Goal: Task Accomplishment & Management: Use online tool/utility

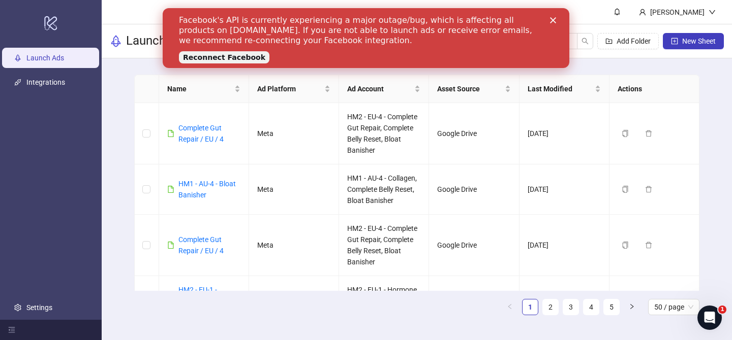
click at [243, 56] on link "Reconnect Facebook" at bounding box center [224, 57] width 90 height 12
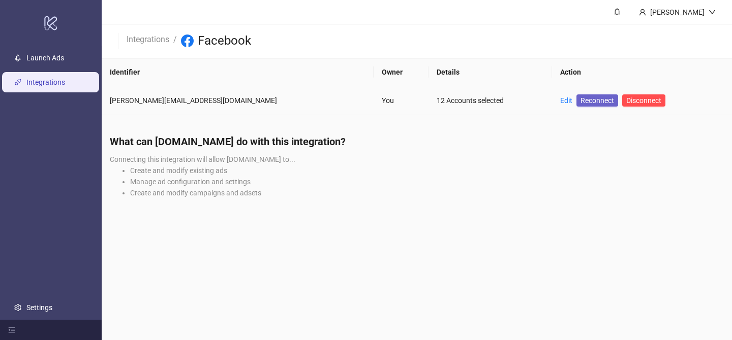
click at [580, 100] on span "Reconnect" at bounding box center [597, 100] width 34 height 11
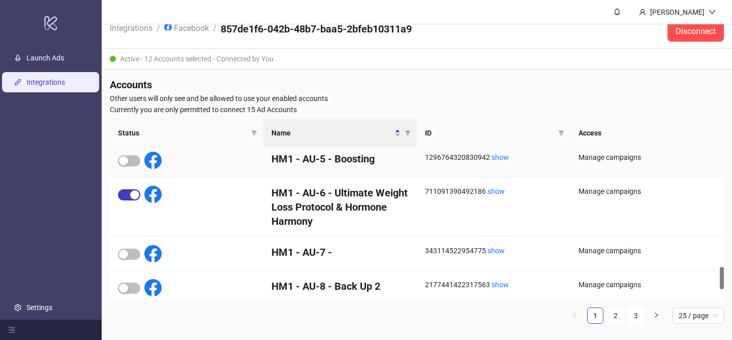
scroll to position [854, 0]
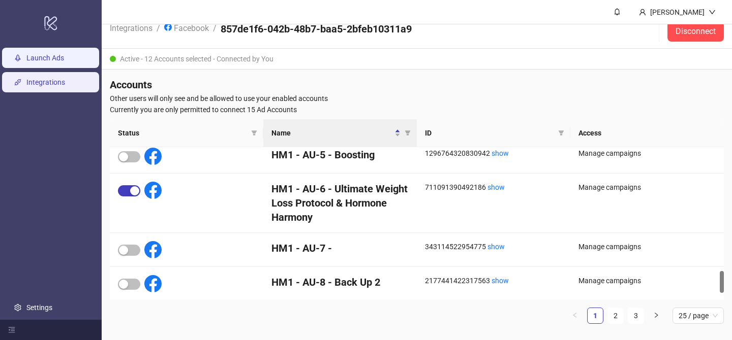
click at [46, 56] on link "Launch Ads" at bounding box center [45, 58] width 38 height 8
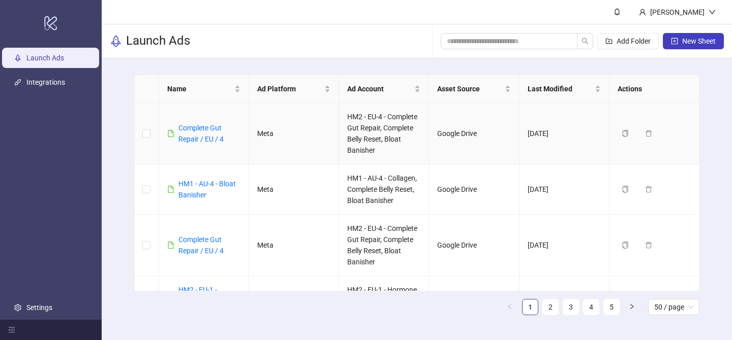
scroll to position [132, 0]
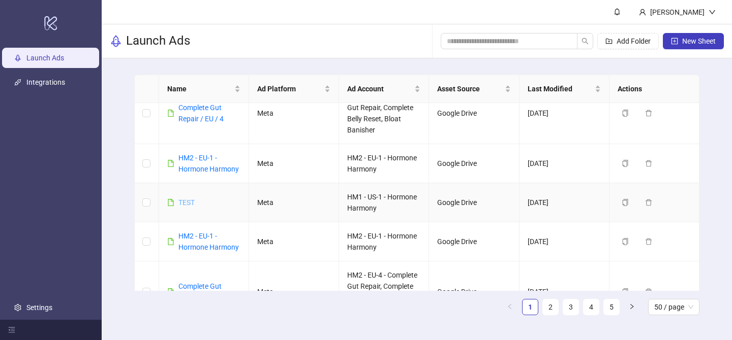
click at [191, 202] on link "TEST" at bounding box center [186, 203] width 16 height 8
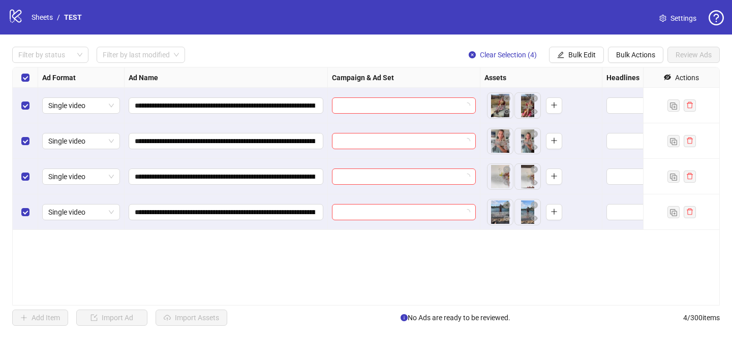
click at [642, 64] on div "**********" at bounding box center [366, 187] width 732 height 304
click at [637, 58] on span "Bulk Actions" at bounding box center [635, 55] width 39 height 8
click at [632, 80] on span "Delete" at bounding box center [650, 75] width 70 height 11
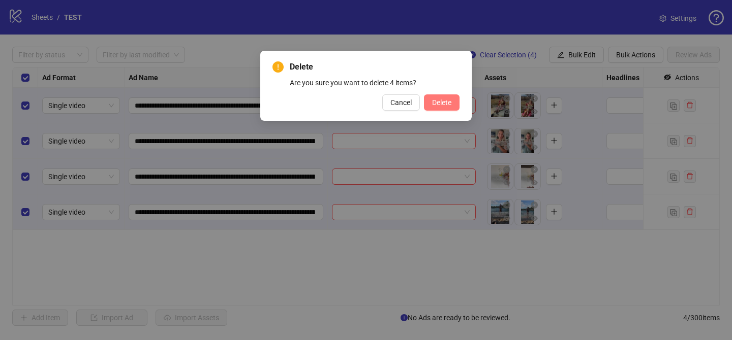
click at [432, 98] on button "Delete" at bounding box center [442, 102] width 36 height 16
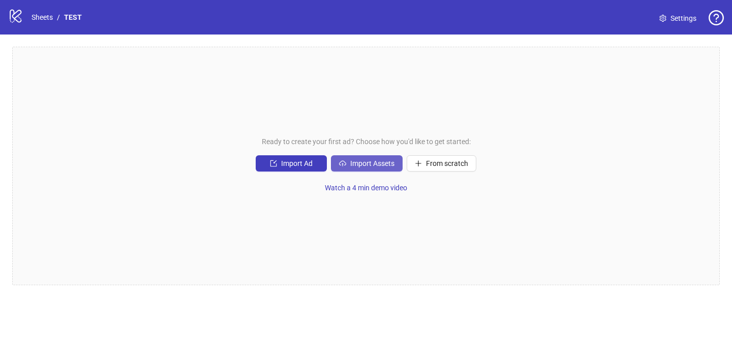
click at [387, 156] on button "Import Assets" at bounding box center [367, 163] width 72 height 16
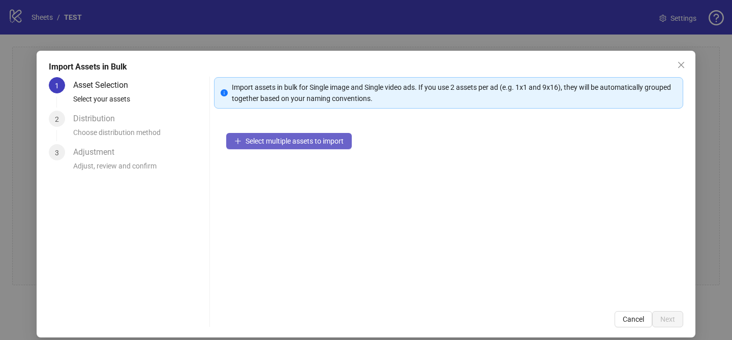
click at [322, 139] on span "Select multiple assets to import" at bounding box center [294, 141] width 98 height 8
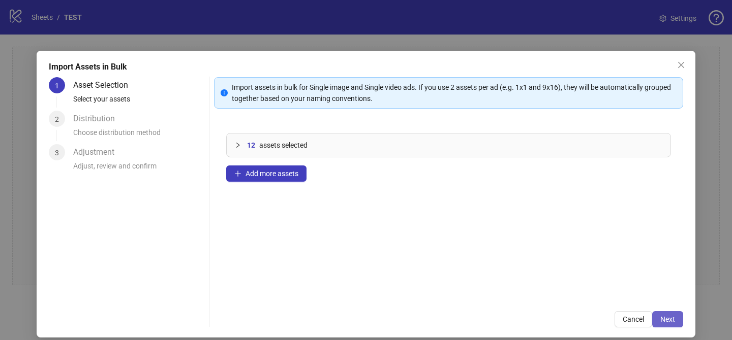
click at [658, 316] on button "Next" at bounding box center [667, 319] width 31 height 16
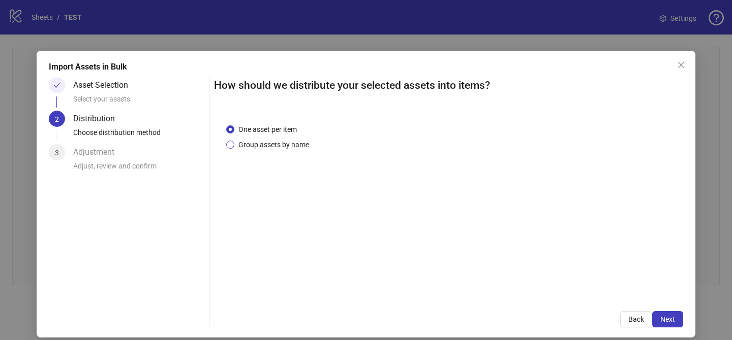
click at [253, 142] on span "Group assets by name" at bounding box center [273, 144] width 79 height 11
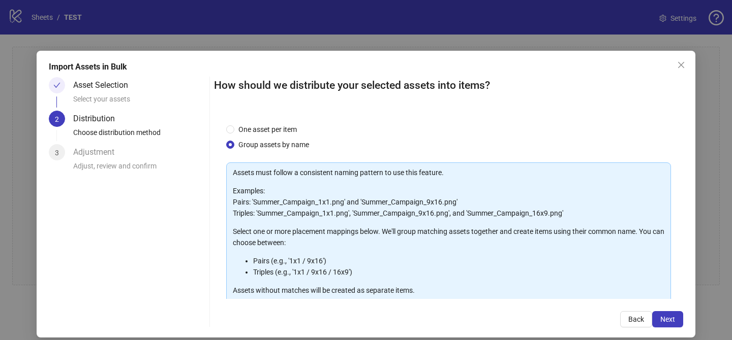
scroll to position [110, 0]
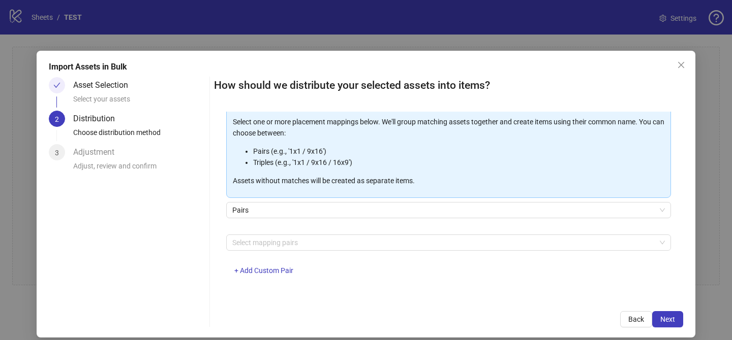
click at [284, 252] on div "Select mapping pairs + Add Custom Pair" at bounding box center [448, 261] width 445 height 53
click at [284, 241] on div at bounding box center [443, 243] width 430 height 14
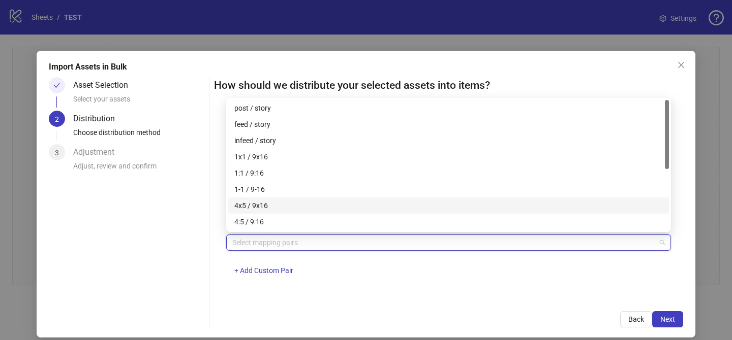
click at [294, 204] on div "4x5 / 9x16" at bounding box center [448, 205] width 428 height 11
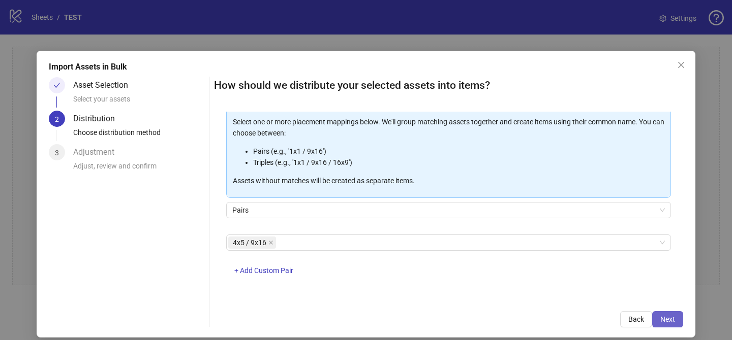
click at [672, 313] on button "Next" at bounding box center [667, 319] width 31 height 16
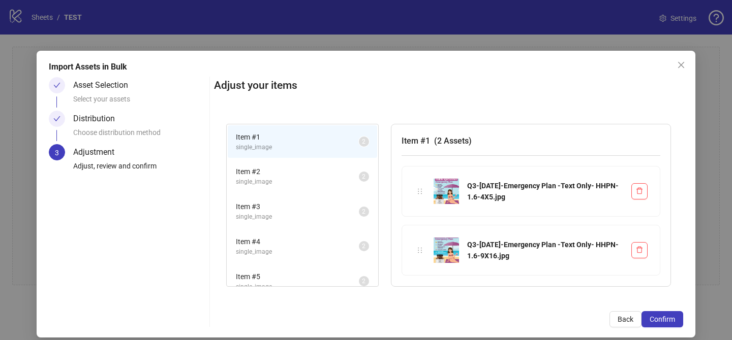
click at [672, 313] on button "Confirm" at bounding box center [662, 319] width 42 height 16
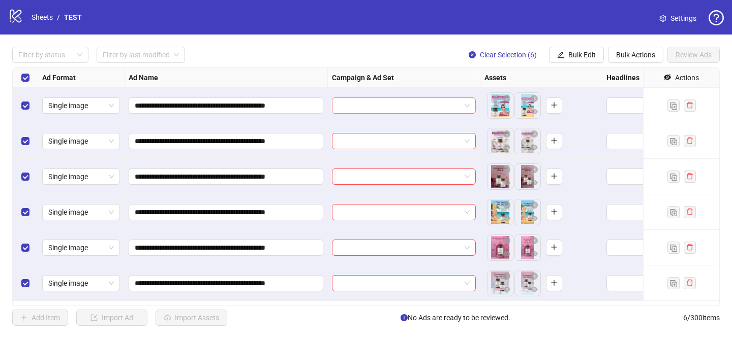
click at [407, 108] on input "search" at bounding box center [399, 105] width 122 height 15
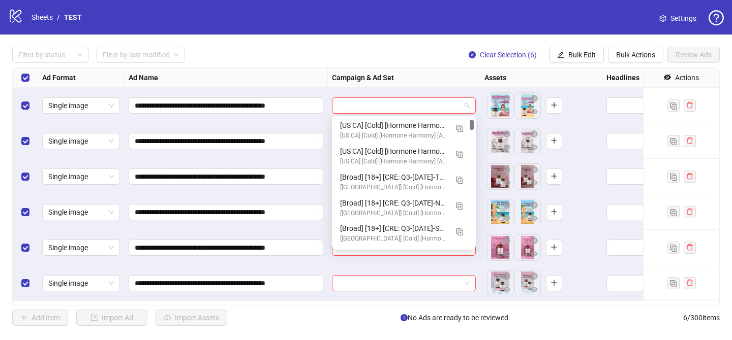
scroll to position [113, 0]
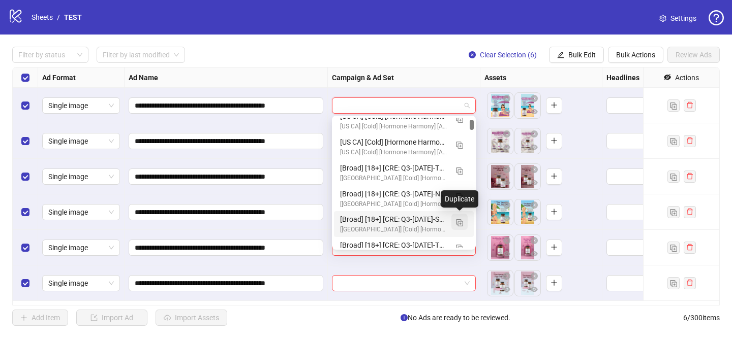
click at [461, 224] on img "button" at bounding box center [459, 222] width 7 height 7
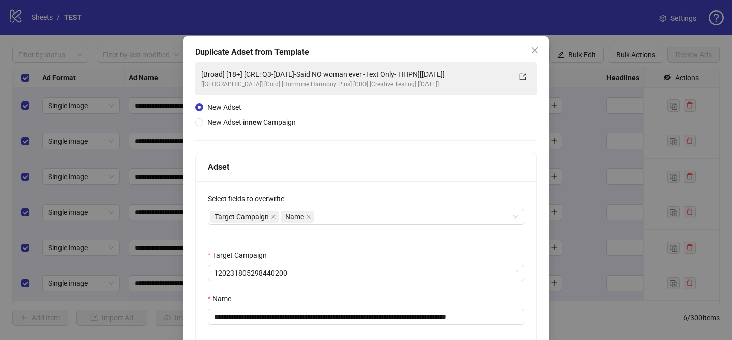
scroll to position [19, 0]
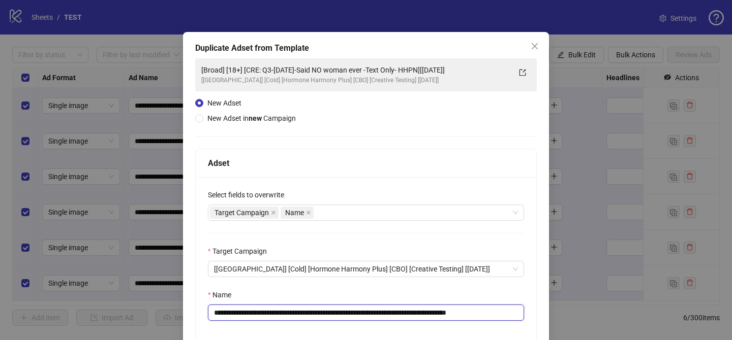
drag, startPoint x: 274, startPoint y: 314, endPoint x: 449, endPoint y: 312, distance: 174.3
click at [449, 312] on input "**********" at bounding box center [366, 313] width 316 height 16
paste input "text"
click at [443, 313] on input "**********" at bounding box center [366, 313] width 316 height 16
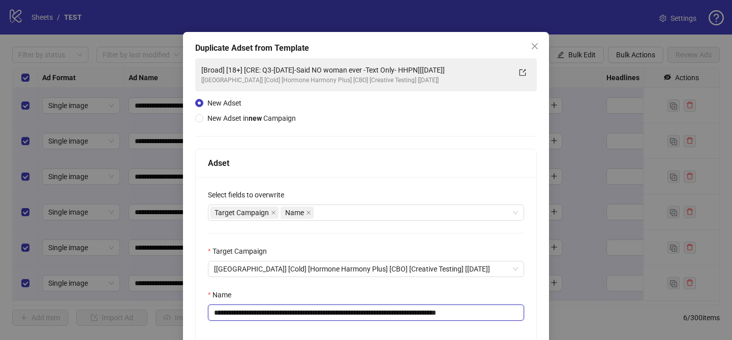
drag, startPoint x: 483, startPoint y: 313, endPoint x: 514, endPoint y: 313, distance: 31.5
click at [514, 313] on input "**********" at bounding box center [366, 313] width 316 height 16
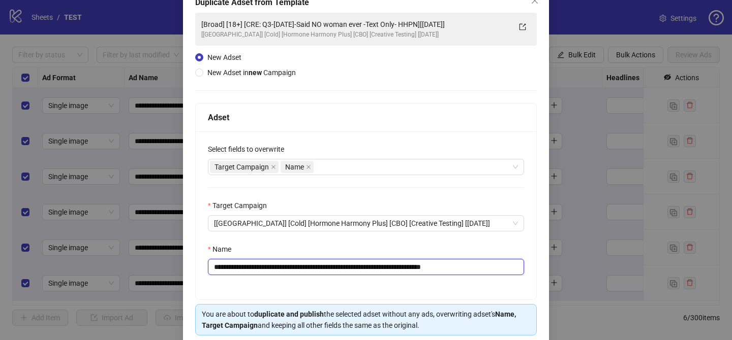
scroll to position [99, 0]
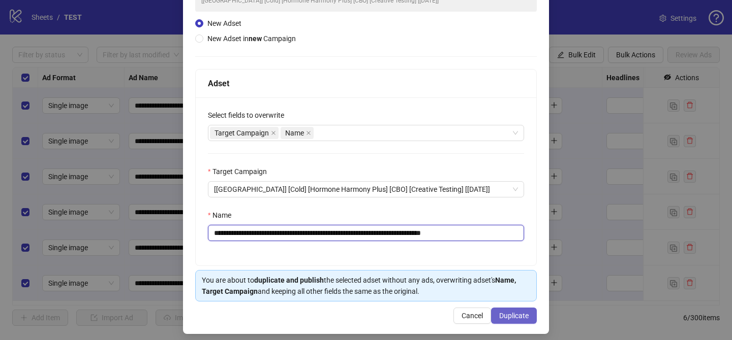
type input "**********"
click at [521, 318] on span "Duplicate" at bounding box center [513, 316] width 29 height 8
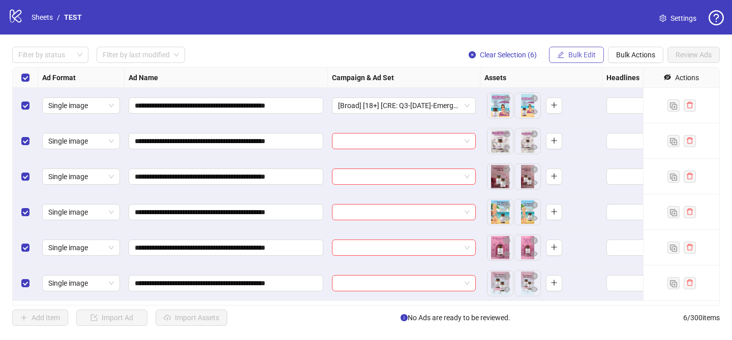
click at [567, 47] on button "Bulk Edit" at bounding box center [576, 55] width 55 height 16
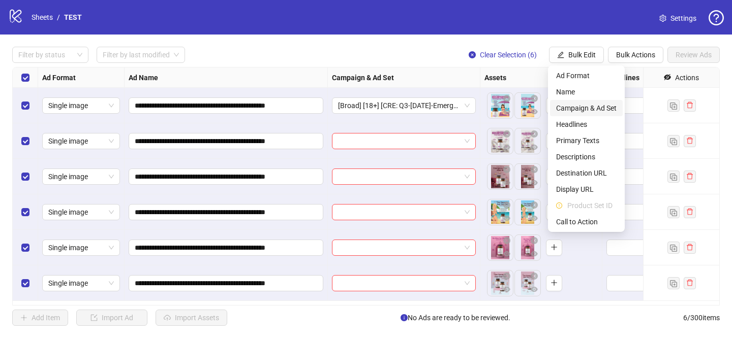
click at [585, 111] on span "Campaign & Ad Set" at bounding box center [586, 108] width 60 height 11
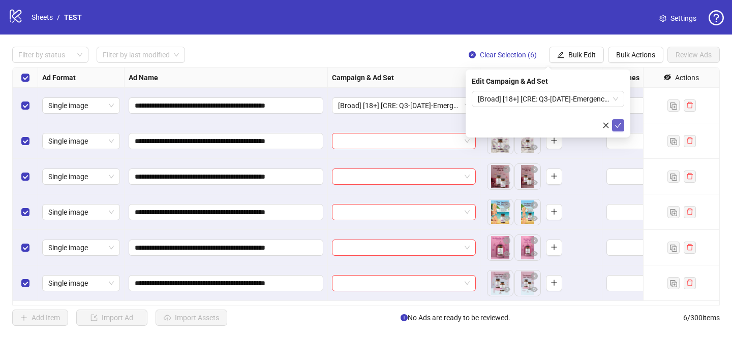
click at [615, 123] on icon "check" at bounding box center [617, 125] width 7 height 7
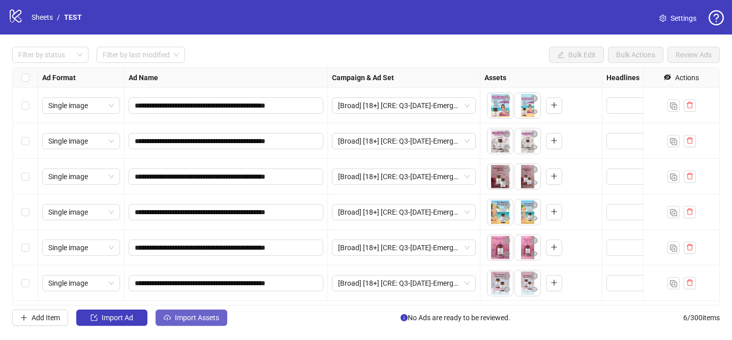
click at [195, 320] on span "Import Assets" at bounding box center [197, 318] width 44 height 8
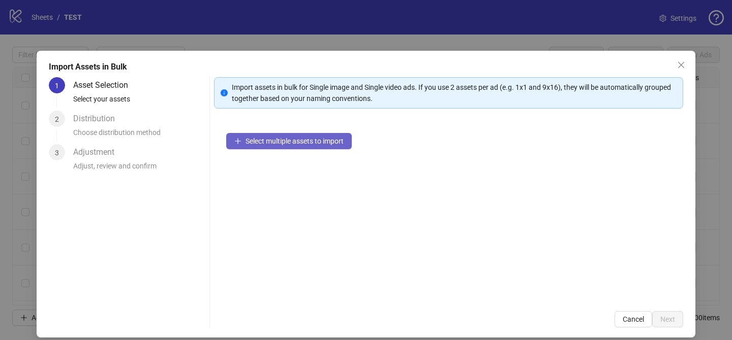
click at [316, 143] on span "Select multiple assets to import" at bounding box center [294, 141] width 98 height 8
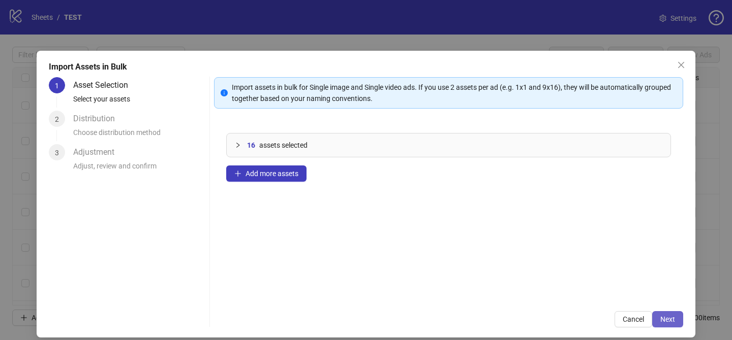
click at [669, 319] on span "Next" at bounding box center [667, 319] width 15 height 8
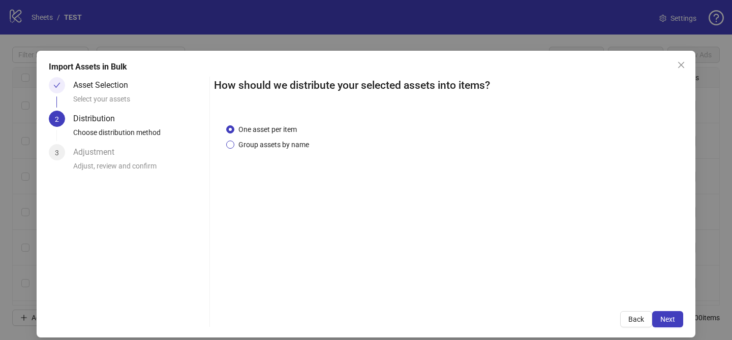
click at [290, 149] on span "Group assets by name" at bounding box center [273, 144] width 79 height 11
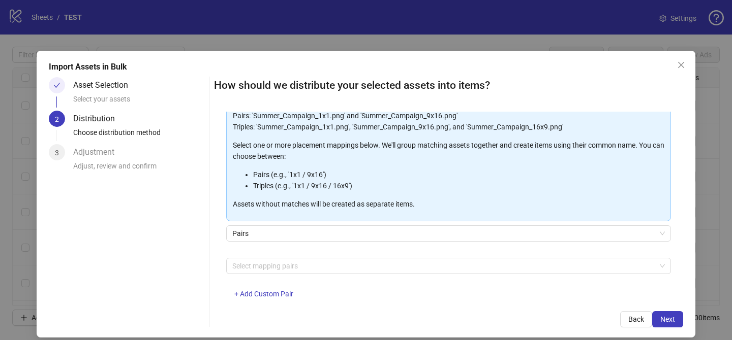
scroll to position [110, 0]
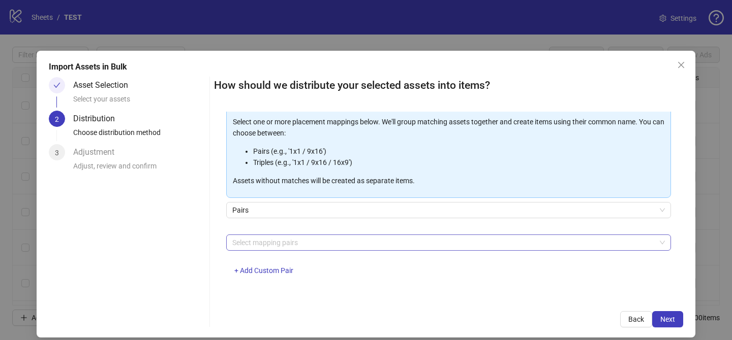
click at [301, 239] on div at bounding box center [443, 243] width 430 height 14
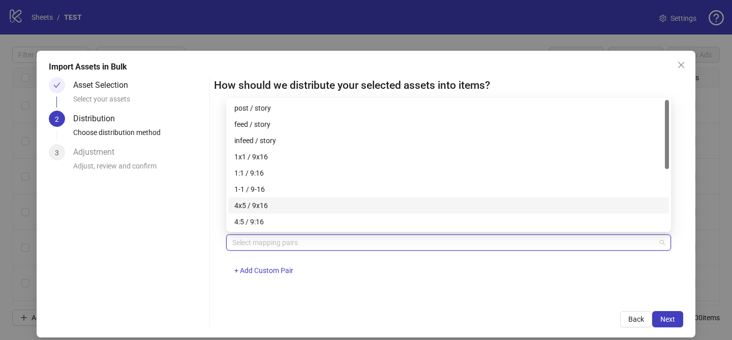
click at [290, 202] on div "4x5 / 9x16" at bounding box center [448, 205] width 428 height 11
click at [671, 319] on span "Next" at bounding box center [667, 319] width 15 height 8
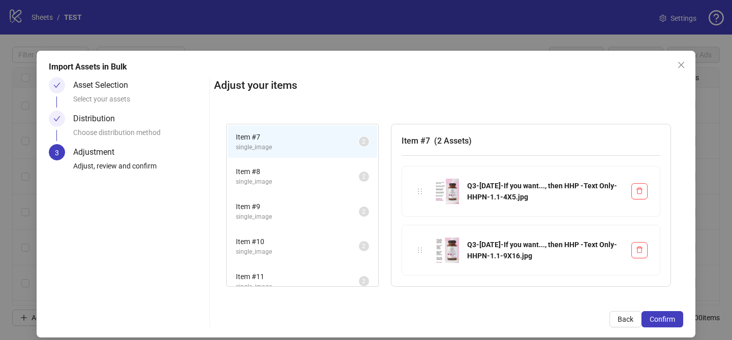
click at [671, 319] on span "Confirm" at bounding box center [661, 319] width 25 height 8
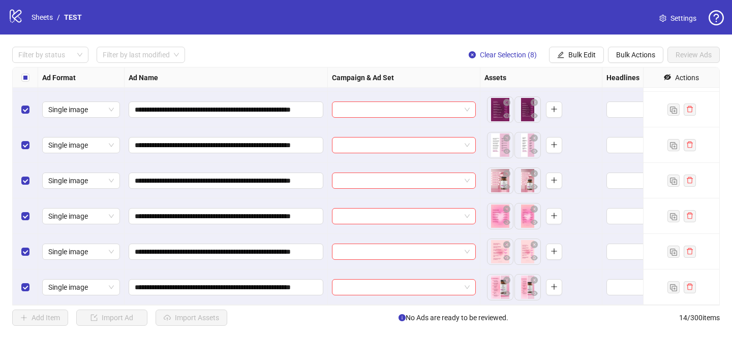
scroll to position [147, 0]
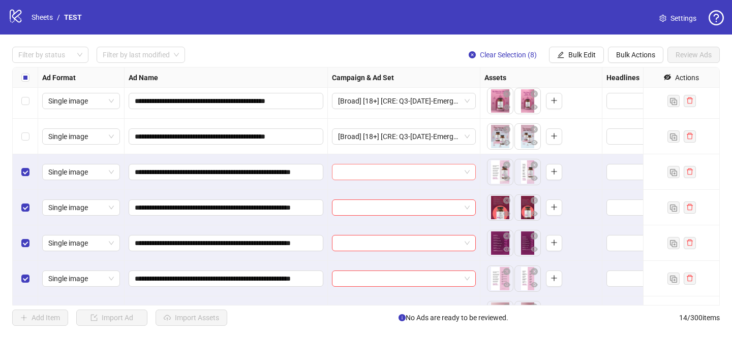
click at [394, 169] on input "search" at bounding box center [399, 172] width 122 height 15
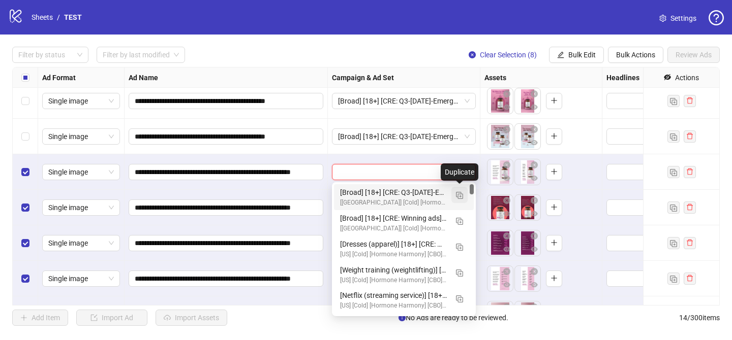
click at [464, 193] on button "button" at bounding box center [459, 195] width 16 height 16
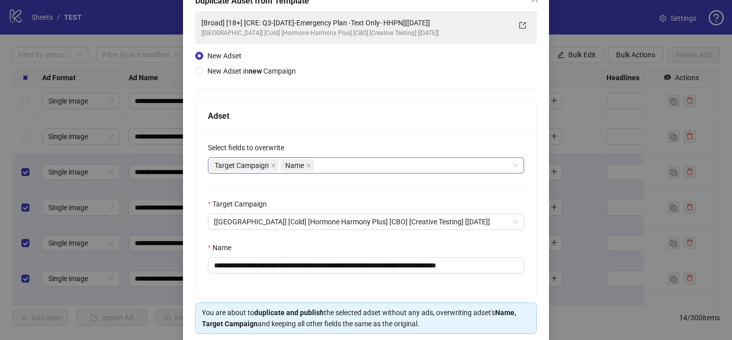
scroll to position [78, 0]
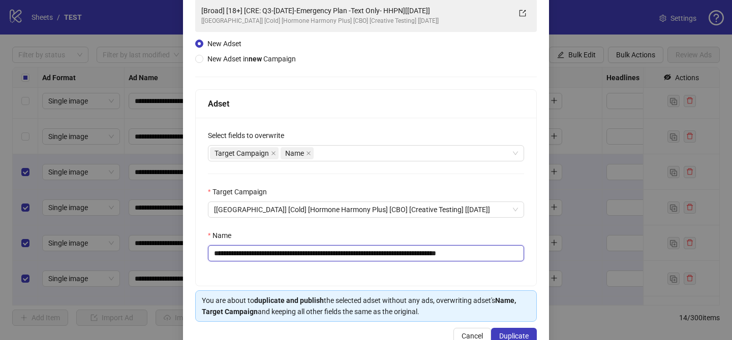
drag, startPoint x: 274, startPoint y: 254, endPoint x: 433, endPoint y: 255, distance: 159.0
click at [433, 255] on input "**********" at bounding box center [366, 253] width 316 height 16
paste input "**********"
drag, startPoint x: 507, startPoint y: 253, endPoint x: 544, endPoint y: 253, distance: 36.6
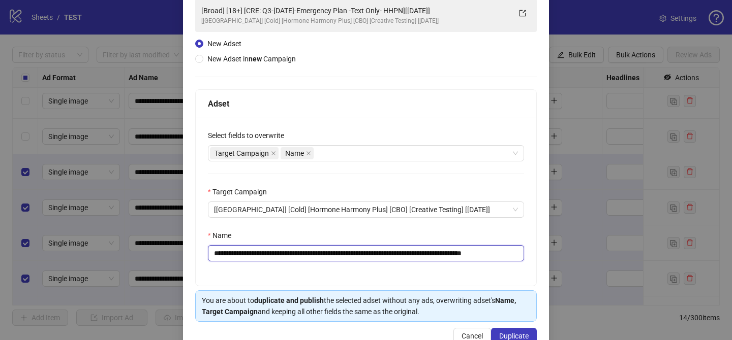
click at [544, 253] on div "**********" at bounding box center [366, 164] width 366 height 382
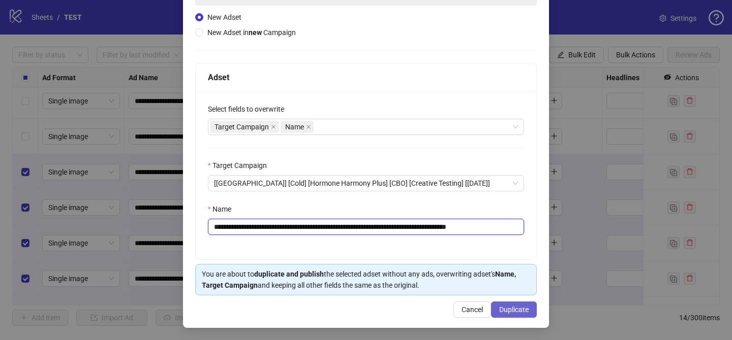
type input "**********"
click at [524, 308] on span "Duplicate" at bounding box center [513, 310] width 29 height 8
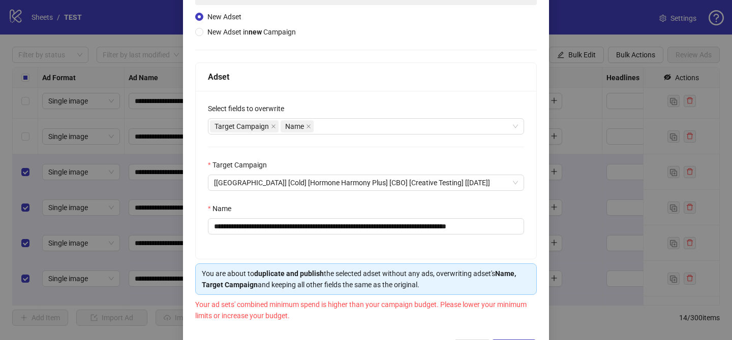
scroll to position [144, 0]
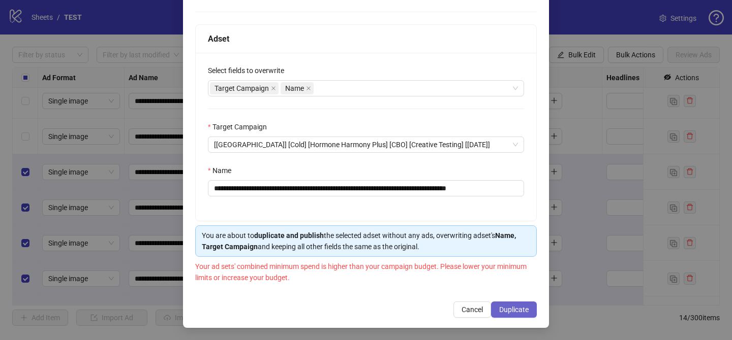
click at [514, 314] on button "Duplicate" at bounding box center [514, 310] width 46 height 16
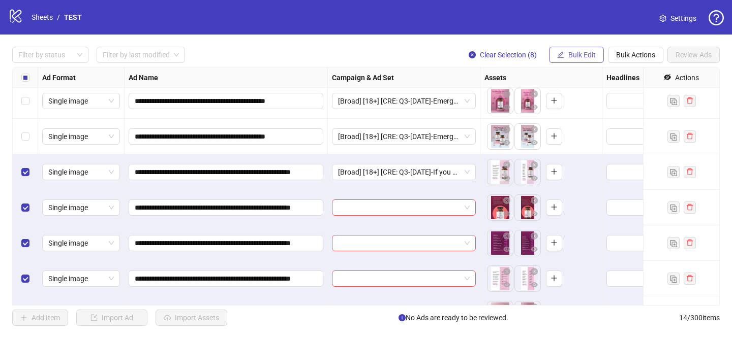
click at [586, 53] on span "Bulk Edit" at bounding box center [581, 55] width 27 height 8
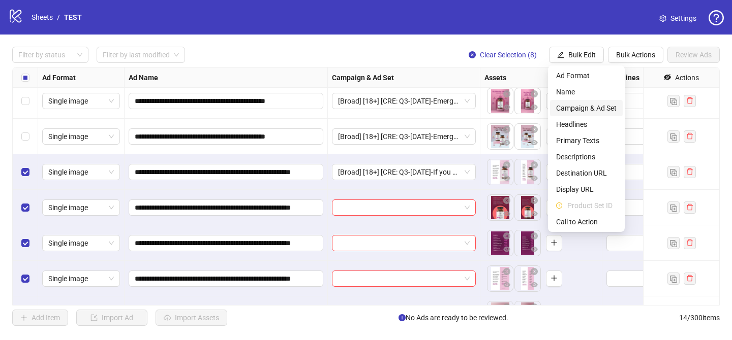
click at [585, 110] on span "Campaign & Ad Set" at bounding box center [586, 108] width 60 height 11
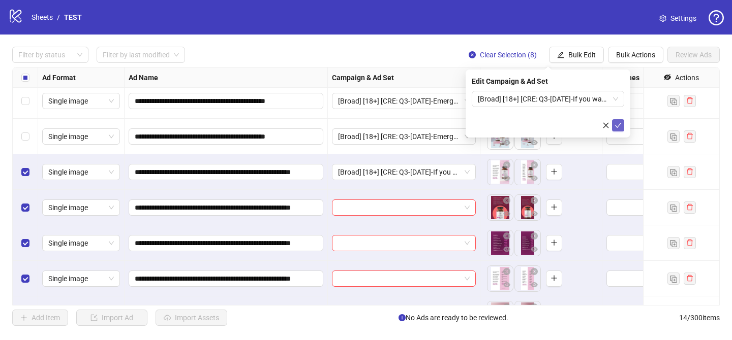
click at [623, 131] on button "submit" at bounding box center [618, 125] width 12 height 12
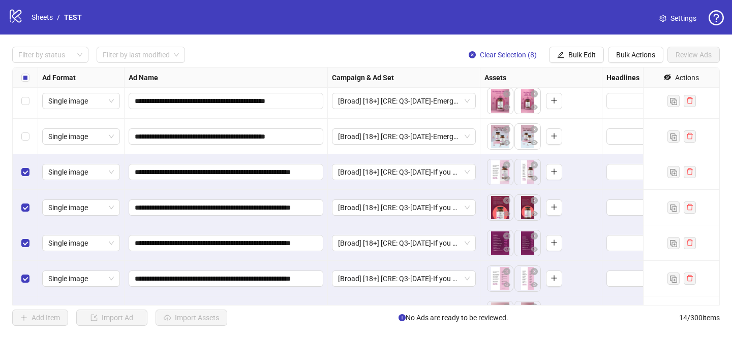
click at [22, 73] on label "Select all rows" at bounding box center [25, 77] width 8 height 11
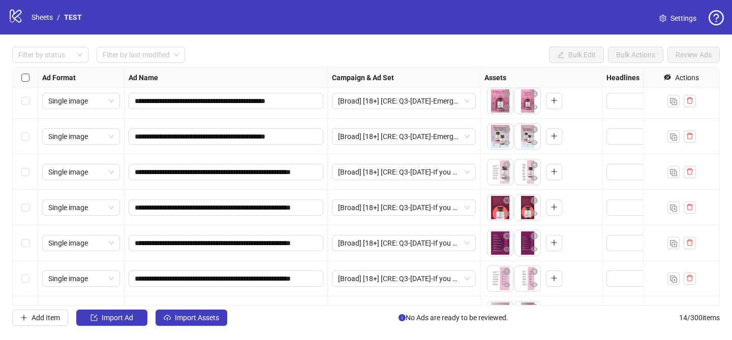
click at [22, 73] on label "Select all rows" at bounding box center [25, 77] width 8 height 11
click at [195, 316] on span "Import Assets" at bounding box center [197, 318] width 44 height 8
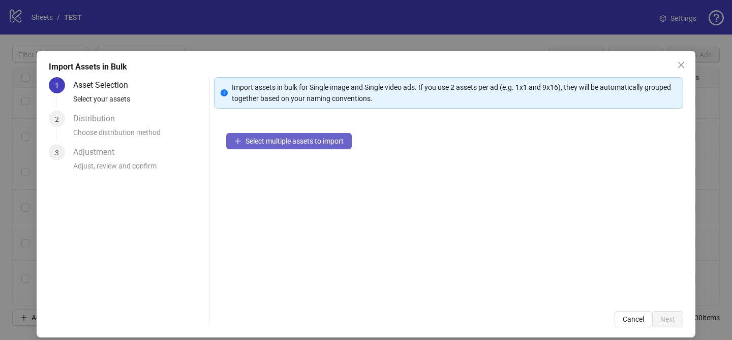
click at [302, 142] on span "Select multiple assets to import" at bounding box center [294, 141] width 98 height 8
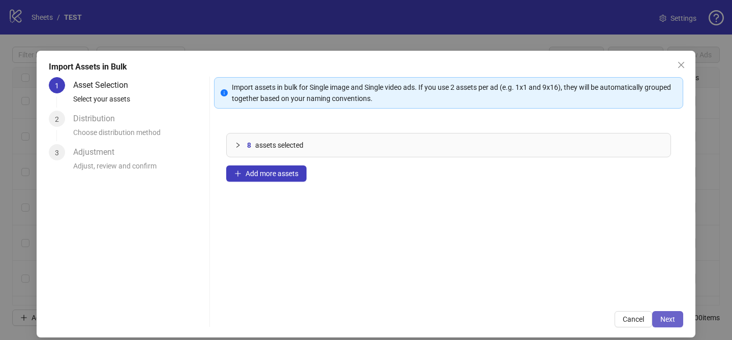
click at [667, 321] on span "Next" at bounding box center [667, 319] width 15 height 8
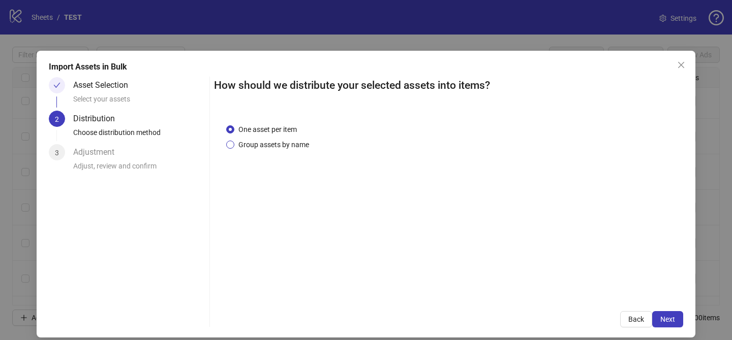
click at [290, 143] on span "Group assets by name" at bounding box center [273, 144] width 79 height 11
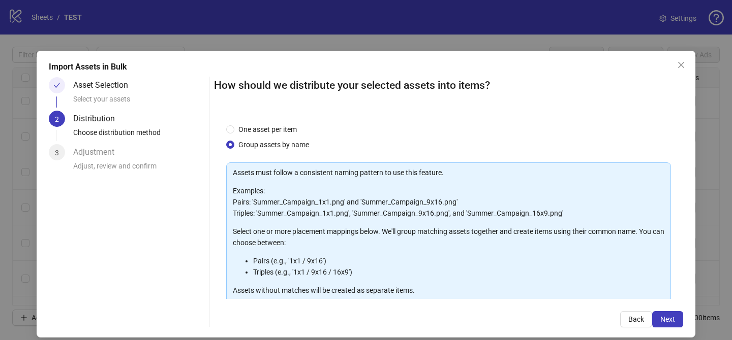
scroll to position [110, 0]
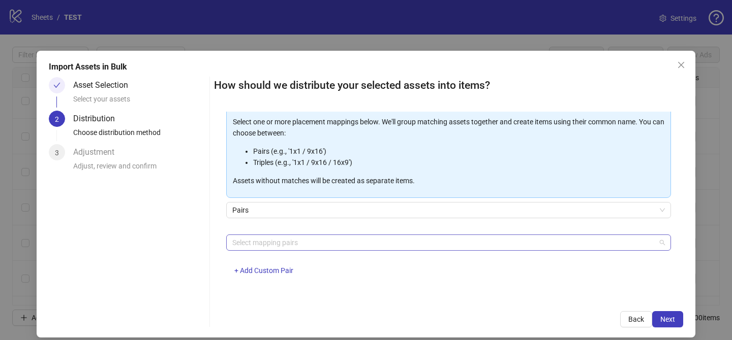
click at [276, 236] on div at bounding box center [443, 243] width 430 height 14
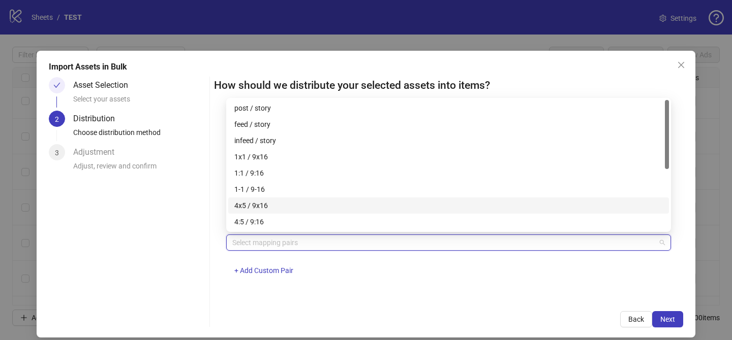
click at [262, 205] on div "4x5 / 9x16" at bounding box center [448, 205] width 428 height 11
click at [673, 316] on span "Next" at bounding box center [667, 319] width 15 height 8
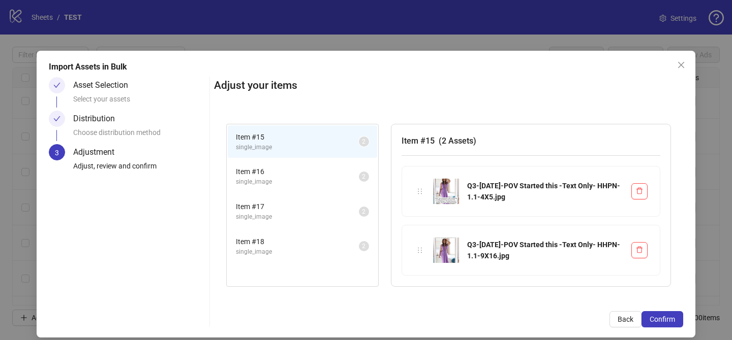
click at [673, 316] on span "Confirm" at bounding box center [661, 319] width 25 height 8
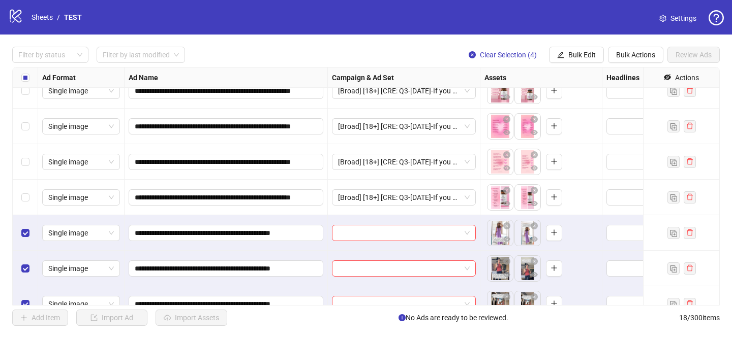
scroll to position [423, 0]
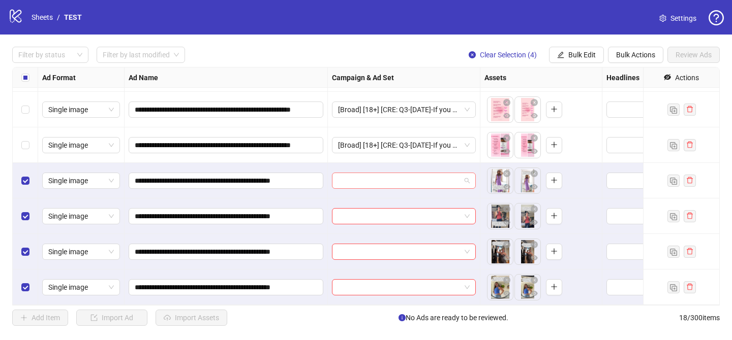
click at [384, 183] on input "search" at bounding box center [399, 180] width 122 height 15
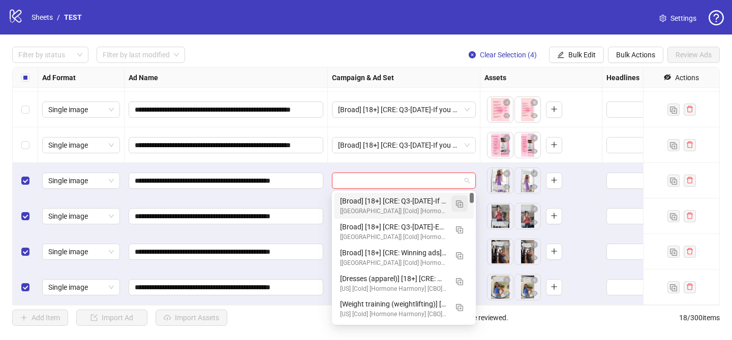
click at [461, 207] on span "button" at bounding box center [459, 204] width 7 height 8
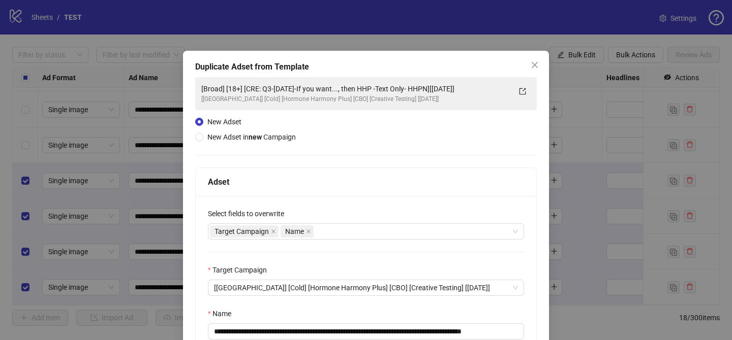
scroll to position [60, 0]
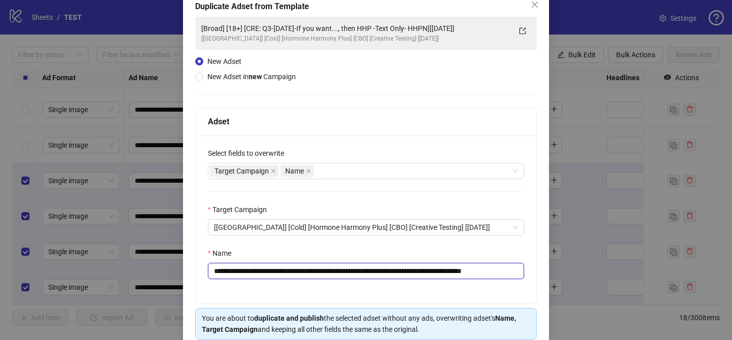
drag, startPoint x: 274, startPoint y: 273, endPoint x: 457, endPoint y: 273, distance: 182.9
click at [457, 273] on input "**********" at bounding box center [366, 271] width 316 height 16
paste input "text"
drag, startPoint x: 484, startPoint y: 272, endPoint x: 529, endPoint y: 272, distance: 45.7
click at [529, 272] on div "**********" at bounding box center [366, 220] width 340 height 168
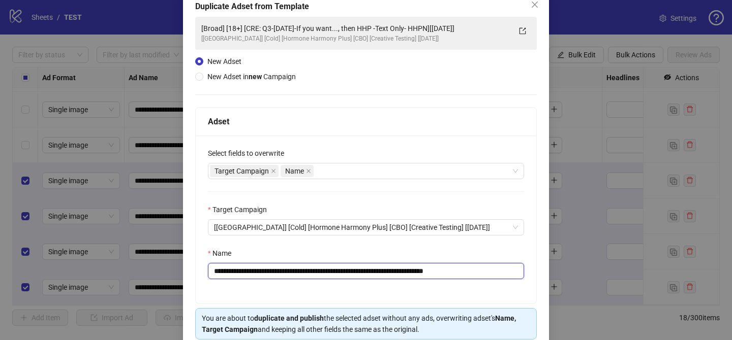
scroll to position [105, 0]
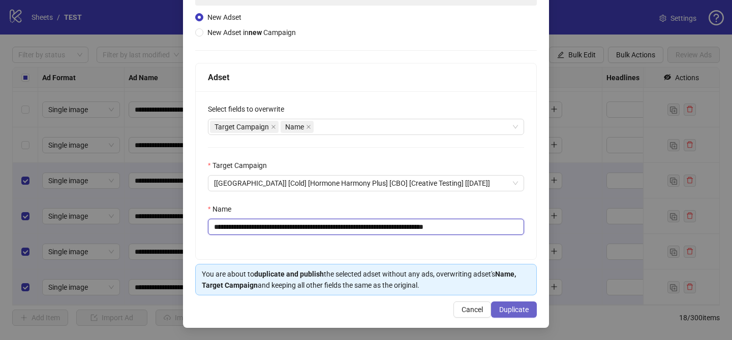
type input "**********"
click at [511, 310] on span "Duplicate" at bounding box center [513, 310] width 29 height 8
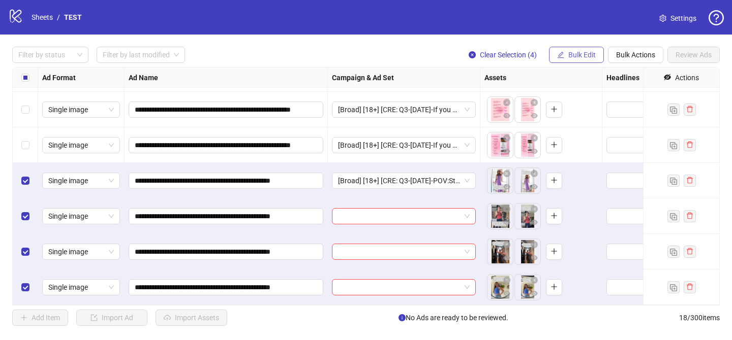
click at [580, 58] on span "Bulk Edit" at bounding box center [581, 55] width 27 height 8
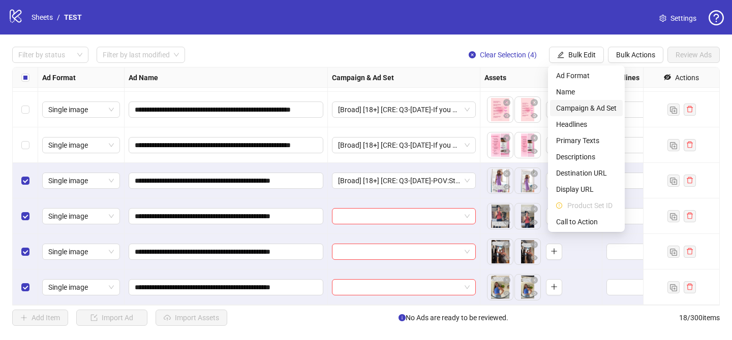
click at [580, 107] on span "Campaign & Ad Set" at bounding box center [586, 108] width 60 height 11
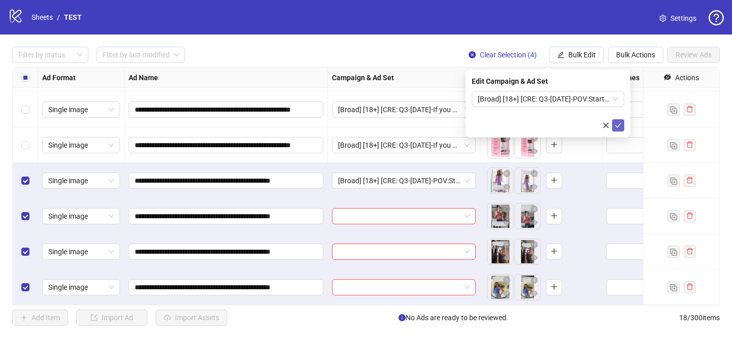
click at [618, 129] on span "submit" at bounding box center [617, 125] width 7 height 8
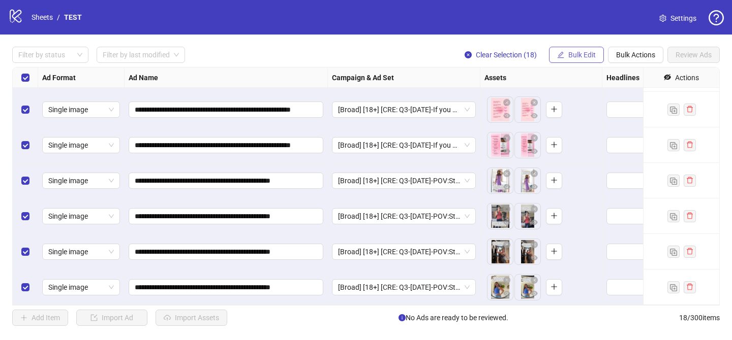
click at [579, 49] on button "Bulk Edit" at bounding box center [576, 55] width 55 height 16
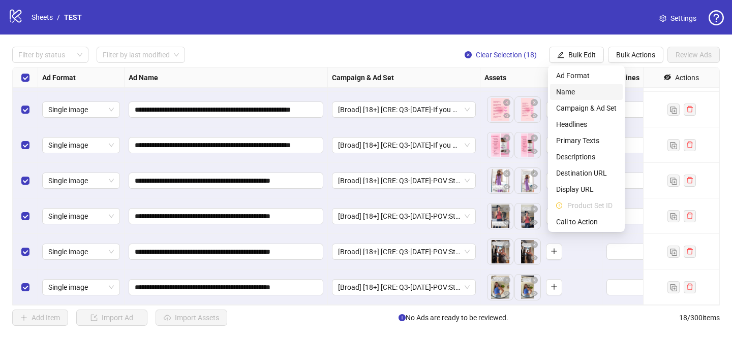
click at [576, 94] on span "Name" at bounding box center [586, 91] width 60 height 11
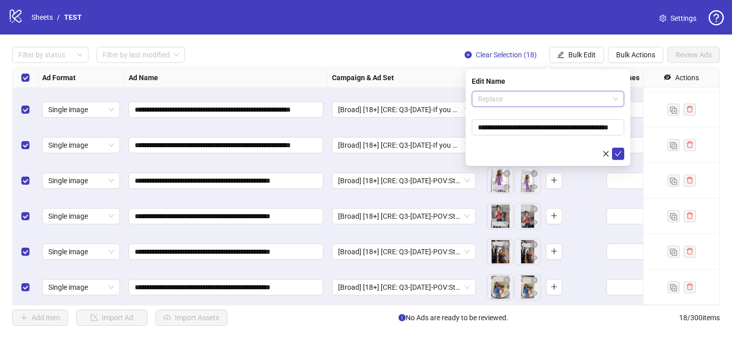
click at [506, 104] on span "Replace" at bounding box center [548, 98] width 140 height 15
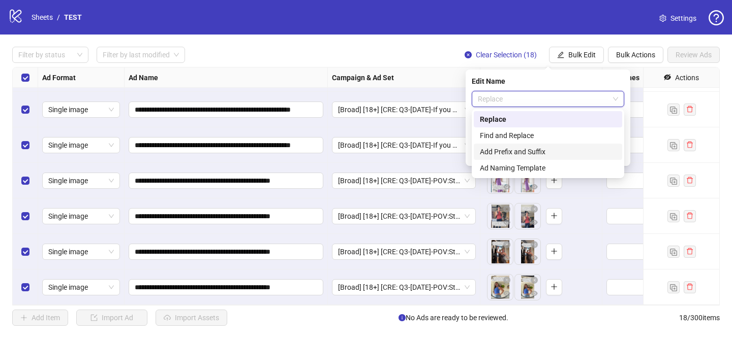
click at [507, 154] on div "Add Prefix and Suffix" at bounding box center [548, 151] width 136 height 11
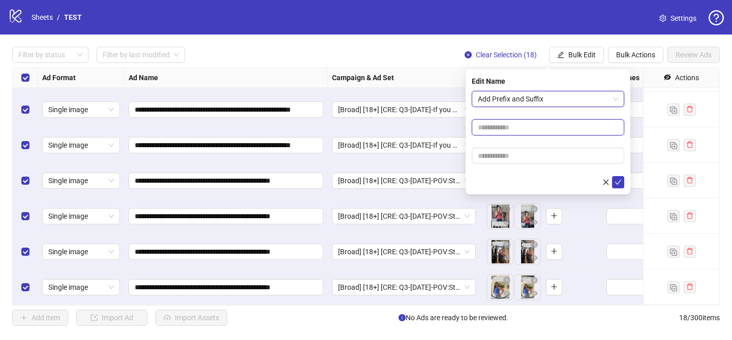
click at [520, 125] on input "text" at bounding box center [547, 127] width 152 height 16
paste input "**********"
type input "**********"
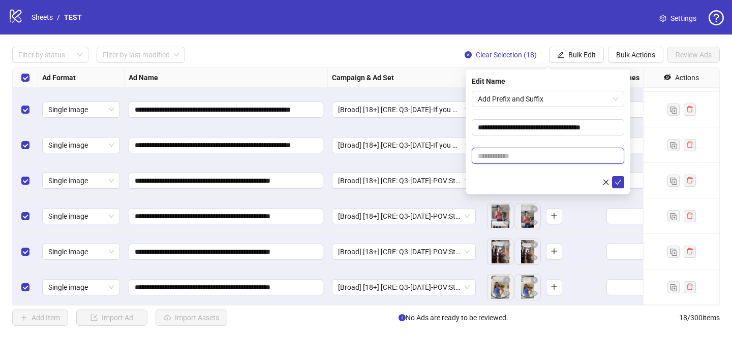
click at [516, 162] on input "text" at bounding box center [547, 156] width 152 height 16
paste input "**********"
type input "**********"
click at [623, 183] on button "submit" at bounding box center [618, 182] width 12 height 12
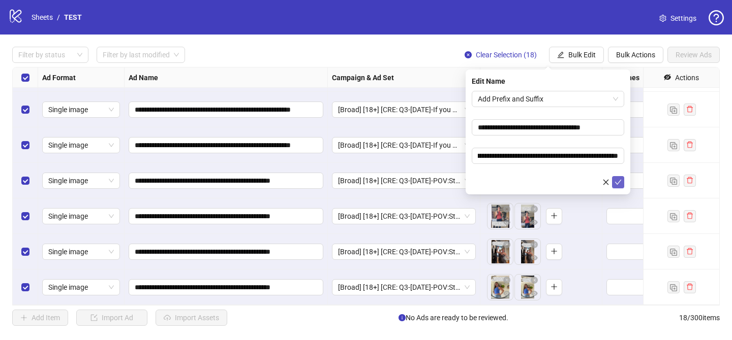
scroll to position [0, 0]
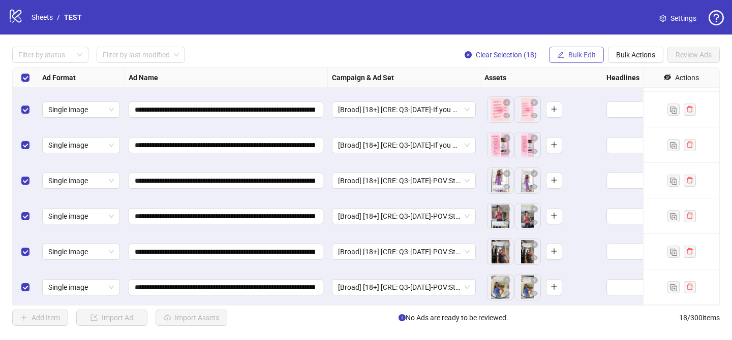
click at [580, 58] on span "Bulk Edit" at bounding box center [581, 55] width 27 height 8
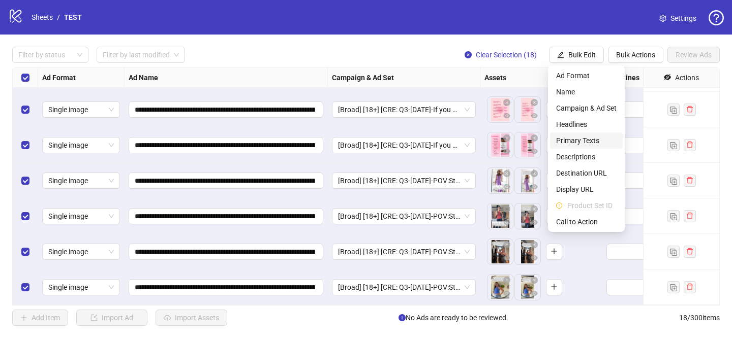
click at [593, 142] on span "Primary Texts" at bounding box center [586, 140] width 60 height 11
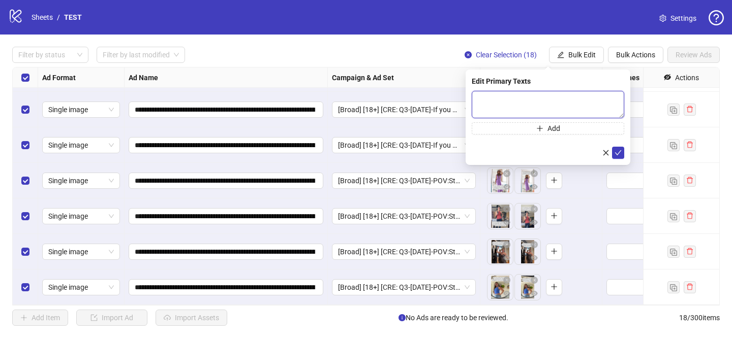
click at [609, 101] on textarea at bounding box center [547, 104] width 152 height 27
paste textarea "**********"
type textarea "**********"
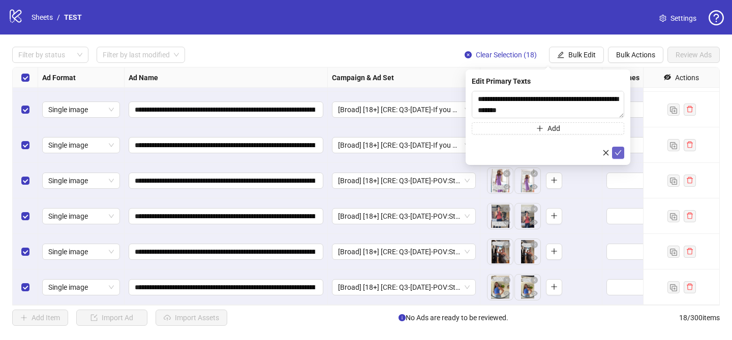
click at [619, 155] on icon "check" at bounding box center [617, 152] width 7 height 7
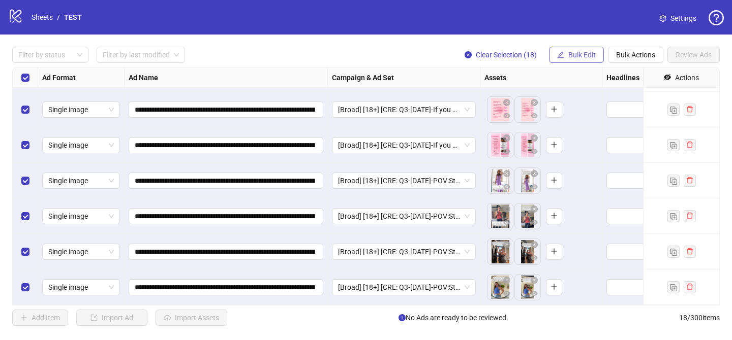
click at [581, 53] on span "Bulk Edit" at bounding box center [581, 55] width 27 height 8
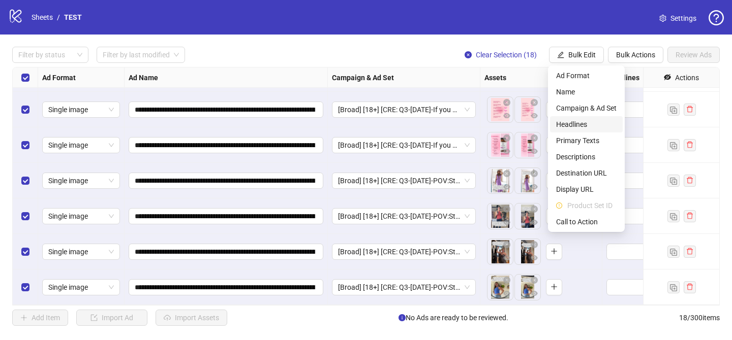
click at [586, 126] on span "Headlines" at bounding box center [586, 124] width 60 height 11
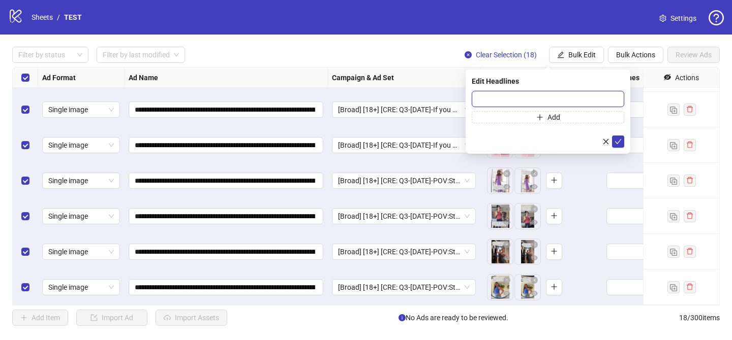
click at [603, 99] on input "text" at bounding box center [547, 99] width 152 height 16
paste input "**********"
type input "**********"
click at [618, 143] on icon "check" at bounding box center [617, 141] width 7 height 7
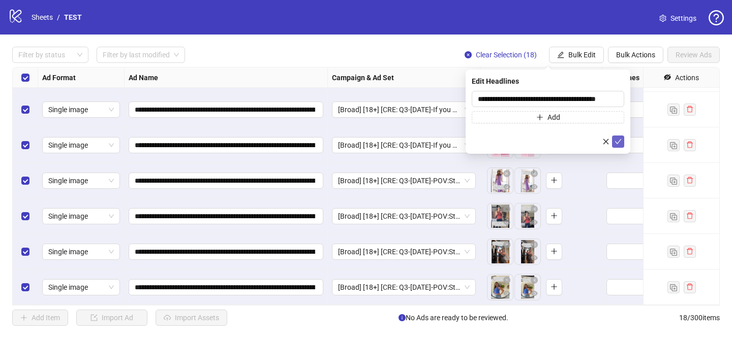
scroll to position [0, 0]
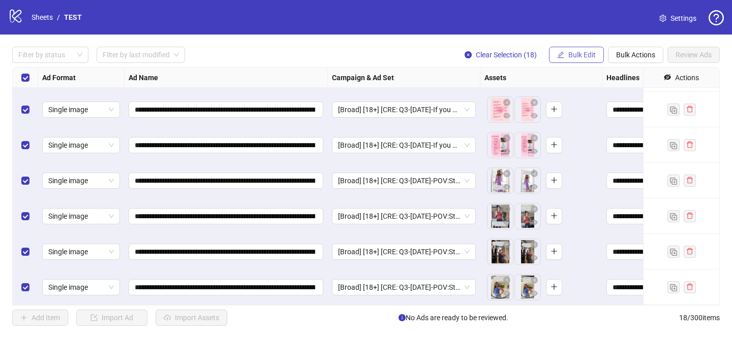
click at [587, 57] on span "Bulk Edit" at bounding box center [581, 55] width 27 height 8
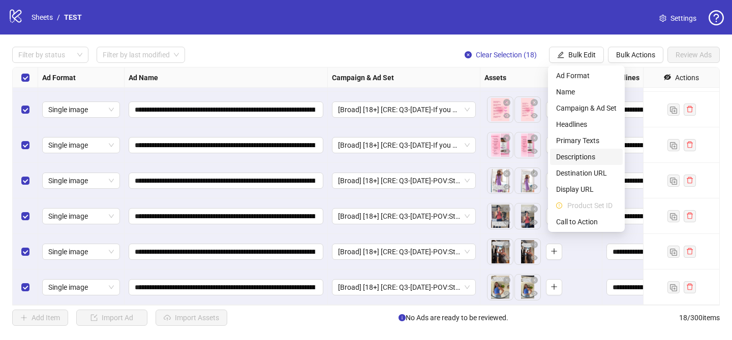
click at [592, 156] on span "Descriptions" at bounding box center [586, 156] width 60 height 11
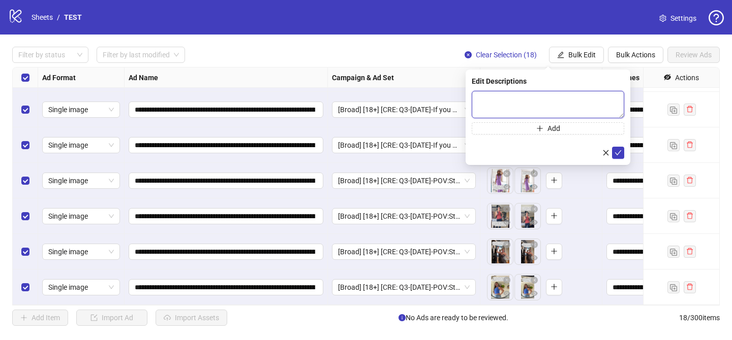
click at [593, 109] on textarea at bounding box center [547, 104] width 152 height 27
click at [621, 156] on span "submit" at bounding box center [617, 153] width 7 height 8
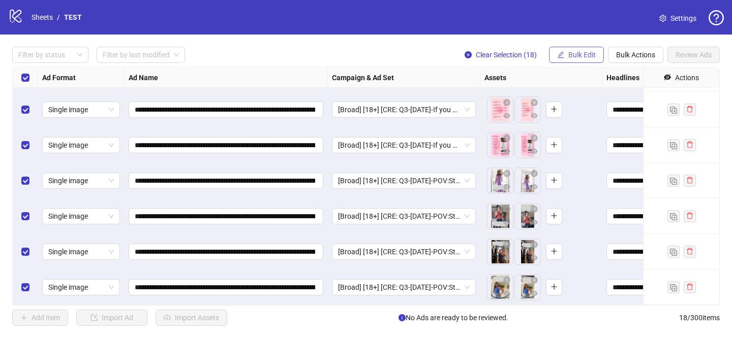
click at [593, 55] on span "Bulk Edit" at bounding box center [581, 55] width 27 height 8
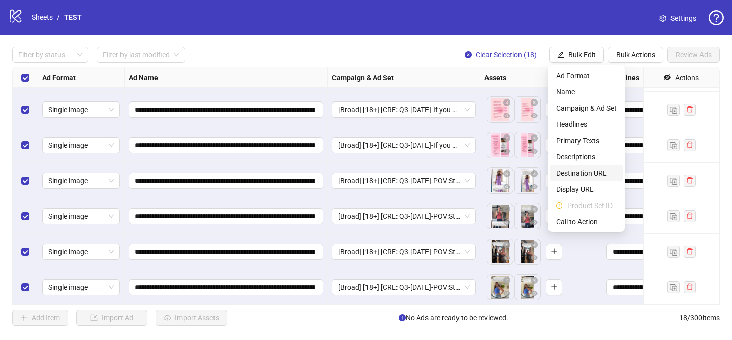
click at [600, 174] on span "Destination URL" at bounding box center [586, 173] width 60 height 11
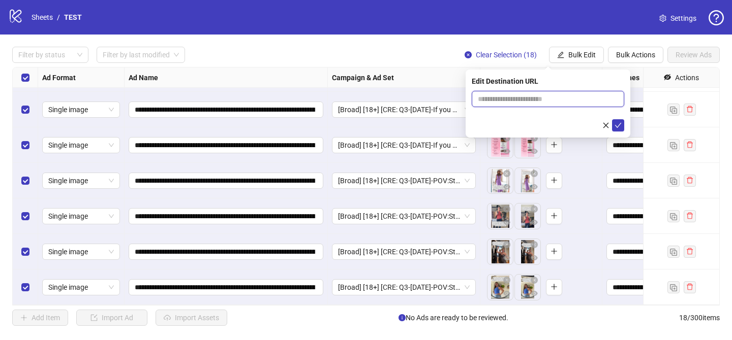
click at [601, 102] on input "text" at bounding box center [544, 98] width 132 height 11
paste input "**********"
type input "**********"
click at [621, 129] on span "submit" at bounding box center [617, 125] width 7 height 8
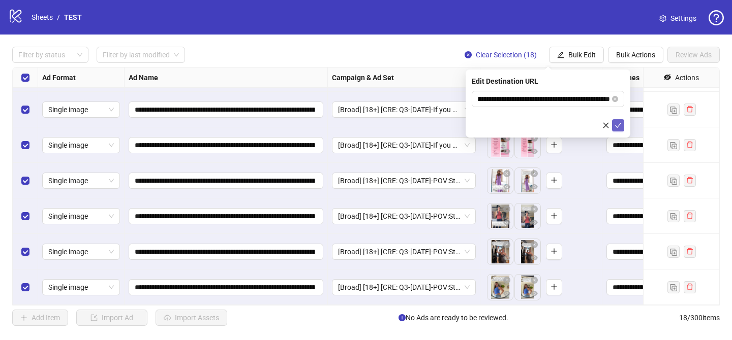
scroll to position [0, 0]
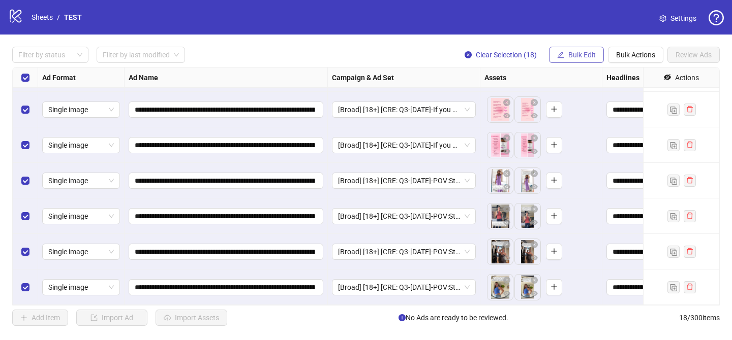
click at [579, 51] on span "Bulk Edit" at bounding box center [581, 55] width 27 height 8
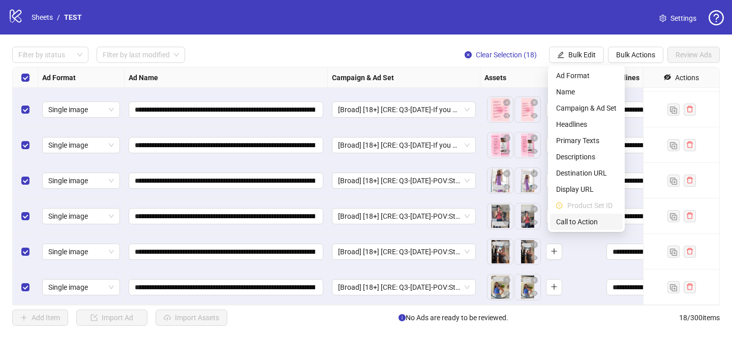
click at [581, 224] on span "Call to Action" at bounding box center [586, 221] width 60 height 11
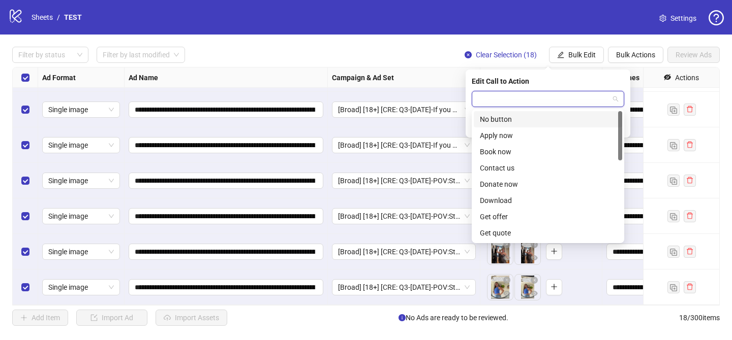
click at [576, 94] on input "search" at bounding box center [543, 98] width 131 height 15
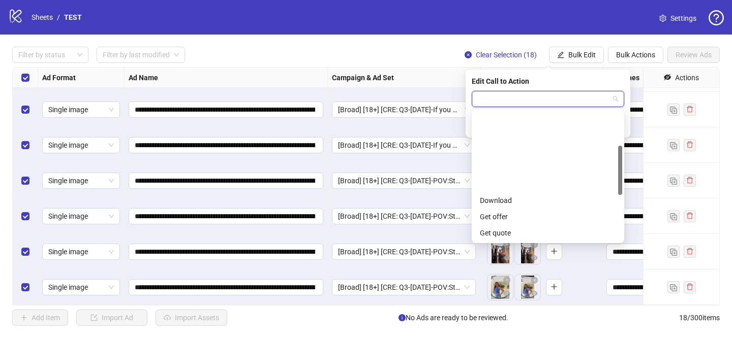
scroll to position [211, 0]
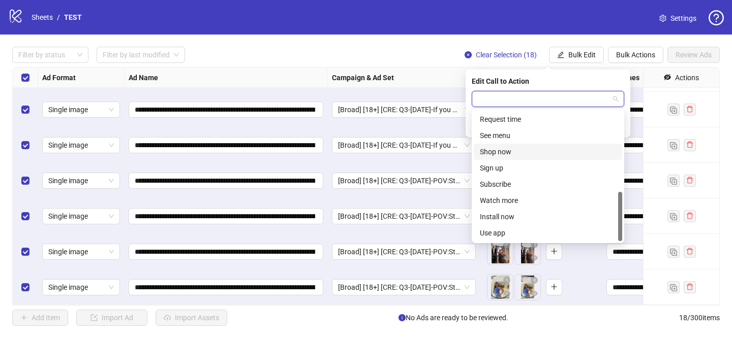
click at [524, 150] on div "Shop now" at bounding box center [548, 151] width 136 height 11
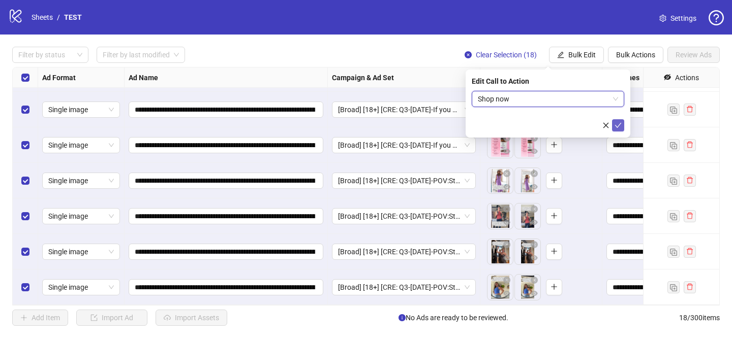
click at [617, 125] on icon "check" at bounding box center [617, 125] width 7 height 7
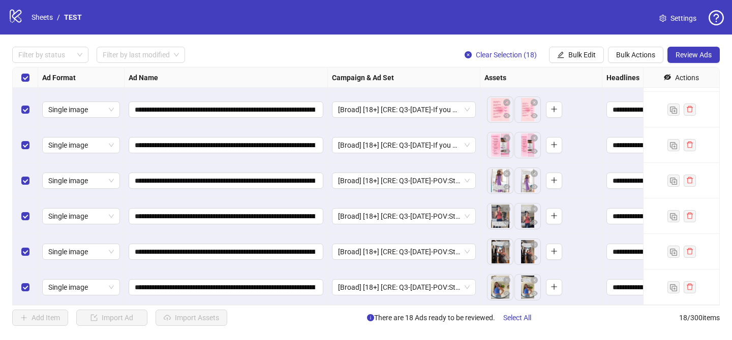
click at [706, 45] on div "**********" at bounding box center [366, 187] width 732 height 304
click at [703, 57] on span "Review Ads" at bounding box center [693, 55] width 36 height 8
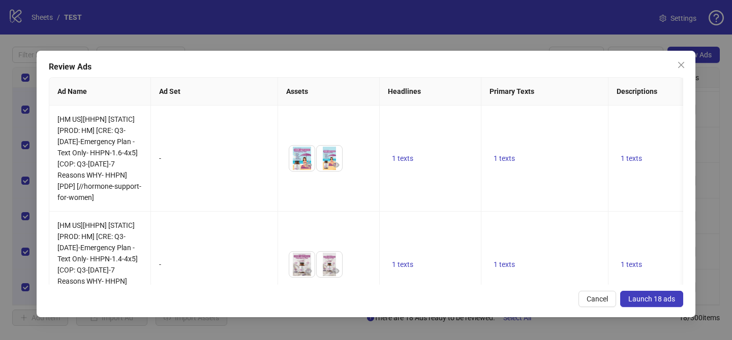
click at [649, 301] on span "Launch 18 ads" at bounding box center [651, 299] width 47 height 8
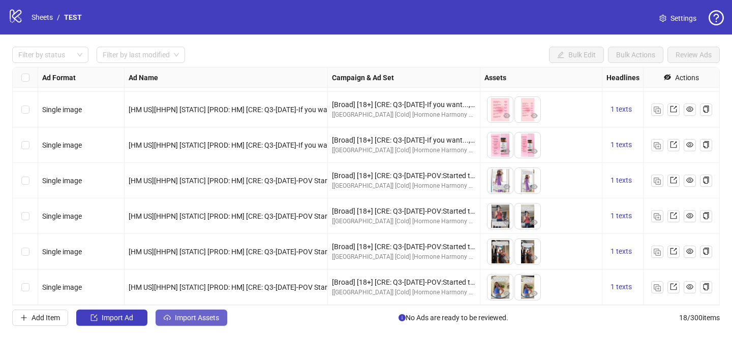
click at [203, 316] on span "Import Assets" at bounding box center [197, 318] width 44 height 8
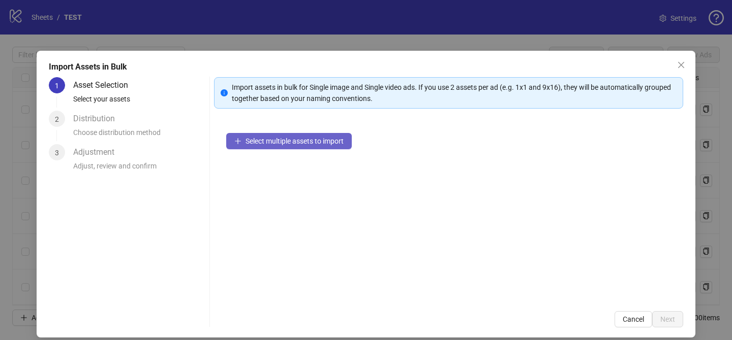
click at [310, 143] on span "Select multiple assets to import" at bounding box center [294, 141] width 98 height 8
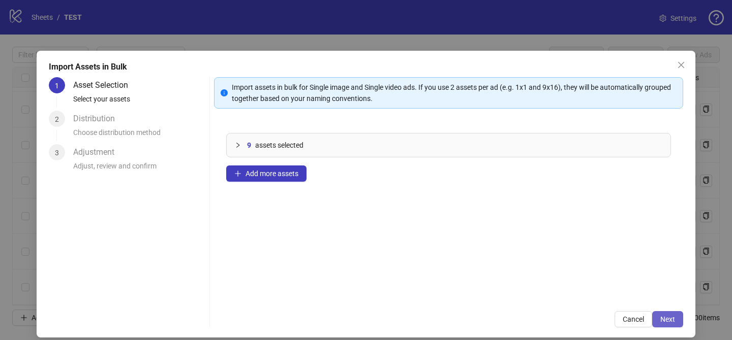
click at [662, 320] on span "Next" at bounding box center [667, 319] width 15 height 8
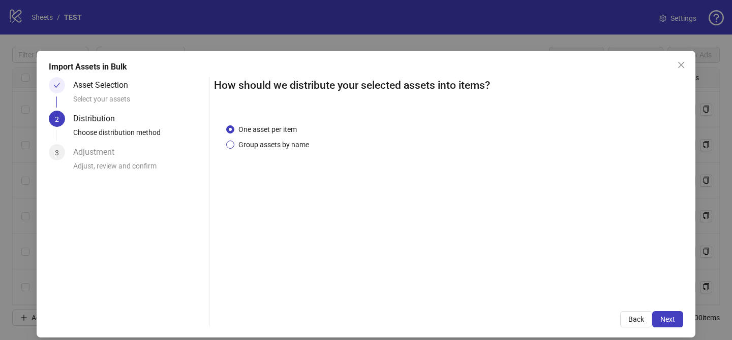
click at [272, 146] on span "Group assets by name" at bounding box center [273, 144] width 79 height 11
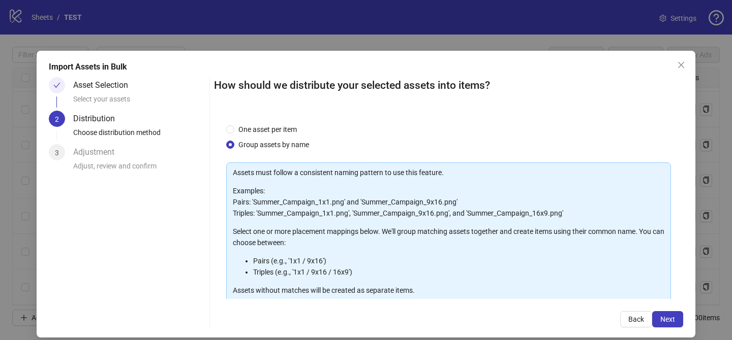
scroll to position [110, 0]
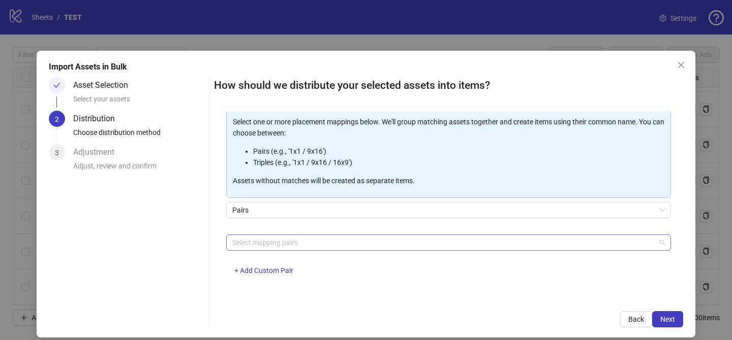
click at [278, 248] on div at bounding box center [443, 243] width 430 height 14
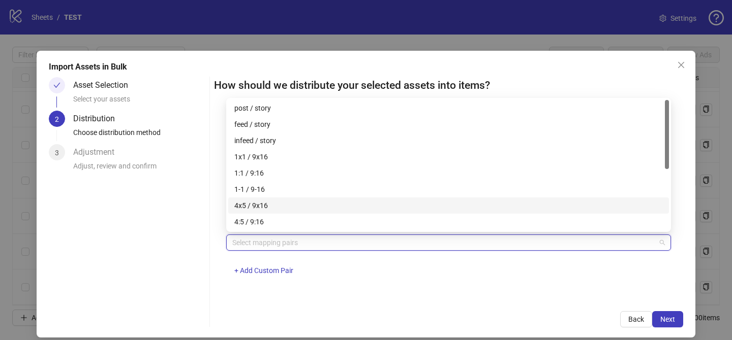
click at [280, 207] on div "4x5 / 9x16" at bounding box center [448, 205] width 428 height 11
click at [669, 318] on span "Next" at bounding box center [667, 319] width 15 height 8
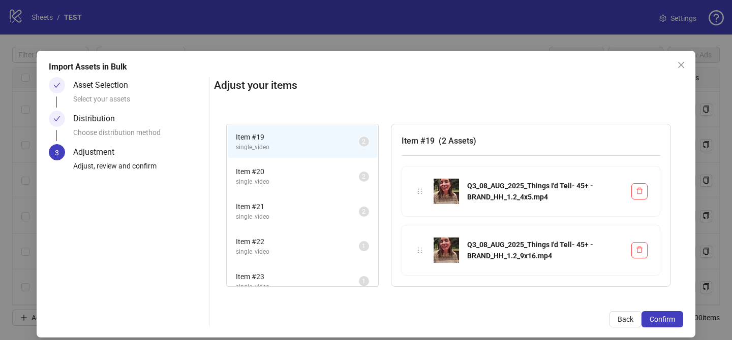
click at [669, 318] on span "Confirm" at bounding box center [661, 319] width 25 height 8
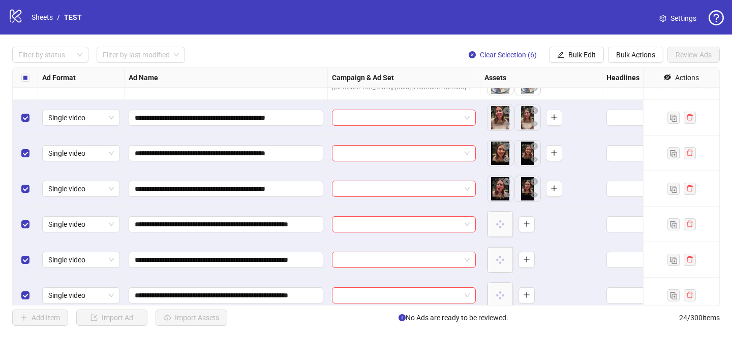
scroll to position [636, 0]
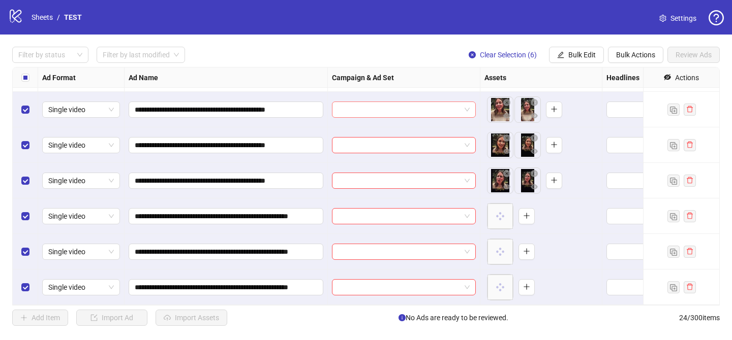
click at [363, 113] on input "search" at bounding box center [399, 109] width 122 height 15
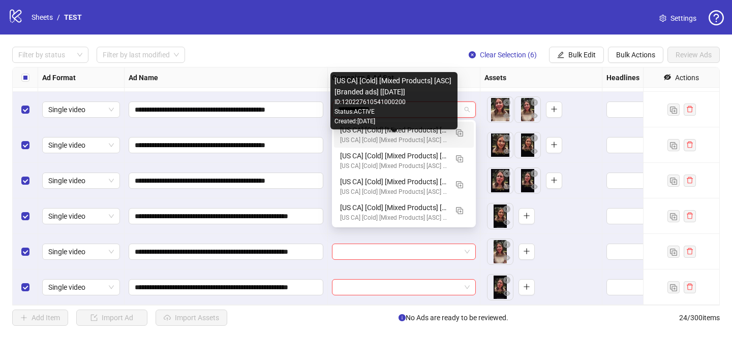
type input "**********"
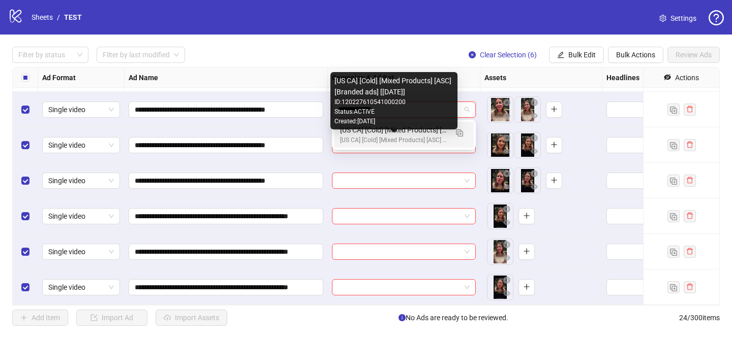
click at [417, 136] on div "[US CA] [Cold] [Mixed Products] [ASC] [Branded ads] [04 May 2025]" at bounding box center [393, 141] width 107 height 10
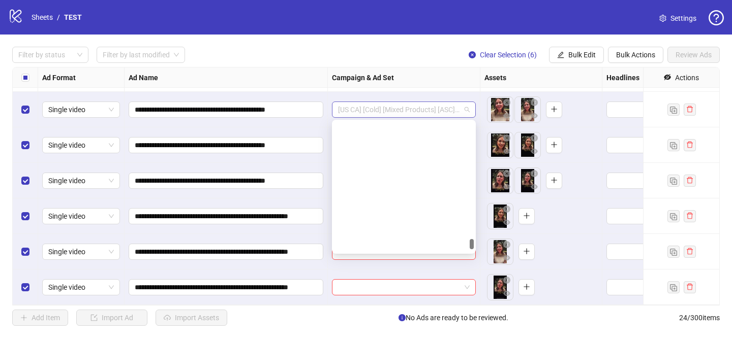
click at [415, 107] on span "[US CA] [Cold] [Mixed Products] [ASC] [Branded ads 4] [15 May 2025]" at bounding box center [404, 109] width 132 height 15
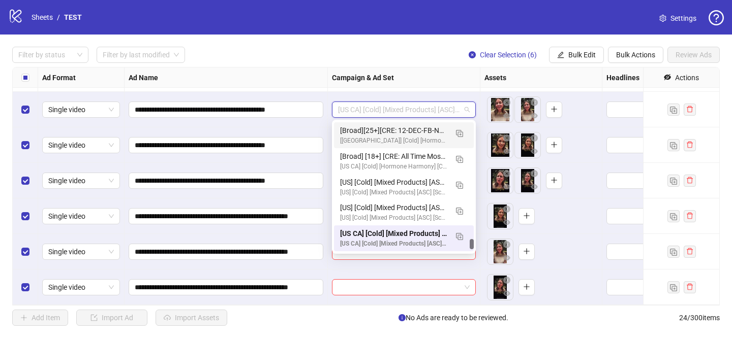
click at [448, 73] on div "Campaign & Ad Set" at bounding box center [404, 78] width 152 height 20
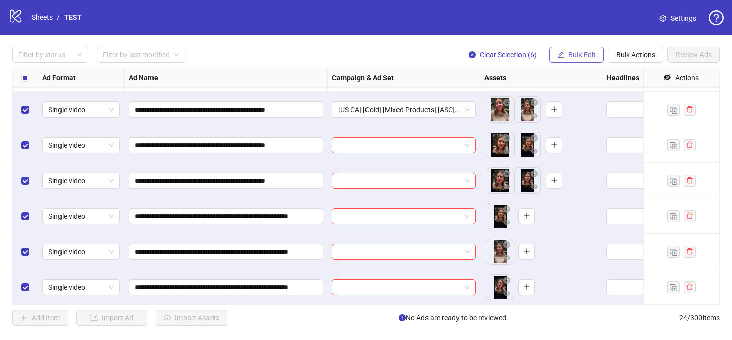
click at [589, 53] on span "Bulk Edit" at bounding box center [581, 55] width 27 height 8
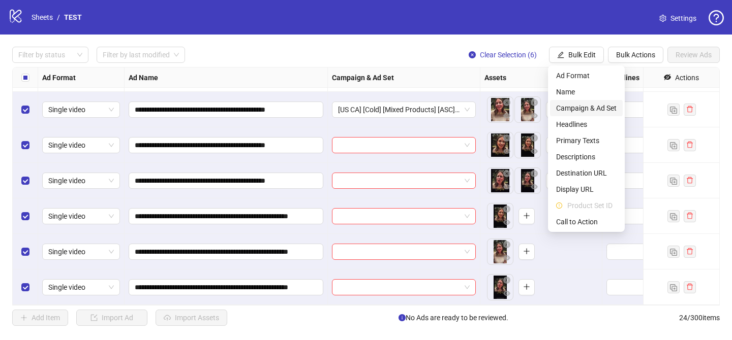
click at [591, 100] on li "Campaign & Ad Set" at bounding box center [586, 108] width 73 height 16
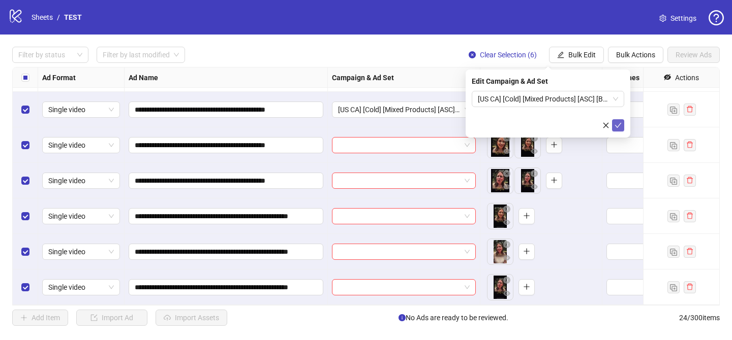
click at [619, 125] on icon "check" at bounding box center [617, 125] width 7 height 7
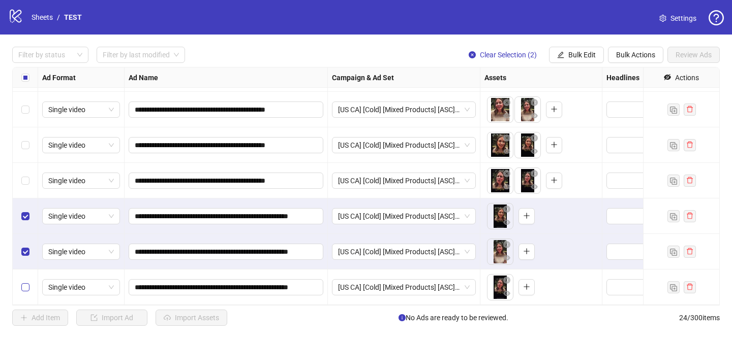
click at [25, 282] on label "Select row 24" at bounding box center [25, 287] width 8 height 11
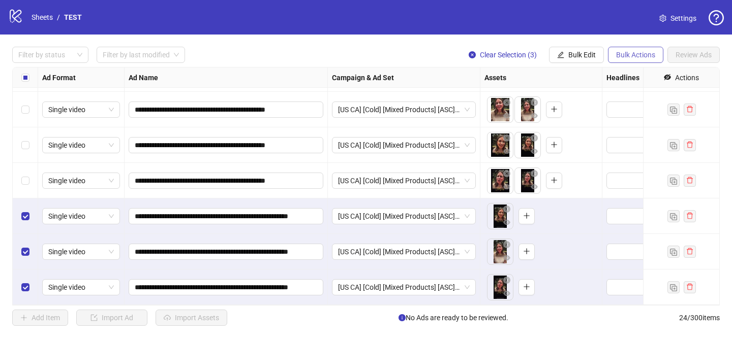
click at [627, 58] on span "Bulk Actions" at bounding box center [635, 55] width 39 height 8
click at [625, 79] on span "Delete" at bounding box center [650, 75] width 70 height 11
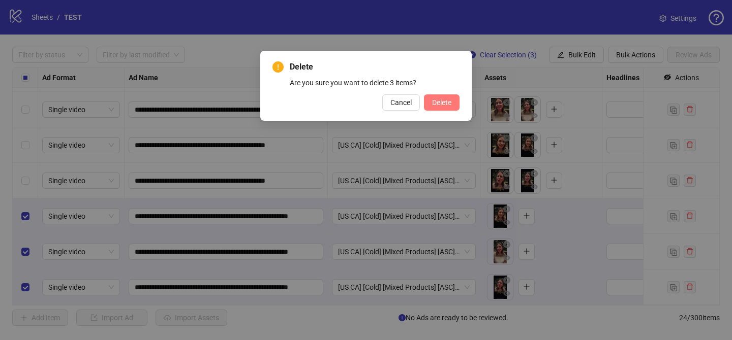
click at [425, 99] on button "Delete" at bounding box center [442, 102] width 36 height 16
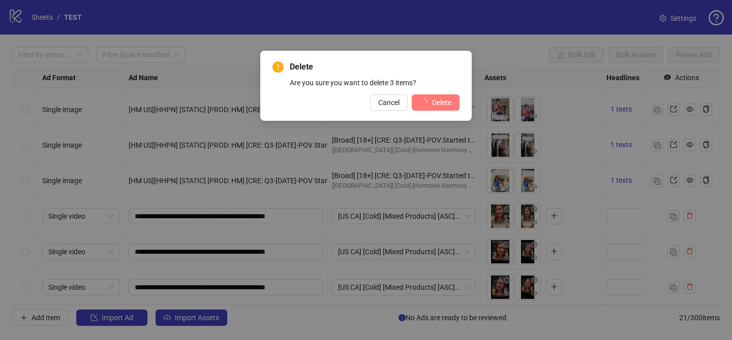
scroll to position [529, 0]
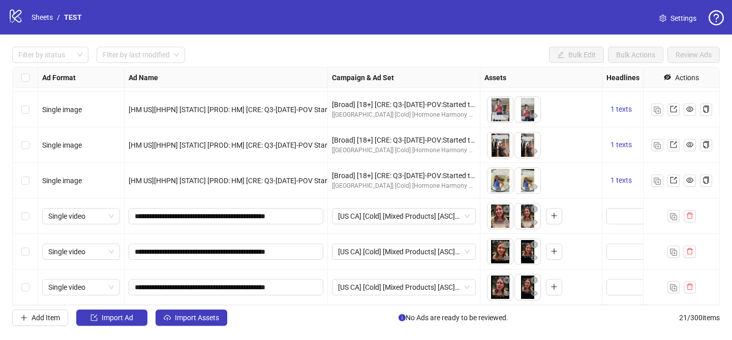
click at [70, 64] on div "Filter by status Filter by last modified Bulk Edit Bulk Actions Review Ads Ad F…" at bounding box center [366, 187] width 732 height 304
click at [58, 50] on div at bounding box center [44, 55] width 61 height 14
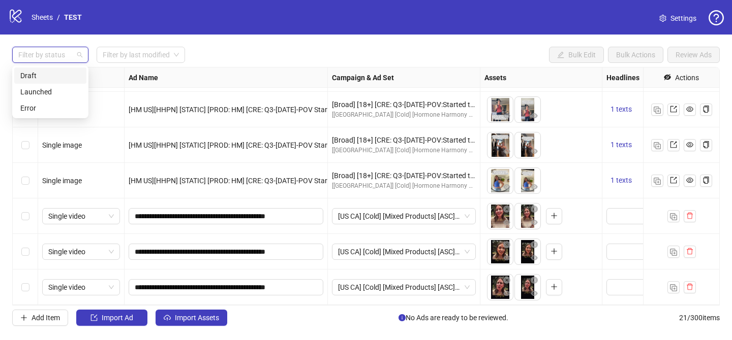
click at [47, 81] on div "Draft" at bounding box center [50, 76] width 72 height 16
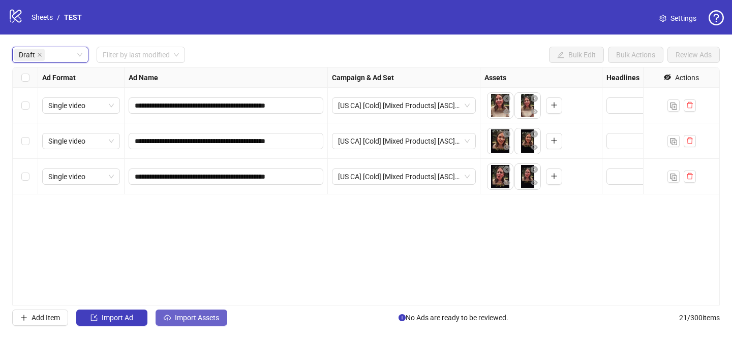
click at [195, 323] on button "Import Assets" at bounding box center [191, 318] width 72 height 16
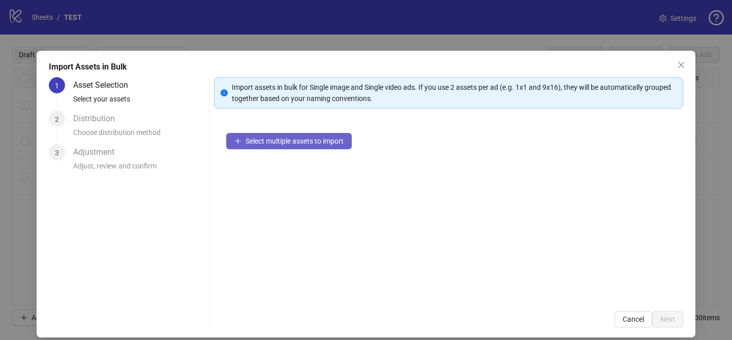
click at [324, 139] on span "Select multiple assets to import" at bounding box center [294, 141] width 98 height 8
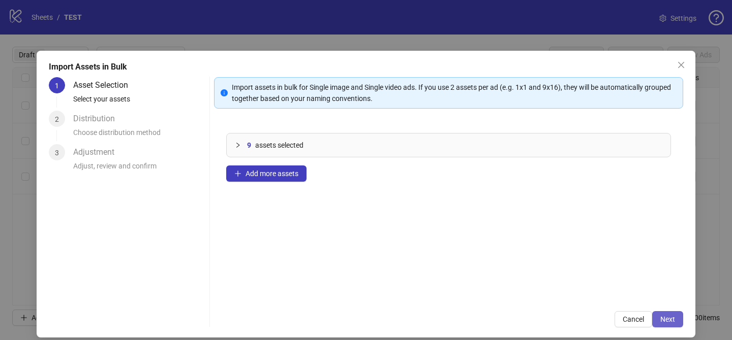
click at [661, 318] on span "Next" at bounding box center [667, 319] width 15 height 8
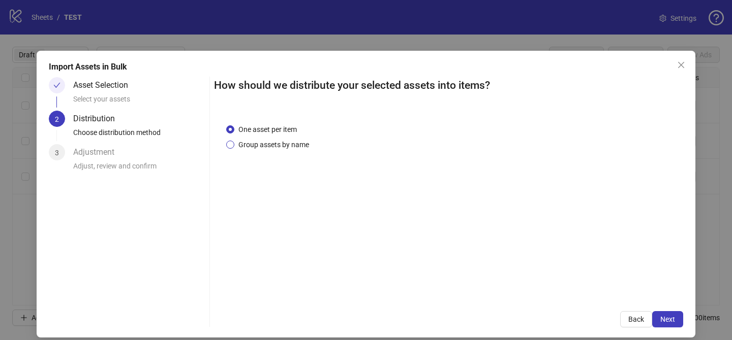
click at [246, 144] on span "Group assets by name" at bounding box center [273, 144] width 79 height 11
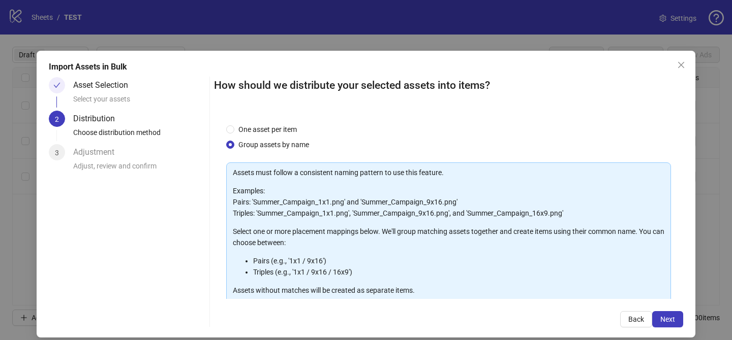
scroll to position [110, 0]
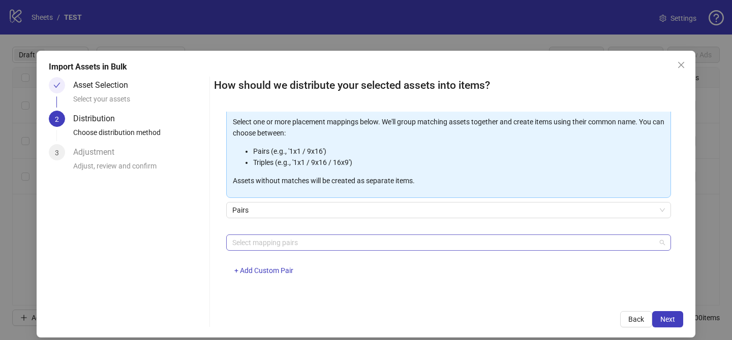
click at [284, 245] on div at bounding box center [443, 243] width 430 height 14
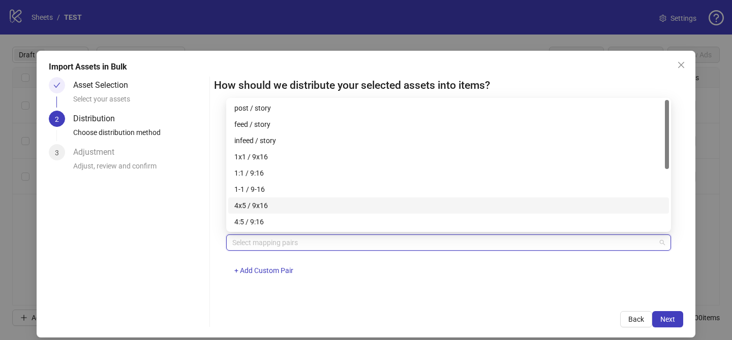
click at [280, 203] on div "4x5 / 9x16" at bounding box center [448, 205] width 428 height 11
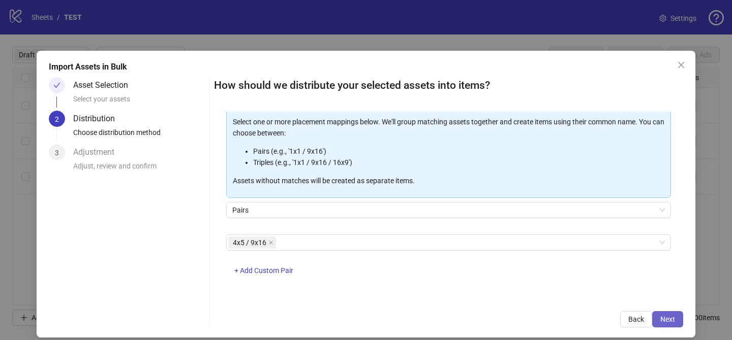
click at [678, 322] on button "Next" at bounding box center [667, 319] width 31 height 16
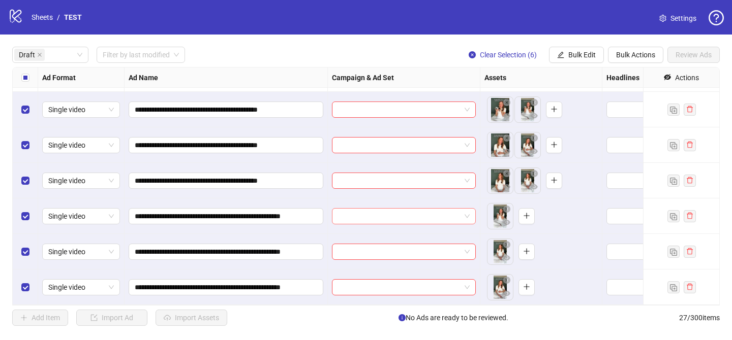
scroll to position [0, 0]
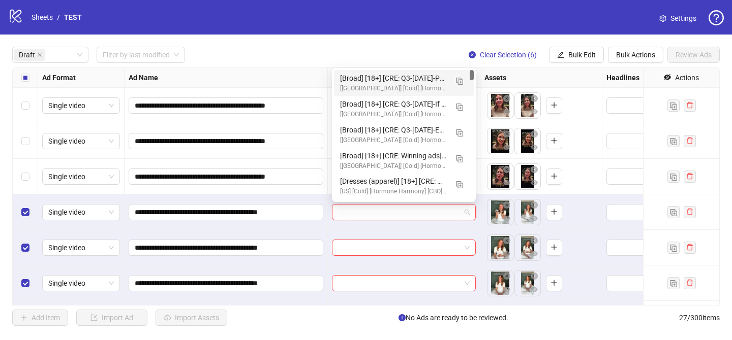
click at [376, 214] on input "search" at bounding box center [399, 212] width 122 height 15
click at [453, 83] on button "button" at bounding box center [459, 81] width 16 height 16
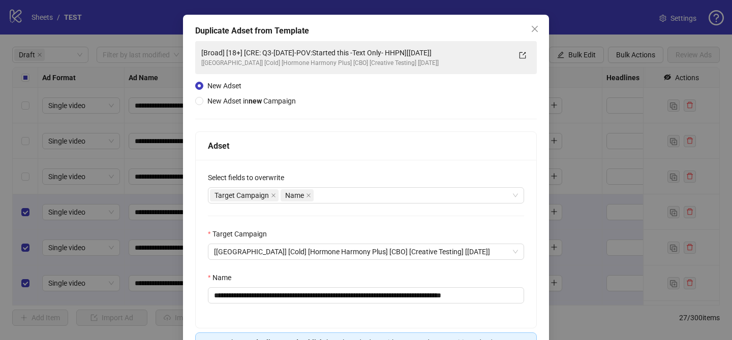
scroll to position [62, 0]
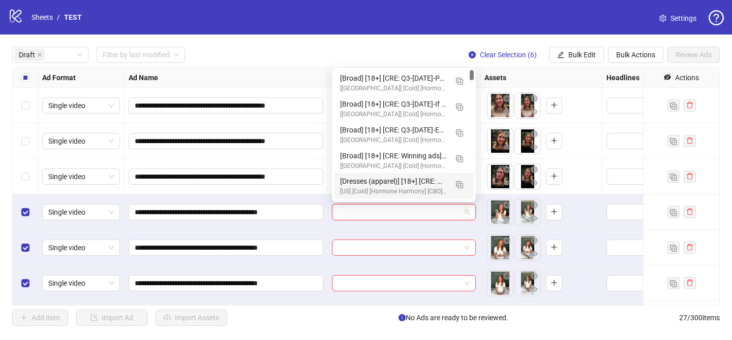
click at [352, 215] on input "search" at bounding box center [399, 212] width 122 height 15
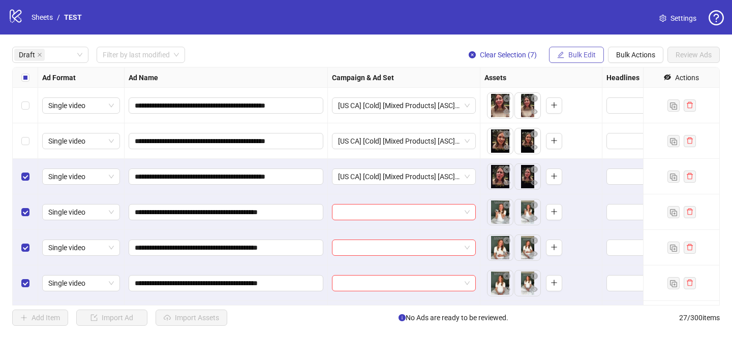
click at [583, 58] on span "Bulk Edit" at bounding box center [581, 55] width 27 height 8
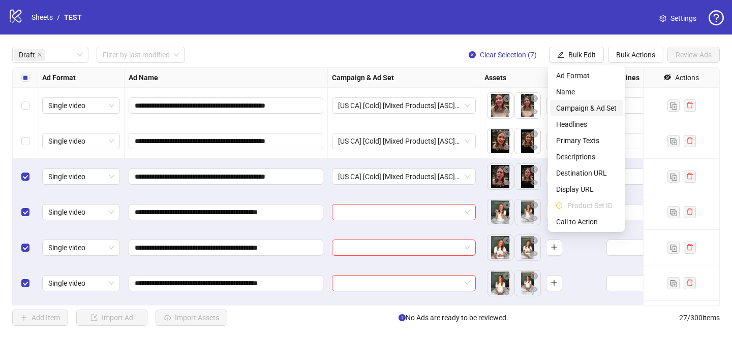
click at [593, 106] on span "Campaign & Ad Set" at bounding box center [586, 108] width 60 height 11
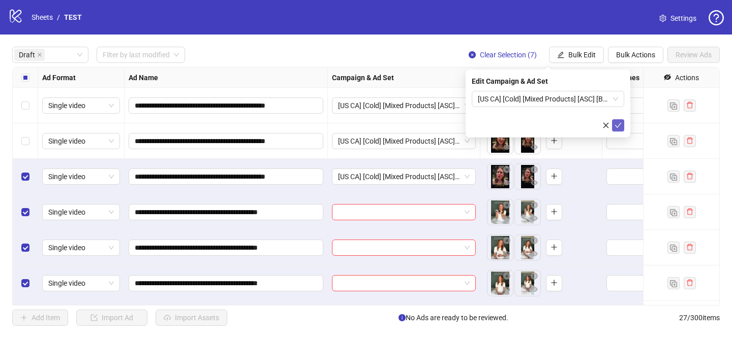
click at [622, 130] on button "submit" at bounding box center [618, 125] width 12 height 12
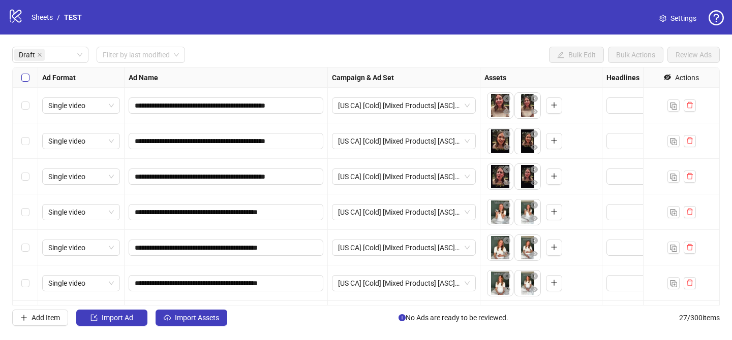
scroll to position [103, 0]
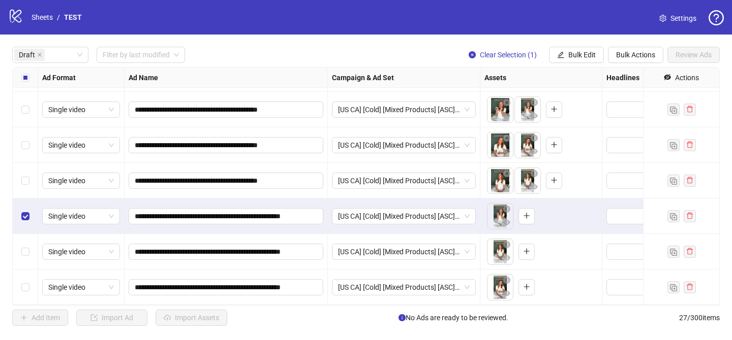
click at [30, 257] on div "Select row 8" at bounding box center [25, 252] width 25 height 36
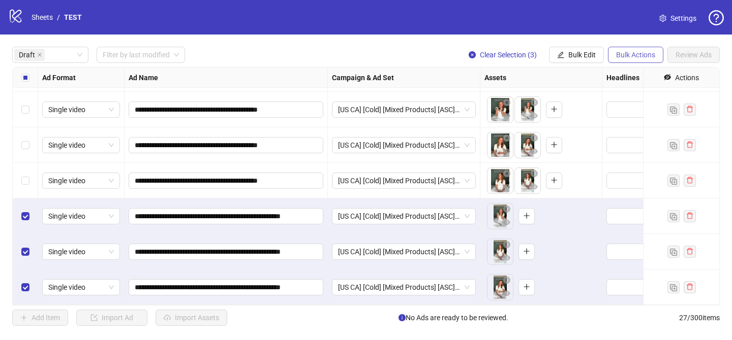
click at [623, 62] on button "Bulk Actions" at bounding box center [635, 55] width 55 height 16
click at [619, 75] on span "Delete" at bounding box center [650, 75] width 70 height 11
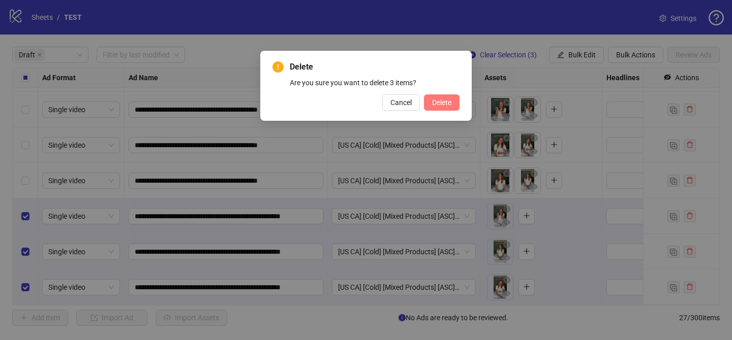
click at [436, 103] on span "Delete" at bounding box center [441, 103] width 19 height 8
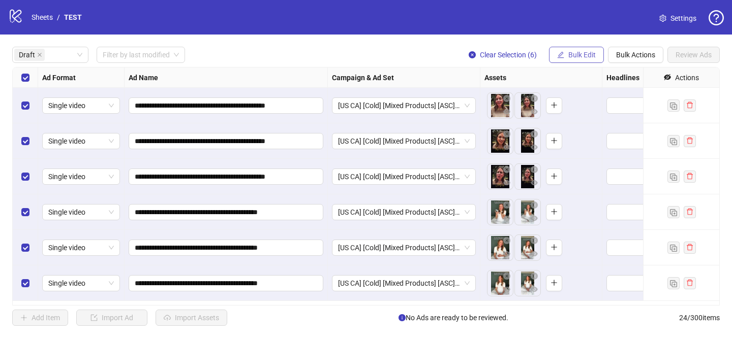
click at [588, 56] on span "Bulk Edit" at bounding box center [581, 55] width 27 height 8
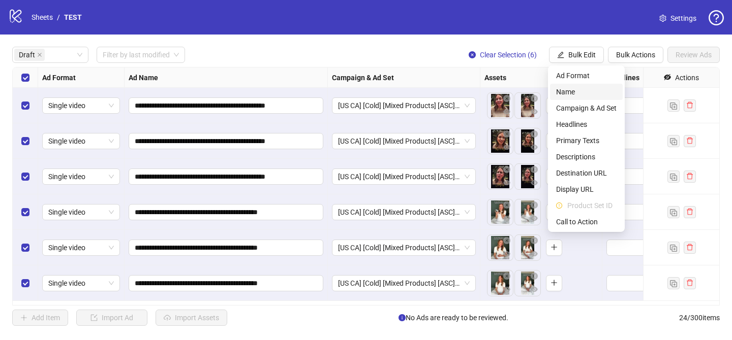
click at [581, 96] on span "Name" at bounding box center [586, 91] width 60 height 11
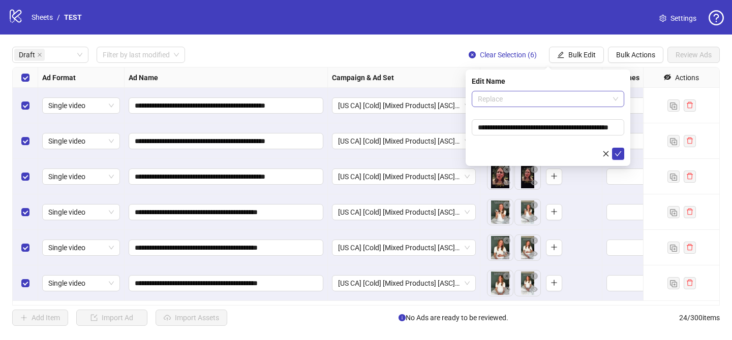
click at [542, 97] on span "Replace" at bounding box center [548, 98] width 140 height 15
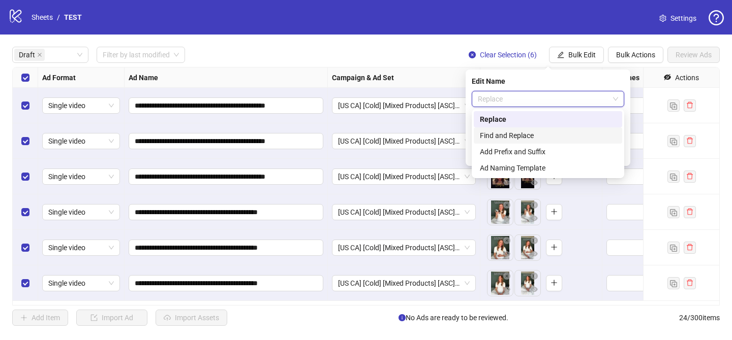
click at [520, 154] on div "Add Prefix and Suffix" at bounding box center [548, 151] width 136 height 11
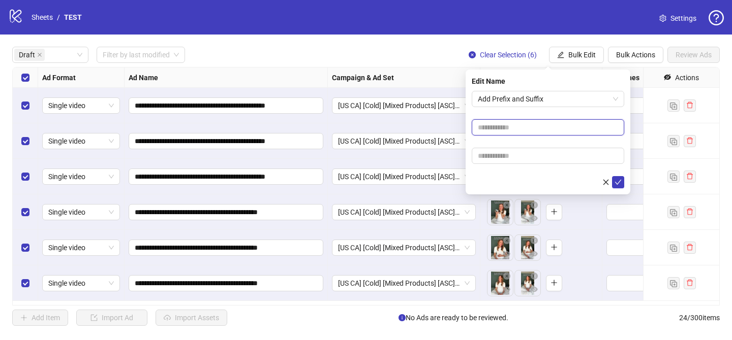
click at [523, 119] on input "text" at bounding box center [547, 127] width 152 height 16
paste input "**********"
type input "**********"
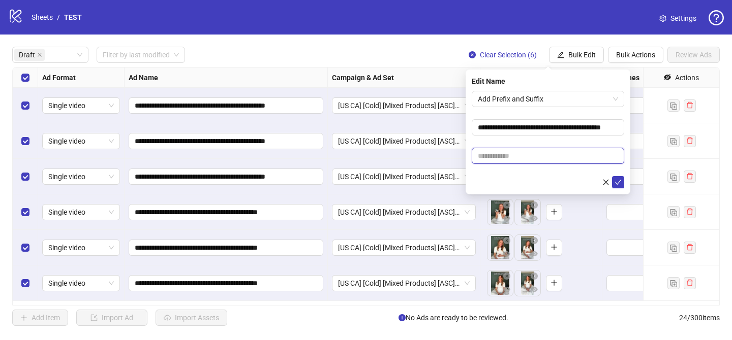
click at [552, 160] on input "text" at bounding box center [547, 156] width 152 height 16
paste input "**********"
type input "**********"
click at [621, 182] on button "submit" at bounding box center [618, 182] width 12 height 12
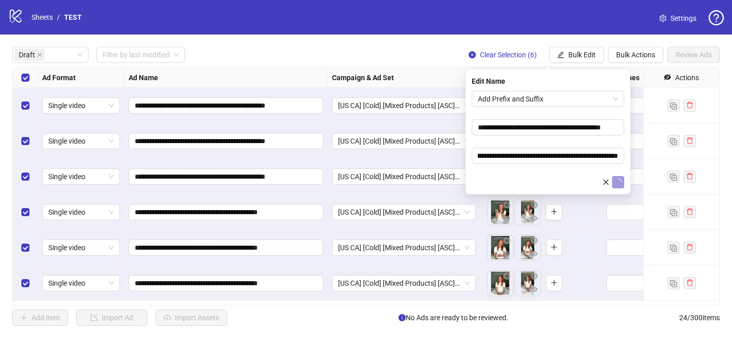
scroll to position [0, 0]
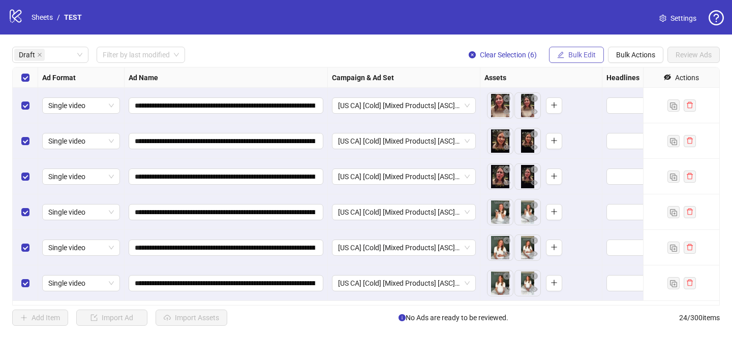
click at [586, 62] on button "Bulk Edit" at bounding box center [576, 55] width 55 height 16
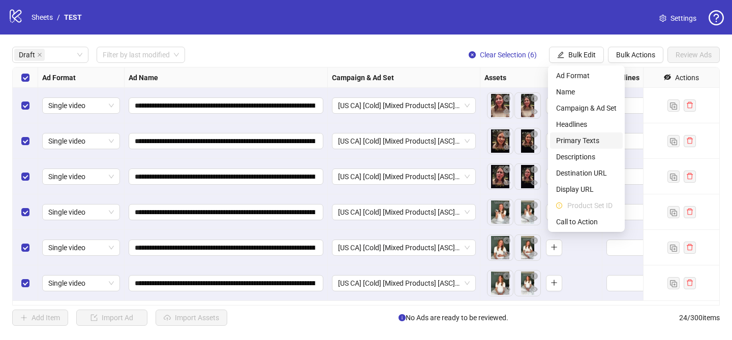
click at [582, 138] on span "Primary Texts" at bounding box center [586, 140] width 60 height 11
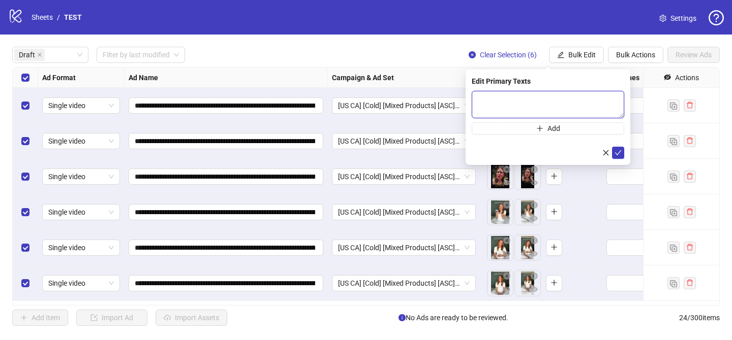
click at [583, 105] on textarea at bounding box center [547, 104] width 152 height 27
paste textarea "**********"
type textarea "**********"
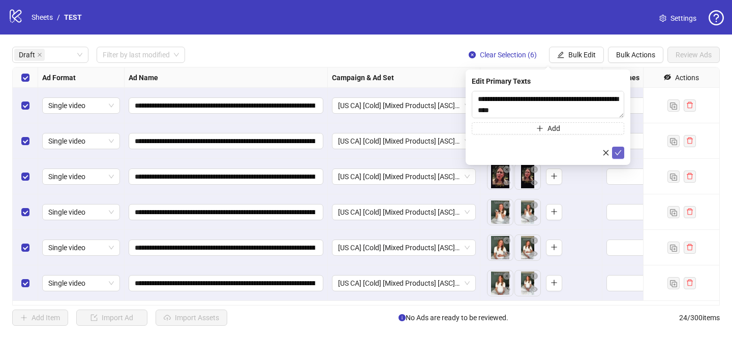
click at [619, 152] on icon "check" at bounding box center [617, 152] width 7 height 7
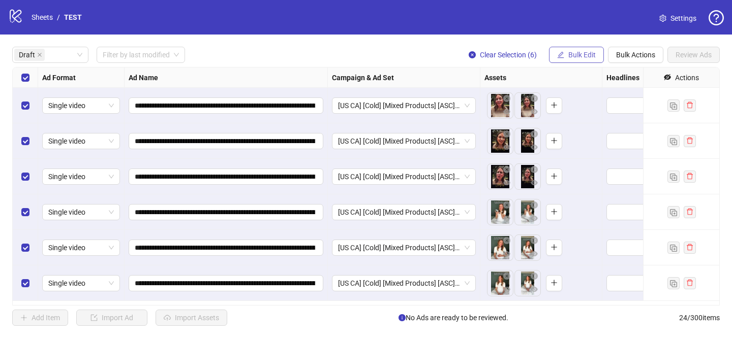
click at [573, 47] on button "Bulk Edit" at bounding box center [576, 55] width 55 height 16
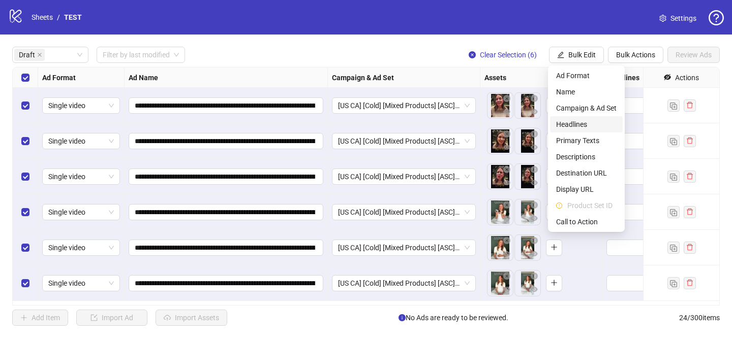
click at [582, 130] on li "Headlines" at bounding box center [586, 124] width 73 height 16
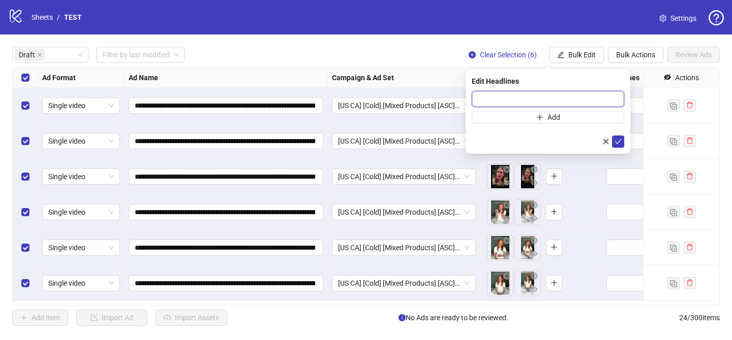
click at [590, 101] on input "text" at bounding box center [547, 99] width 152 height 16
paste input "**********"
type input "**********"
click at [619, 142] on icon "check" at bounding box center [617, 141] width 7 height 7
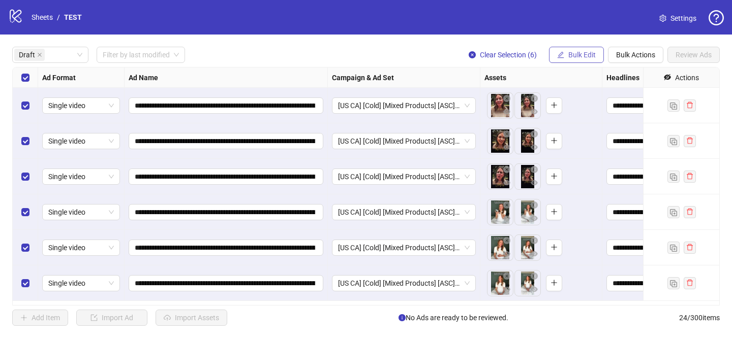
click at [579, 60] on button "Bulk Edit" at bounding box center [576, 55] width 55 height 16
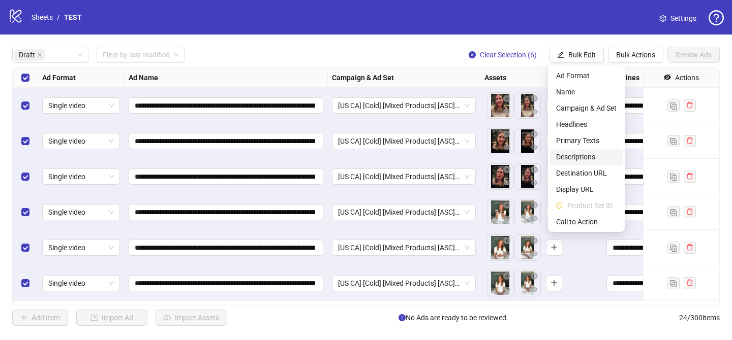
click at [577, 156] on span "Descriptions" at bounding box center [586, 156] width 60 height 11
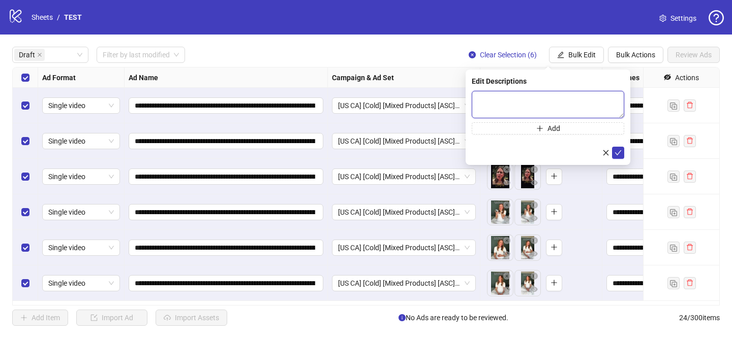
click at [579, 100] on textarea at bounding box center [547, 104] width 152 height 27
click at [620, 153] on icon "check" at bounding box center [617, 152] width 7 height 7
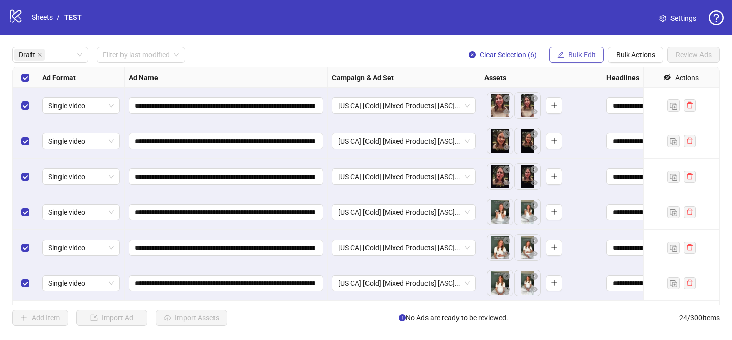
click at [586, 61] on button "Bulk Edit" at bounding box center [576, 55] width 55 height 16
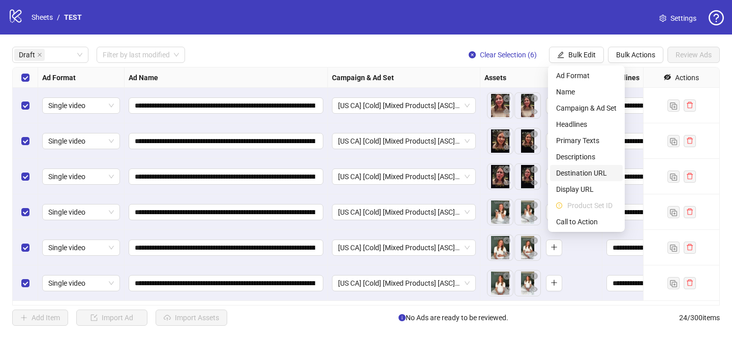
click at [584, 177] on span "Destination URL" at bounding box center [586, 173] width 60 height 11
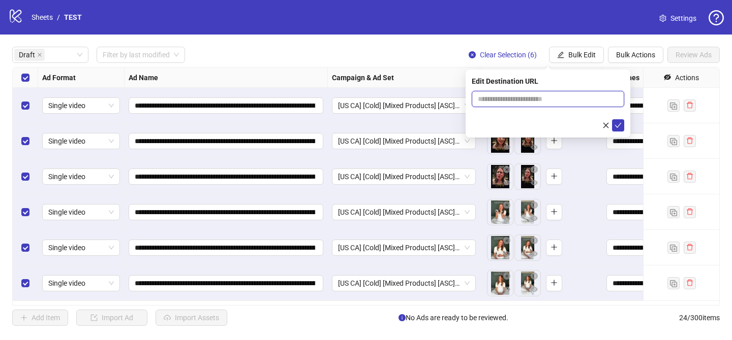
click at [571, 103] on input "text" at bounding box center [544, 98] width 132 height 11
paste input "**********"
type input "**********"
click at [619, 129] on span "submit" at bounding box center [617, 125] width 7 height 8
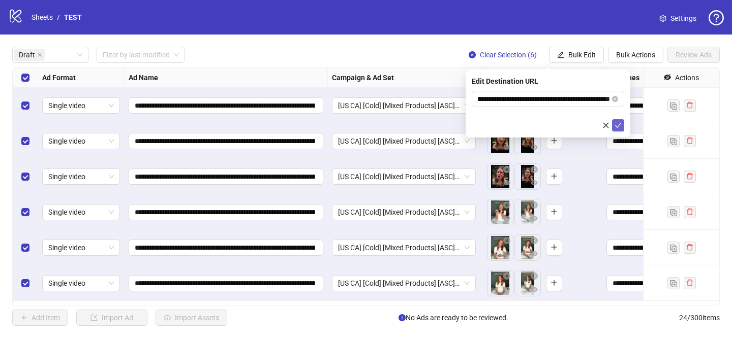
scroll to position [0, 0]
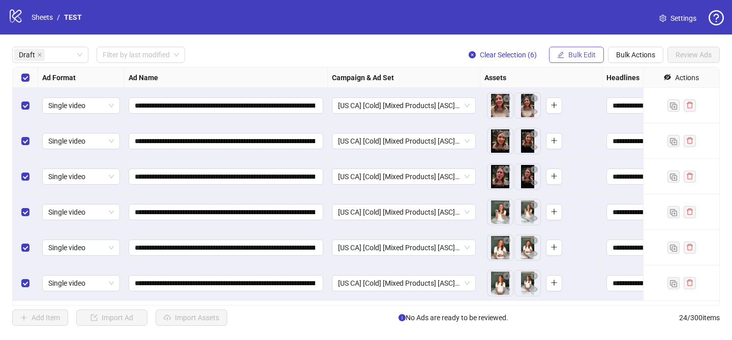
click at [582, 53] on span "Bulk Edit" at bounding box center [581, 55] width 27 height 8
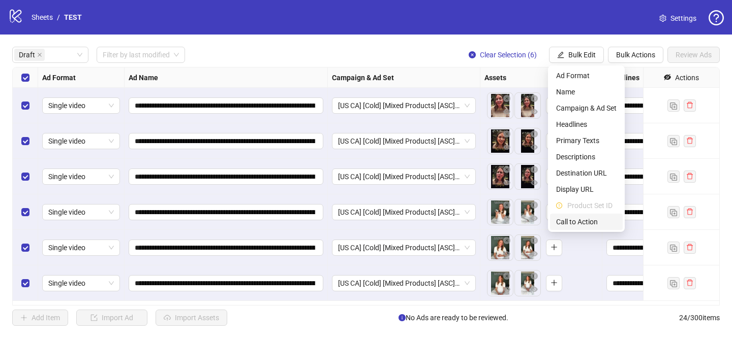
click at [579, 217] on span "Call to Action" at bounding box center [586, 221] width 60 height 11
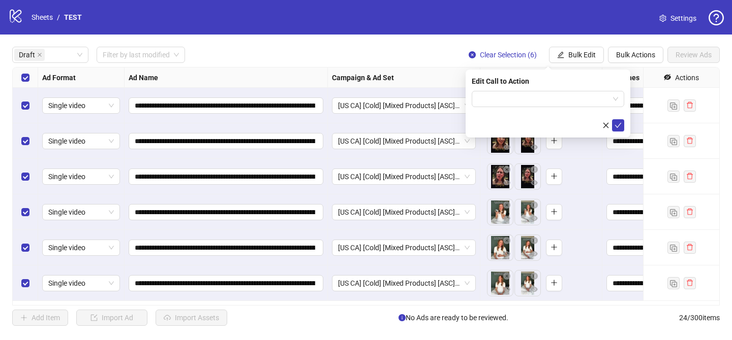
click at [565, 115] on form at bounding box center [547, 111] width 152 height 41
click at [561, 96] on input "search" at bounding box center [543, 98] width 131 height 15
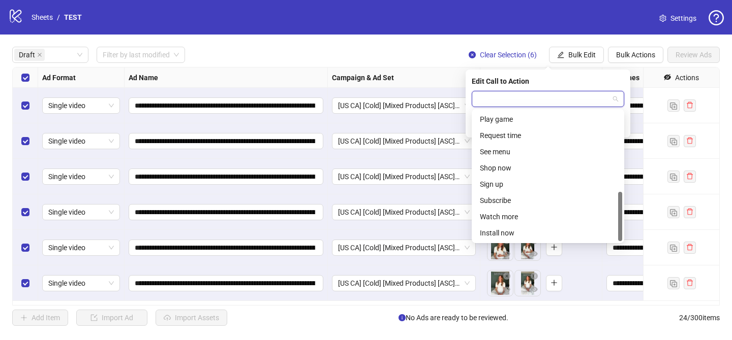
scroll to position [211, 0]
click at [516, 149] on div "Shop now" at bounding box center [548, 151] width 136 height 11
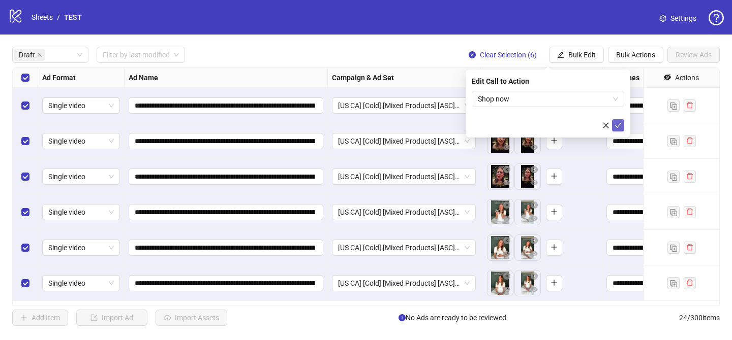
click at [618, 121] on button "submit" at bounding box center [618, 125] width 12 height 12
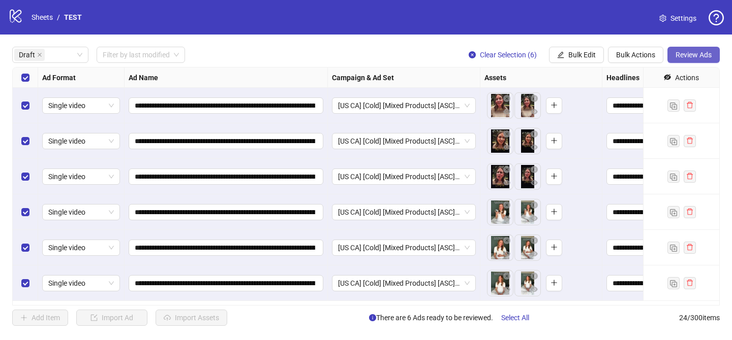
click at [690, 54] on span "Review Ads" at bounding box center [693, 55] width 36 height 8
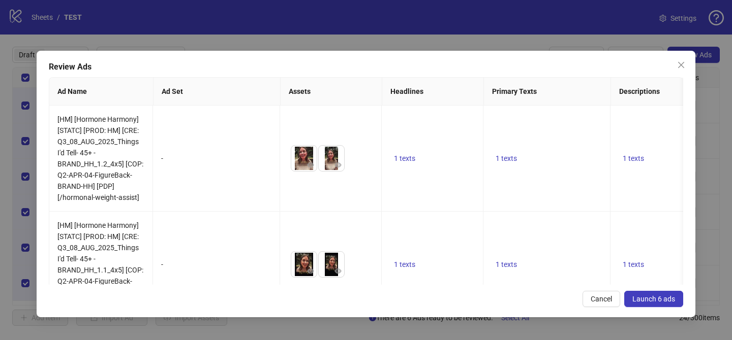
click at [639, 299] on span "Launch 6 ads" at bounding box center [653, 299] width 43 height 8
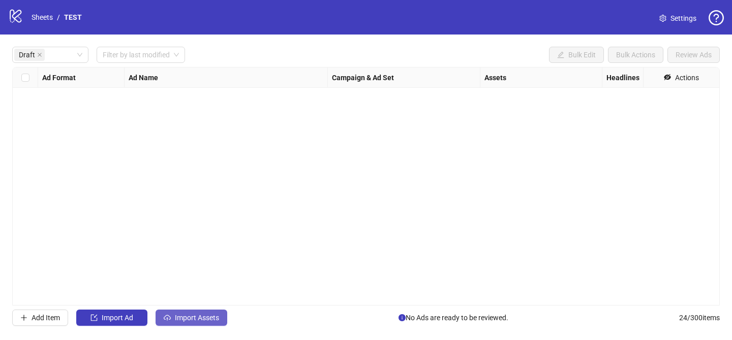
click at [207, 323] on button "Import Assets" at bounding box center [191, 318] width 72 height 16
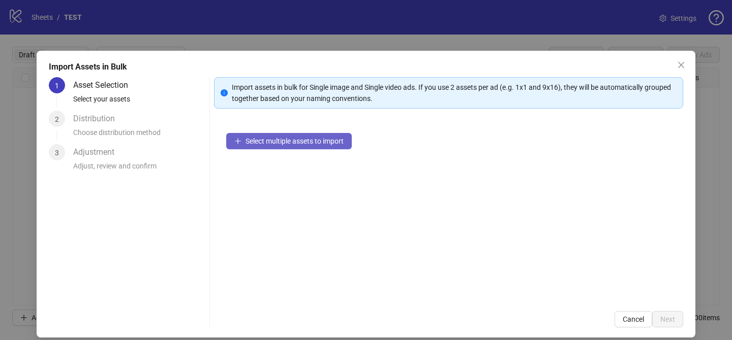
click at [325, 139] on span "Select multiple assets to import" at bounding box center [294, 141] width 98 height 8
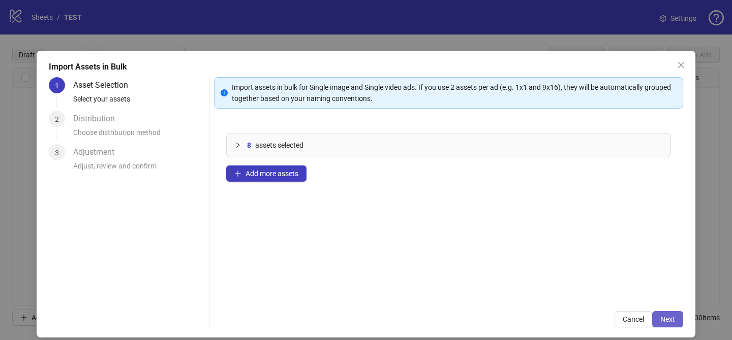
click at [667, 312] on button "Next" at bounding box center [667, 319] width 31 height 16
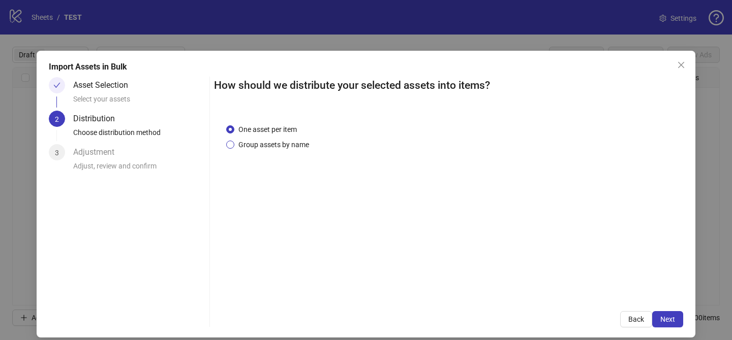
click at [282, 143] on span "Group assets by name" at bounding box center [273, 144] width 79 height 11
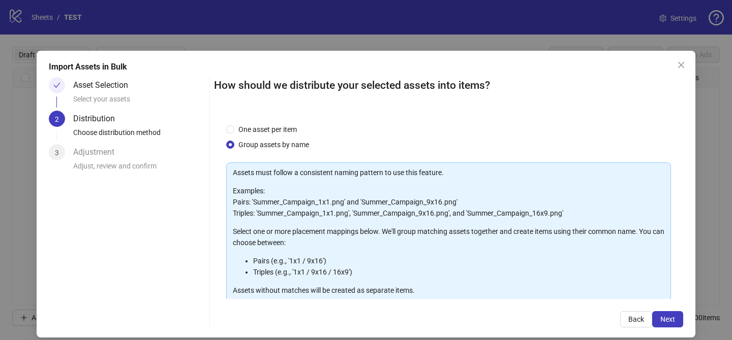
scroll to position [110, 0]
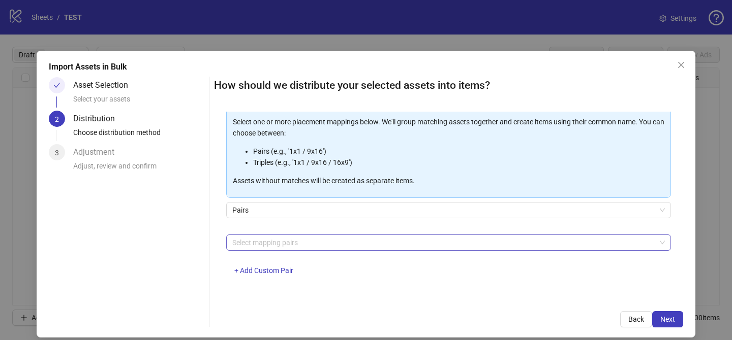
click at [308, 239] on div at bounding box center [443, 243] width 430 height 14
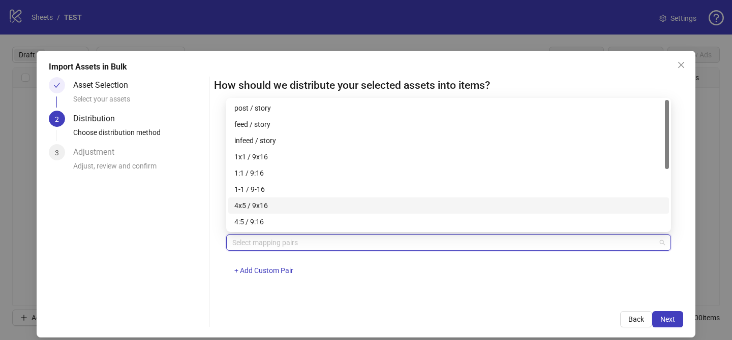
click at [273, 203] on div "4x5 / 9x16" at bounding box center [448, 205] width 428 height 11
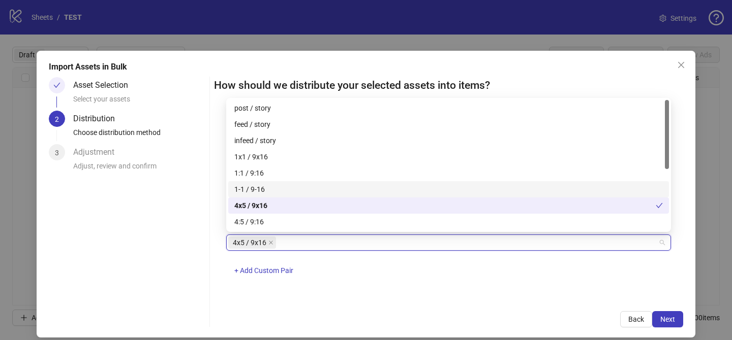
click at [667, 328] on div "Import Assets in Bulk Asset Selection Select your assets 2 Distribution Choose …" at bounding box center [366, 194] width 658 height 287
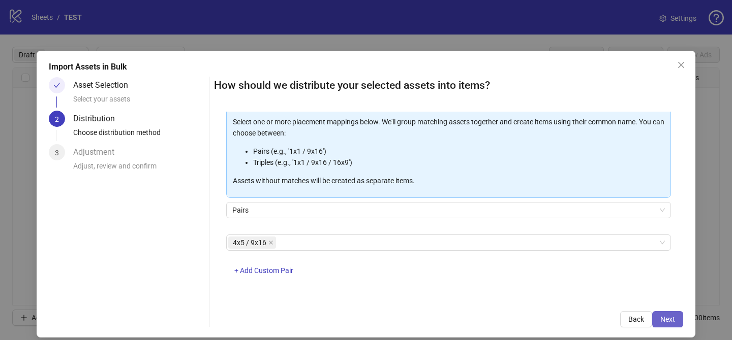
click at [667, 317] on span "Next" at bounding box center [667, 319] width 15 height 8
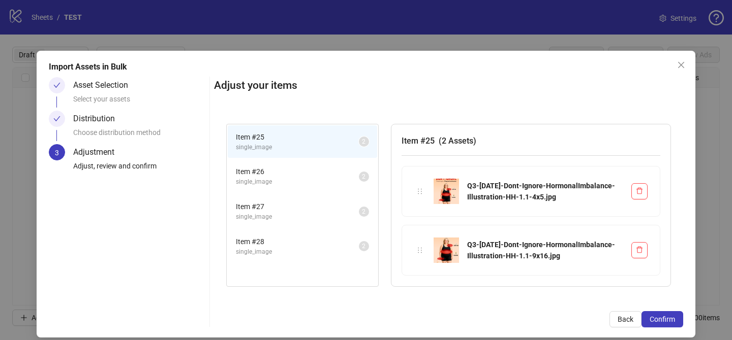
click at [667, 317] on span "Confirm" at bounding box center [661, 319] width 25 height 8
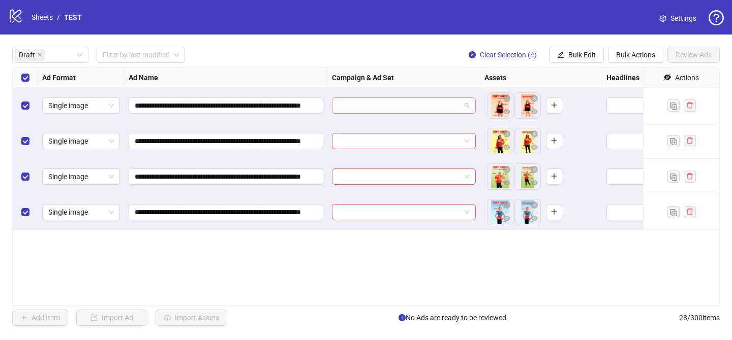
click at [388, 100] on input "search" at bounding box center [399, 105] width 122 height 15
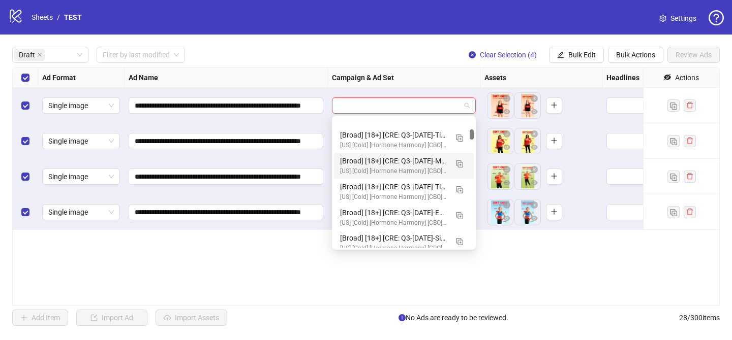
scroll to position [680, 0]
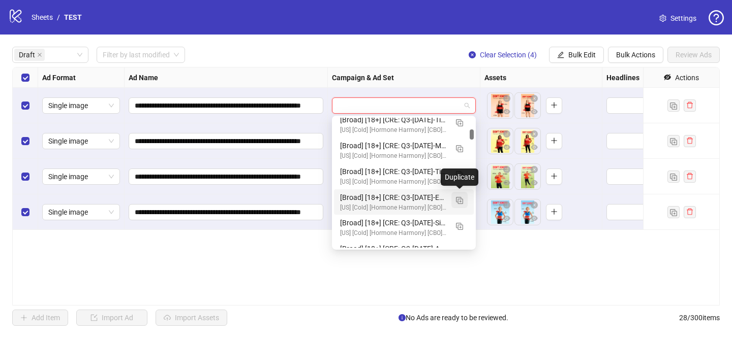
click at [460, 200] on img "button" at bounding box center [459, 200] width 7 height 7
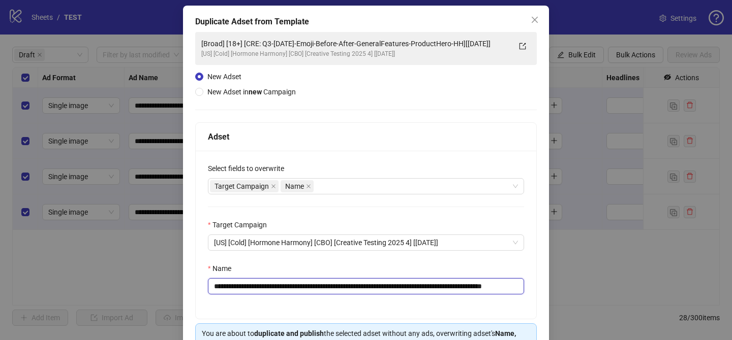
scroll to position [0, 43]
drag, startPoint x: 275, startPoint y: 287, endPoint x: 448, endPoint y: 286, distance: 172.7
click at [448, 286] on input "**********" at bounding box center [366, 286] width 316 height 16
paste input "text"
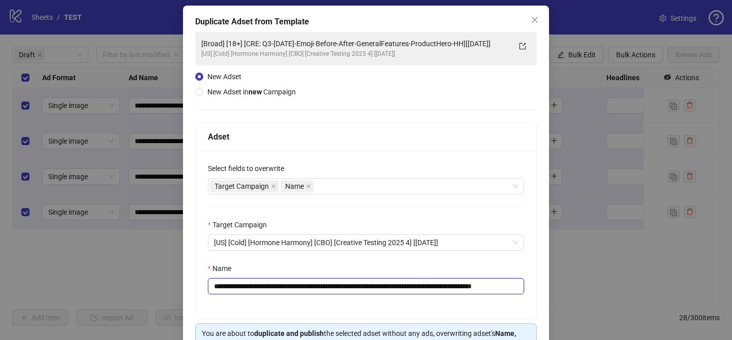
click at [459, 288] on input "**********" at bounding box center [366, 286] width 316 height 16
drag, startPoint x: 501, startPoint y: 287, endPoint x: 567, endPoint y: 287, distance: 66.0
click at [567, 287] on div "**********" at bounding box center [366, 170] width 732 height 340
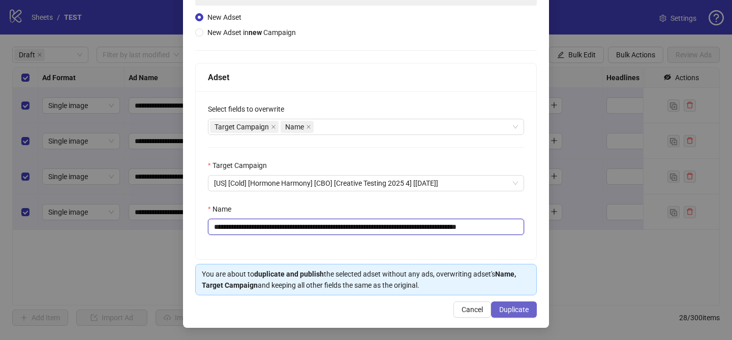
type input "**********"
click at [520, 313] on span "Duplicate" at bounding box center [513, 310] width 29 height 8
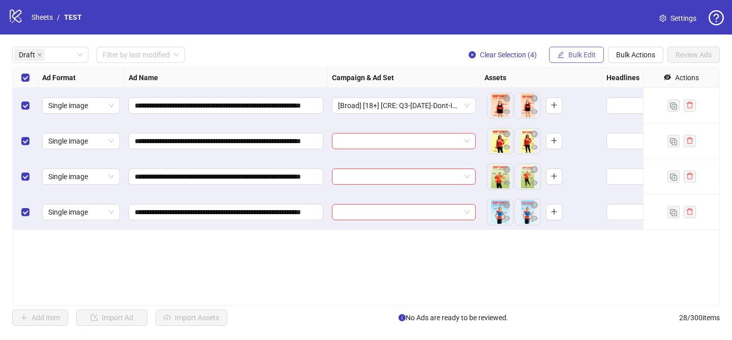
click at [578, 61] on button "Bulk Edit" at bounding box center [576, 55] width 55 height 16
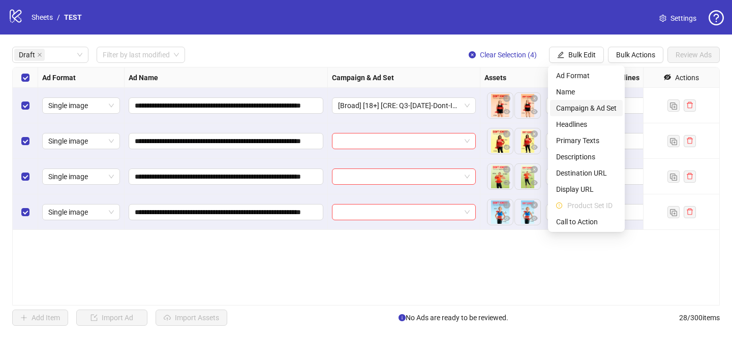
click at [580, 115] on li "Campaign & Ad Set" at bounding box center [586, 108] width 73 height 16
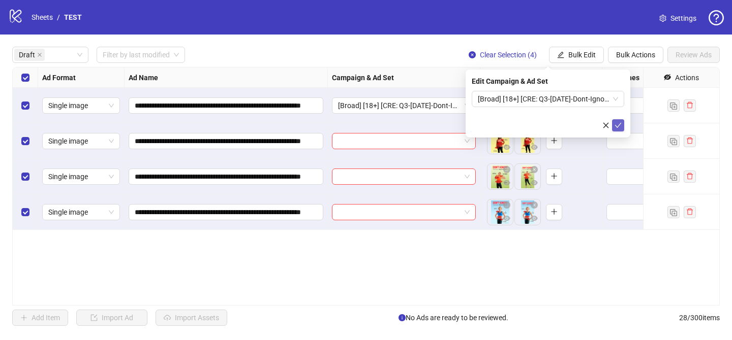
click at [622, 125] on button "submit" at bounding box center [618, 125] width 12 height 12
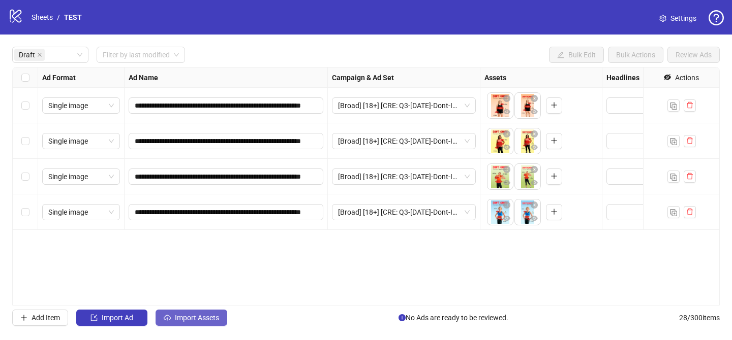
click at [212, 324] on button "Import Assets" at bounding box center [191, 318] width 72 height 16
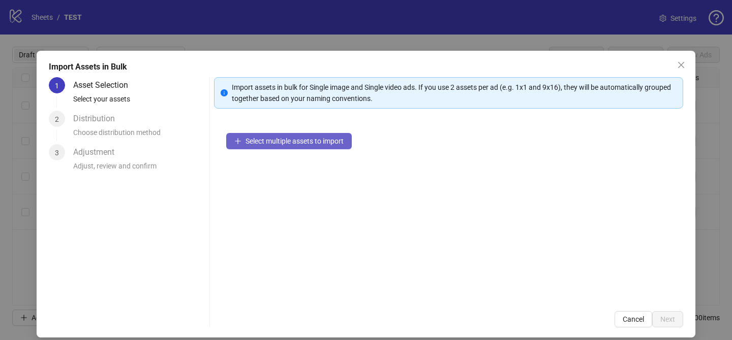
click at [317, 143] on span "Select multiple assets to import" at bounding box center [294, 141] width 98 height 8
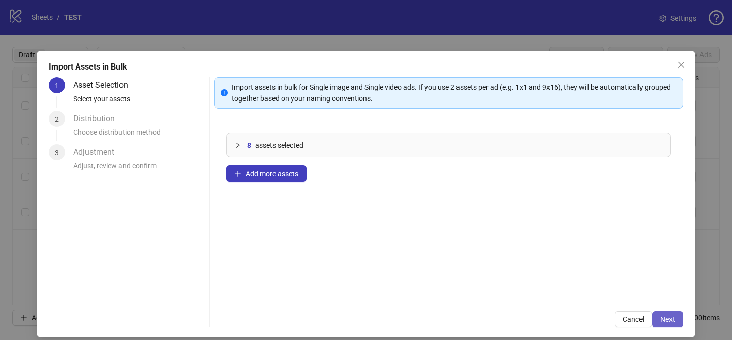
click at [675, 320] on button "Next" at bounding box center [667, 319] width 31 height 16
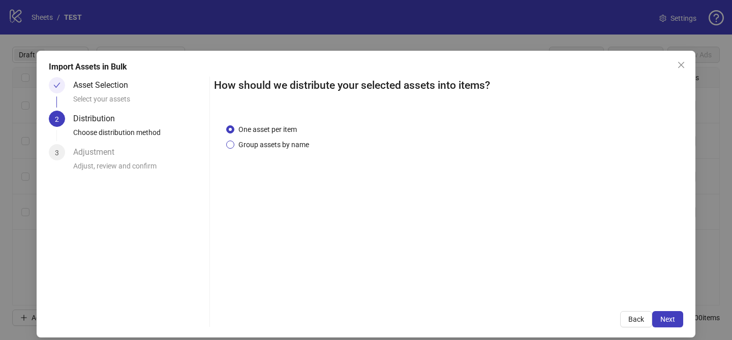
click at [277, 142] on span "Group assets by name" at bounding box center [273, 144] width 79 height 11
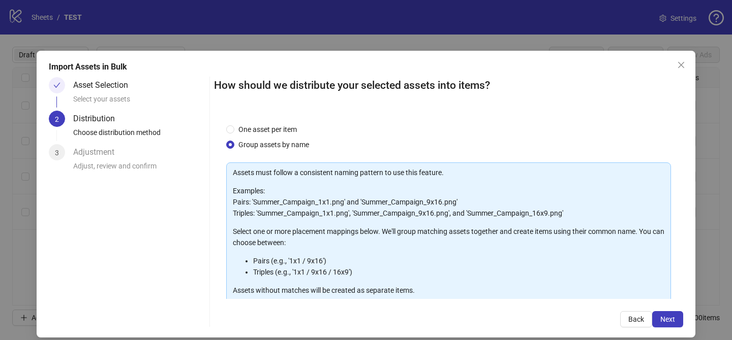
scroll to position [110, 0]
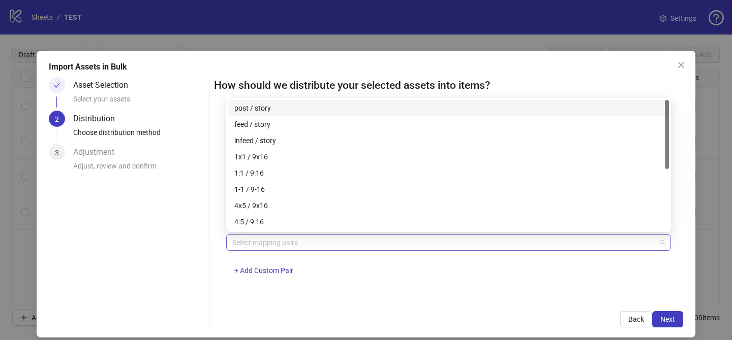
click at [285, 236] on div at bounding box center [443, 243] width 430 height 14
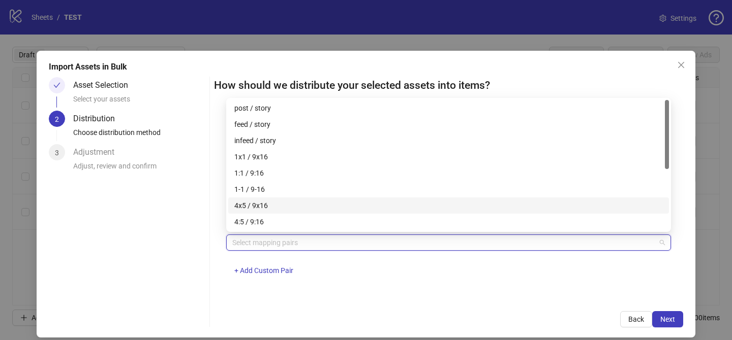
click at [280, 210] on div "4x5 / 9x16" at bounding box center [448, 205] width 428 height 11
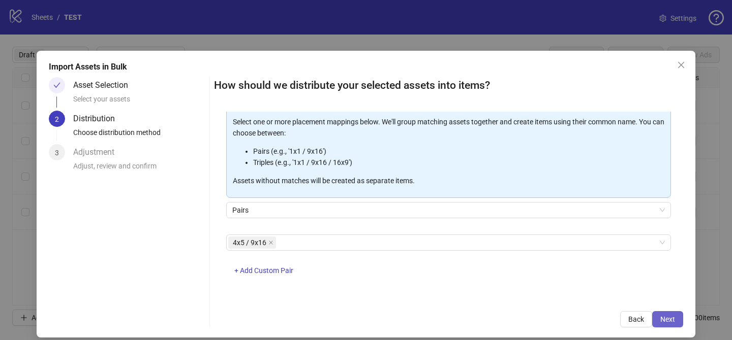
click at [671, 315] on span "Next" at bounding box center [667, 319] width 15 height 8
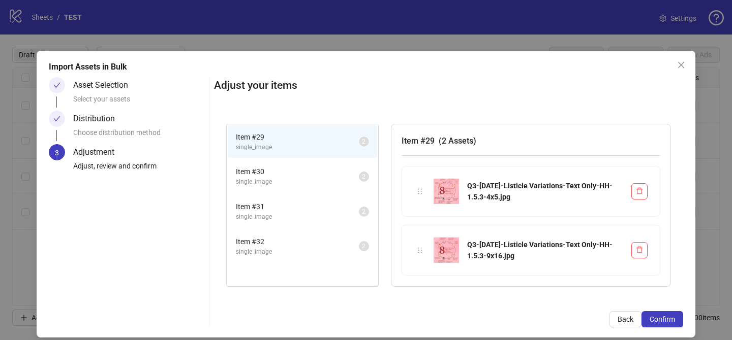
click at [678, 328] on div "Import Assets in Bulk Asset Selection Select your assets Distribution Choose di…" at bounding box center [366, 194] width 658 height 287
click at [673, 326] on button "Confirm" at bounding box center [662, 319] width 42 height 16
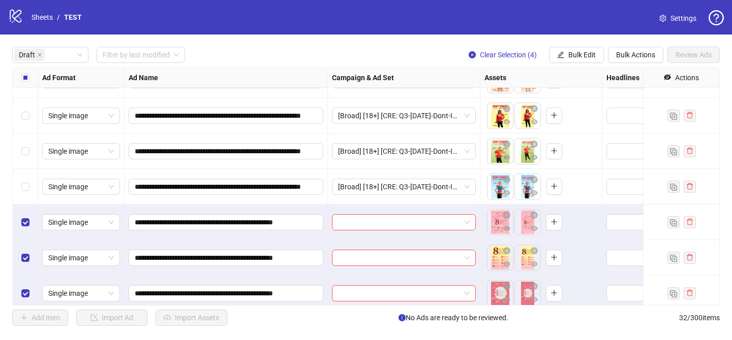
scroll to position [67, 0]
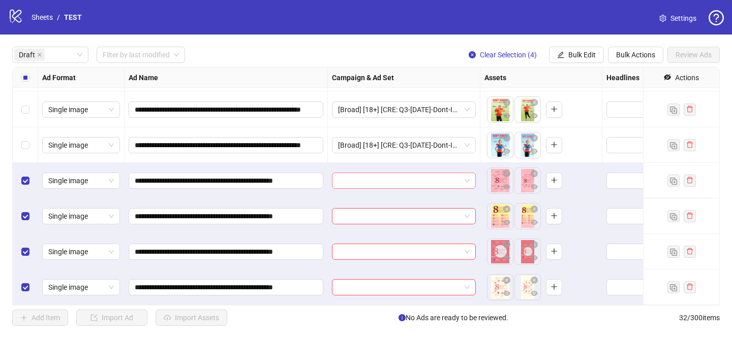
click at [393, 178] on input "search" at bounding box center [399, 180] width 122 height 15
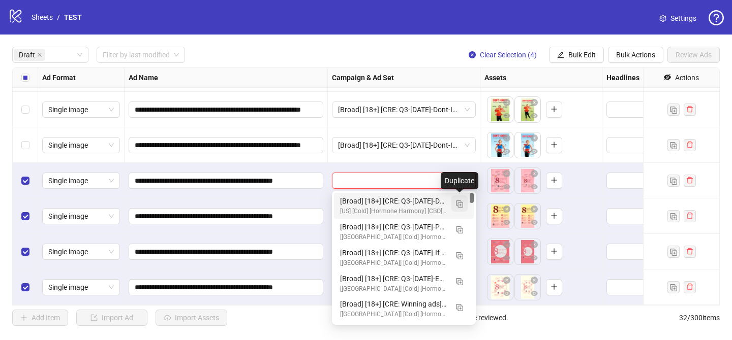
click at [458, 205] on img "button" at bounding box center [459, 204] width 7 height 7
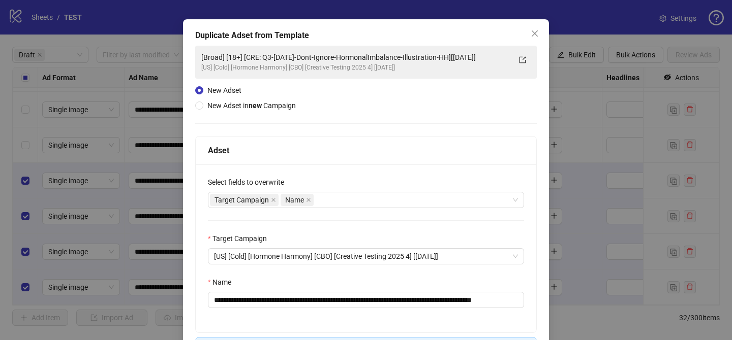
scroll to position [50, 0]
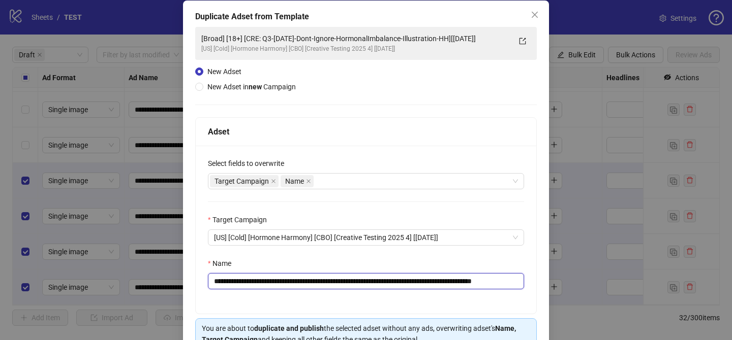
drag, startPoint x: 274, startPoint y: 281, endPoint x: 477, endPoint y: 282, distance: 202.2
click at [477, 282] on input "**********" at bounding box center [366, 281] width 316 height 16
paste input "text"
drag, startPoint x: 487, startPoint y: 282, endPoint x: 567, endPoint y: 282, distance: 80.8
click at [567, 282] on div "**********" at bounding box center [366, 170] width 732 height 340
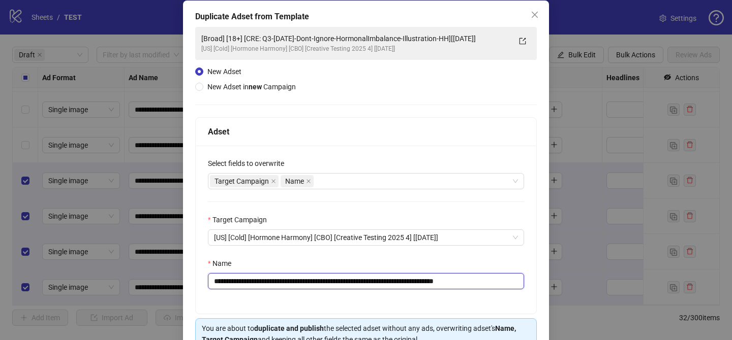
scroll to position [105, 0]
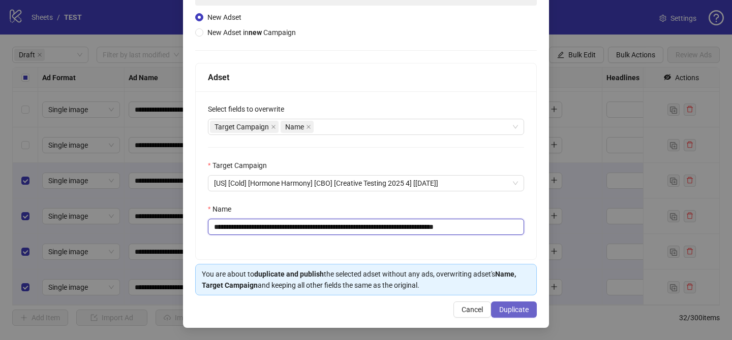
type input "**********"
click at [524, 316] on button "Duplicate" at bounding box center [514, 310] width 46 height 16
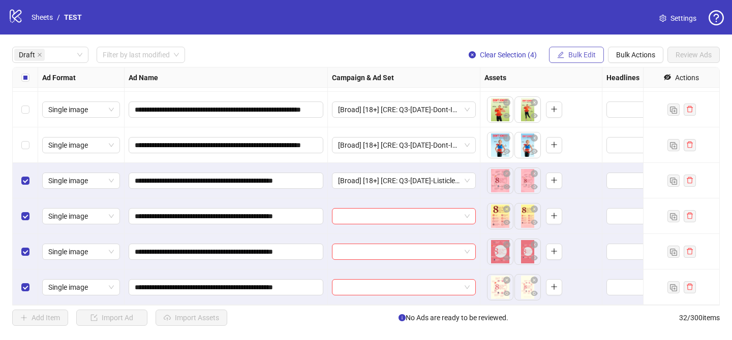
click at [572, 59] on span "Bulk Edit" at bounding box center [581, 55] width 27 height 8
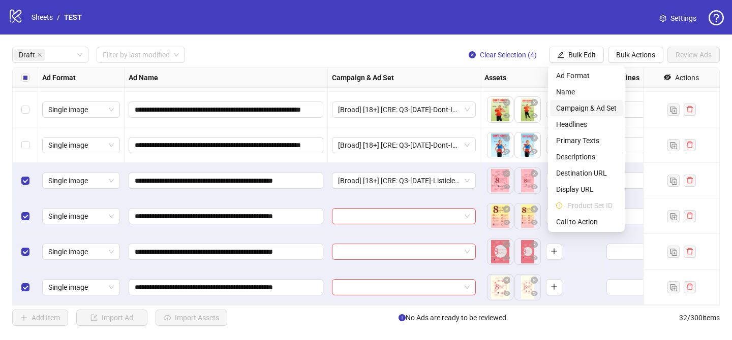
click at [586, 114] on li "Campaign & Ad Set" at bounding box center [586, 108] width 73 height 16
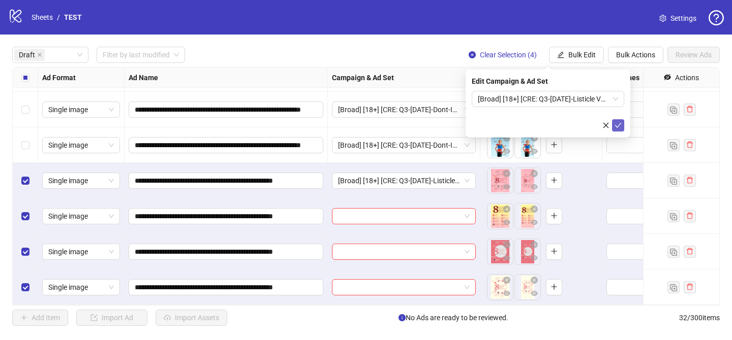
click at [619, 128] on icon "check" at bounding box center [617, 125] width 7 height 7
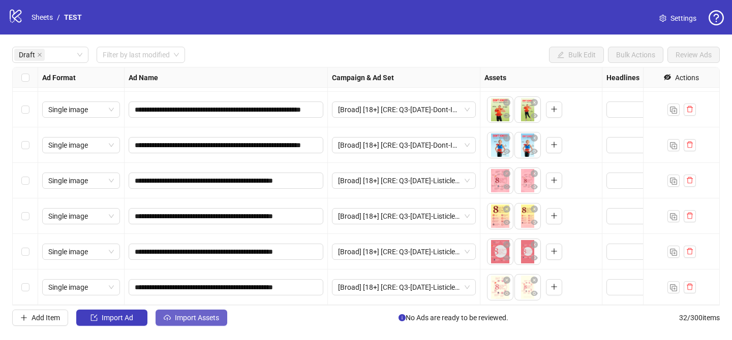
click at [190, 325] on button "Import Assets" at bounding box center [191, 318] width 72 height 16
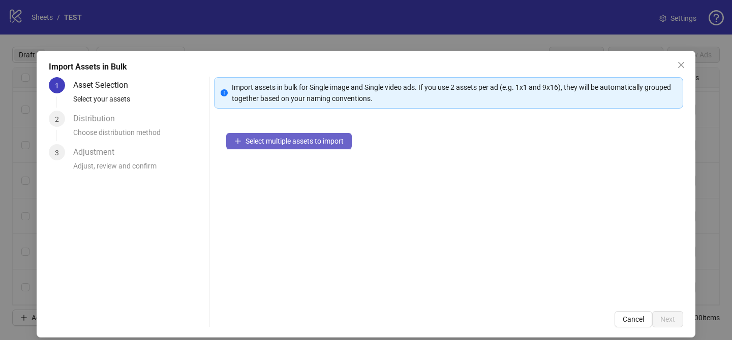
click at [327, 140] on span "Select multiple assets to import" at bounding box center [294, 141] width 98 height 8
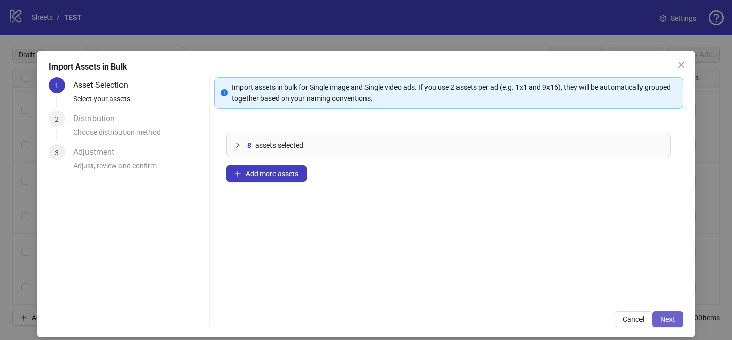
click at [659, 318] on button "Next" at bounding box center [667, 319] width 31 height 16
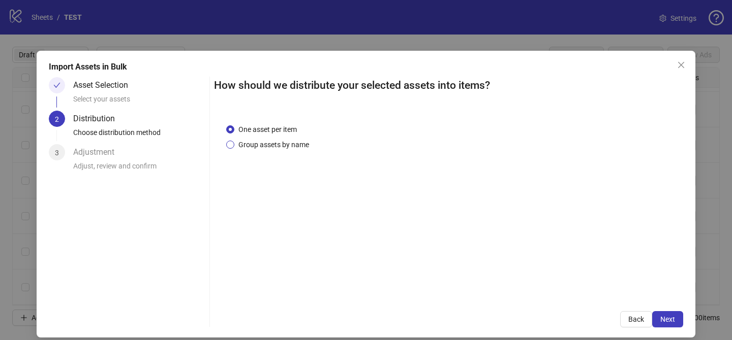
click at [275, 147] on span "Group assets by name" at bounding box center [273, 144] width 79 height 11
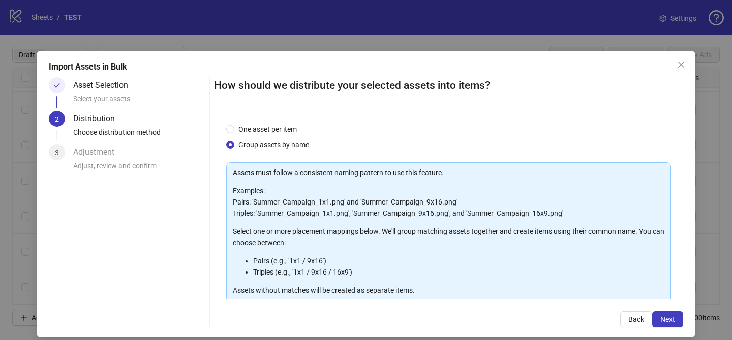
scroll to position [110, 0]
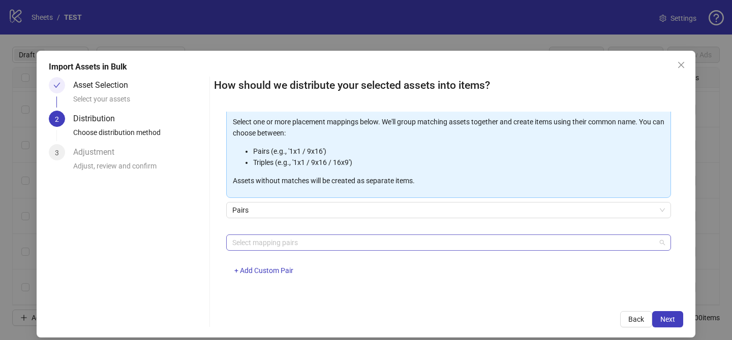
click at [288, 245] on div at bounding box center [443, 243] width 430 height 14
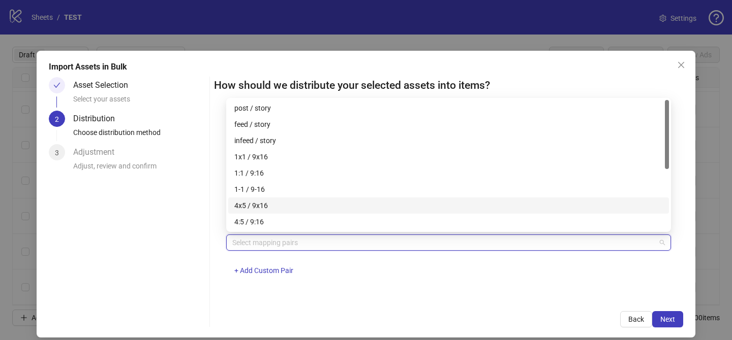
click at [285, 205] on div "4x5 / 9x16" at bounding box center [448, 205] width 428 height 11
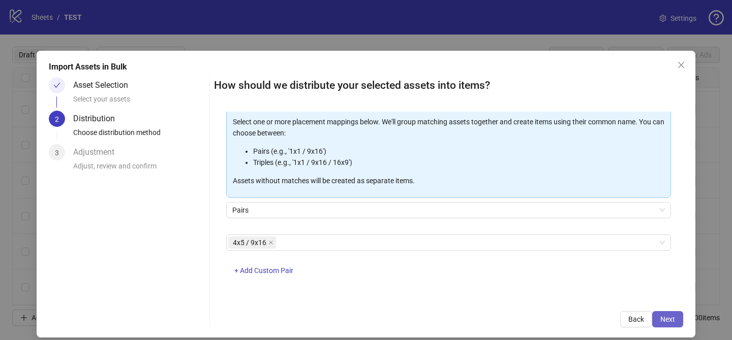
click at [671, 320] on span "Next" at bounding box center [667, 319] width 15 height 8
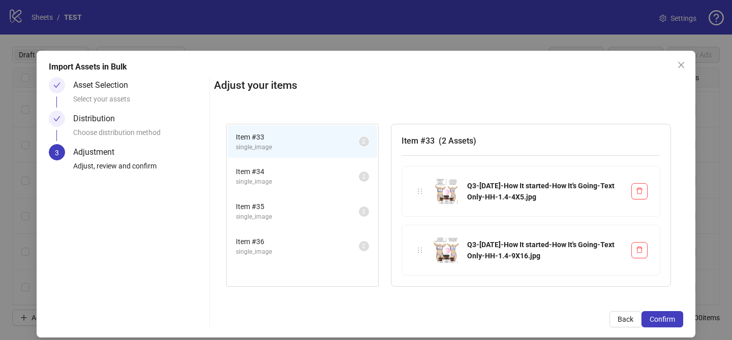
click at [671, 320] on span "Confirm" at bounding box center [661, 319] width 25 height 8
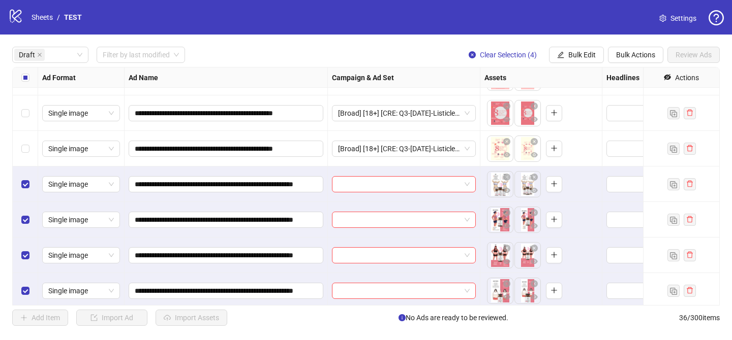
scroll to position [209, 0]
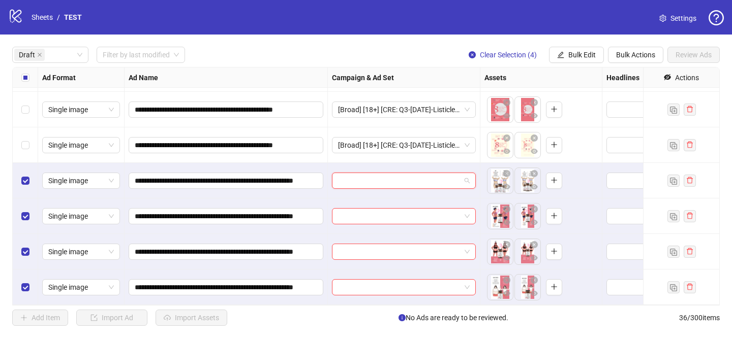
click at [355, 186] on input "search" at bounding box center [399, 180] width 122 height 15
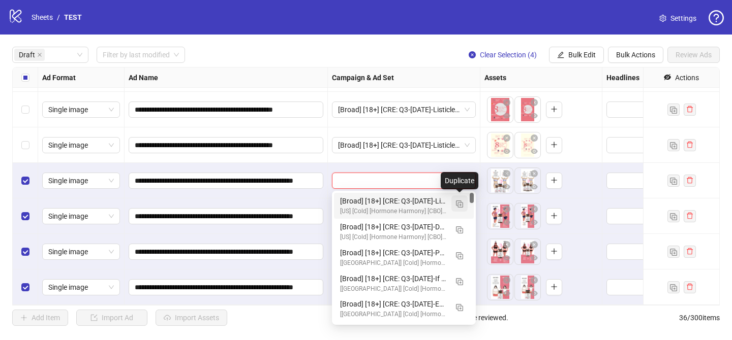
click at [455, 205] on button "button" at bounding box center [459, 204] width 16 height 16
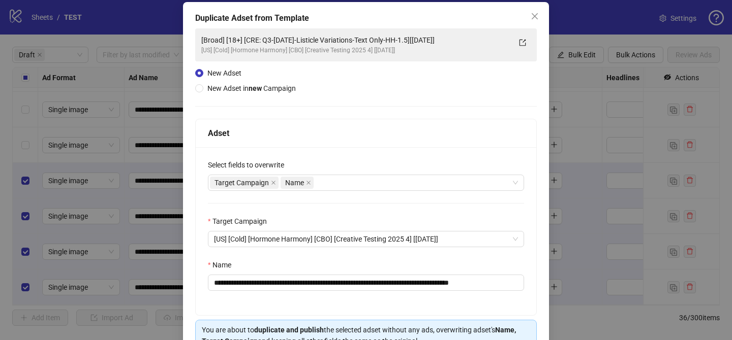
scroll to position [55, 0]
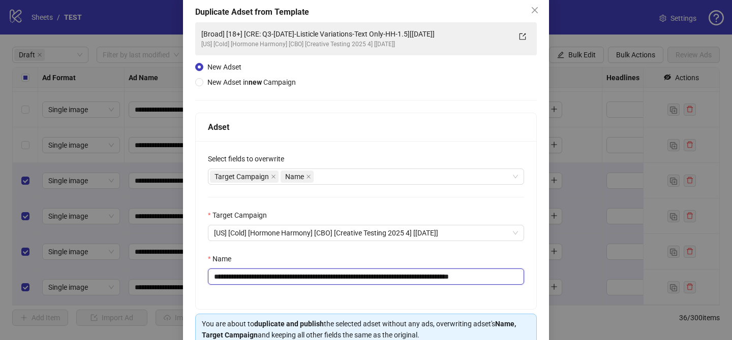
drag, startPoint x: 275, startPoint y: 277, endPoint x: 438, endPoint y: 277, distance: 163.6
click at [438, 277] on input "**********" at bounding box center [366, 277] width 316 height 16
paste input "******"
drag, startPoint x: 497, startPoint y: 277, endPoint x: 562, endPoint y: 276, distance: 65.0
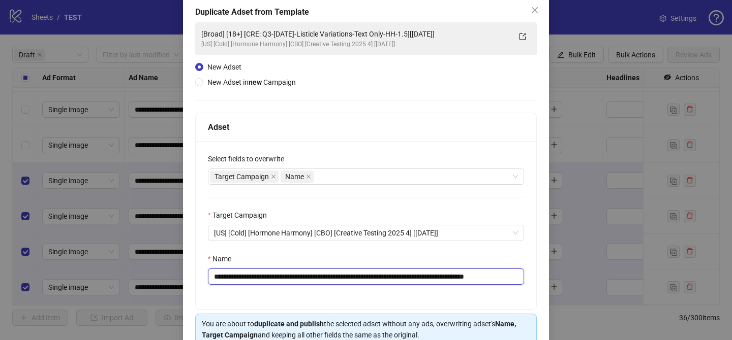
click at [562, 276] on div "**********" at bounding box center [366, 170] width 732 height 340
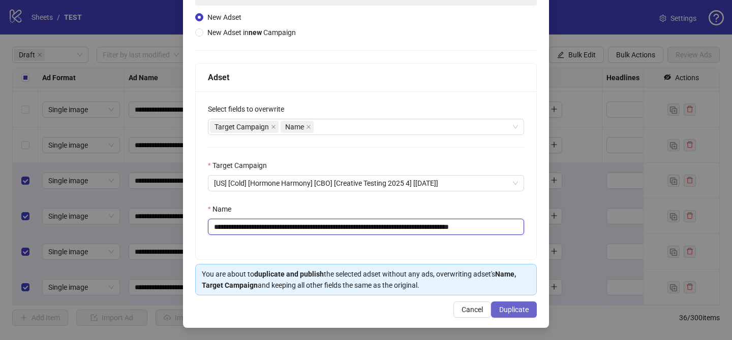
type input "**********"
click at [509, 313] on span "Duplicate" at bounding box center [513, 310] width 29 height 8
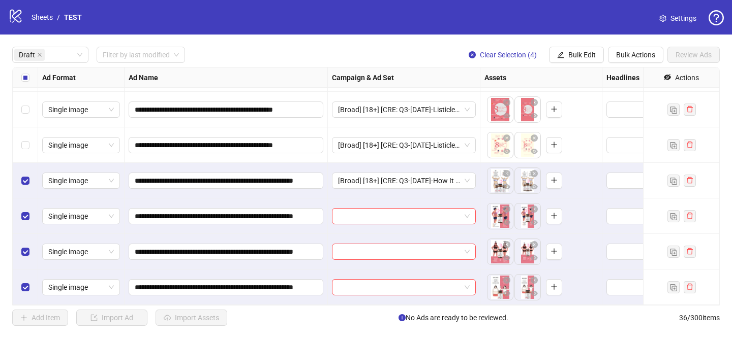
click at [582, 64] on div "**********" at bounding box center [366, 187] width 732 height 304
click at [582, 58] on span "Bulk Edit" at bounding box center [581, 55] width 27 height 8
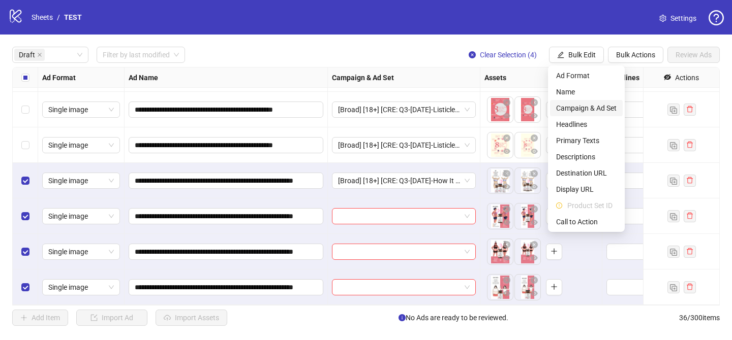
click at [588, 106] on span "Campaign & Ad Set" at bounding box center [586, 108] width 60 height 11
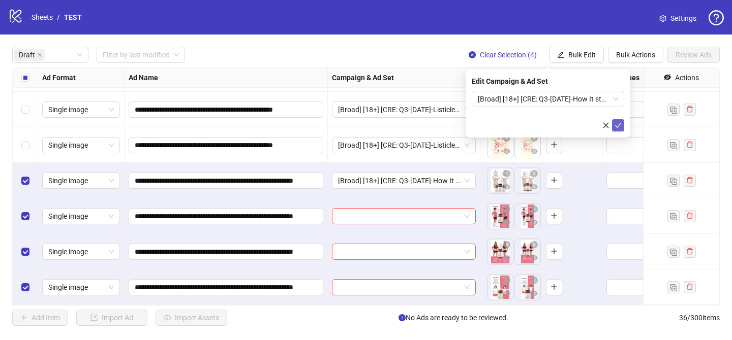
click at [622, 125] on button "submit" at bounding box center [618, 125] width 12 height 12
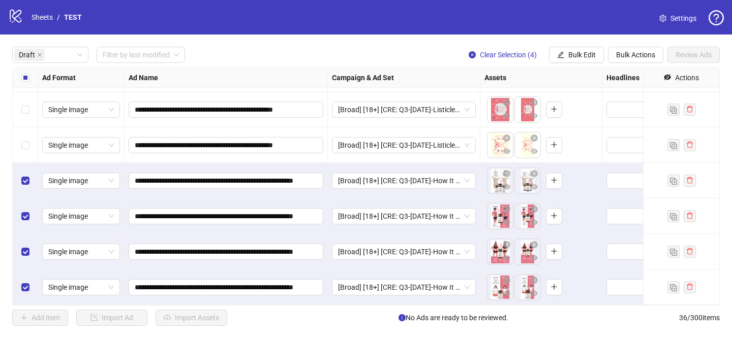
click at [23, 71] on div "Select all rows" at bounding box center [25, 78] width 25 height 20
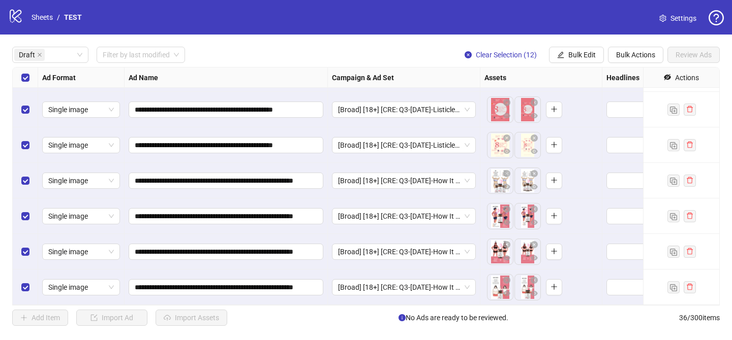
click at [23, 71] on div "Select all rows" at bounding box center [25, 78] width 25 height 20
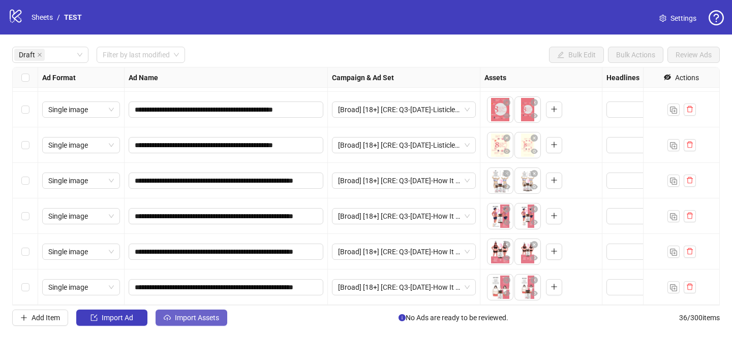
click at [211, 320] on span "Import Assets" at bounding box center [197, 318] width 44 height 8
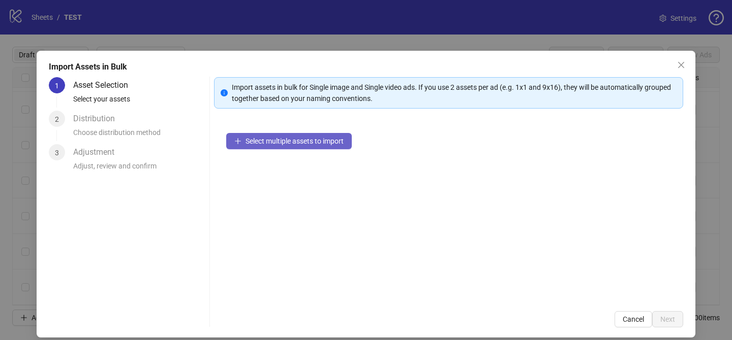
click at [320, 142] on span "Select multiple assets to import" at bounding box center [294, 141] width 98 height 8
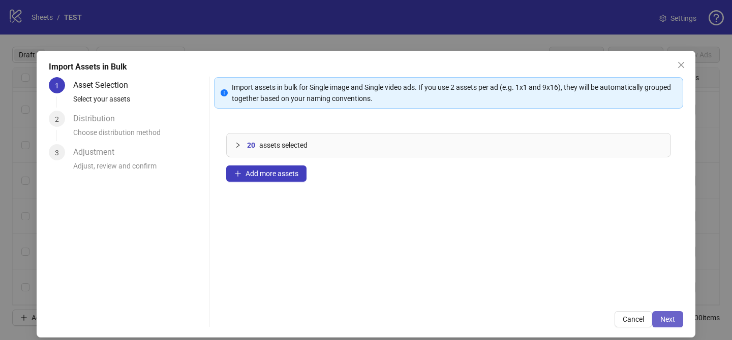
click at [669, 325] on button "Next" at bounding box center [667, 319] width 31 height 16
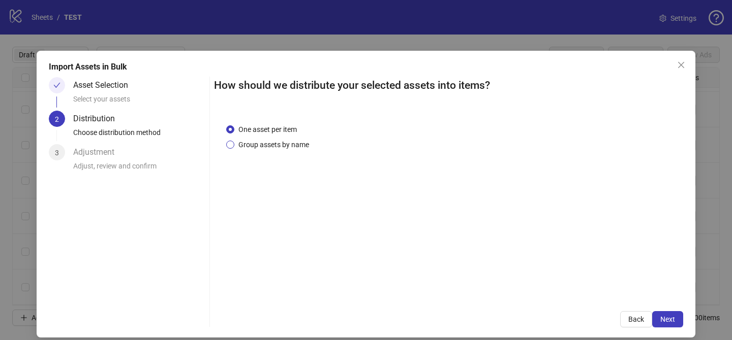
click at [271, 142] on span "Group assets by name" at bounding box center [273, 144] width 79 height 11
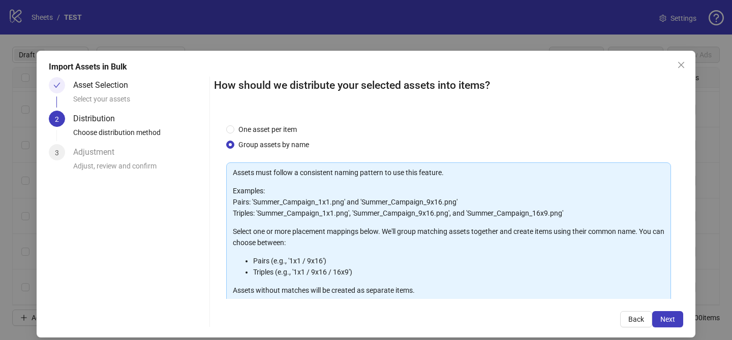
scroll to position [110, 0]
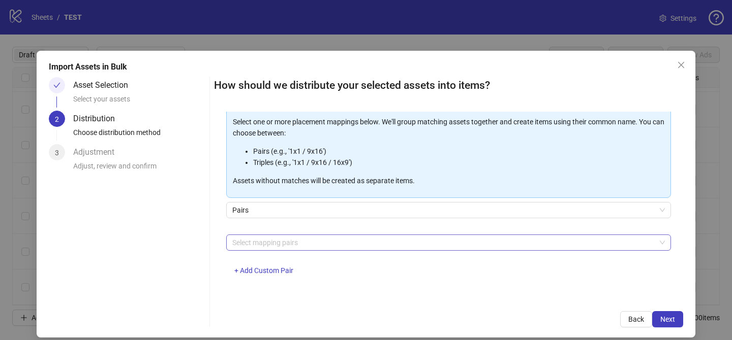
click at [290, 247] on div at bounding box center [443, 243] width 430 height 14
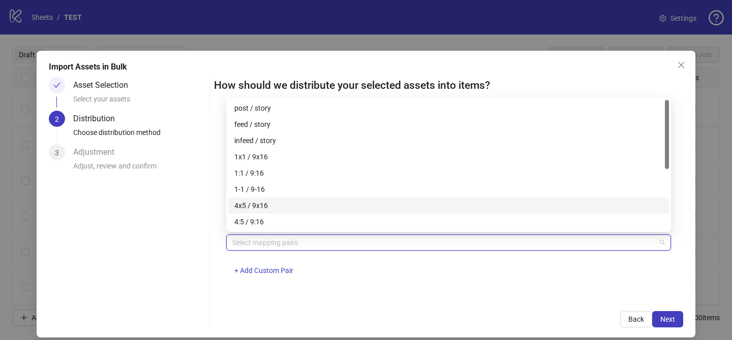
click at [294, 201] on div "4x5 / 9x16" at bounding box center [448, 205] width 428 height 11
click at [666, 321] on span "Next" at bounding box center [667, 319] width 15 height 8
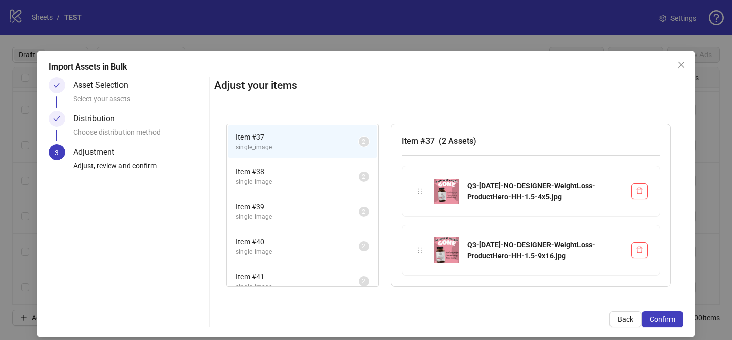
click at [666, 321] on span "Confirm" at bounding box center [661, 319] width 25 height 8
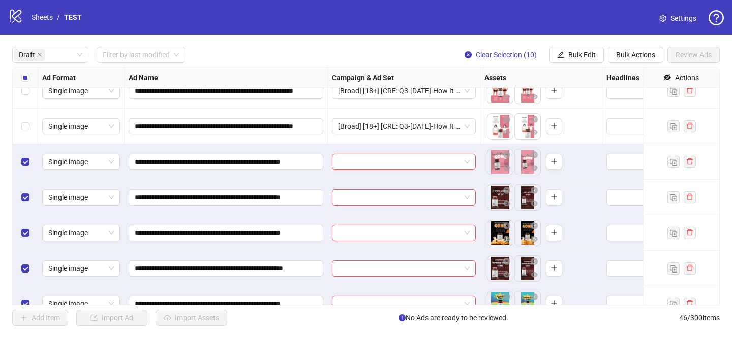
scroll to position [366, 0]
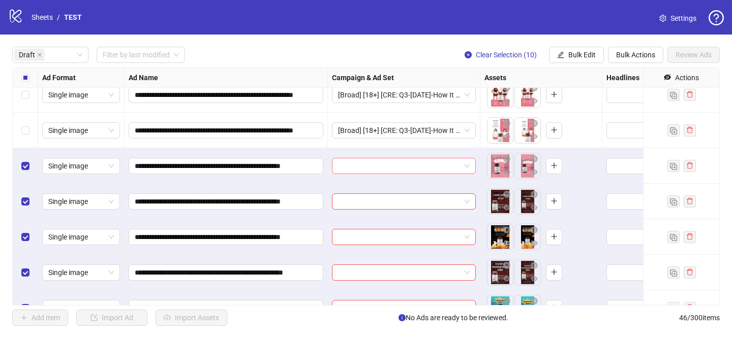
click at [402, 164] on input "search" at bounding box center [399, 166] width 122 height 15
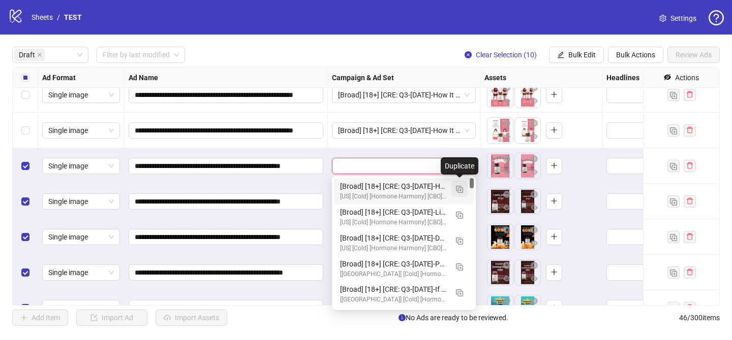
click at [460, 187] on img "button" at bounding box center [459, 189] width 7 height 7
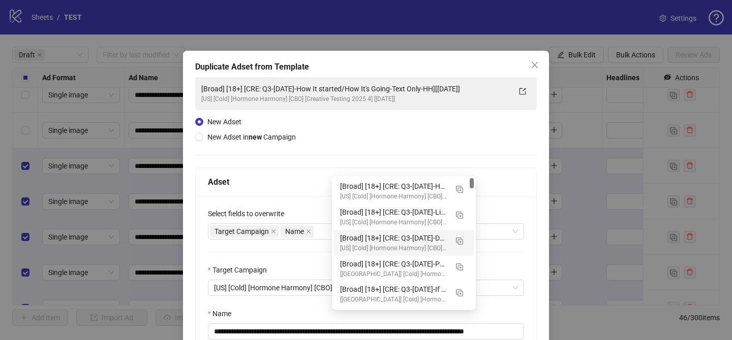
scroll to position [28, 0]
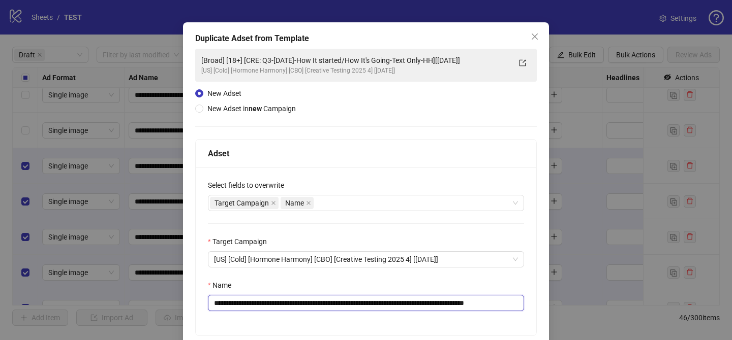
drag, startPoint x: 275, startPoint y: 304, endPoint x: 464, endPoint y: 303, distance: 189.5
click at [464, 303] on input "**********" at bounding box center [366, 303] width 316 height 16
paste input "text"
drag, startPoint x: 497, startPoint y: 305, endPoint x: 547, endPoint y: 305, distance: 50.3
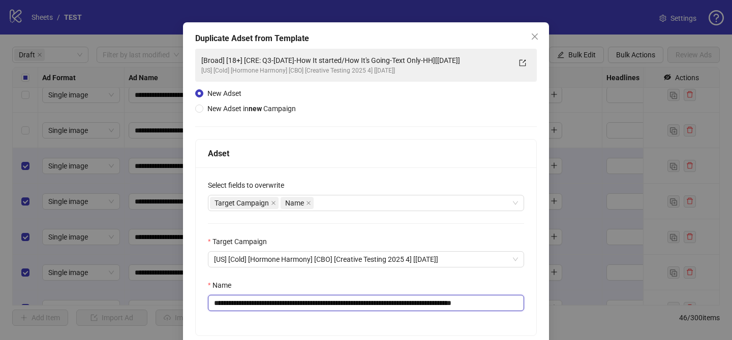
click at [547, 305] on div "**********" at bounding box center [366, 213] width 366 height 382
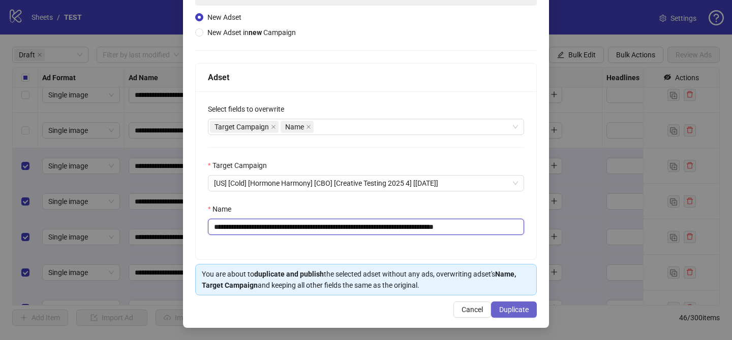
type input "**********"
click at [518, 311] on span "Duplicate" at bounding box center [513, 310] width 29 height 8
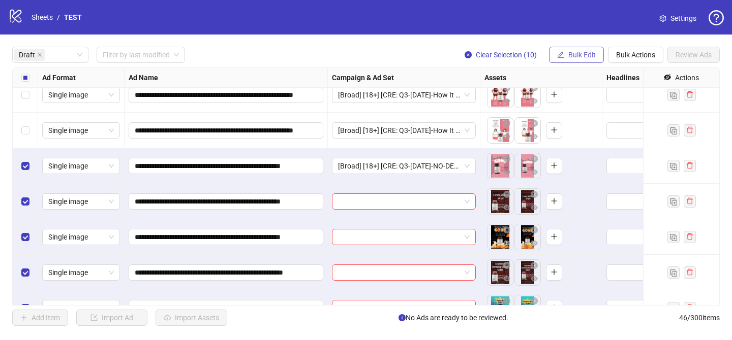
click at [598, 50] on button "Bulk Edit" at bounding box center [576, 55] width 55 height 16
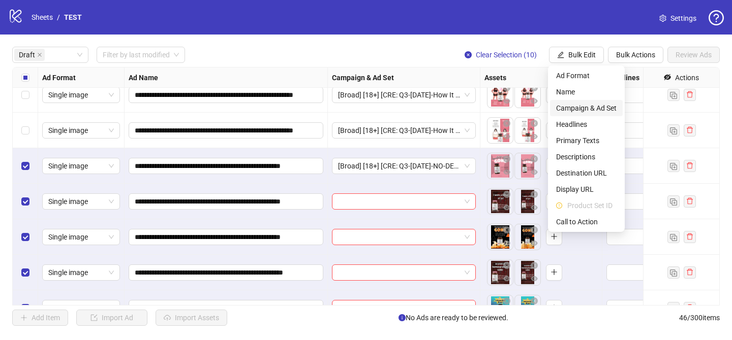
click at [587, 107] on span "Campaign & Ad Set" at bounding box center [586, 108] width 60 height 11
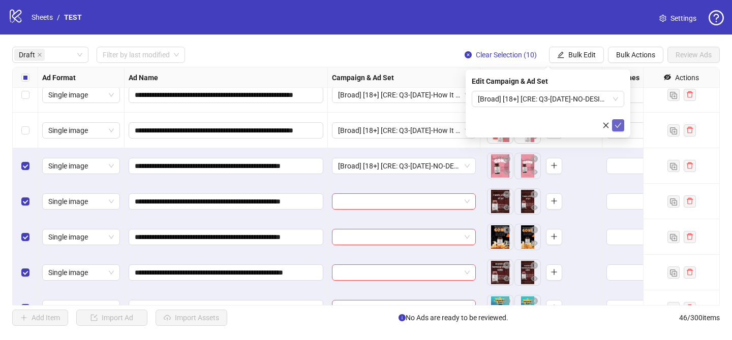
click at [614, 123] on icon "check" at bounding box center [617, 125] width 7 height 7
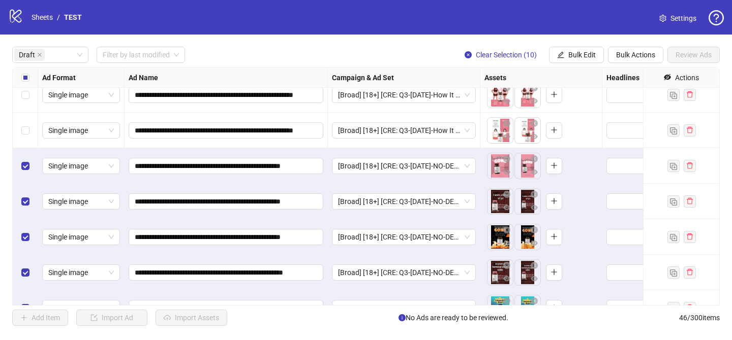
click at [20, 77] on div "Select all rows" at bounding box center [25, 78] width 25 height 20
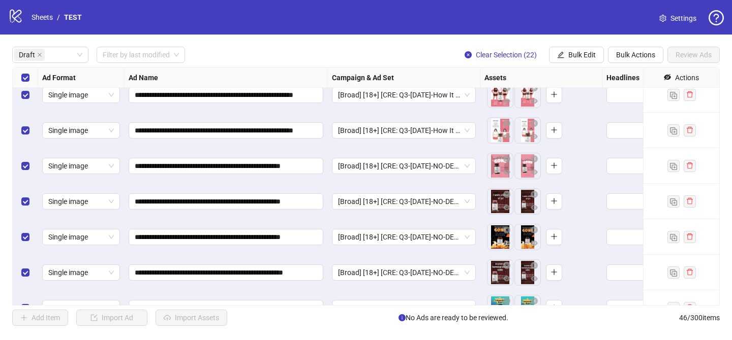
click at [20, 77] on div "Select all rows" at bounding box center [25, 78] width 25 height 20
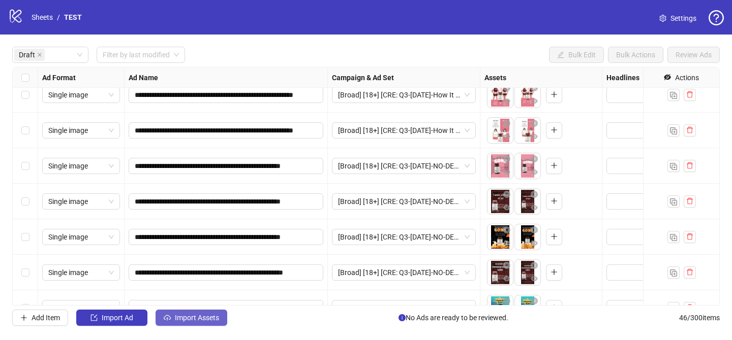
click at [200, 316] on span "Import Assets" at bounding box center [197, 318] width 44 height 8
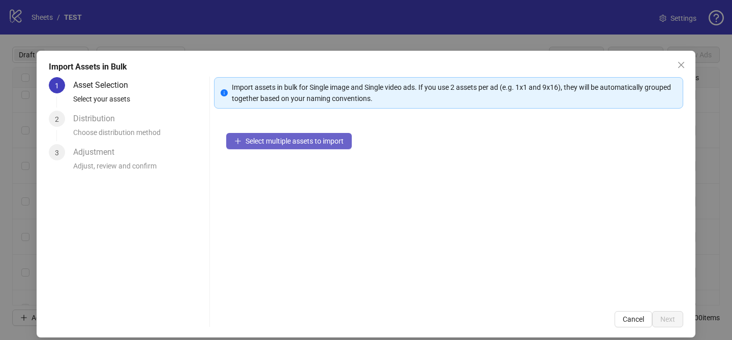
click at [310, 137] on span "Select multiple assets to import" at bounding box center [294, 141] width 98 height 8
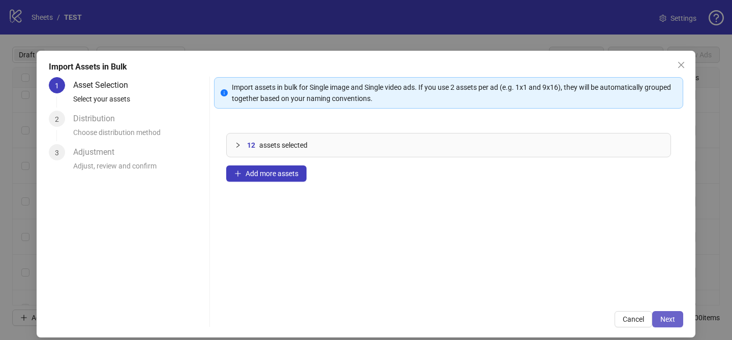
click at [665, 312] on button "Next" at bounding box center [667, 319] width 31 height 16
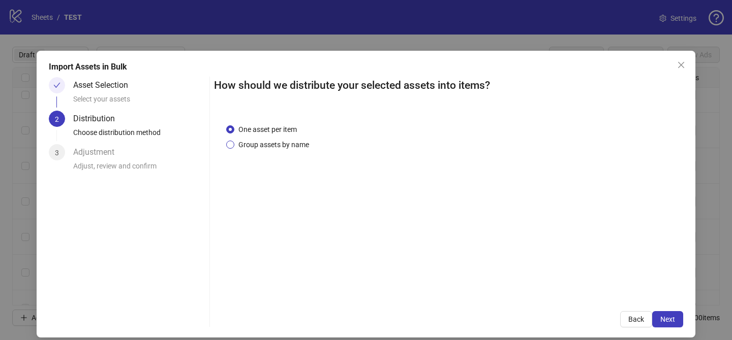
click at [293, 146] on span "Group assets by name" at bounding box center [273, 144] width 79 height 11
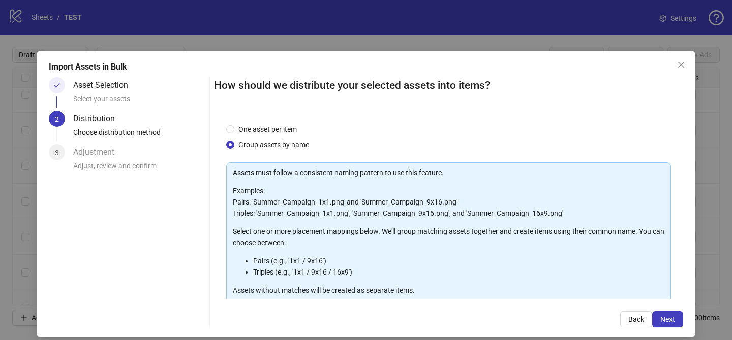
scroll to position [110, 0]
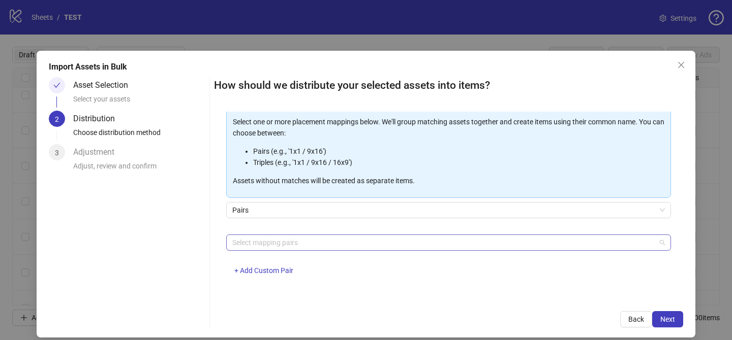
click at [297, 242] on div at bounding box center [443, 243] width 430 height 14
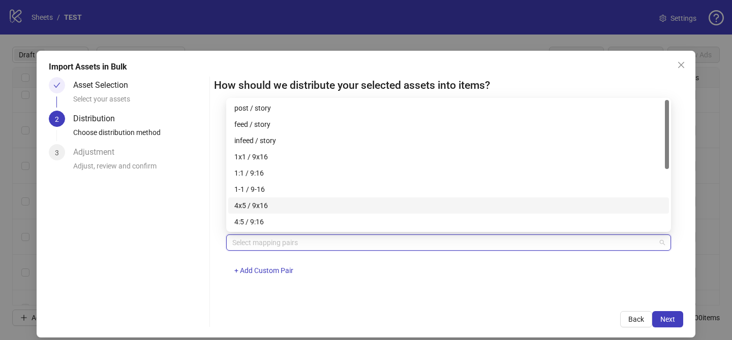
click at [285, 209] on div "4x5 / 9x16" at bounding box center [448, 205] width 428 height 11
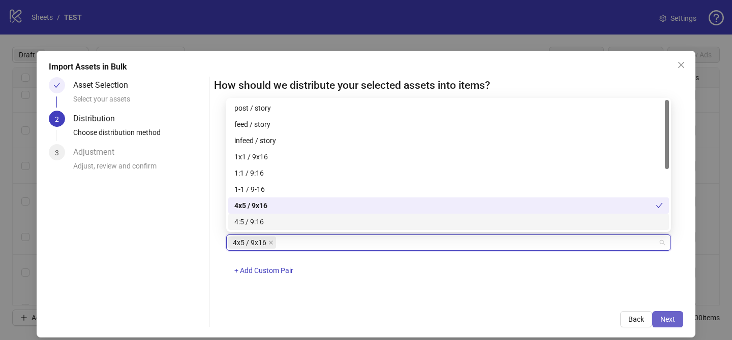
click at [669, 320] on span "Next" at bounding box center [667, 319] width 15 height 8
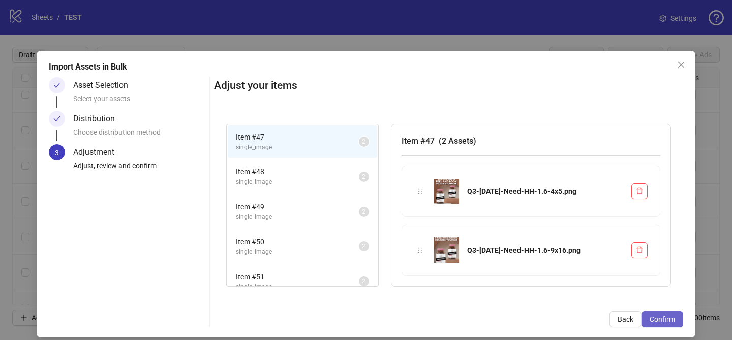
click at [669, 323] on span "Confirm" at bounding box center [661, 319] width 25 height 8
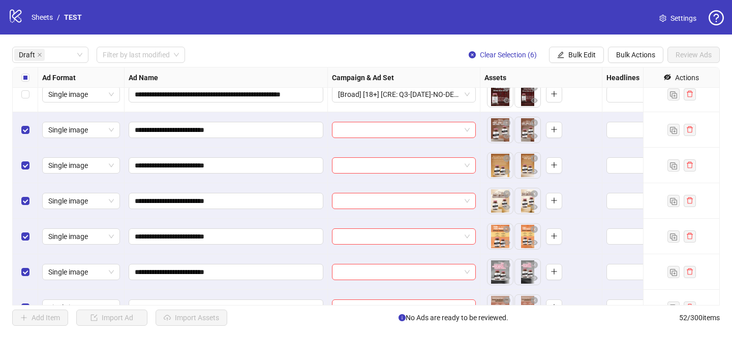
scroll to position [778, 0]
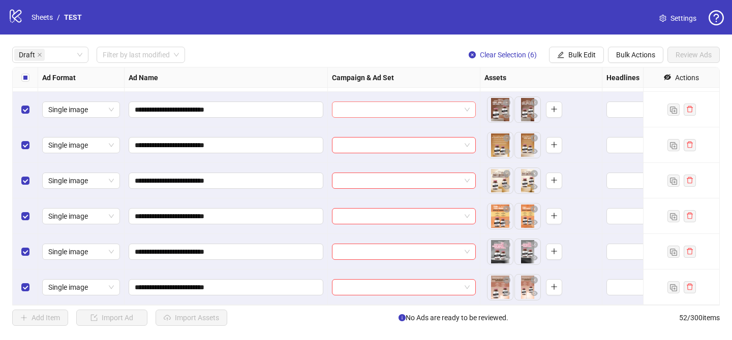
click at [408, 113] on input "search" at bounding box center [399, 109] width 122 height 15
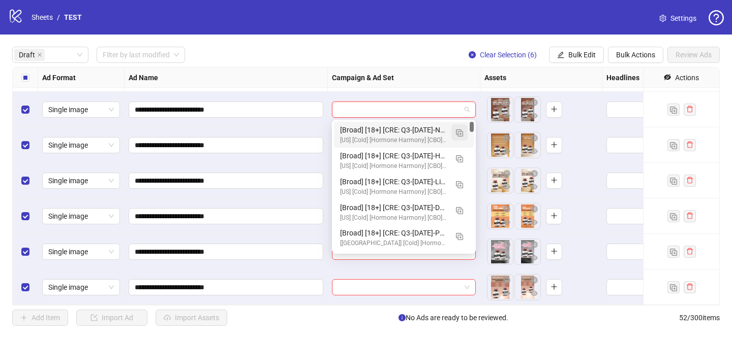
click at [457, 132] on img "button" at bounding box center [459, 133] width 7 height 7
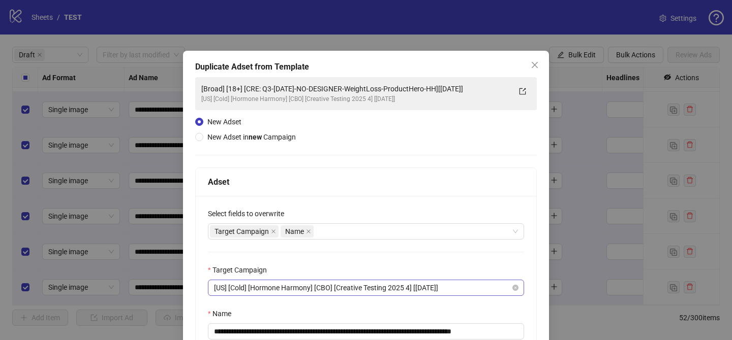
scroll to position [3, 0]
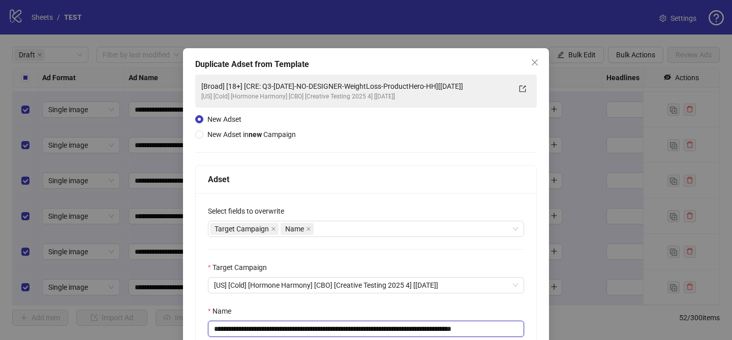
drag, startPoint x: 274, startPoint y: 328, endPoint x: 465, endPoint y: 326, distance: 190.5
click at [465, 326] on input "**********" at bounding box center [366, 329] width 316 height 16
paste input "text"
drag, startPoint x: 405, startPoint y: 327, endPoint x: 451, endPoint y: 327, distance: 45.2
click at [451, 327] on input "**********" at bounding box center [366, 329] width 316 height 16
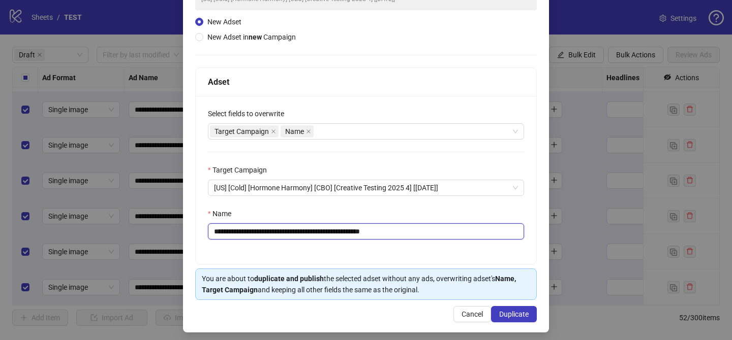
scroll to position [105, 0]
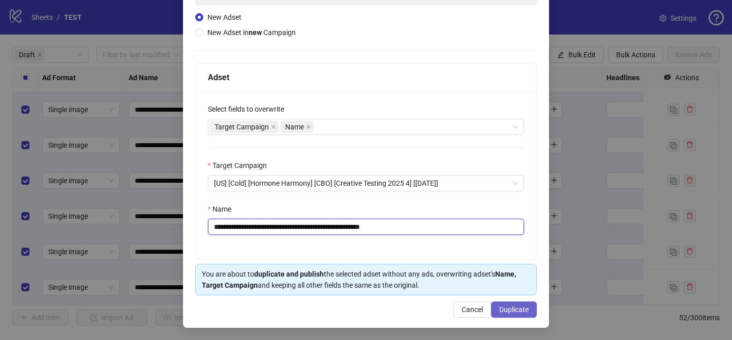
type input "**********"
click at [510, 311] on span "Duplicate" at bounding box center [513, 310] width 29 height 8
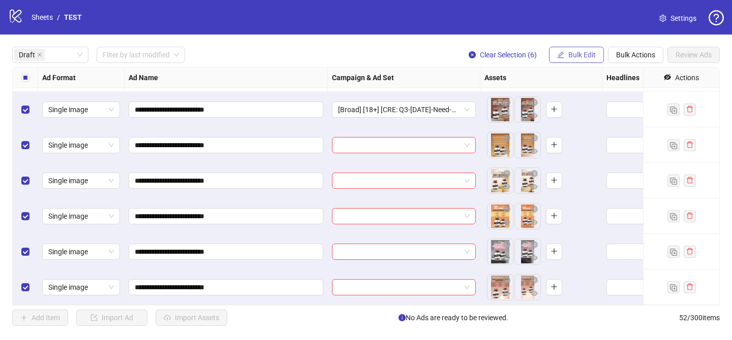
click at [566, 55] on button "Bulk Edit" at bounding box center [576, 55] width 55 height 16
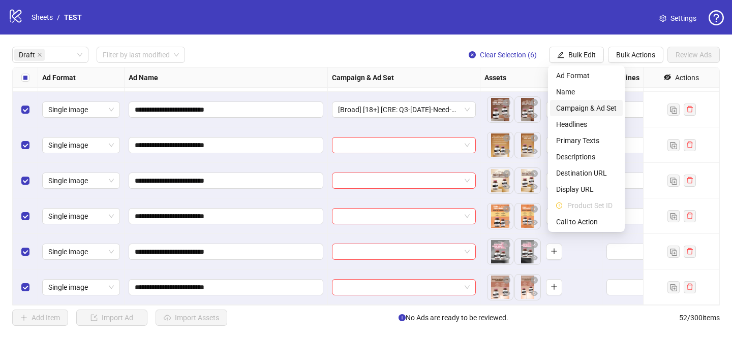
click at [582, 106] on span "Campaign & Ad Set" at bounding box center [586, 108] width 60 height 11
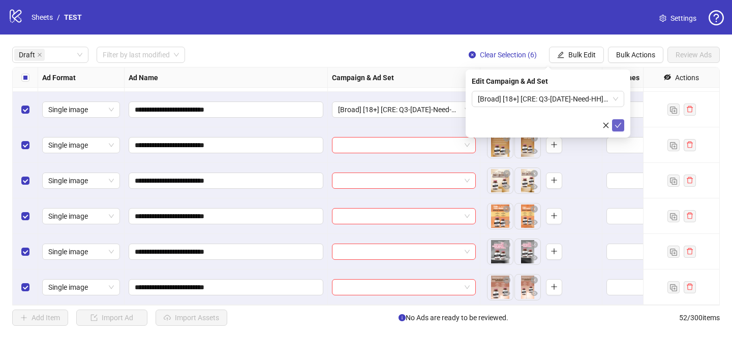
click at [621, 125] on icon "check" at bounding box center [617, 125] width 7 height 7
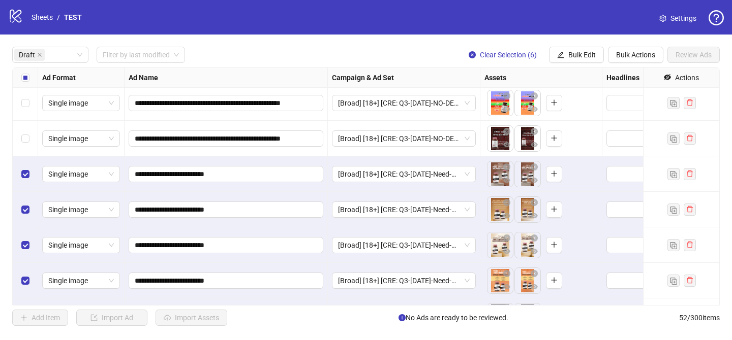
scroll to position [713, 0]
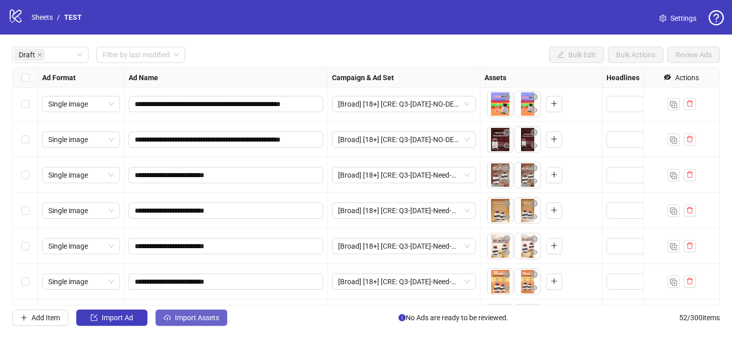
click at [217, 320] on span "Import Assets" at bounding box center [197, 318] width 44 height 8
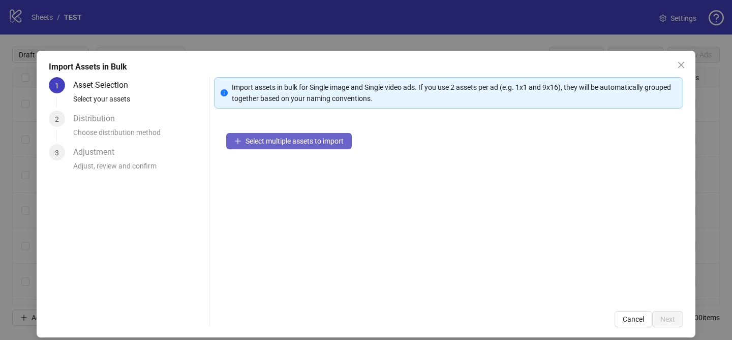
click at [333, 142] on span "Select multiple assets to import" at bounding box center [294, 141] width 98 height 8
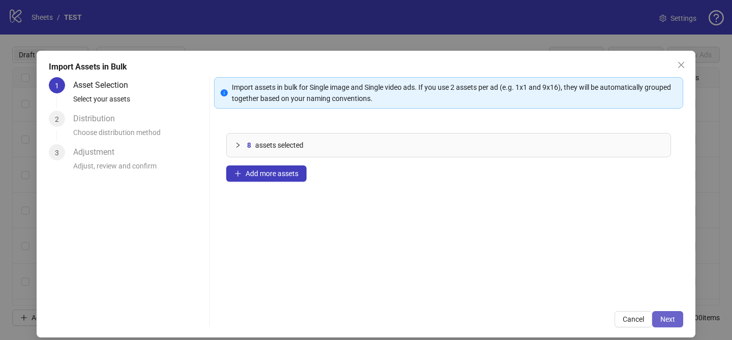
click at [667, 320] on span "Next" at bounding box center [667, 319] width 15 height 8
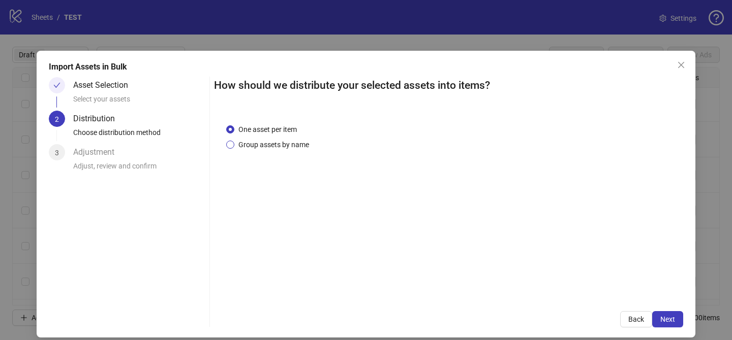
click at [286, 143] on span "Group assets by name" at bounding box center [273, 144] width 79 height 11
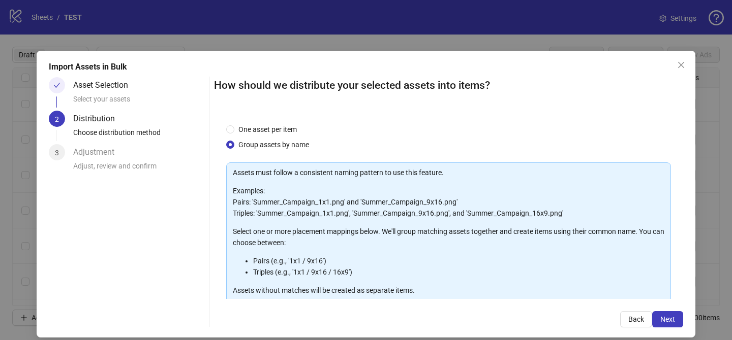
scroll to position [110, 0]
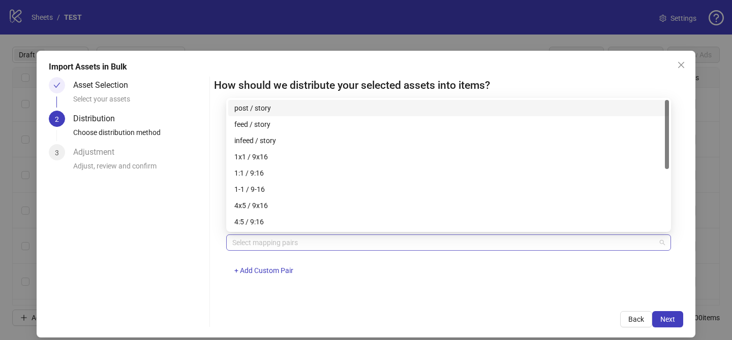
click at [353, 237] on div at bounding box center [443, 243] width 430 height 14
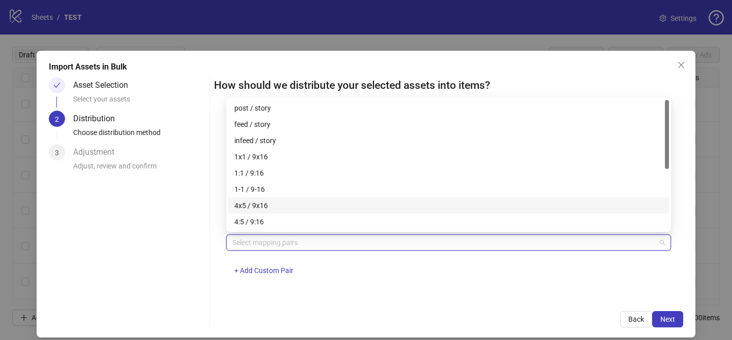
click at [335, 198] on div "4x5 / 9x16" at bounding box center [448, 206] width 440 height 16
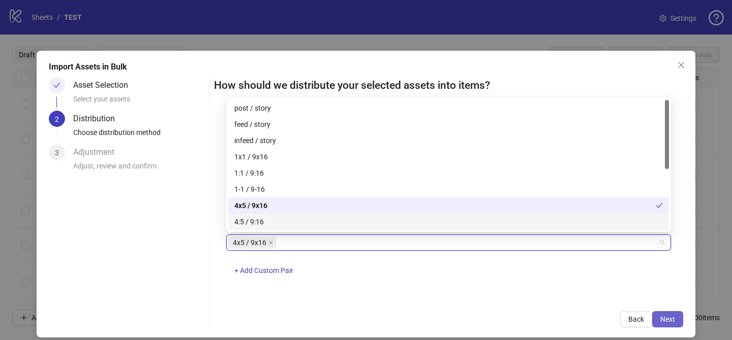
click at [660, 314] on button "Next" at bounding box center [667, 319] width 31 height 16
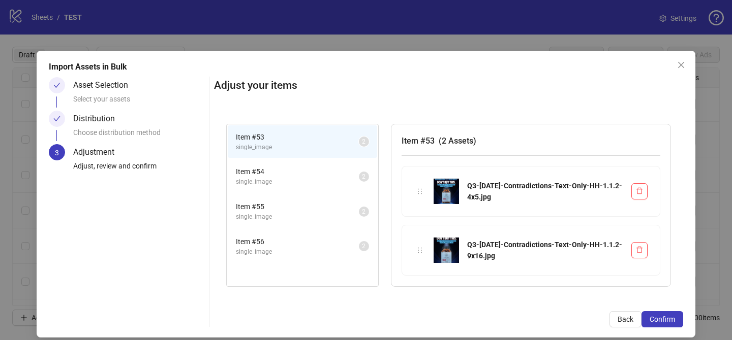
click at [660, 314] on button "Confirm" at bounding box center [662, 319] width 42 height 16
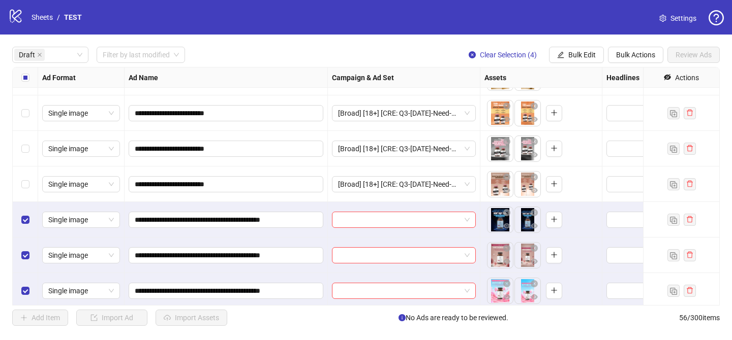
scroll to position [921, 0]
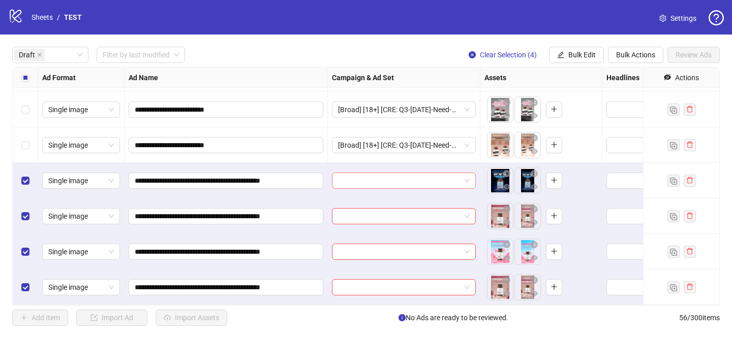
click at [401, 180] on input "search" at bounding box center [399, 180] width 122 height 15
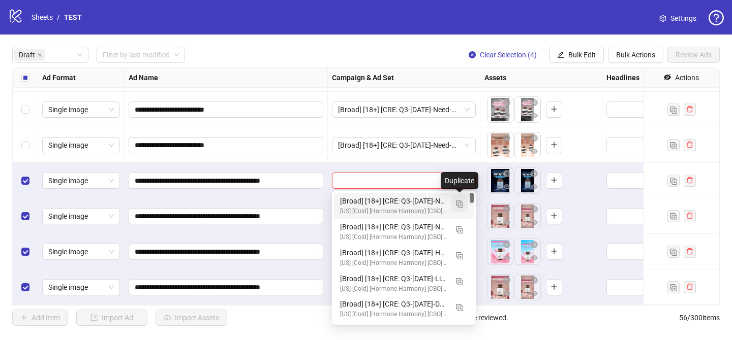
click at [457, 205] on img "button" at bounding box center [459, 204] width 7 height 7
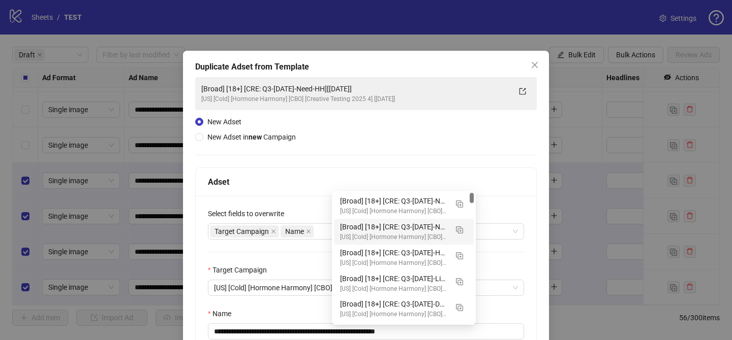
scroll to position [71, 0]
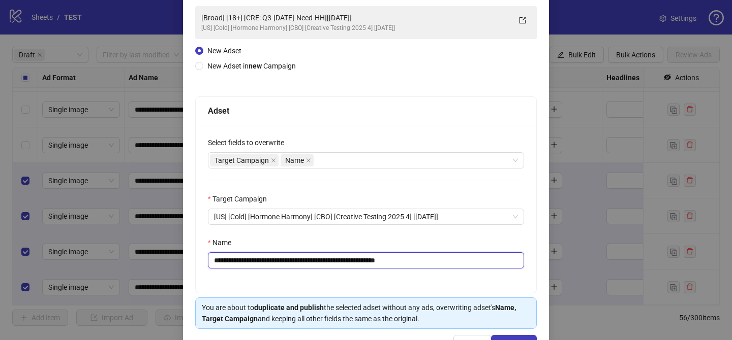
drag, startPoint x: 274, startPoint y: 261, endPoint x: 356, endPoint y: 261, distance: 81.8
click at [356, 261] on input "**********" at bounding box center [366, 260] width 316 height 16
paste input "**********"
drag, startPoint x: 477, startPoint y: 260, endPoint x: 504, endPoint y: 260, distance: 27.9
click at [504, 260] on input "**********" at bounding box center [366, 260] width 316 height 16
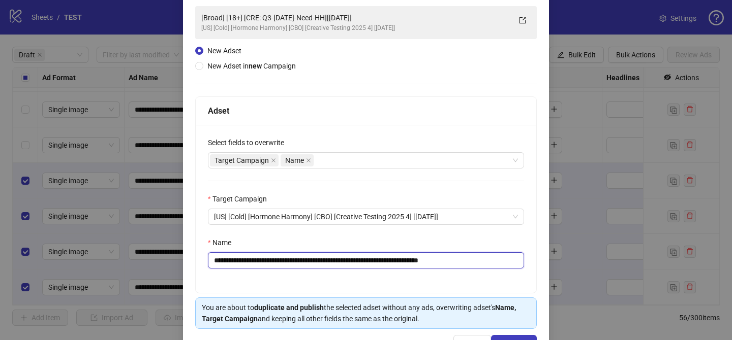
scroll to position [105, 0]
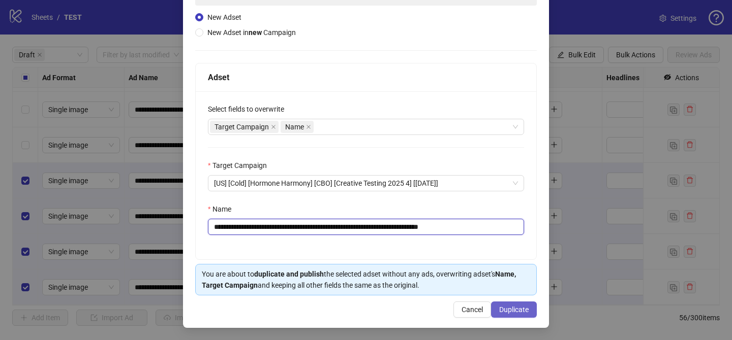
type input "**********"
click at [511, 306] on span "Duplicate" at bounding box center [513, 310] width 29 height 8
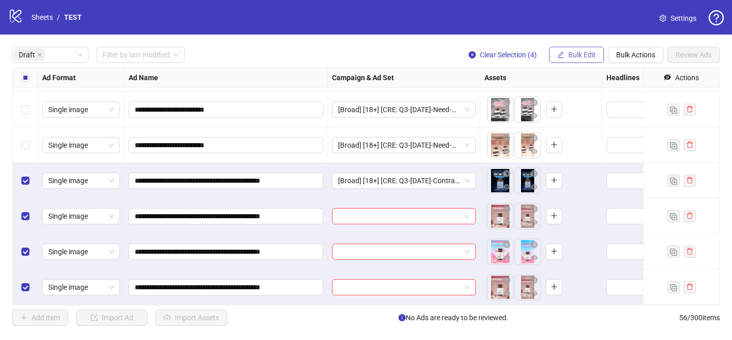
click at [574, 48] on button "Bulk Edit" at bounding box center [576, 55] width 55 height 16
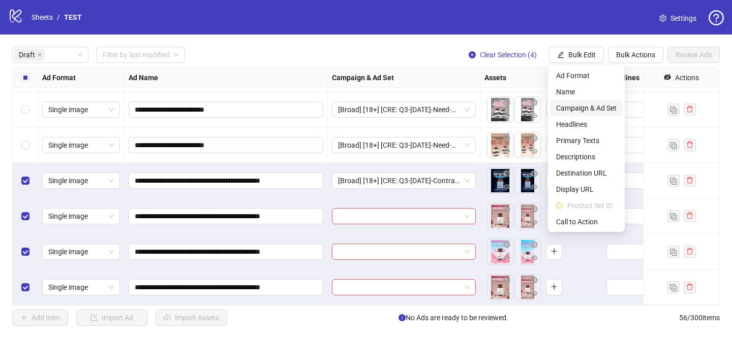
click at [591, 107] on span "Campaign & Ad Set" at bounding box center [586, 108] width 60 height 11
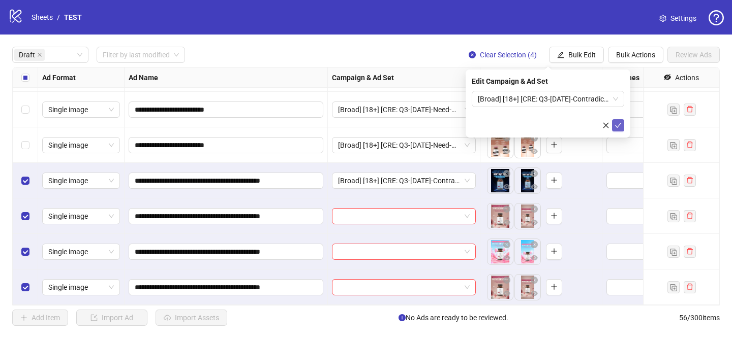
click at [619, 123] on icon "check" at bounding box center [617, 125] width 7 height 7
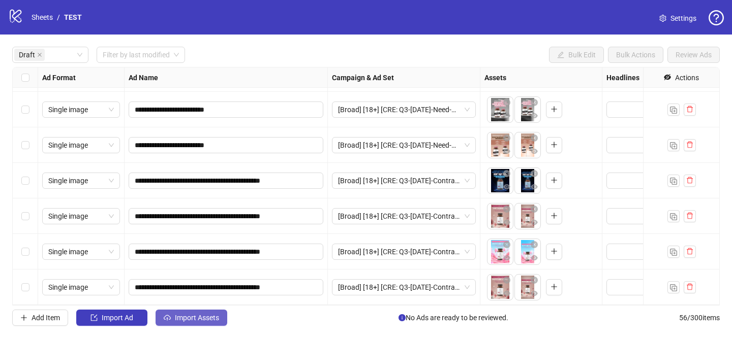
click at [196, 323] on button "Import Assets" at bounding box center [191, 318] width 72 height 16
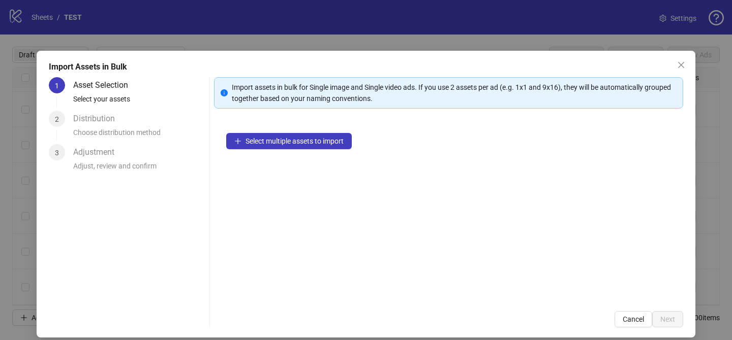
click at [306, 150] on div "Select multiple assets to import" at bounding box center [448, 210] width 469 height 178
click at [314, 146] on button "Select multiple assets to import" at bounding box center [288, 141] width 125 height 16
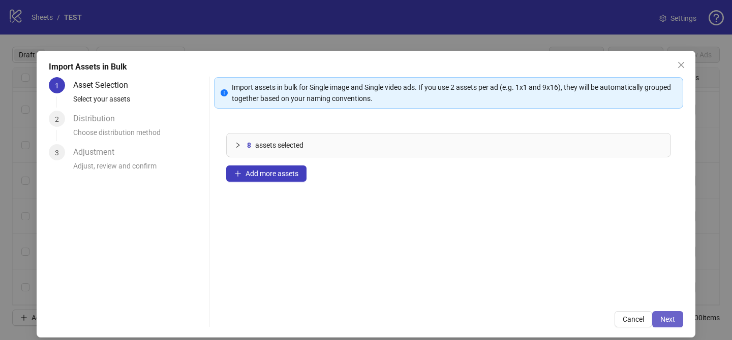
click at [666, 321] on span "Next" at bounding box center [667, 319] width 15 height 8
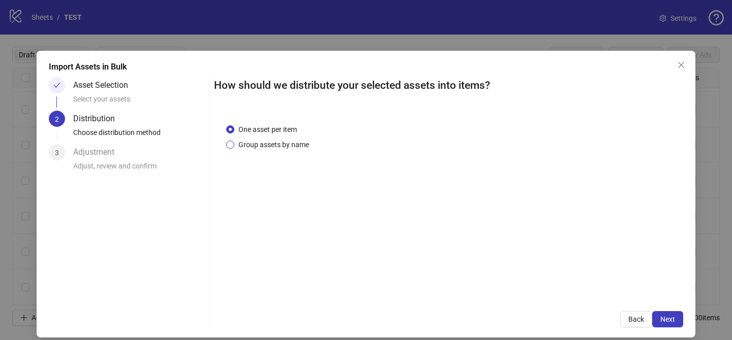
click at [281, 142] on span "Group assets by name" at bounding box center [273, 144] width 79 height 11
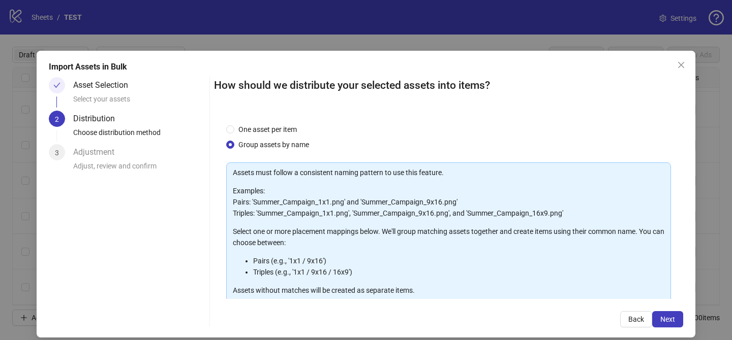
scroll to position [110, 0]
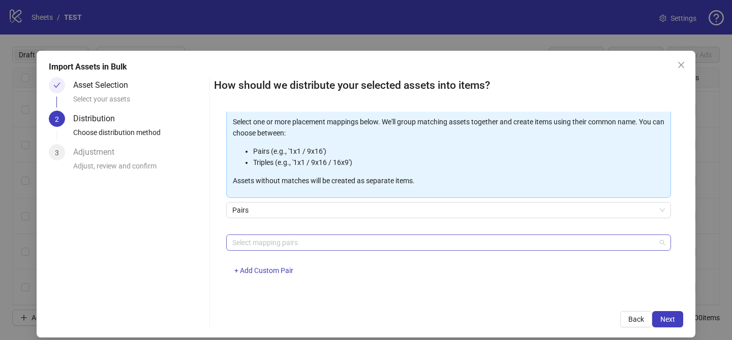
click at [320, 238] on div at bounding box center [443, 243] width 430 height 14
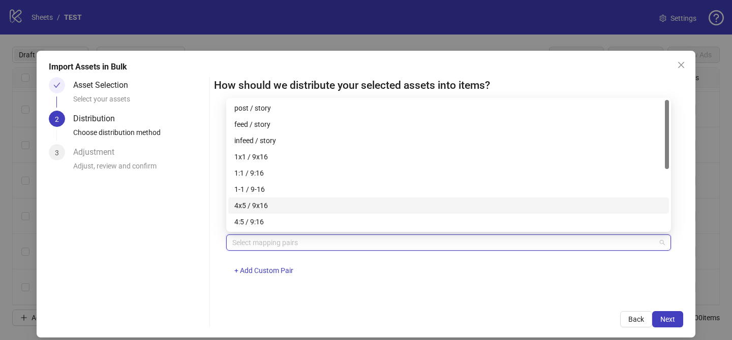
click at [315, 210] on div "4x5 / 9x16" at bounding box center [448, 205] width 428 height 11
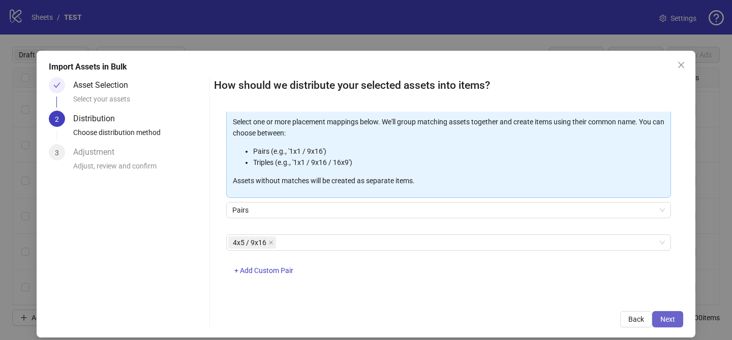
click at [658, 313] on button "Next" at bounding box center [667, 319] width 31 height 16
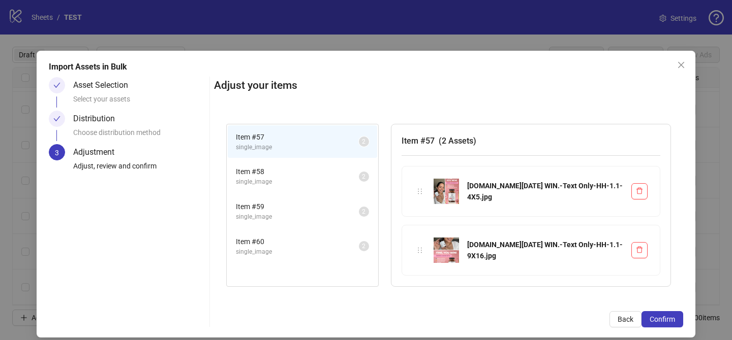
click at [658, 313] on button "Confirm" at bounding box center [662, 319] width 42 height 16
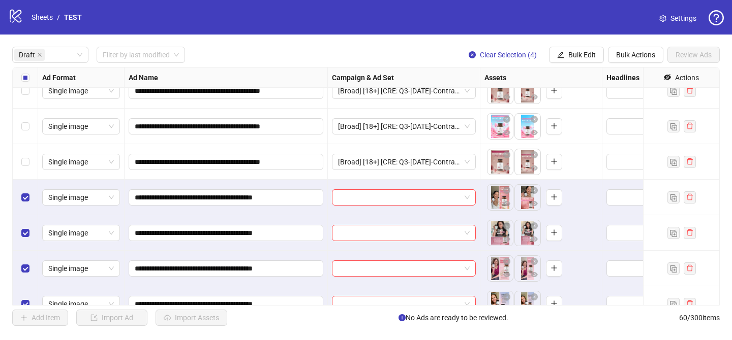
scroll to position [1063, 0]
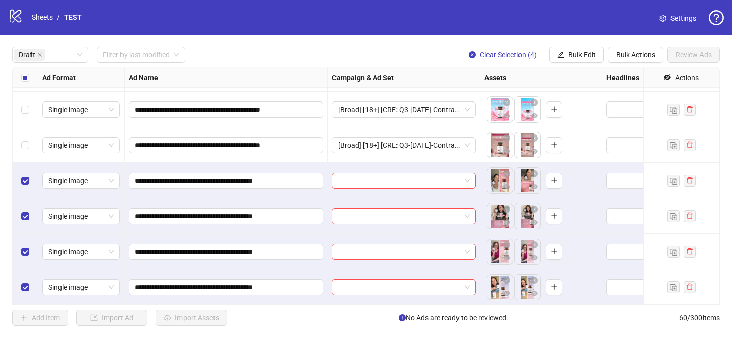
click at [379, 170] on div at bounding box center [404, 181] width 152 height 36
click at [387, 177] on input "search" at bounding box center [399, 180] width 122 height 15
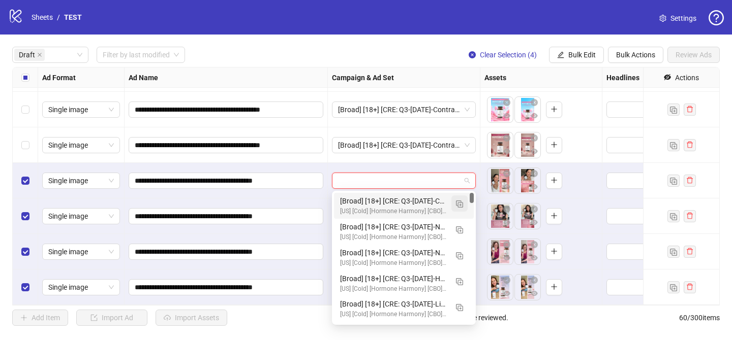
click at [457, 207] on span "button" at bounding box center [459, 204] width 7 height 8
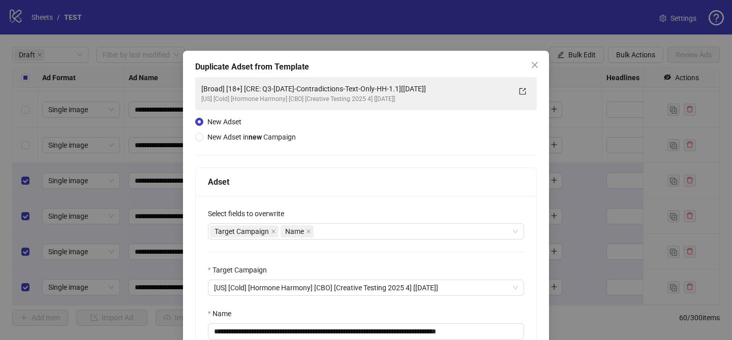
scroll to position [92, 0]
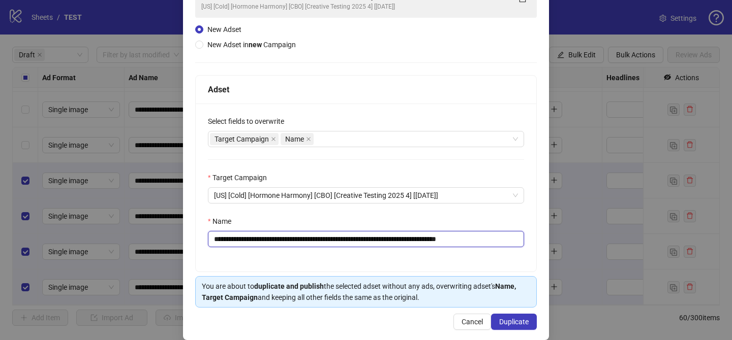
drag, startPoint x: 275, startPoint y: 242, endPoint x: 430, endPoint y: 243, distance: 155.0
click at [430, 243] on input "**********" at bounding box center [366, 239] width 316 height 16
paste input "text"
drag, startPoint x: 464, startPoint y: 241, endPoint x: 532, endPoint y: 241, distance: 67.6
click at [532, 241] on div "**********" at bounding box center [366, 188] width 340 height 168
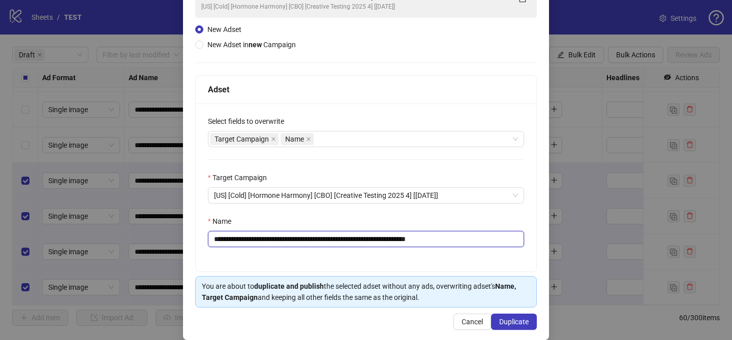
scroll to position [105, 0]
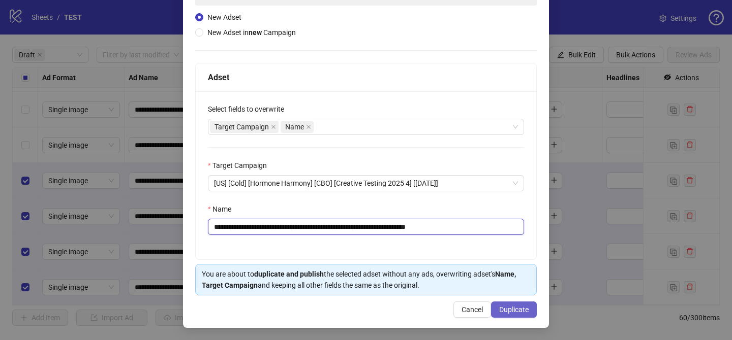
type input "**********"
click at [504, 308] on span "Duplicate" at bounding box center [513, 310] width 29 height 8
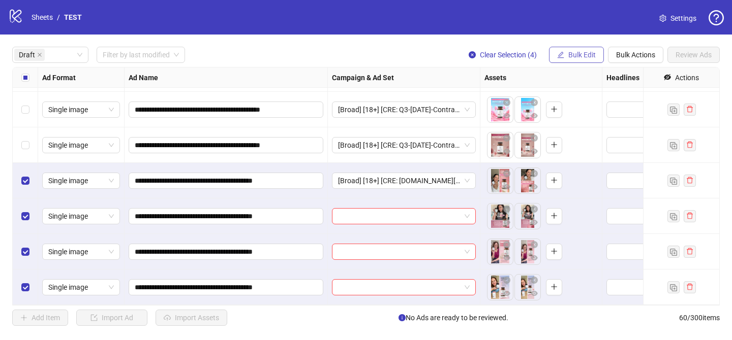
click at [573, 57] on span "Bulk Edit" at bounding box center [581, 55] width 27 height 8
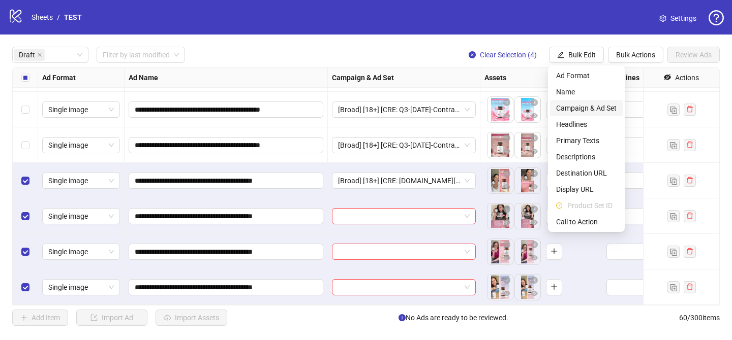
click at [580, 105] on span "Campaign & Ad Set" at bounding box center [586, 108] width 60 height 11
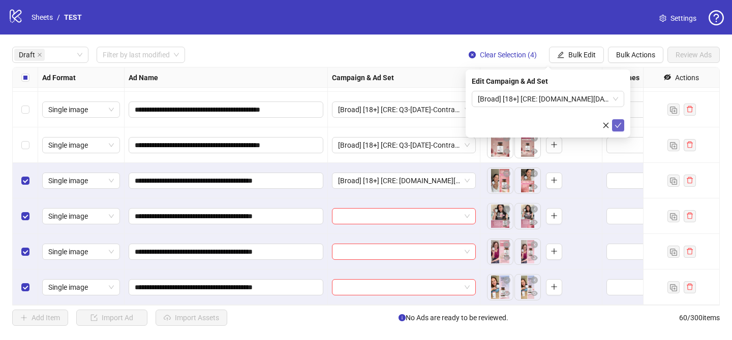
click at [616, 124] on icon "check" at bounding box center [617, 125] width 7 height 7
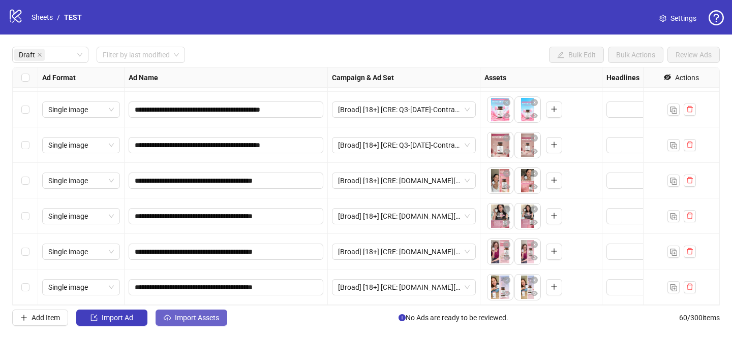
click at [193, 314] on span "Import Assets" at bounding box center [197, 318] width 44 height 8
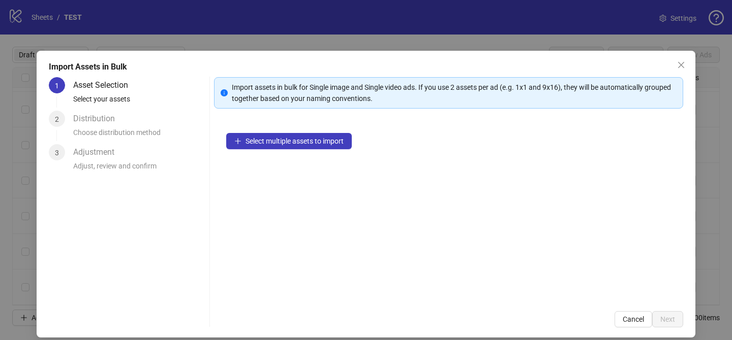
click at [330, 128] on div "Select multiple assets to import" at bounding box center [448, 210] width 469 height 178
click at [330, 129] on div "Select multiple assets to import" at bounding box center [448, 210] width 469 height 178
click at [329, 136] on button "Select multiple assets to import" at bounding box center [288, 141] width 125 height 16
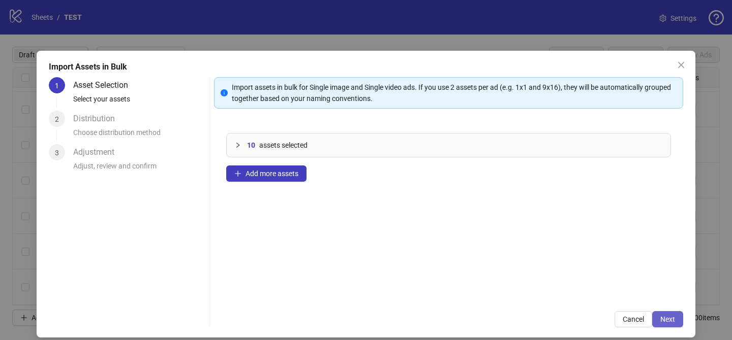
click at [664, 316] on span "Next" at bounding box center [667, 319] width 15 height 8
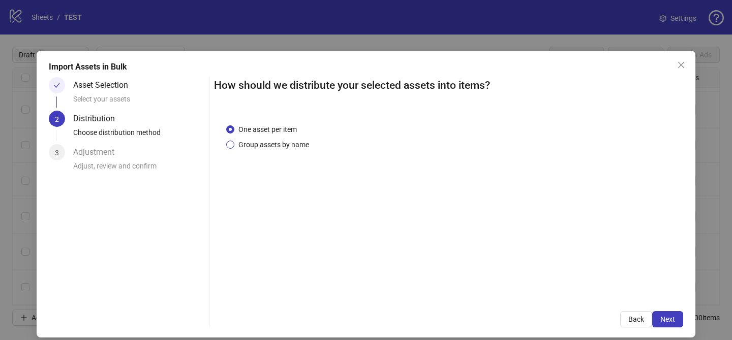
click at [270, 147] on span "Group assets by name" at bounding box center [273, 144] width 79 height 11
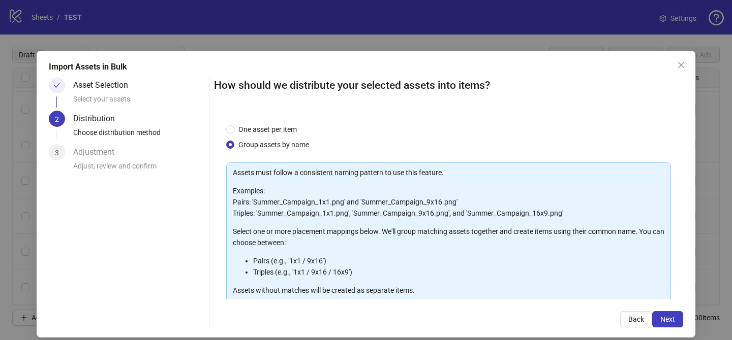
scroll to position [110, 0]
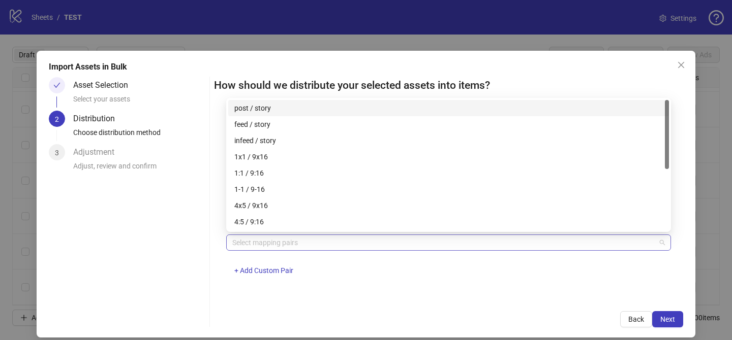
click at [275, 247] on div at bounding box center [443, 243] width 430 height 14
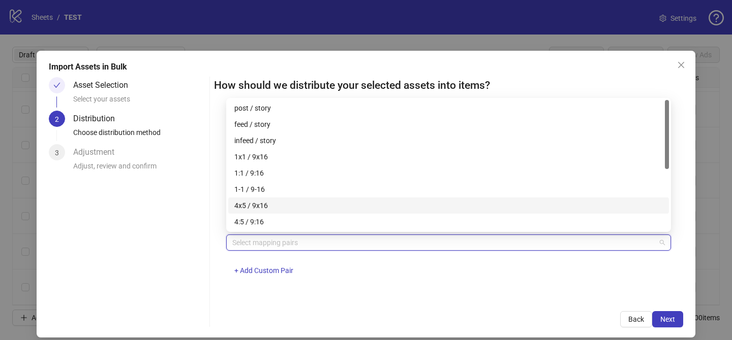
click at [285, 210] on div "4x5 / 9x16" at bounding box center [448, 205] width 428 height 11
click at [675, 319] on button "Next" at bounding box center [667, 319] width 31 height 16
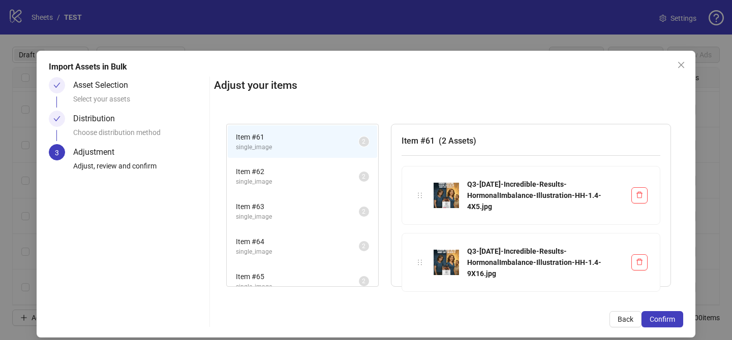
click at [675, 319] on button "Confirm" at bounding box center [662, 319] width 42 height 16
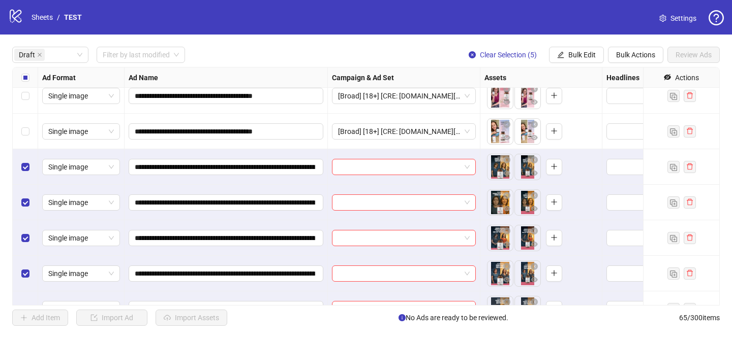
scroll to position [1241, 0]
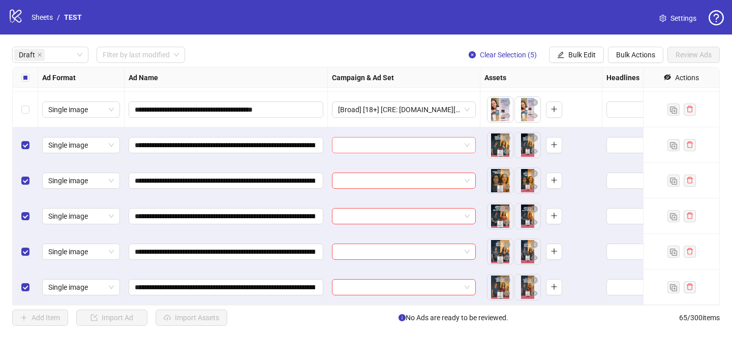
click at [390, 147] on input "search" at bounding box center [399, 145] width 122 height 15
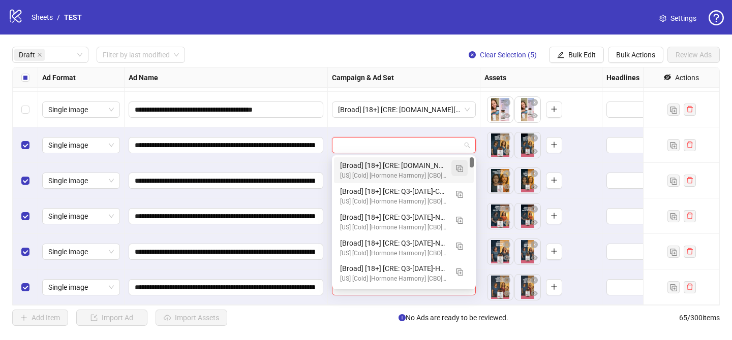
click at [462, 175] on button "button" at bounding box center [459, 168] width 16 height 16
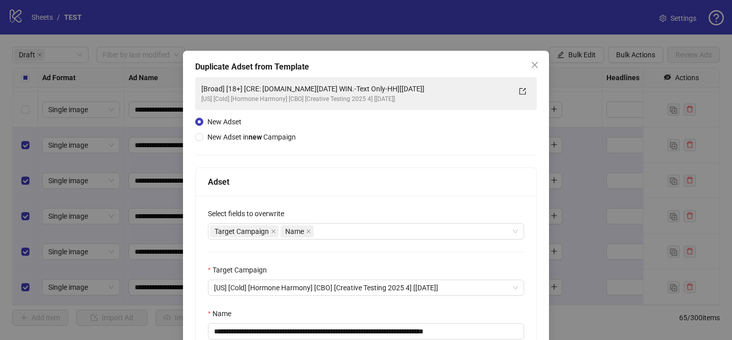
scroll to position [49, 0]
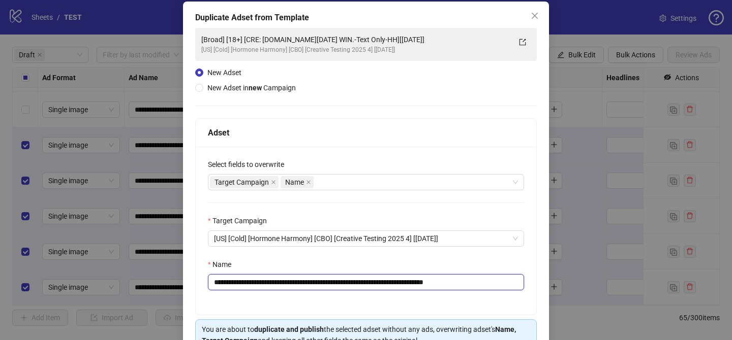
drag, startPoint x: 275, startPoint y: 282, endPoint x: 416, endPoint y: 284, distance: 141.2
click at [416, 284] on input "**********" at bounding box center [366, 282] width 316 height 16
paste input "**********"
drag, startPoint x: 499, startPoint y: 283, endPoint x: 549, endPoint y: 283, distance: 49.8
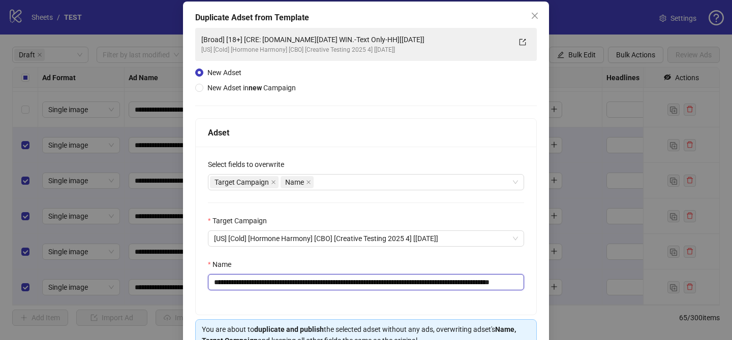
click at [549, 283] on div "**********" at bounding box center [366, 170] width 732 height 340
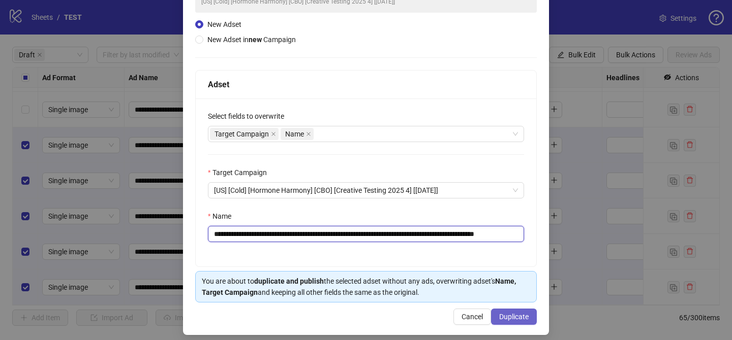
scroll to position [105, 0]
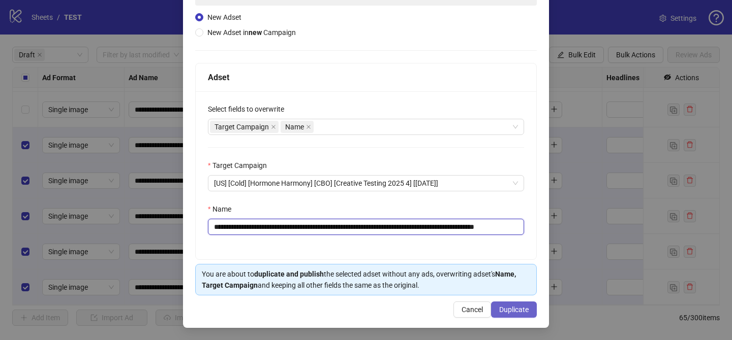
type input "**********"
click at [526, 314] on button "Duplicate" at bounding box center [514, 310] width 46 height 16
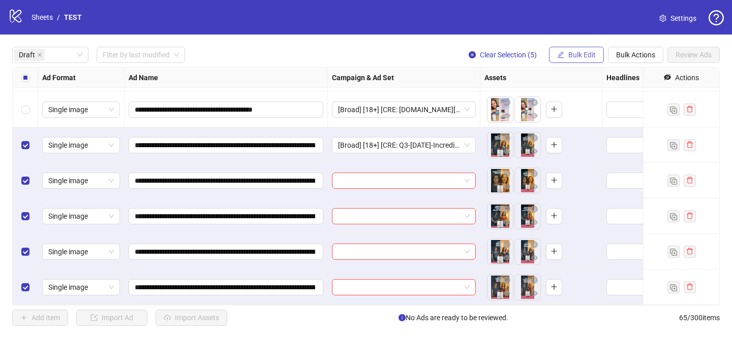
click at [578, 56] on span "Bulk Edit" at bounding box center [581, 55] width 27 height 8
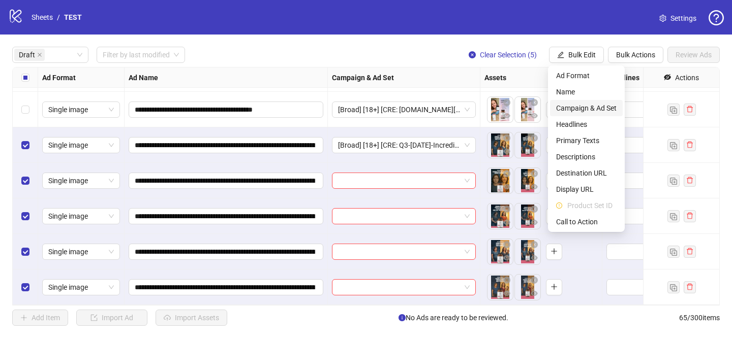
click at [580, 104] on span "Campaign & Ad Set" at bounding box center [586, 108] width 60 height 11
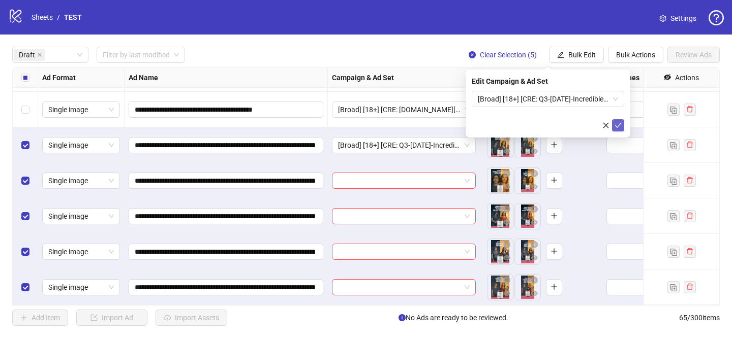
click at [621, 125] on icon "check" at bounding box center [617, 125] width 7 height 7
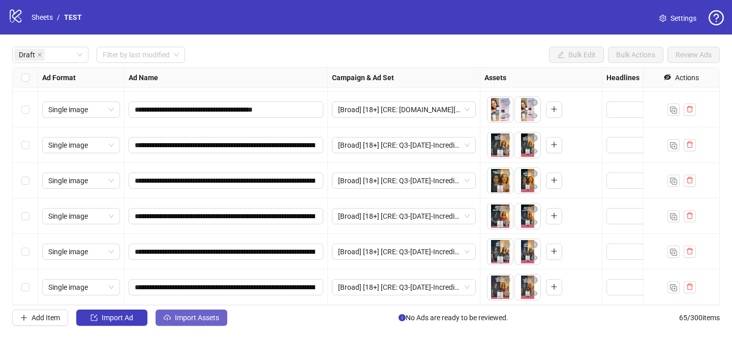
click at [206, 317] on span "Import Assets" at bounding box center [197, 318] width 44 height 8
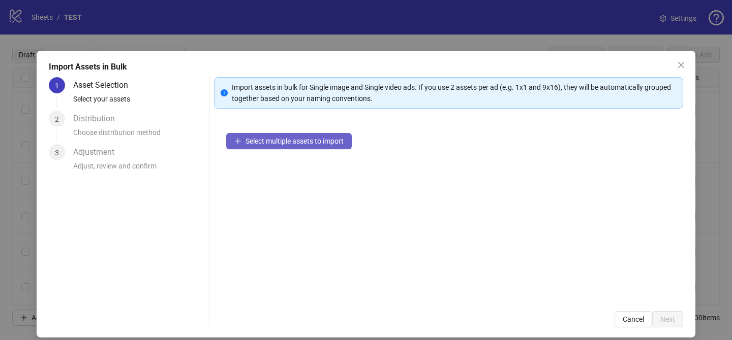
click at [326, 143] on span "Select multiple assets to import" at bounding box center [294, 141] width 98 height 8
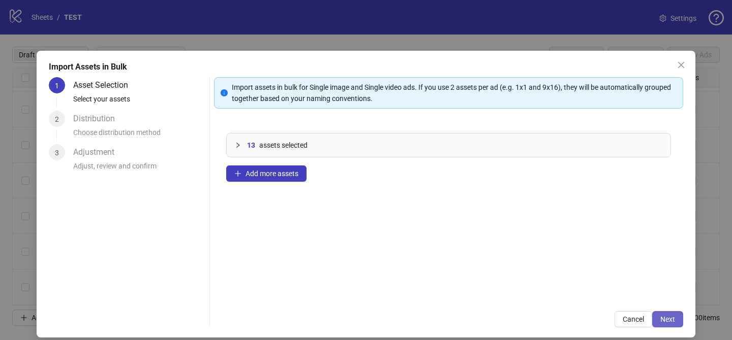
click at [671, 320] on span "Next" at bounding box center [667, 319] width 15 height 8
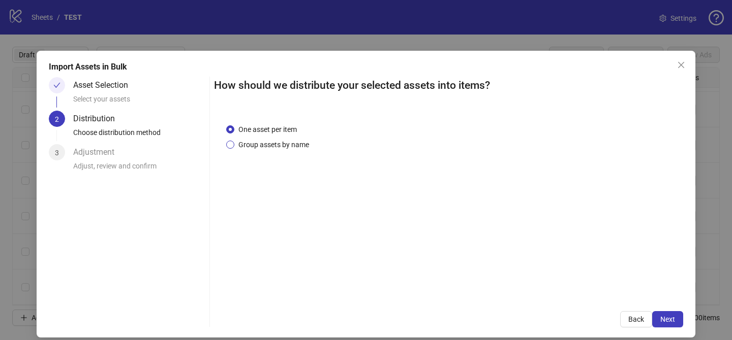
click at [271, 149] on span "Group assets by name" at bounding box center [273, 144] width 79 height 11
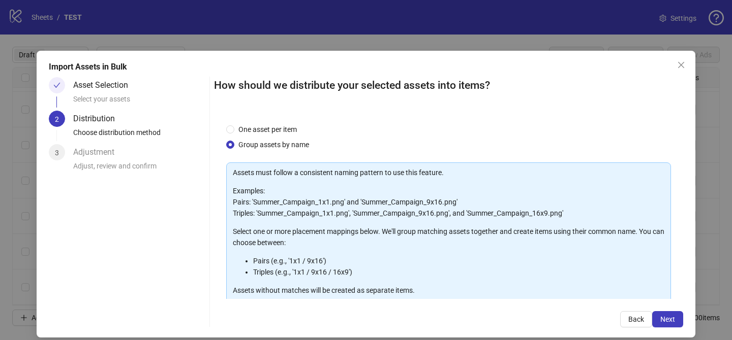
scroll to position [110, 0]
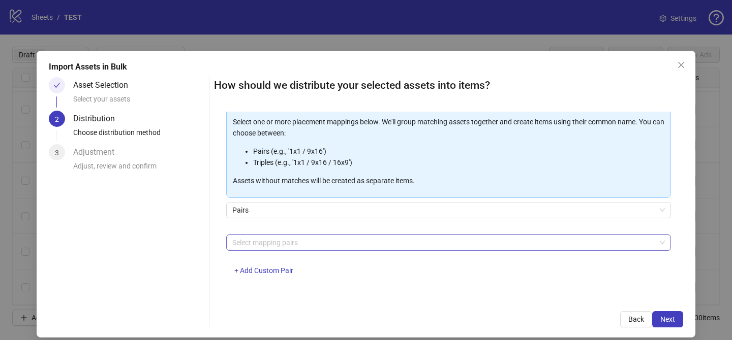
click at [275, 245] on div at bounding box center [443, 243] width 430 height 14
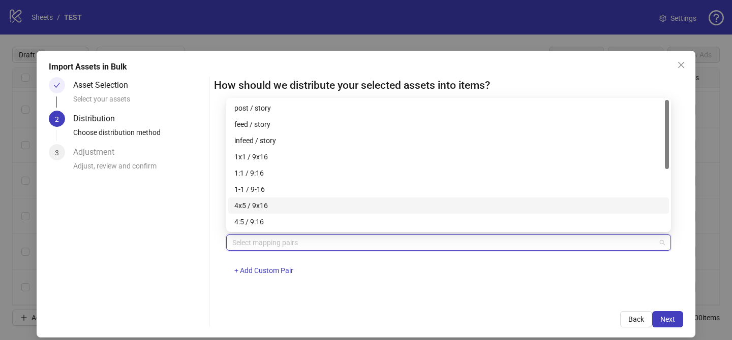
click at [280, 208] on div "4x5 / 9x16" at bounding box center [448, 205] width 428 height 11
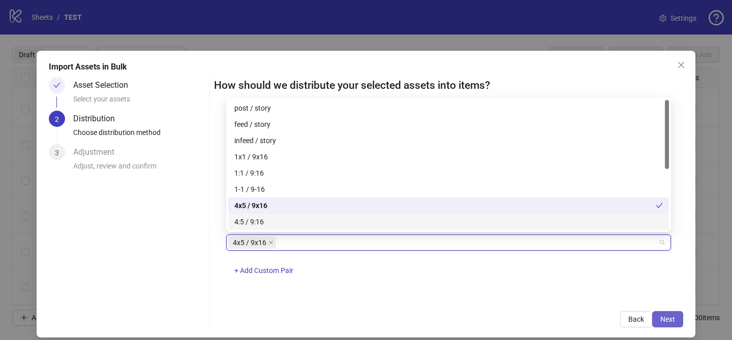
click at [672, 325] on button "Next" at bounding box center [667, 319] width 31 height 16
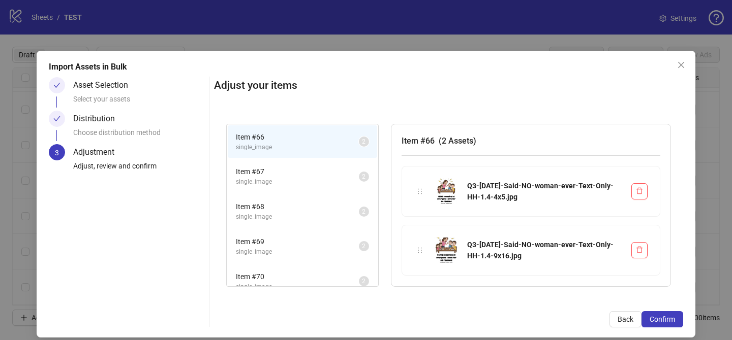
click at [672, 325] on button "Confirm" at bounding box center [662, 319] width 42 height 16
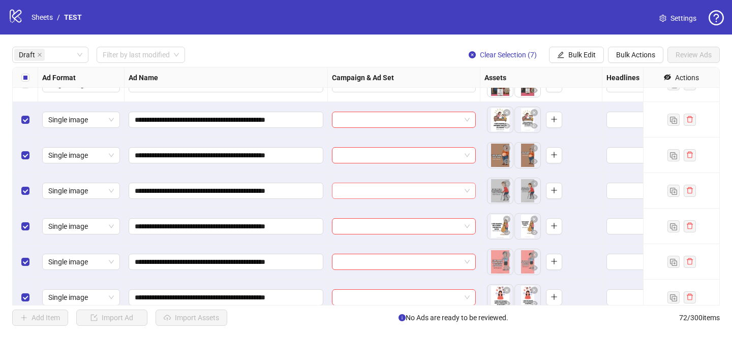
scroll to position [1421, 0]
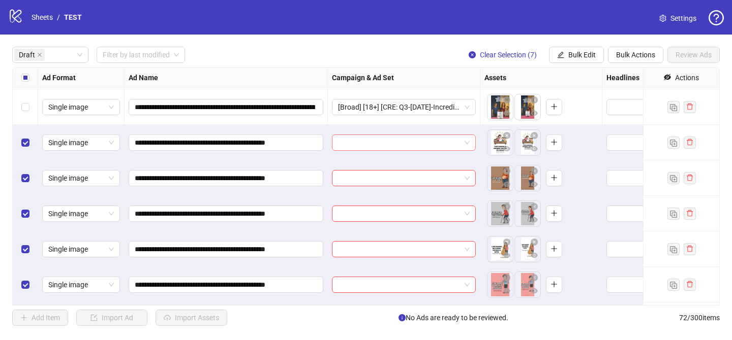
click at [403, 143] on input "search" at bounding box center [399, 142] width 122 height 15
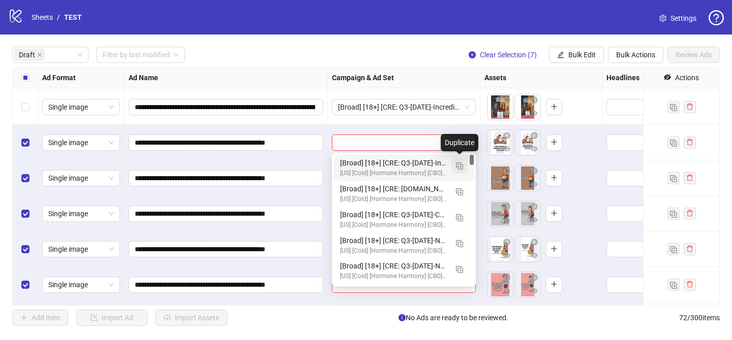
click at [457, 166] on img "button" at bounding box center [459, 166] width 7 height 7
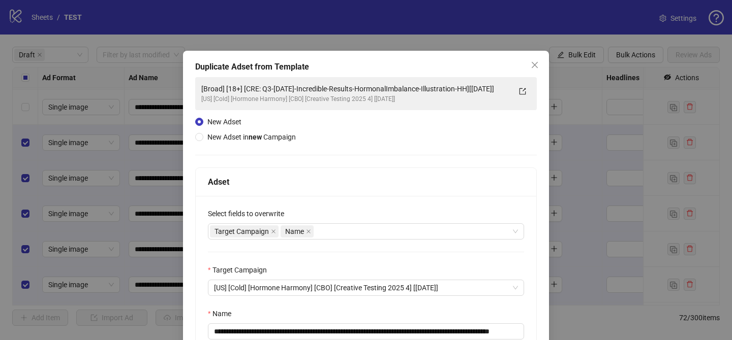
scroll to position [49, 0]
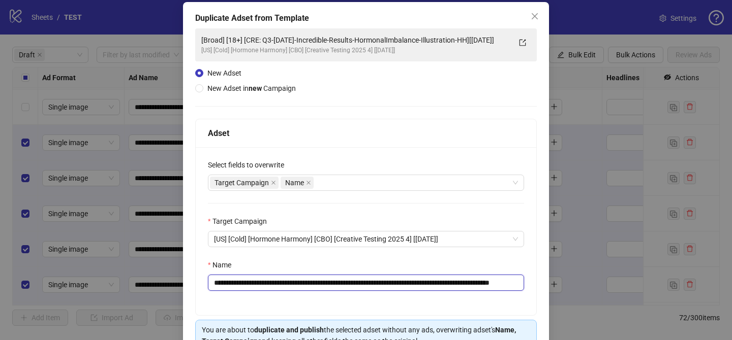
drag, startPoint x: 275, startPoint y: 284, endPoint x: 497, endPoint y: 283, distance: 222.5
click at [497, 283] on input "**********" at bounding box center [366, 283] width 316 height 16
paste input "text"
drag, startPoint x: 490, startPoint y: 284, endPoint x: 546, endPoint y: 284, distance: 55.9
click at [546, 284] on div "**********" at bounding box center [366, 193] width 366 height 382
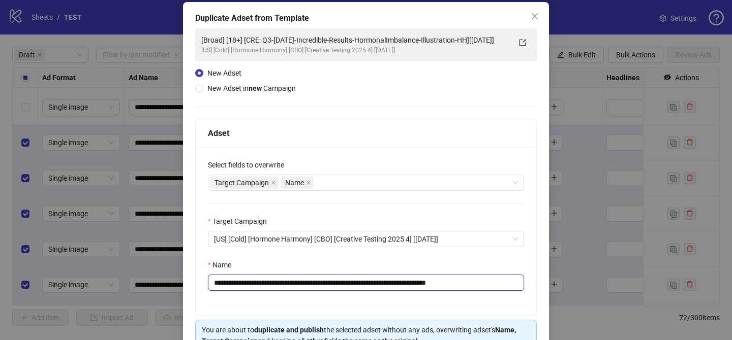
scroll to position [105, 0]
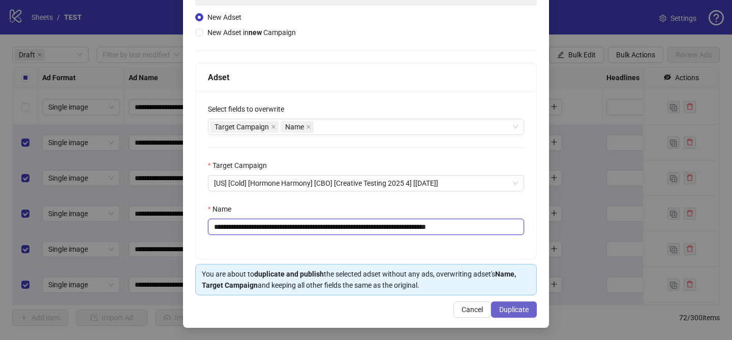
type input "**********"
click at [513, 309] on span "Duplicate" at bounding box center [513, 310] width 29 height 8
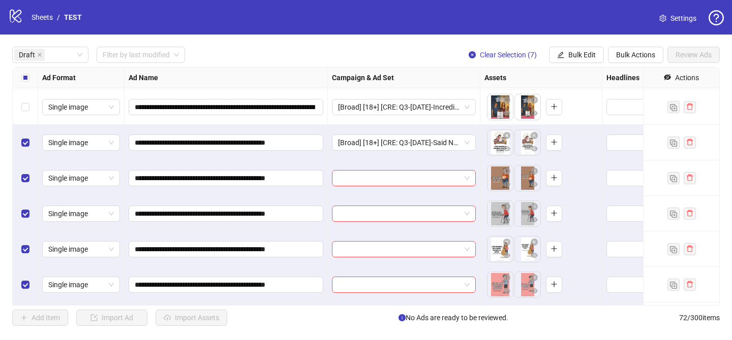
click at [582, 41] on div "**********" at bounding box center [366, 187] width 732 height 304
click at [582, 47] on button "Bulk Edit" at bounding box center [576, 55] width 55 height 16
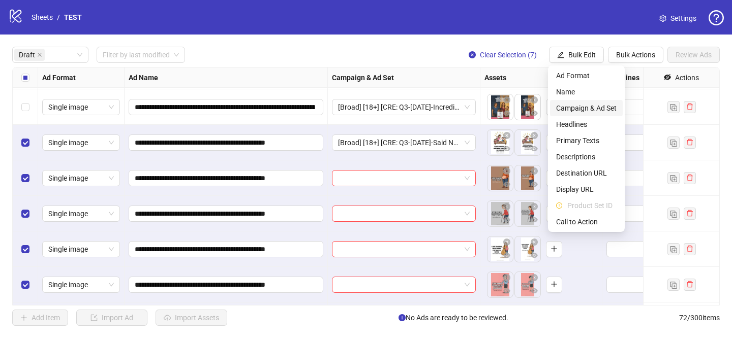
click at [584, 105] on span "Campaign & Ad Set" at bounding box center [586, 108] width 60 height 11
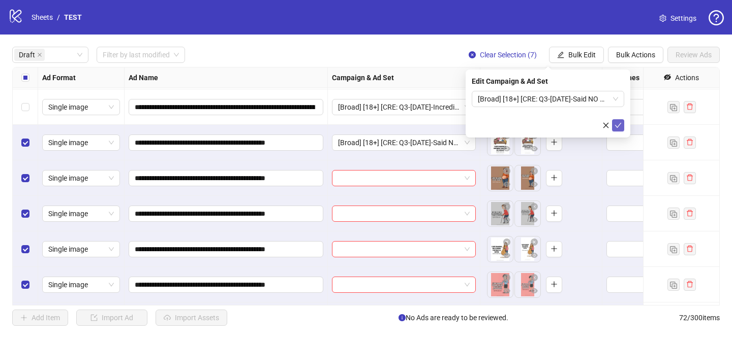
click at [616, 125] on icon "check" at bounding box center [617, 125] width 7 height 7
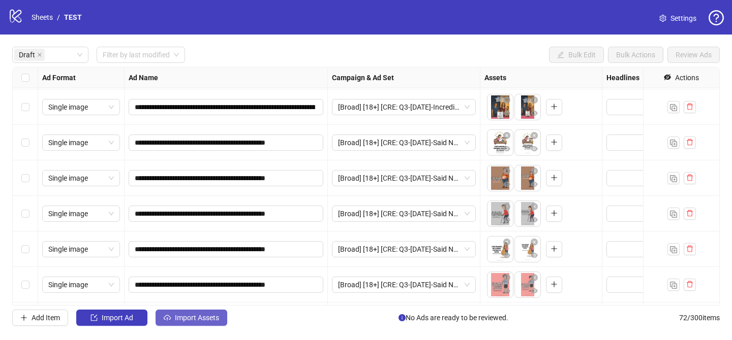
click at [219, 324] on button "Import Assets" at bounding box center [191, 318] width 72 height 16
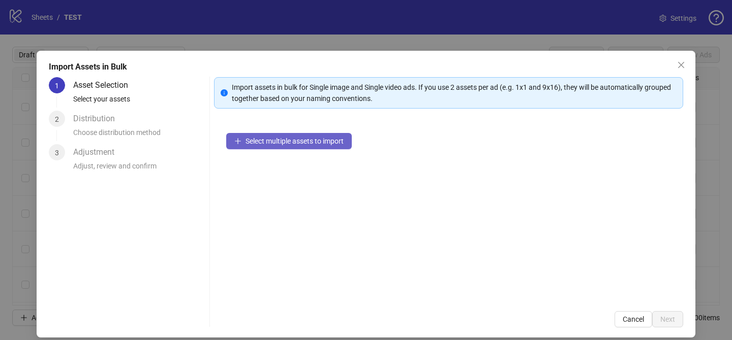
click at [319, 135] on button "Select multiple assets to import" at bounding box center [288, 141] width 125 height 16
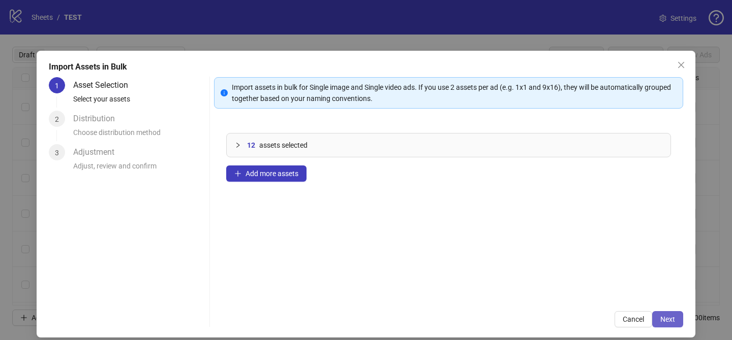
click at [661, 315] on span "Next" at bounding box center [667, 319] width 15 height 8
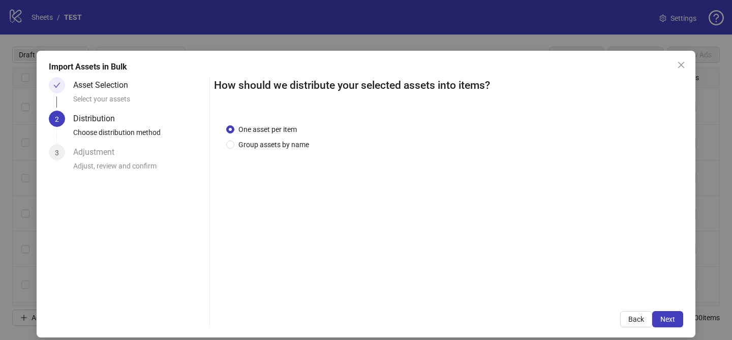
click at [262, 160] on div "One asset per item Group assets by name" at bounding box center [448, 206] width 469 height 188
click at [264, 150] on span "Group assets by name" at bounding box center [273, 144] width 79 height 11
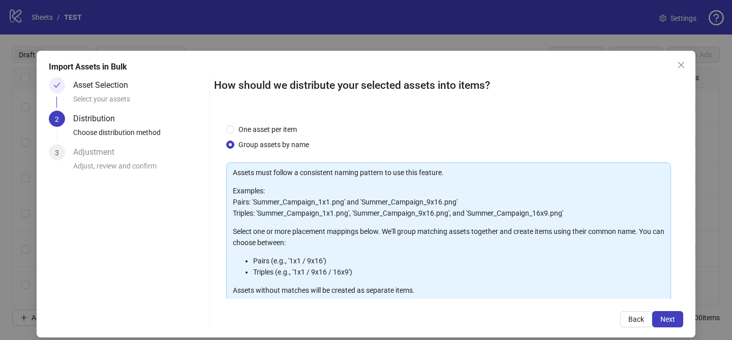
scroll to position [110, 0]
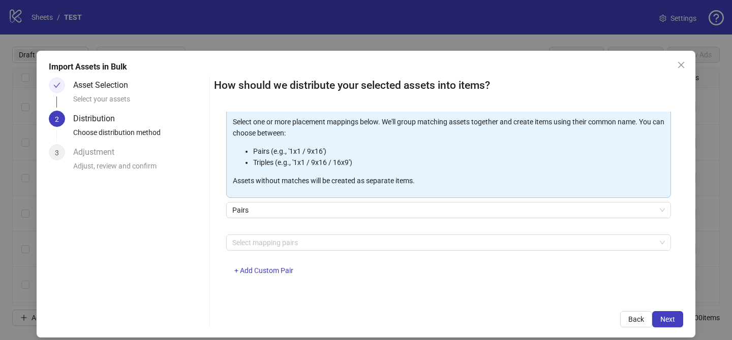
click at [278, 255] on div "Select mapping pairs + Add Custom Pair" at bounding box center [448, 261] width 445 height 53
click at [282, 237] on div at bounding box center [443, 243] width 430 height 14
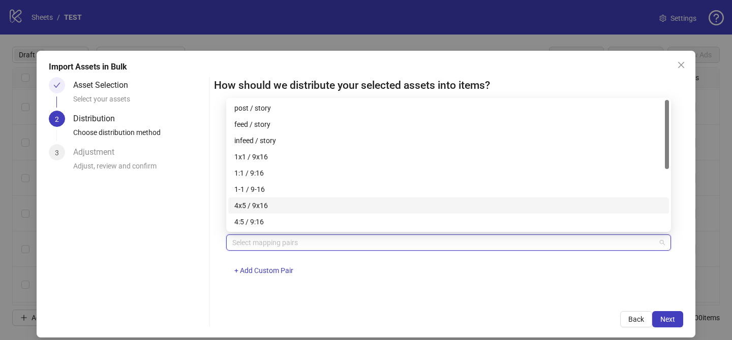
click at [293, 205] on div "4x5 / 9x16" at bounding box center [448, 205] width 428 height 11
click at [660, 318] on span "Next" at bounding box center [667, 319] width 15 height 8
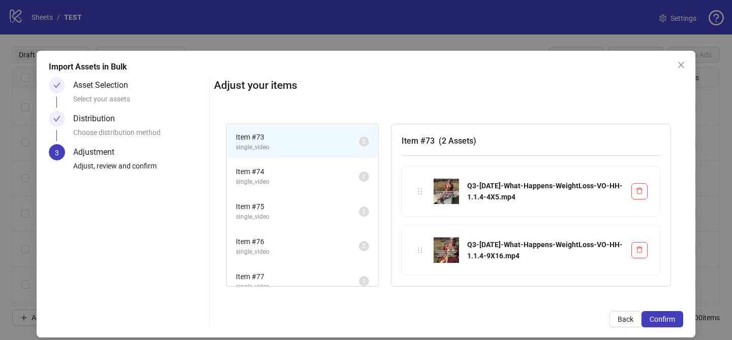
click at [660, 318] on span "Confirm" at bounding box center [661, 319] width 25 height 8
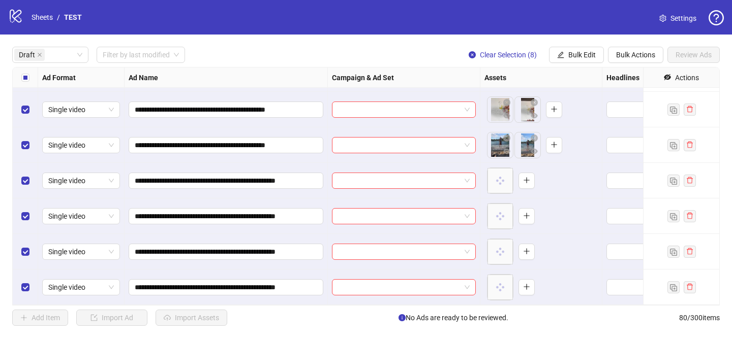
scroll to position [1678, 0]
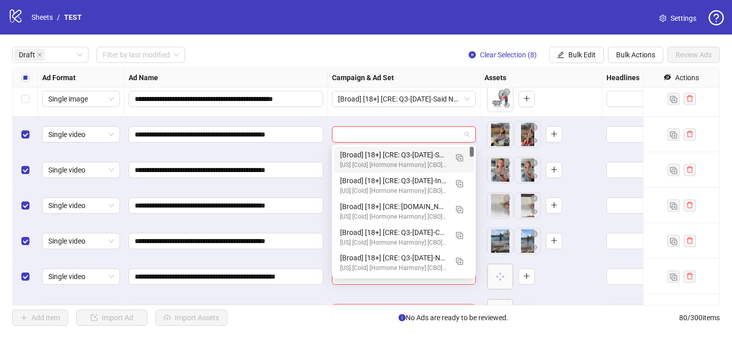
click at [401, 134] on input "search" at bounding box center [399, 134] width 122 height 15
click at [456, 154] on img "button" at bounding box center [459, 157] width 7 height 7
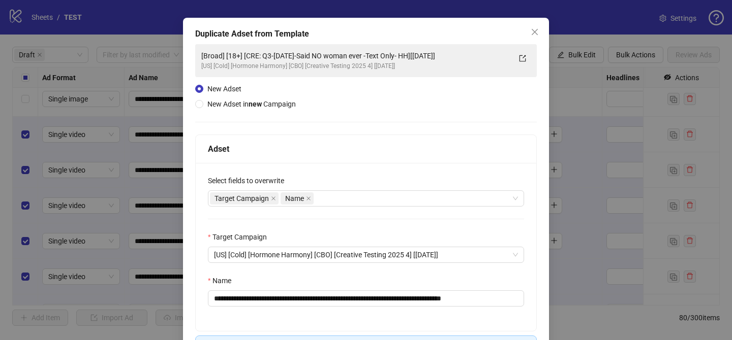
scroll to position [53, 0]
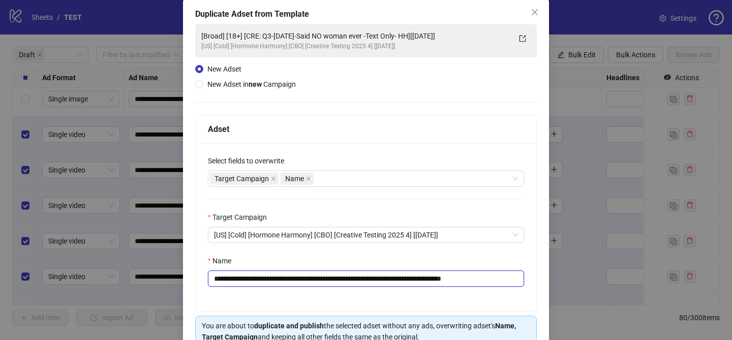
drag, startPoint x: 274, startPoint y: 279, endPoint x: 442, endPoint y: 280, distance: 167.7
click at [442, 280] on input "**********" at bounding box center [366, 279] width 316 height 16
paste input "text"
drag, startPoint x: 496, startPoint y: 280, endPoint x: 551, endPoint y: 279, distance: 54.9
click at [551, 279] on div "**********" at bounding box center [366, 170] width 732 height 340
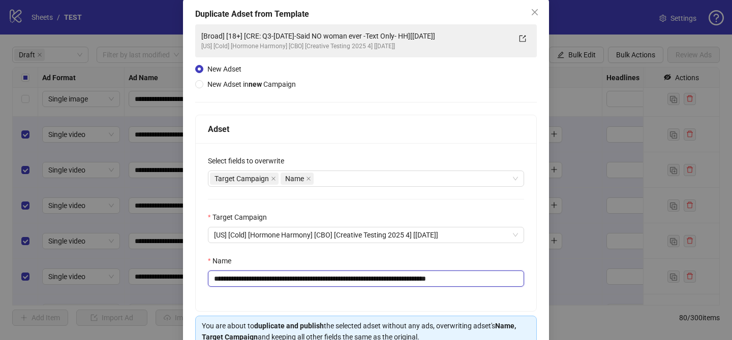
scroll to position [105, 0]
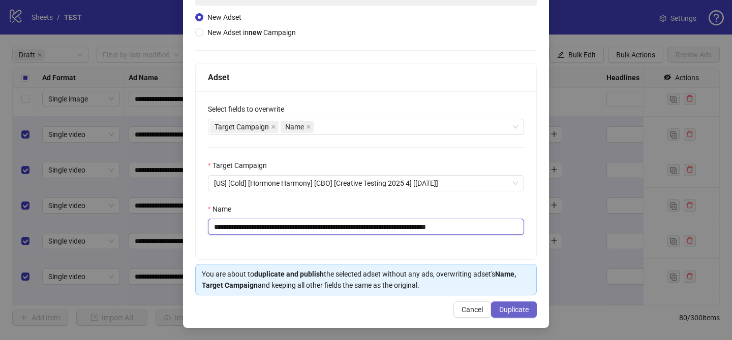
type input "**********"
click at [516, 307] on span "Duplicate" at bounding box center [513, 310] width 29 height 8
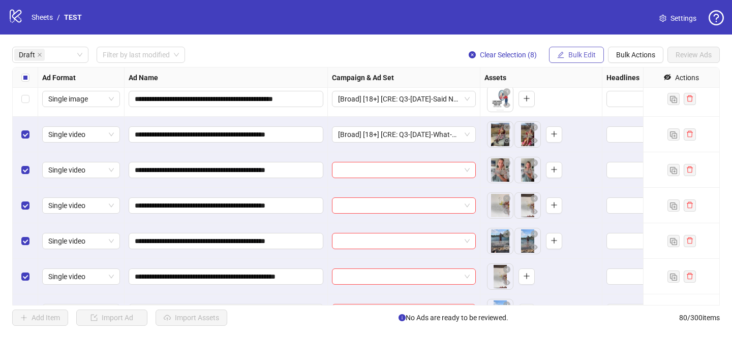
click at [578, 52] on span "Bulk Edit" at bounding box center [581, 55] width 27 height 8
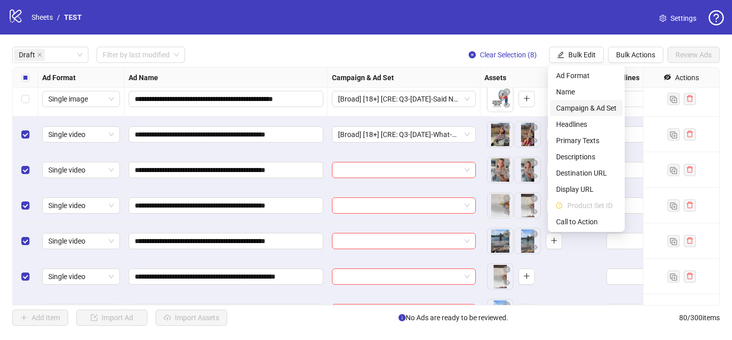
click at [582, 110] on span "Campaign & Ad Set" at bounding box center [586, 108] width 60 height 11
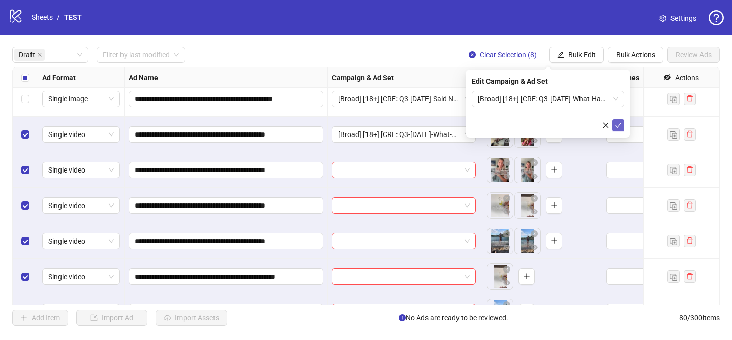
click at [621, 131] on button "submit" at bounding box center [618, 125] width 12 height 12
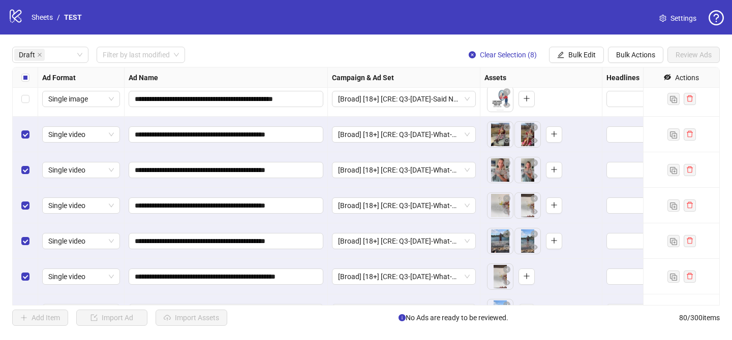
click at [26, 73] on label "Select all rows" at bounding box center [25, 77] width 8 height 11
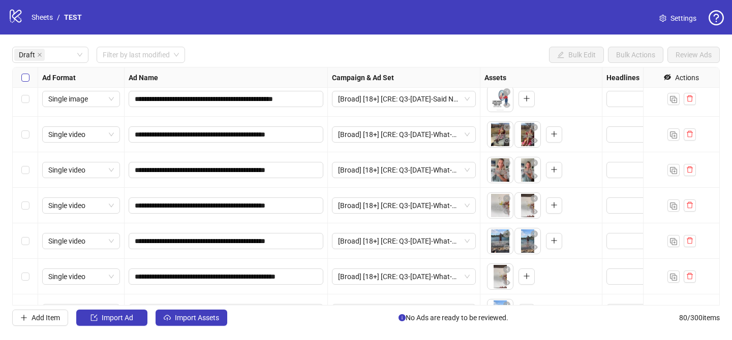
click at [26, 73] on label "Select all rows" at bounding box center [25, 77] width 8 height 11
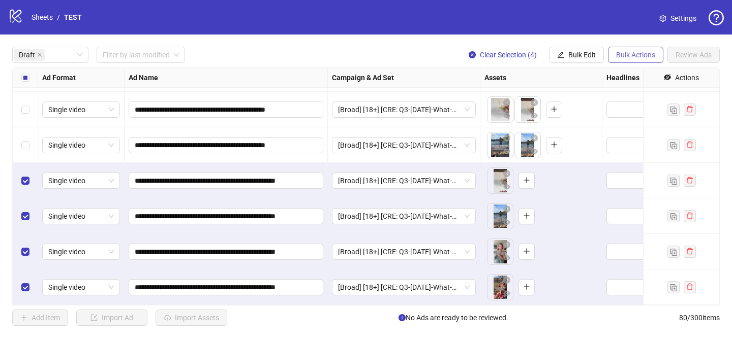
click at [630, 57] on span "Bulk Actions" at bounding box center [635, 55] width 39 height 8
click at [634, 78] on span "Delete" at bounding box center [650, 75] width 70 height 11
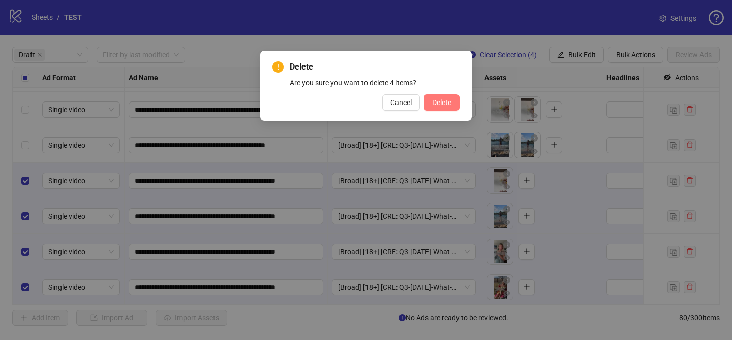
click at [433, 100] on span "Delete" at bounding box center [441, 103] width 19 height 8
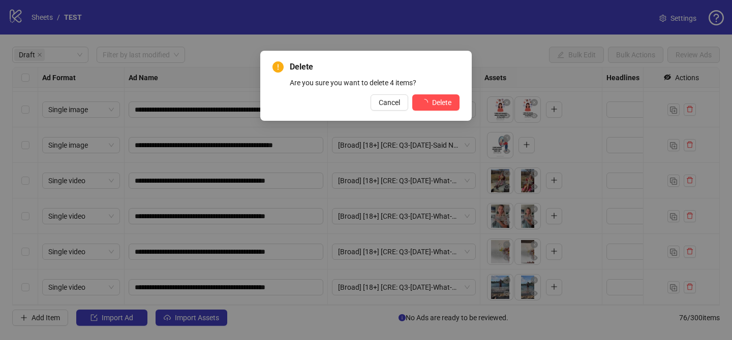
scroll to position [1632, 0]
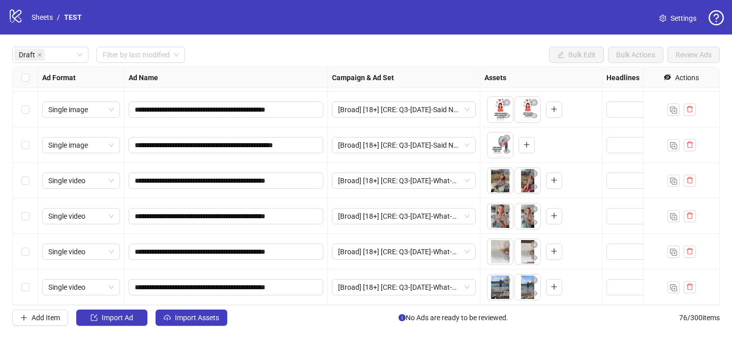
click at [200, 333] on div "**********" at bounding box center [366, 187] width 732 height 304
click at [208, 318] on span "Import Assets" at bounding box center [197, 318] width 44 height 8
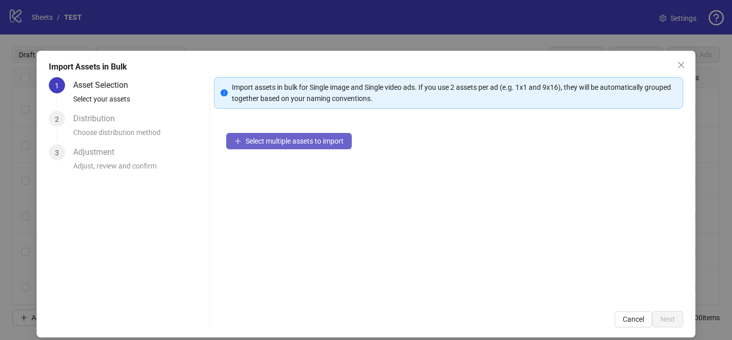
click at [335, 142] on span "Select multiple assets to import" at bounding box center [294, 141] width 98 height 8
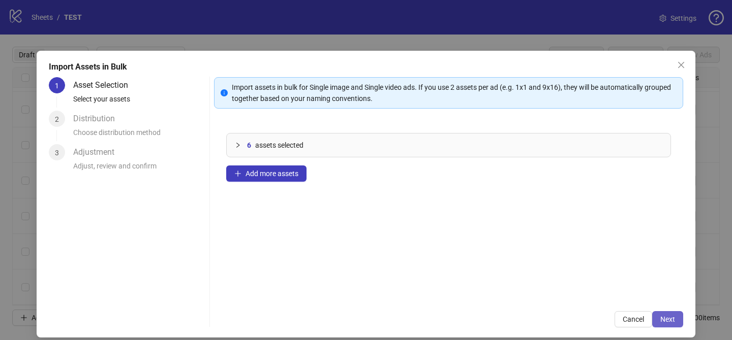
click at [661, 315] on span "Next" at bounding box center [667, 319] width 15 height 8
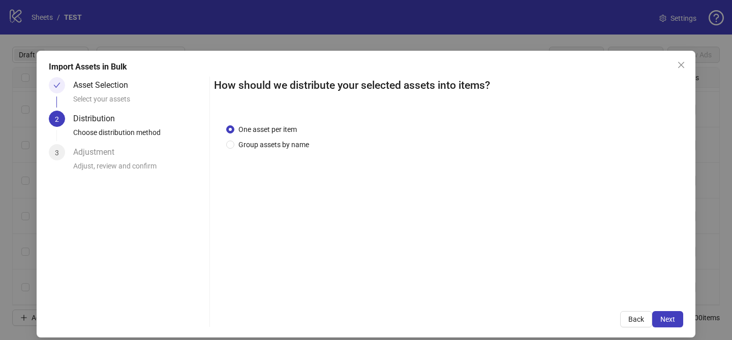
click at [280, 158] on div "One asset per item Group assets by name" at bounding box center [448, 206] width 469 height 188
click at [277, 148] on span "Group assets by name" at bounding box center [273, 144] width 79 height 11
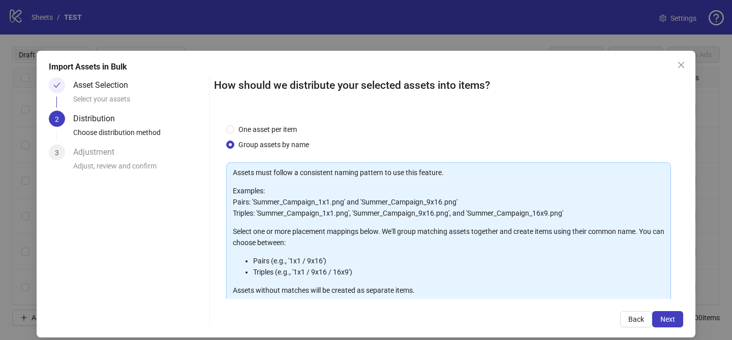
scroll to position [110, 0]
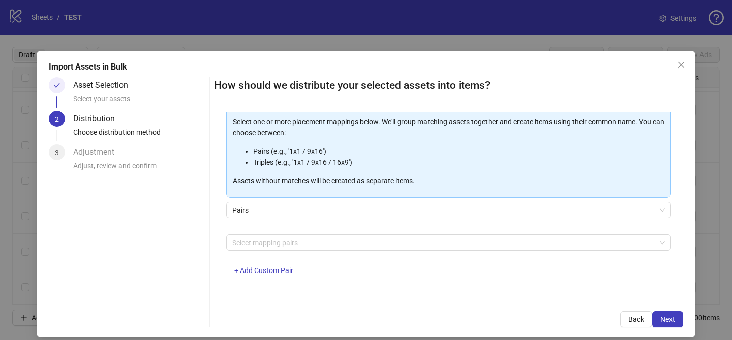
click at [279, 251] on div "Select mapping pairs + Add Custom Pair" at bounding box center [448, 261] width 445 height 53
click at [279, 244] on div at bounding box center [443, 243] width 430 height 14
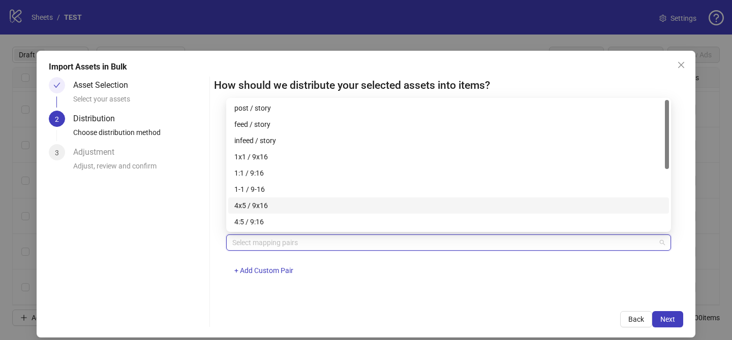
click at [288, 208] on div "4x5 / 9x16" at bounding box center [448, 205] width 428 height 11
click at [678, 316] on button "Next" at bounding box center [667, 319] width 31 height 16
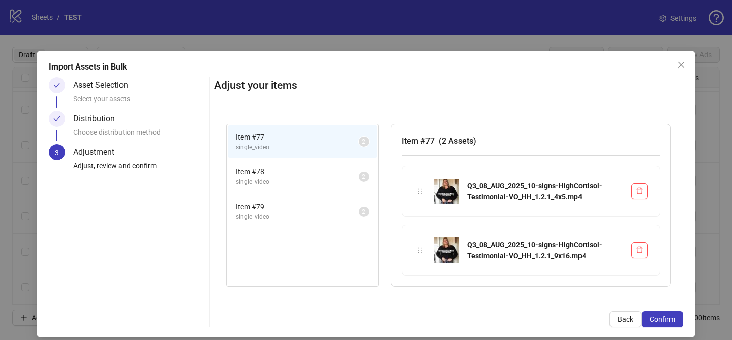
click at [678, 316] on button "Confirm" at bounding box center [662, 319] width 42 height 16
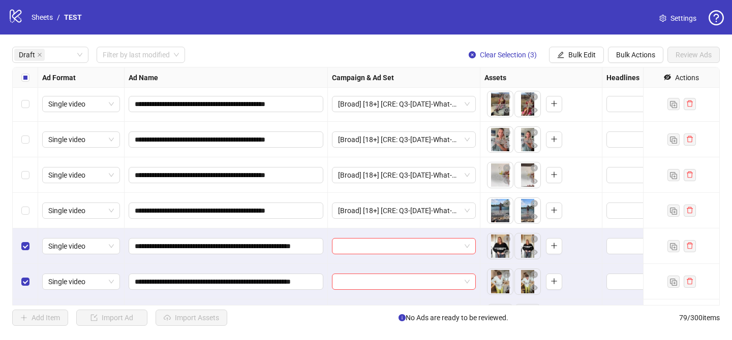
scroll to position [1738, 0]
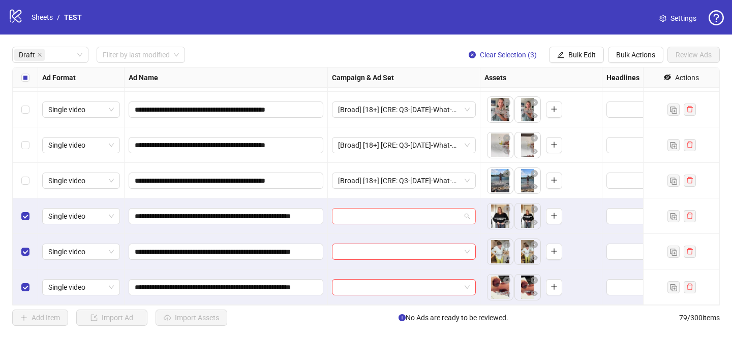
click at [385, 218] on input "search" at bounding box center [399, 216] width 122 height 15
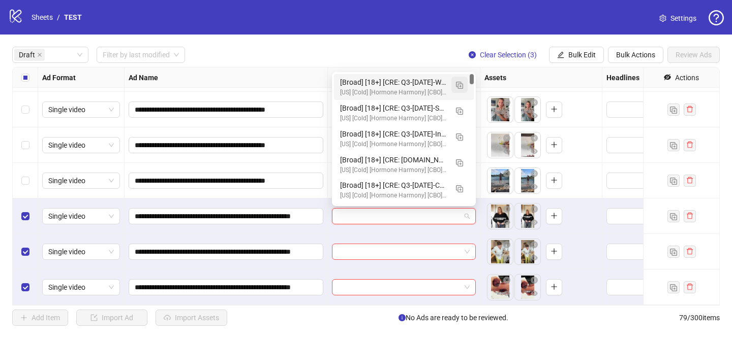
click at [460, 80] on button "button" at bounding box center [459, 85] width 16 height 16
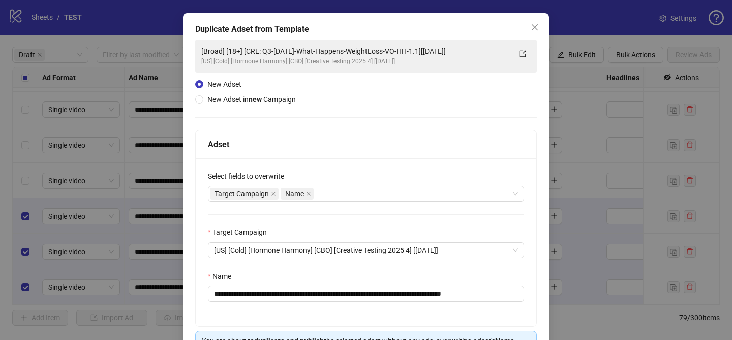
scroll to position [69, 0]
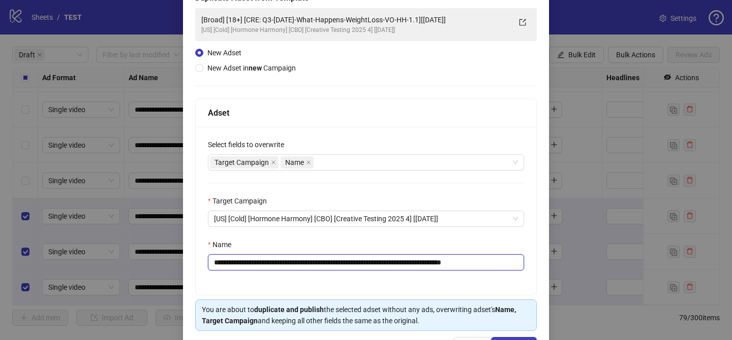
drag, startPoint x: 274, startPoint y: 263, endPoint x: 449, endPoint y: 266, distance: 175.3
click at [449, 266] on input "**********" at bounding box center [366, 263] width 316 height 16
paste input "********"
drag, startPoint x: 499, startPoint y: 265, endPoint x: 545, endPoint y: 265, distance: 46.2
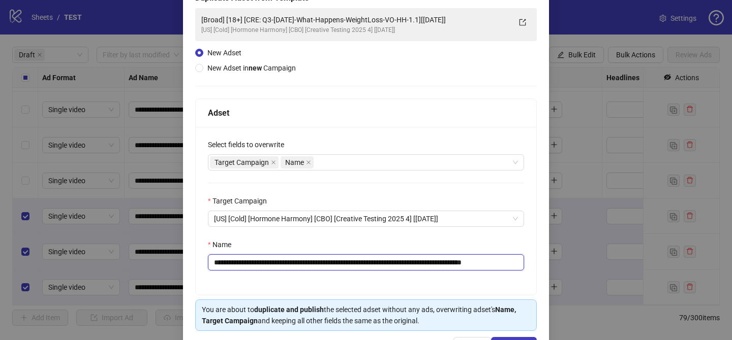
click at [545, 265] on div "**********" at bounding box center [366, 173] width 366 height 382
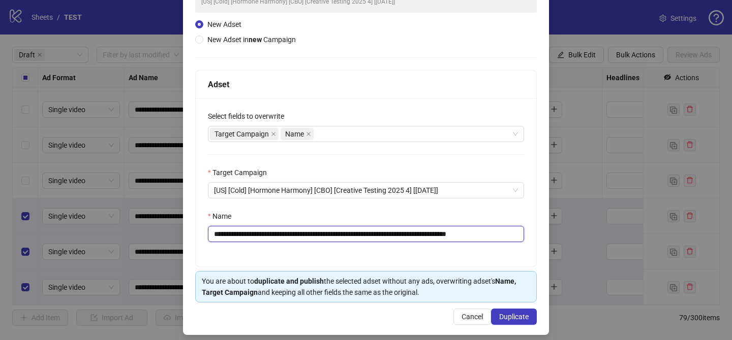
scroll to position [105, 0]
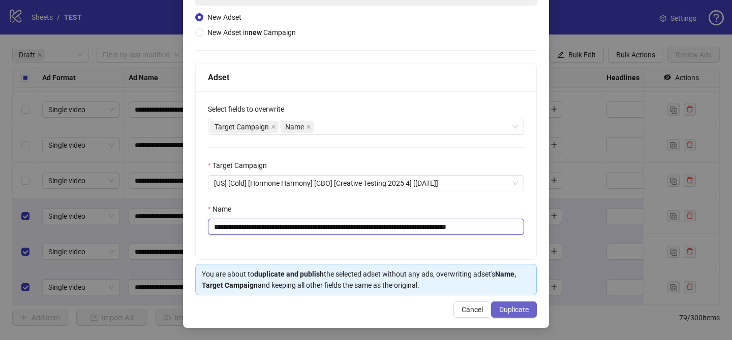
type input "**********"
click at [512, 306] on span "Duplicate" at bounding box center [513, 310] width 29 height 8
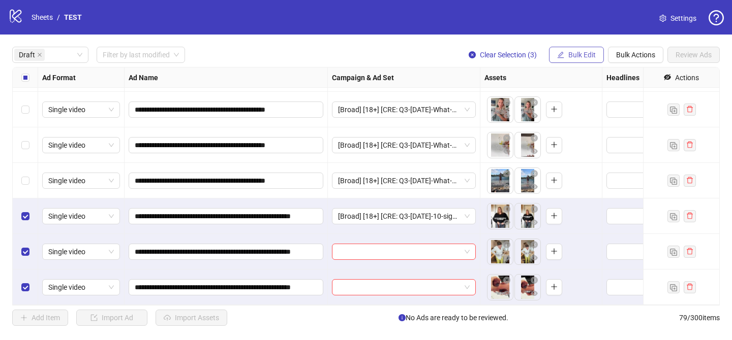
click at [579, 54] on span "Bulk Edit" at bounding box center [581, 55] width 27 height 8
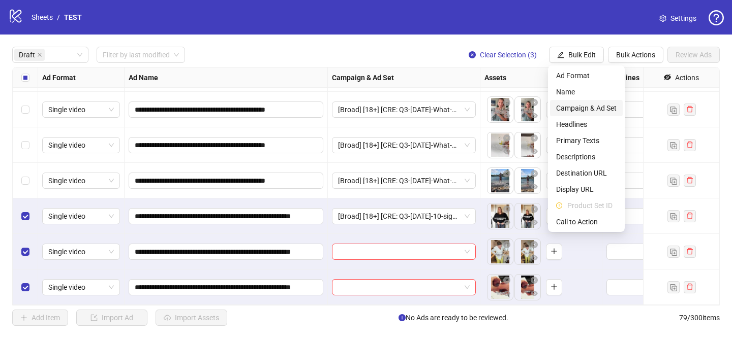
click at [579, 108] on span "Campaign & Ad Set" at bounding box center [586, 108] width 60 height 11
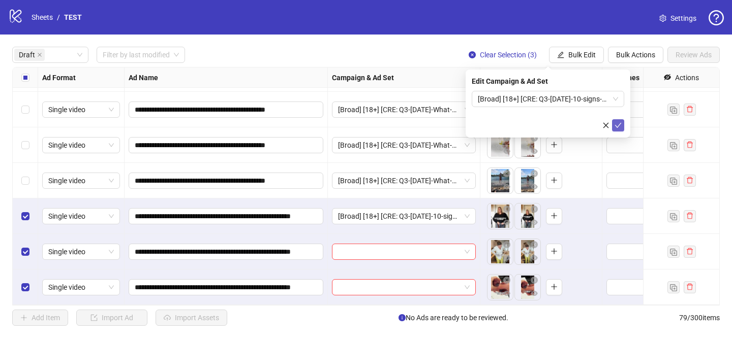
click at [616, 126] on icon "check" at bounding box center [618, 125] width 7 height 5
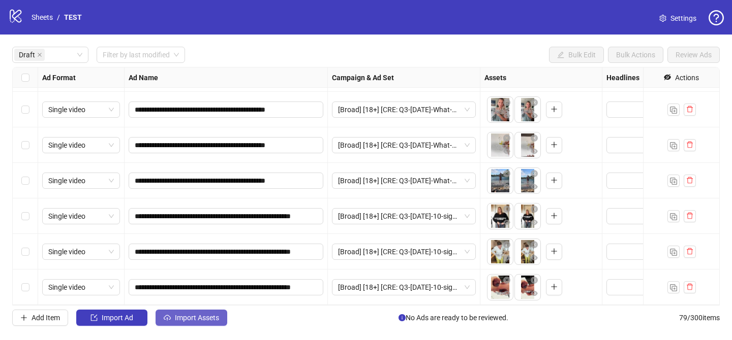
click at [186, 320] on span "Import Assets" at bounding box center [197, 318] width 44 height 8
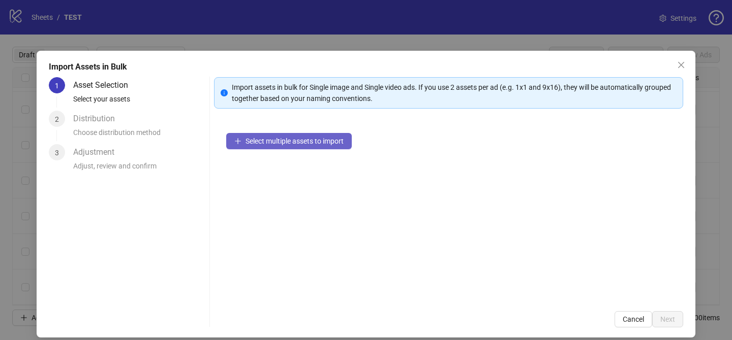
click at [339, 137] on span "Select multiple assets to import" at bounding box center [294, 141] width 98 height 8
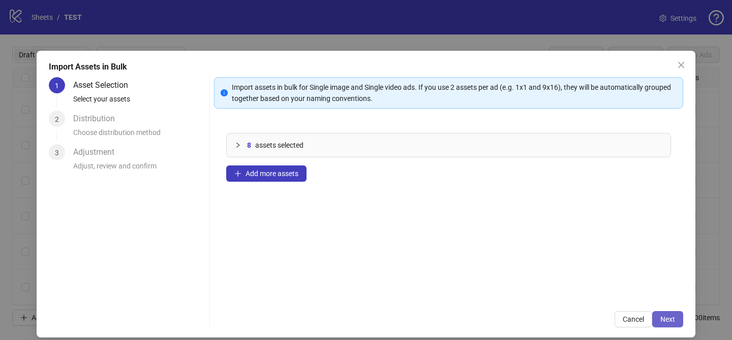
click at [670, 319] on span "Next" at bounding box center [667, 319] width 15 height 8
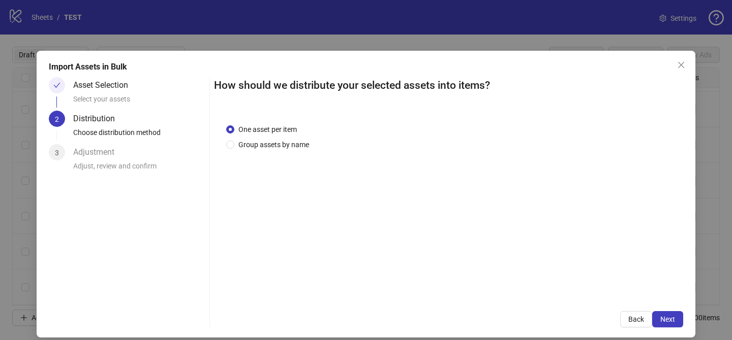
click at [274, 134] on span "One asset per item" at bounding box center [267, 129] width 67 height 11
click at [274, 144] on span "Group assets by name" at bounding box center [273, 144] width 79 height 11
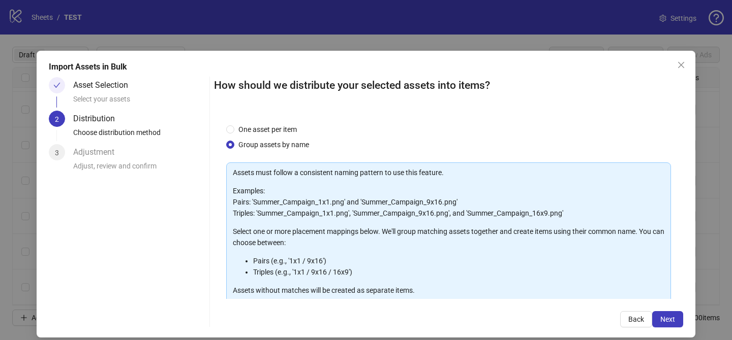
scroll to position [110, 0]
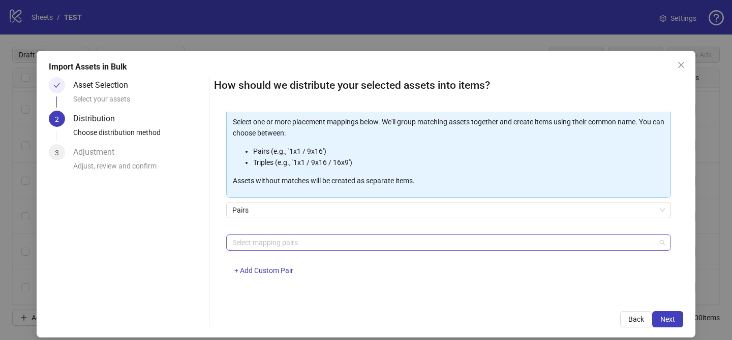
click at [286, 244] on div at bounding box center [443, 243] width 430 height 14
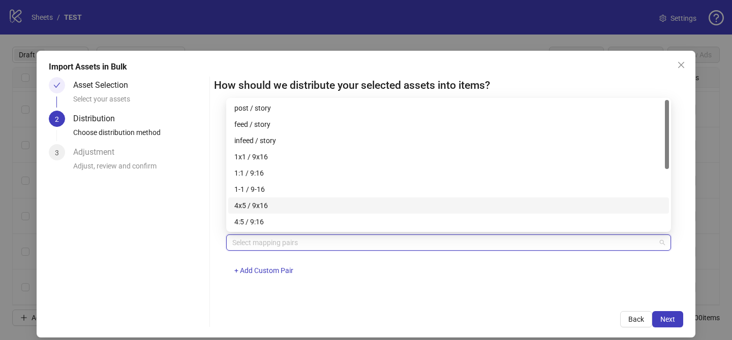
click at [294, 205] on div "4x5 / 9x16" at bounding box center [448, 205] width 428 height 11
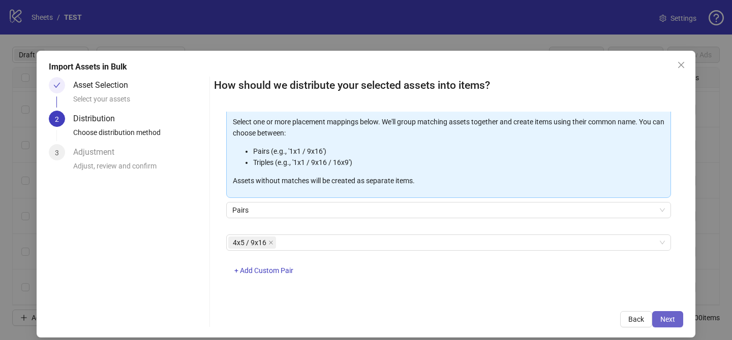
click at [669, 315] on span "Next" at bounding box center [667, 319] width 15 height 8
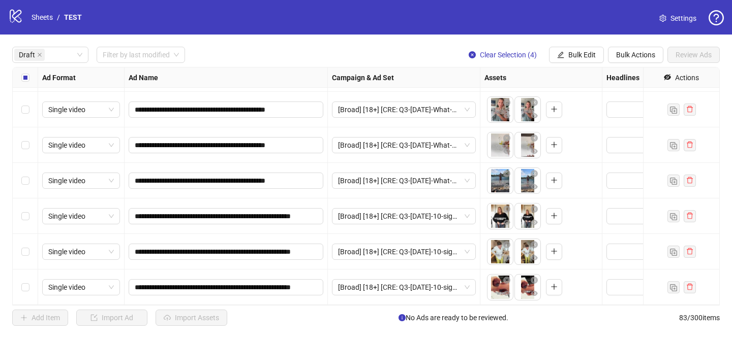
scroll to position [1881, 0]
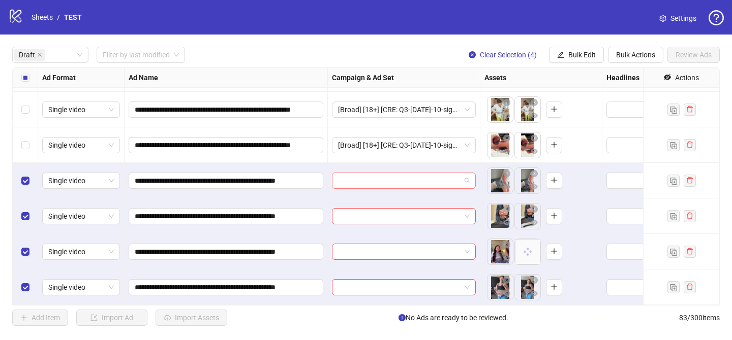
click at [407, 179] on input "search" at bounding box center [399, 180] width 122 height 15
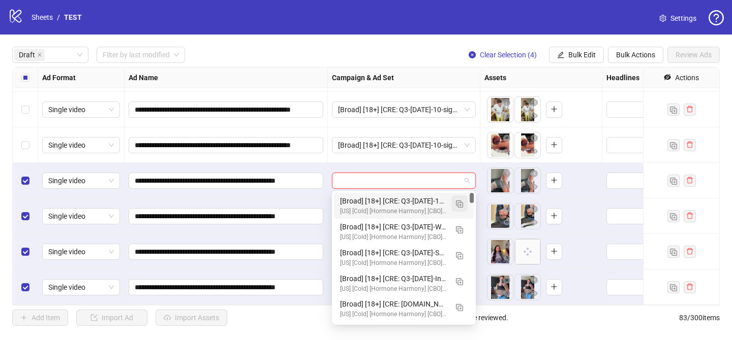
click at [460, 206] on img "button" at bounding box center [459, 204] width 7 height 7
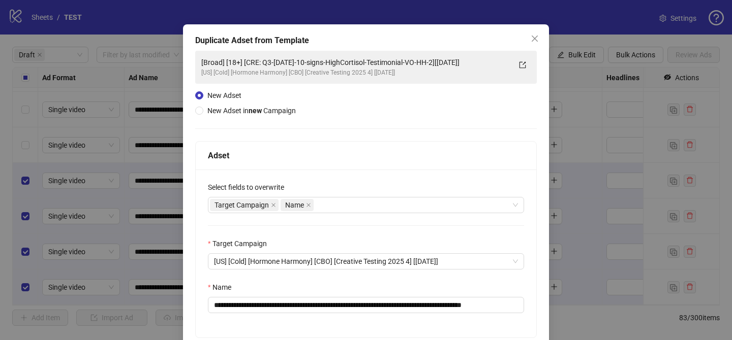
scroll to position [43, 0]
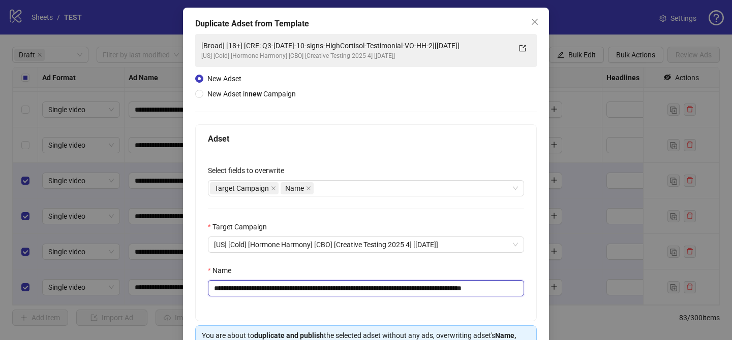
drag, startPoint x: 274, startPoint y: 291, endPoint x: 465, endPoint y: 284, distance: 191.1
click at [465, 284] on input "**********" at bounding box center [366, 288] width 316 height 16
paste input "text"
drag, startPoint x: 487, startPoint y: 290, endPoint x: 525, endPoint y: 287, distance: 37.7
click at [525, 287] on div "**********" at bounding box center [366, 237] width 340 height 168
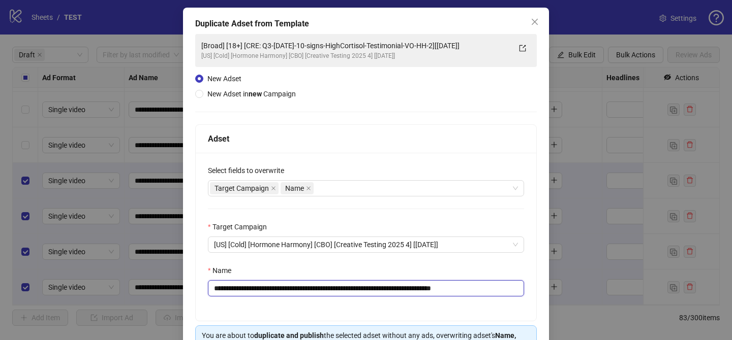
scroll to position [105, 0]
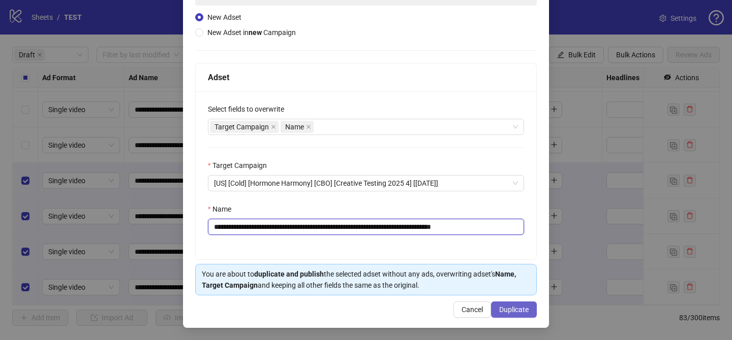
type input "**********"
click at [512, 310] on span "Duplicate" at bounding box center [513, 310] width 29 height 8
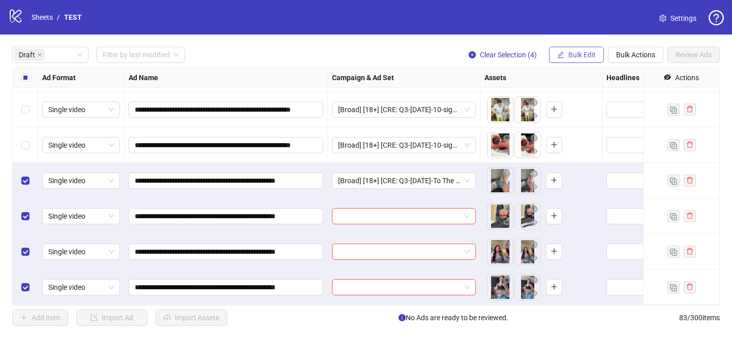
click at [578, 54] on span "Bulk Edit" at bounding box center [581, 55] width 27 height 8
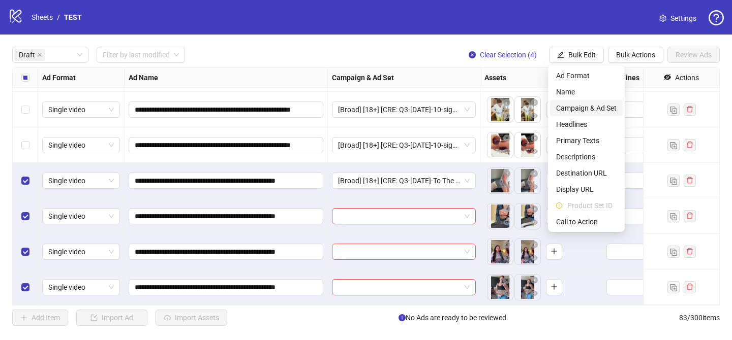
click at [581, 110] on span "Campaign & Ad Set" at bounding box center [586, 108] width 60 height 11
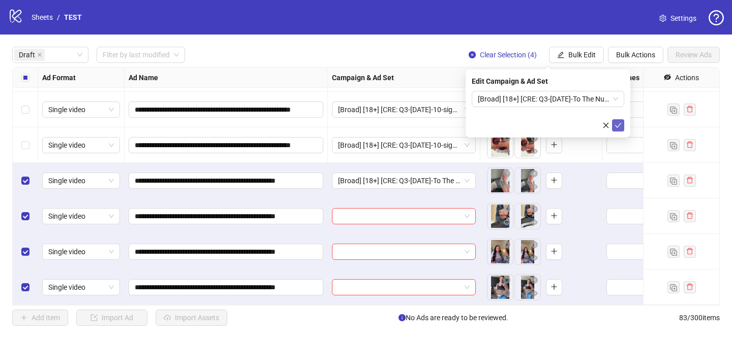
click at [619, 127] on icon "check" at bounding box center [617, 125] width 7 height 7
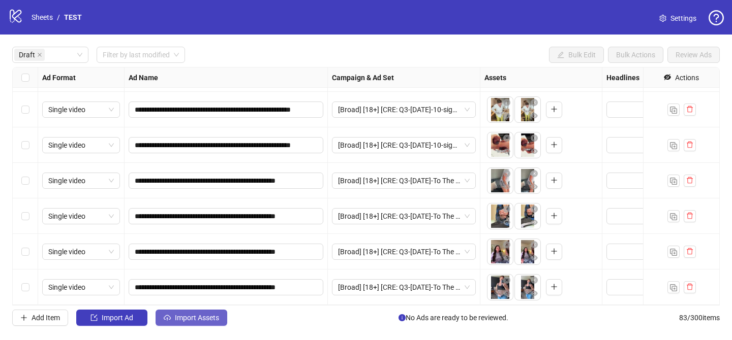
click at [199, 320] on span "Import Assets" at bounding box center [197, 318] width 44 height 8
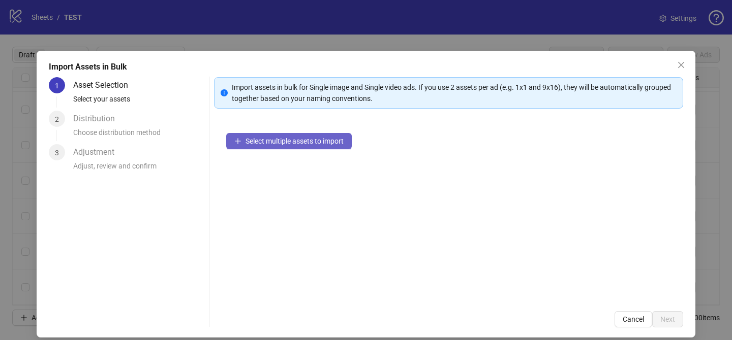
click at [316, 136] on button "Select multiple assets to import" at bounding box center [288, 141] width 125 height 16
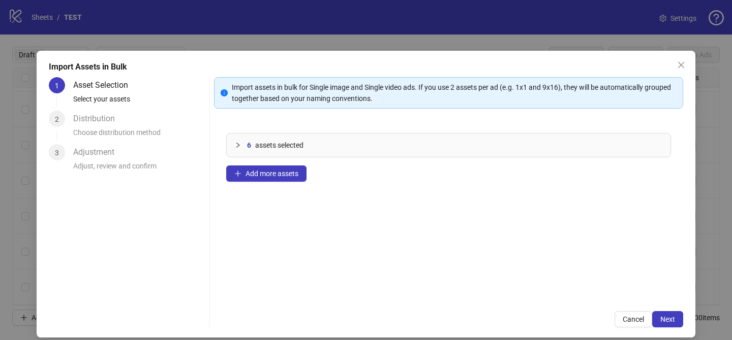
click at [680, 310] on div "Import assets in bulk for Single image and Single video ads. If you use 2 asset…" at bounding box center [448, 202] width 469 height 250
click at [678, 321] on button "Next" at bounding box center [667, 319] width 31 height 16
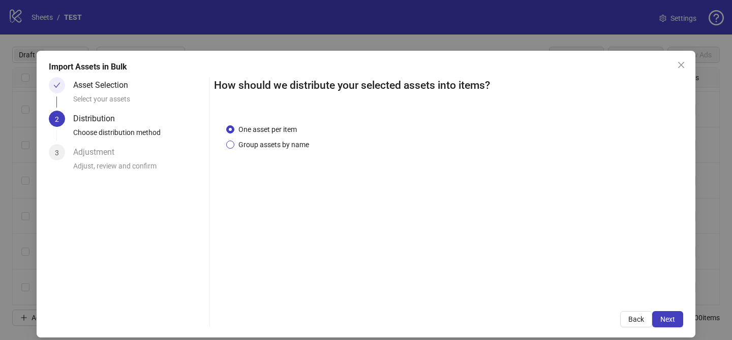
click at [289, 144] on span "Group assets by name" at bounding box center [273, 144] width 79 height 11
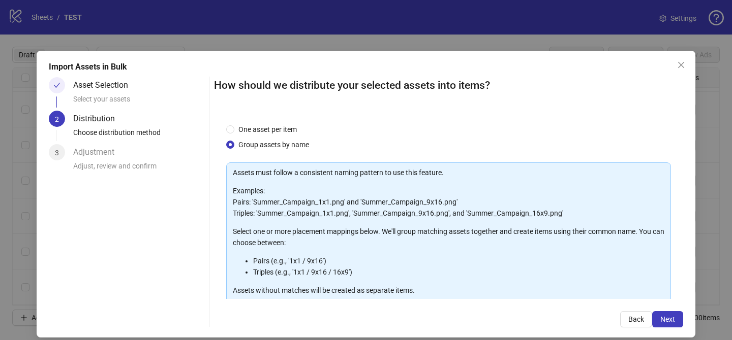
scroll to position [110, 0]
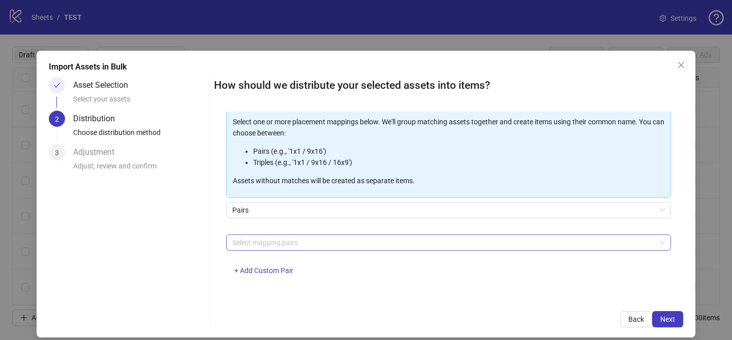
click at [298, 248] on div at bounding box center [443, 243] width 430 height 14
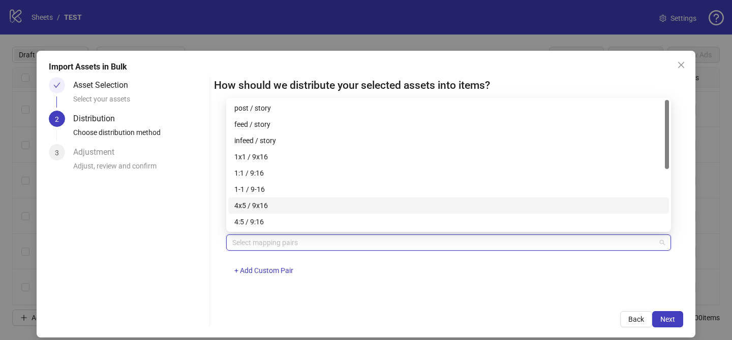
click at [298, 203] on div "4x5 / 9x16" at bounding box center [448, 205] width 428 height 11
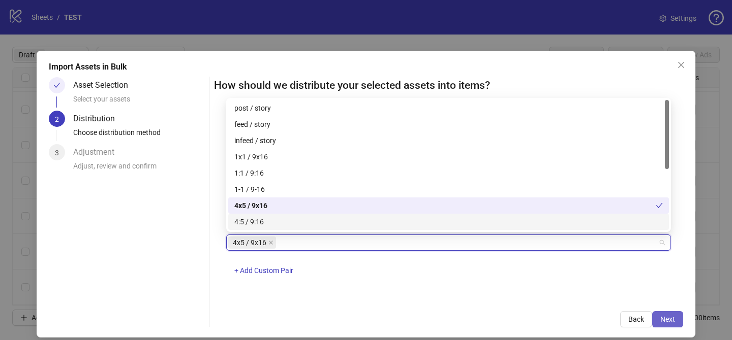
click at [661, 320] on span "Next" at bounding box center [667, 319] width 15 height 8
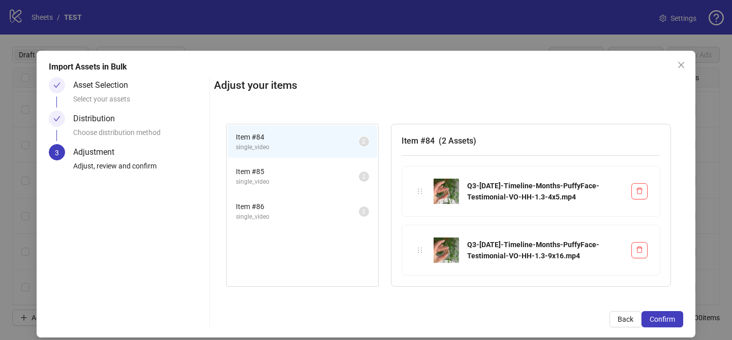
click at [661, 320] on span "Confirm" at bounding box center [661, 319] width 25 height 8
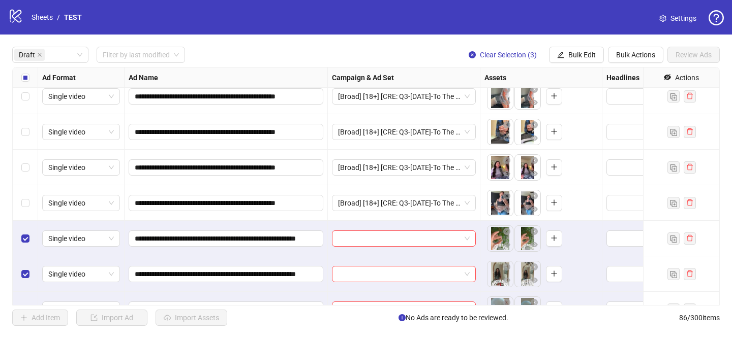
scroll to position [1987, 0]
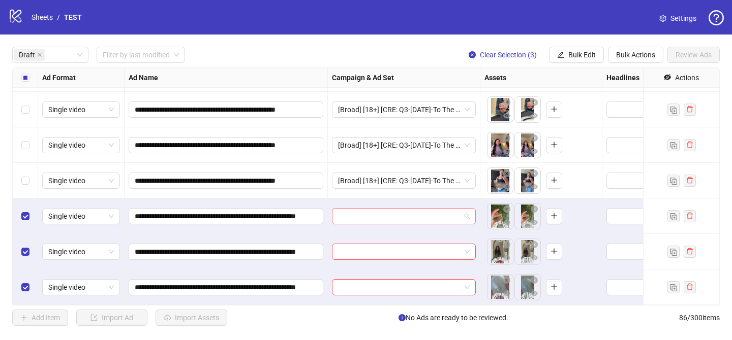
click at [370, 217] on input "search" at bounding box center [399, 216] width 122 height 15
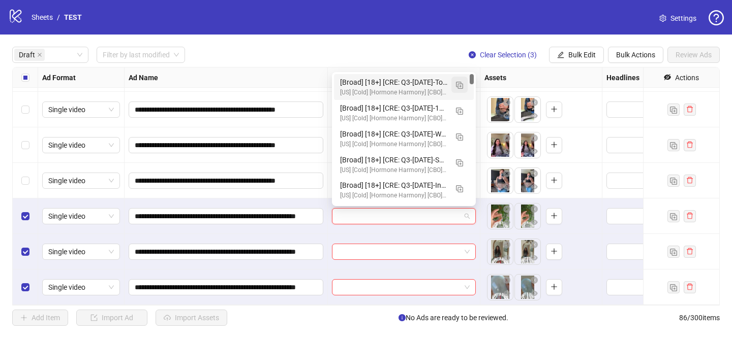
click at [458, 90] on button "button" at bounding box center [459, 85] width 16 height 16
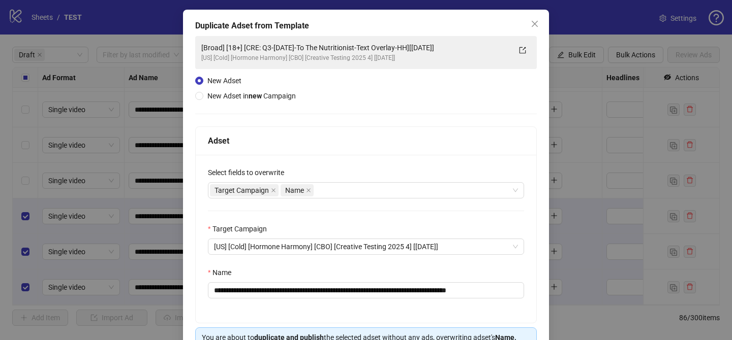
scroll to position [66, 0]
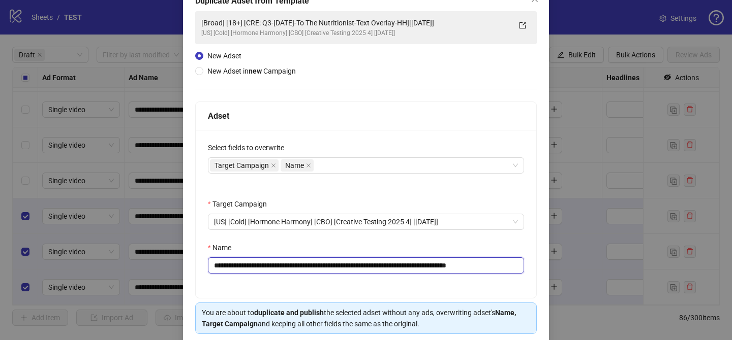
drag, startPoint x: 276, startPoint y: 264, endPoint x: 439, endPoint y: 267, distance: 163.1
click at [439, 267] on input "**********" at bounding box center [366, 266] width 316 height 16
paste input "********"
drag, startPoint x: 497, startPoint y: 266, endPoint x: 539, endPoint y: 266, distance: 41.7
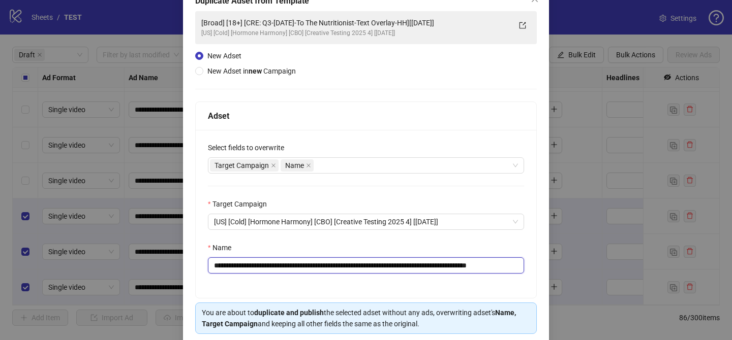
click at [539, 266] on div "**********" at bounding box center [366, 176] width 366 height 382
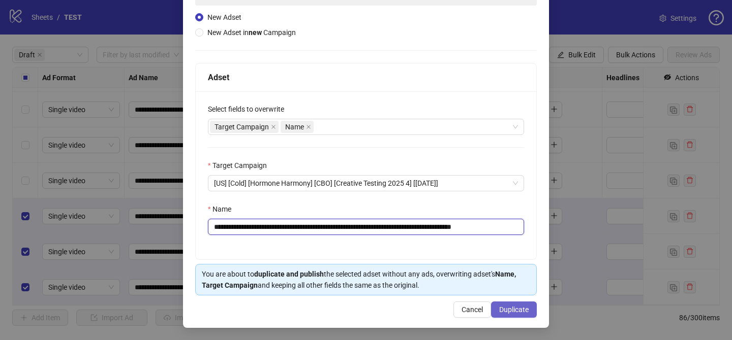
type input "**********"
click at [514, 308] on span "Duplicate" at bounding box center [513, 310] width 29 height 8
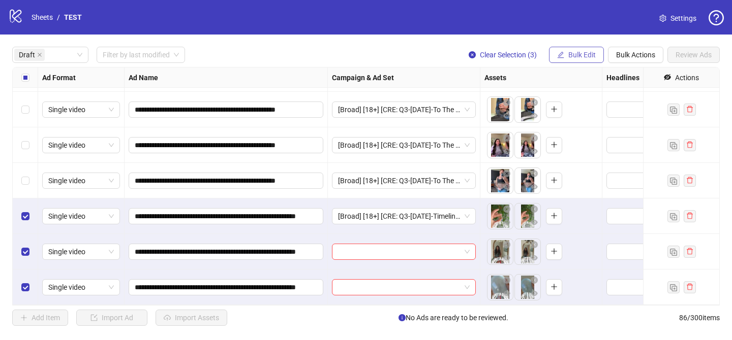
click at [571, 60] on button "Bulk Edit" at bounding box center [576, 55] width 55 height 16
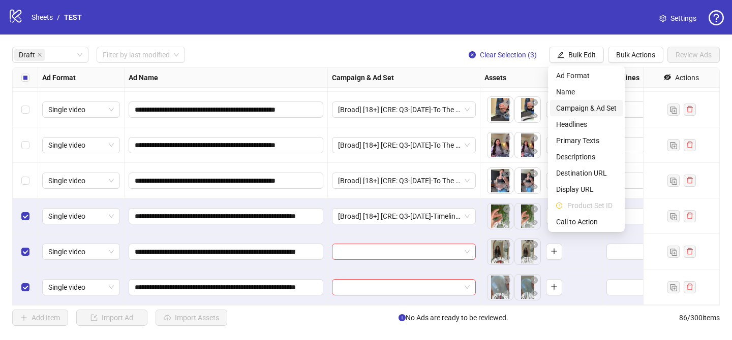
click at [583, 110] on span "Campaign & Ad Set" at bounding box center [586, 108] width 60 height 11
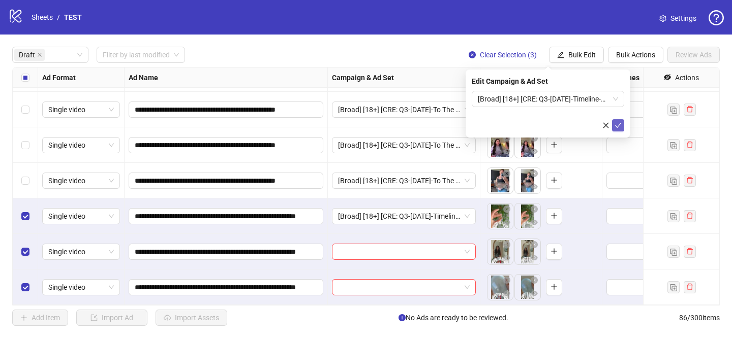
click at [616, 129] on span "submit" at bounding box center [617, 125] width 7 height 8
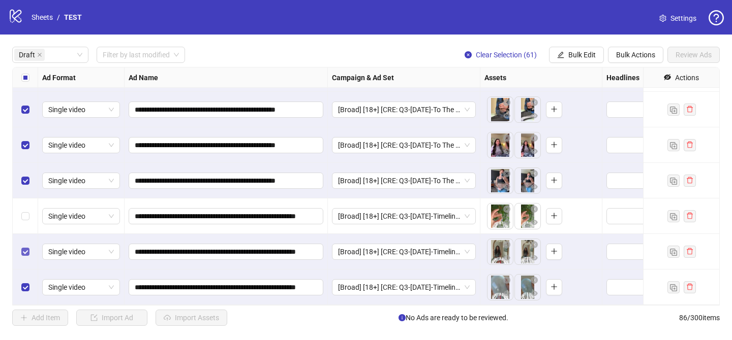
click at [26, 246] on div "Select row 61" at bounding box center [25, 252] width 25 height 36
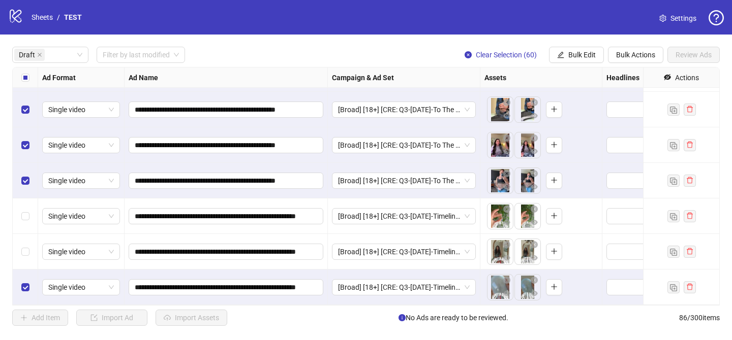
click at [29, 289] on div "Select row 62" at bounding box center [25, 288] width 25 height 36
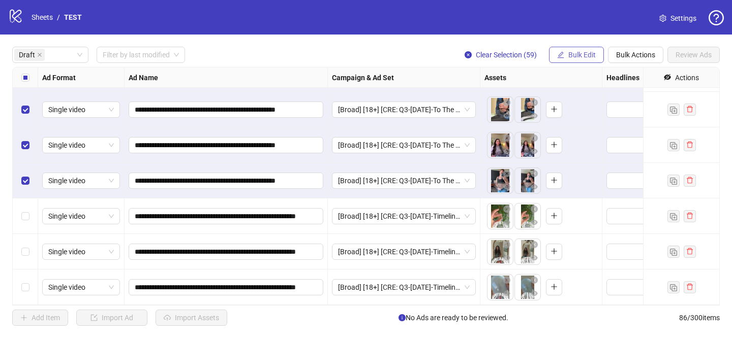
click at [585, 53] on span "Bulk Edit" at bounding box center [581, 55] width 27 height 8
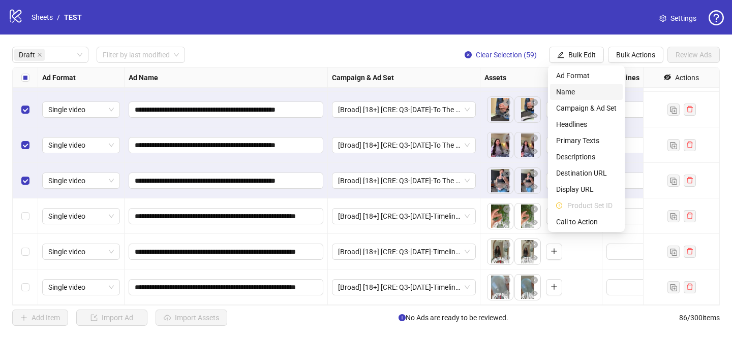
click at [585, 96] on span "Name" at bounding box center [586, 91] width 60 height 11
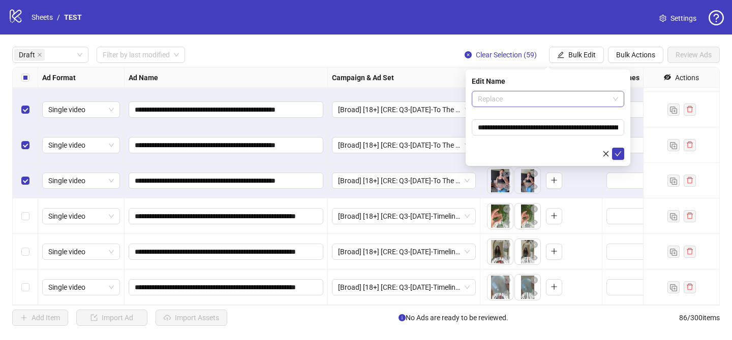
click at [535, 99] on span "Replace" at bounding box center [548, 98] width 140 height 15
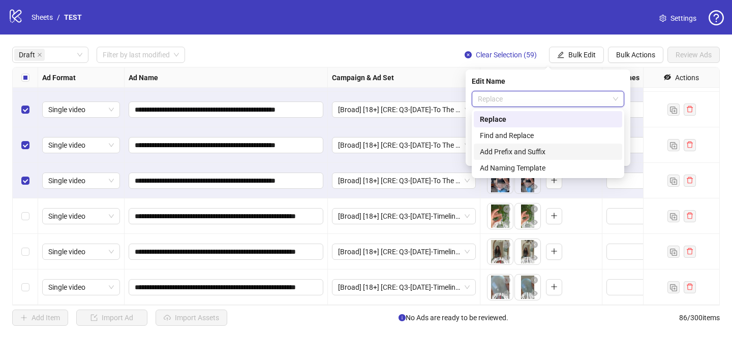
click at [512, 150] on div "Add Prefix and Suffix" at bounding box center [548, 151] width 136 height 11
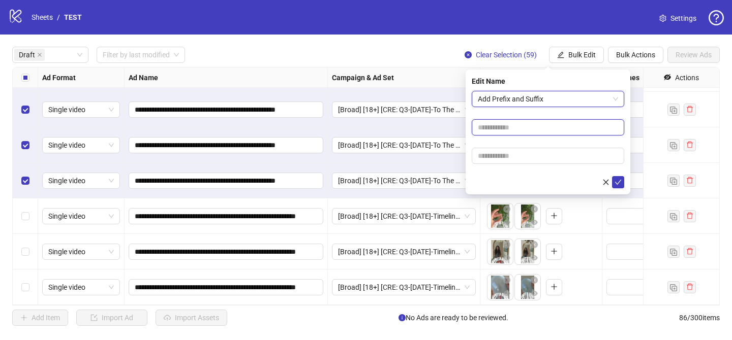
click at [514, 128] on input "text" at bounding box center [547, 127] width 152 height 16
paste input "**********"
click at [545, 129] on input "**********" at bounding box center [547, 127] width 152 height 16
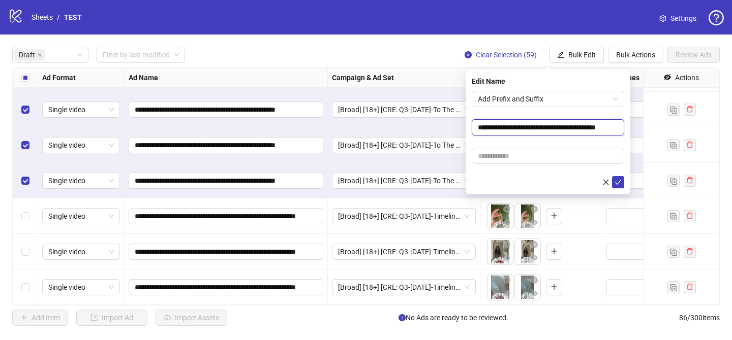
scroll to position [0, 18]
type input "**********"
click at [584, 153] on input "text" at bounding box center [547, 156] width 152 height 16
paste input "**********"
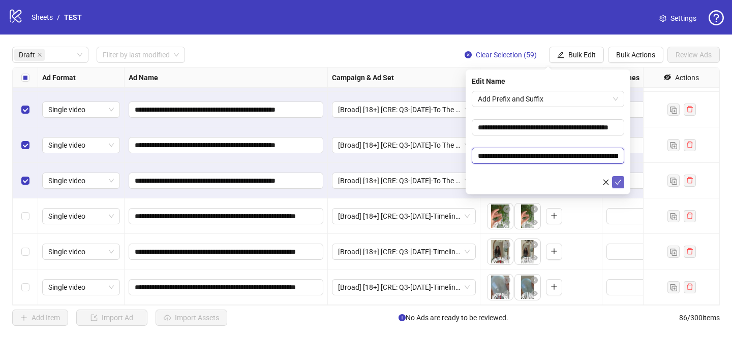
scroll to position [0, 152]
type input "**********"
click at [618, 186] on button "submit" at bounding box center [618, 182] width 12 height 12
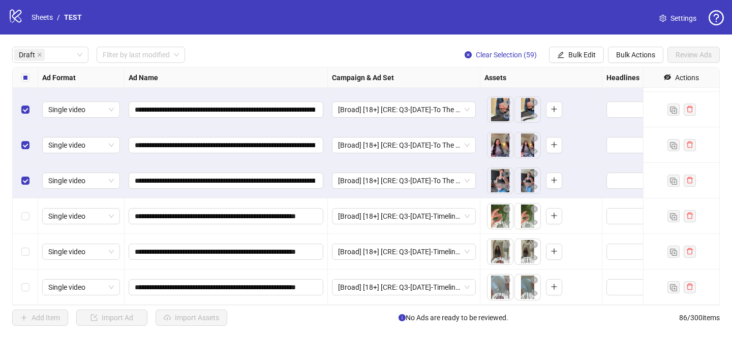
click at [585, 43] on div "**********" at bounding box center [366, 187] width 732 height 304
click at [584, 51] on span "Bulk Edit" at bounding box center [581, 55] width 27 height 8
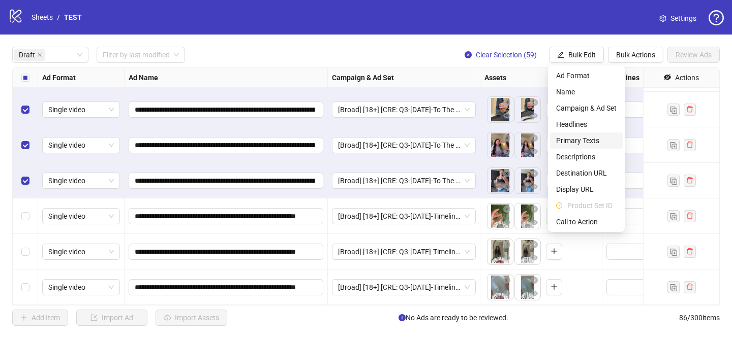
click at [587, 136] on span "Primary Texts" at bounding box center [586, 140] width 60 height 11
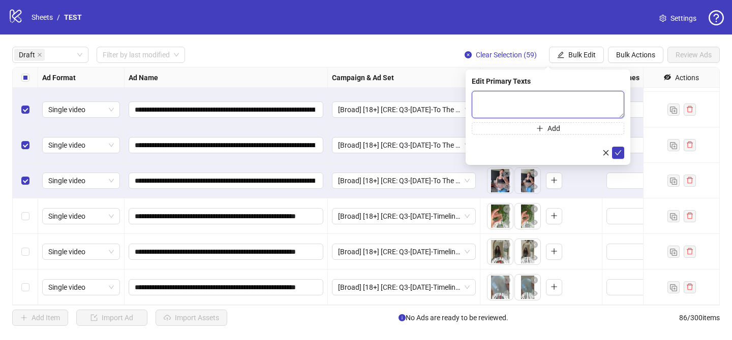
click at [600, 111] on textarea at bounding box center [547, 104] width 152 height 27
paste textarea "**********"
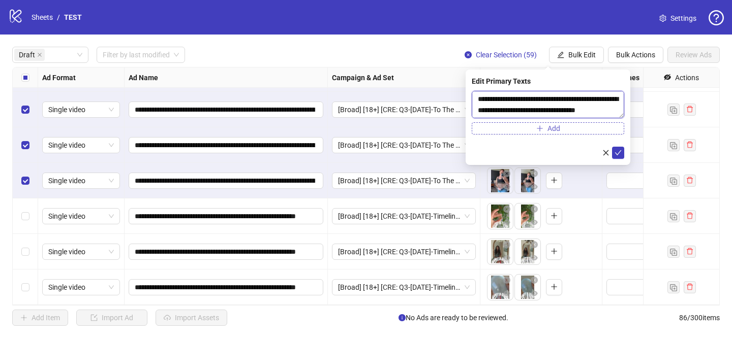
scroll to position [745, 0]
type textarea "**********"
click at [614, 148] on button "submit" at bounding box center [618, 153] width 12 height 12
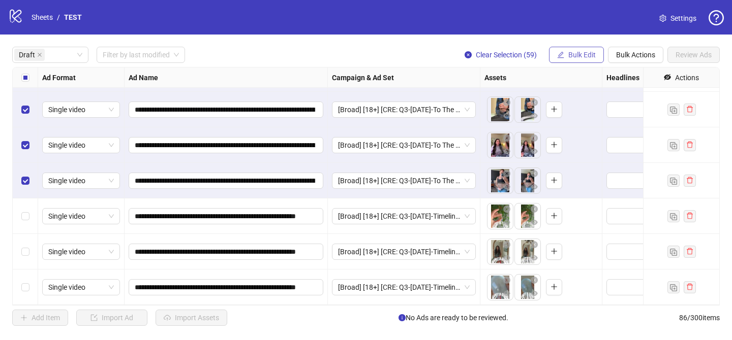
click at [578, 49] on button "Bulk Edit" at bounding box center [576, 55] width 55 height 16
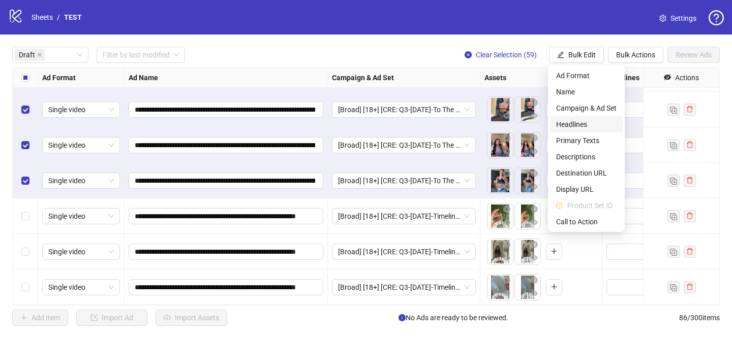
click at [583, 126] on span "Headlines" at bounding box center [586, 124] width 60 height 11
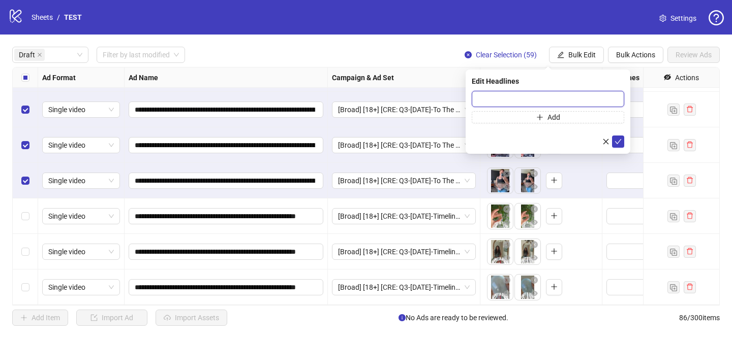
click at [593, 103] on input "text" at bounding box center [547, 99] width 152 height 16
paste input "**********"
type input "**********"
click at [617, 139] on icon "check" at bounding box center [617, 141] width 7 height 7
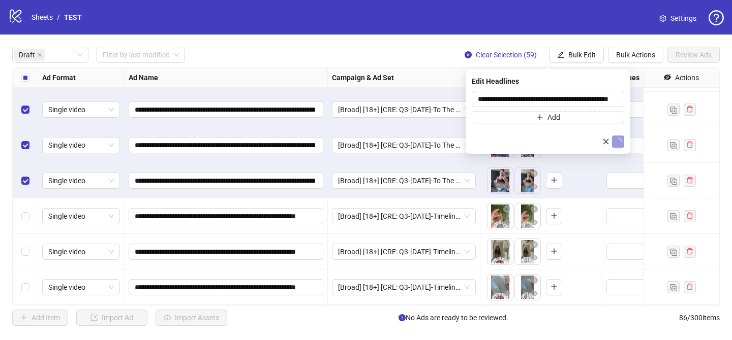
scroll to position [0, 0]
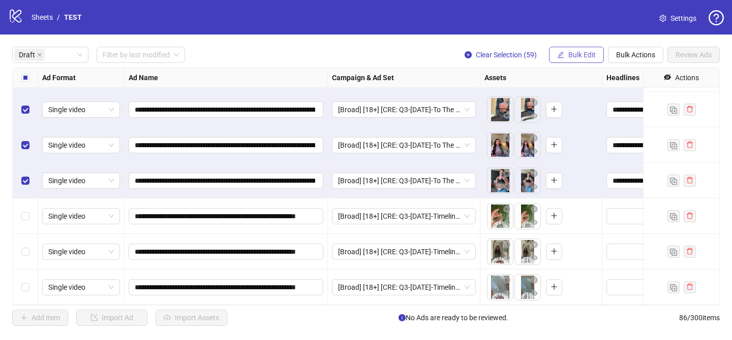
click at [582, 54] on span "Bulk Edit" at bounding box center [581, 55] width 27 height 8
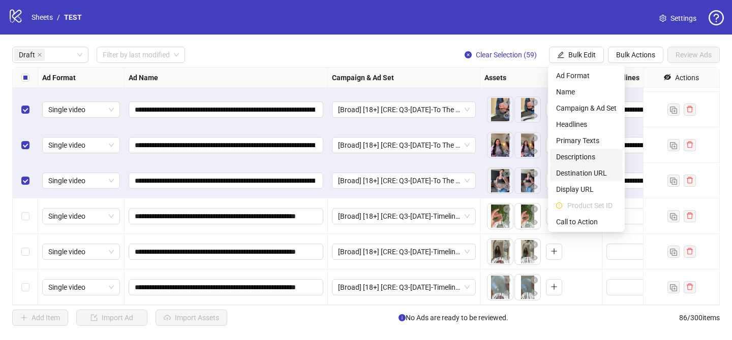
click at [580, 157] on span "Descriptions" at bounding box center [586, 156] width 60 height 11
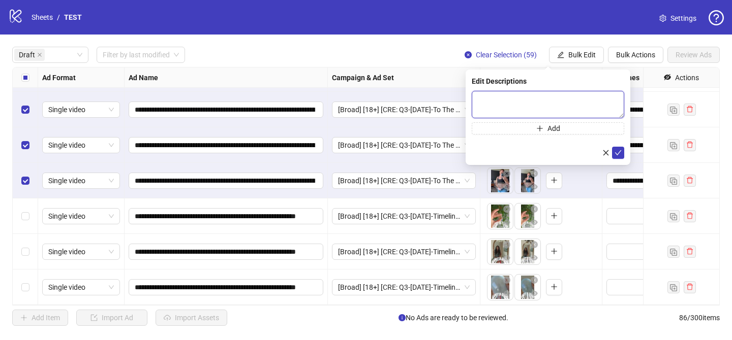
click at [592, 105] on textarea at bounding box center [547, 104] width 152 height 27
click at [617, 152] on icon "check" at bounding box center [617, 152] width 7 height 7
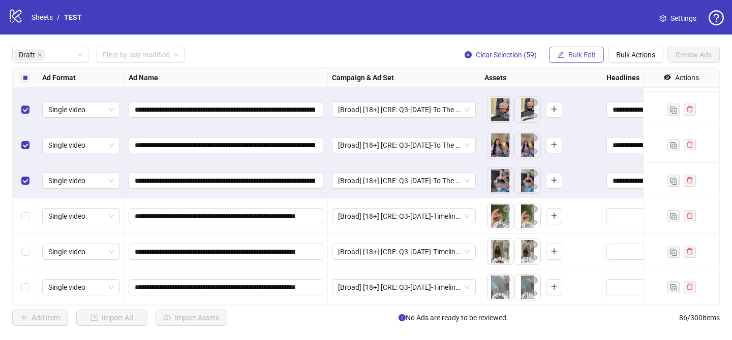
click at [583, 56] on span "Bulk Edit" at bounding box center [581, 55] width 27 height 8
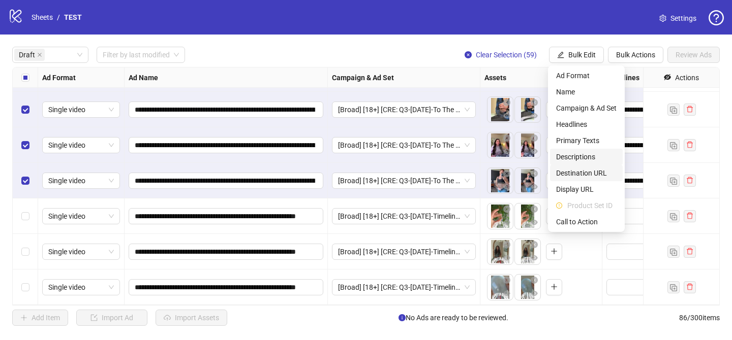
click at [593, 166] on li "Destination URL" at bounding box center [586, 173] width 73 height 16
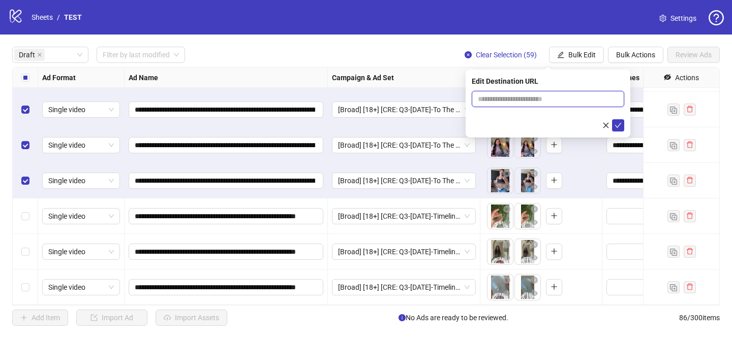
click at [601, 98] on input "text" at bounding box center [544, 98] width 132 height 11
paste input "**********"
type input "**********"
click at [618, 125] on icon "check" at bounding box center [617, 125] width 7 height 7
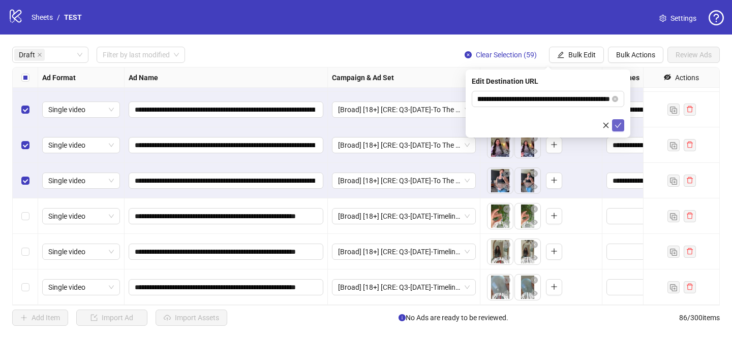
scroll to position [0, 0]
click at [589, 63] on div "**********" at bounding box center [366, 187] width 732 height 304
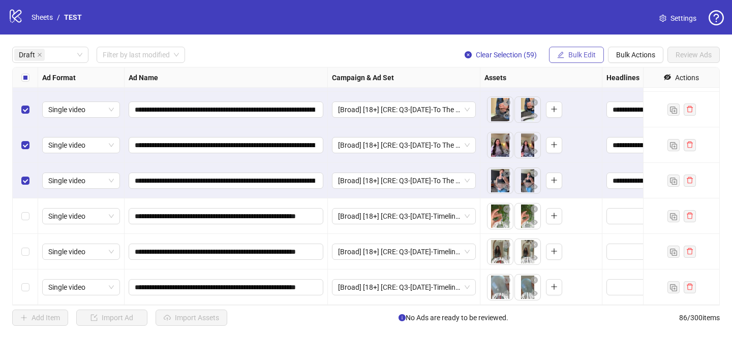
click at [588, 59] on button "Bulk Edit" at bounding box center [576, 55] width 55 height 16
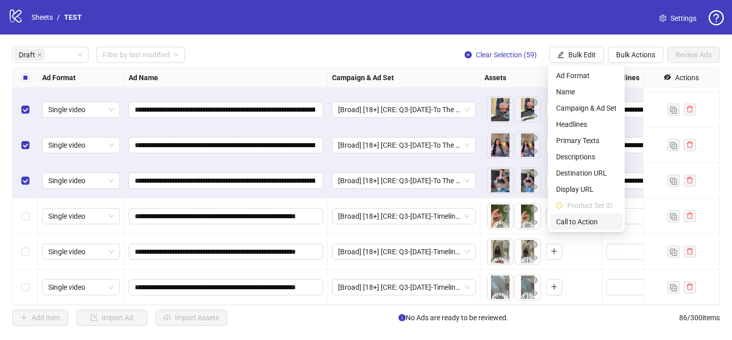
click at [578, 214] on li "Call to Action" at bounding box center [586, 222] width 73 height 16
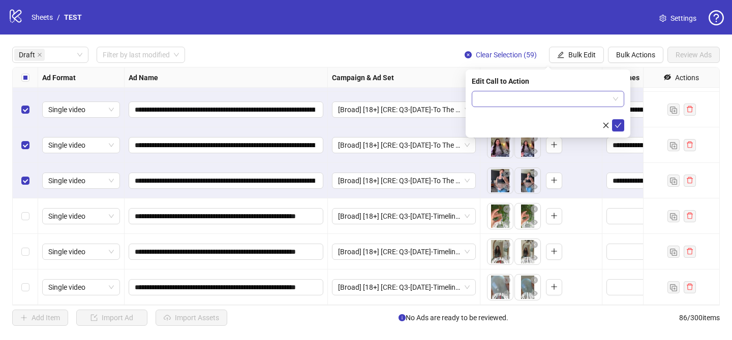
click at [548, 104] on input "search" at bounding box center [543, 98] width 131 height 15
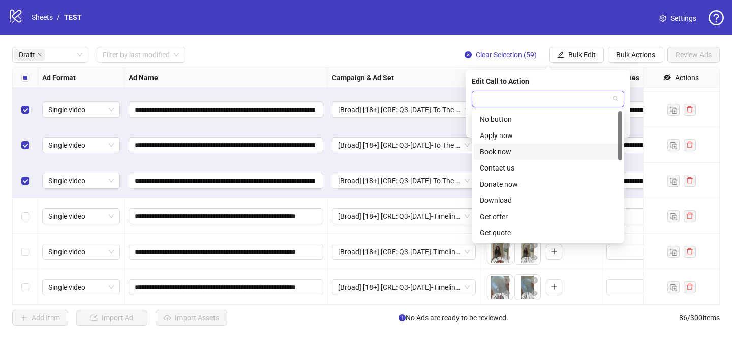
scroll to position [211, 0]
click at [535, 152] on div "Shop now" at bounding box center [548, 151] width 136 height 11
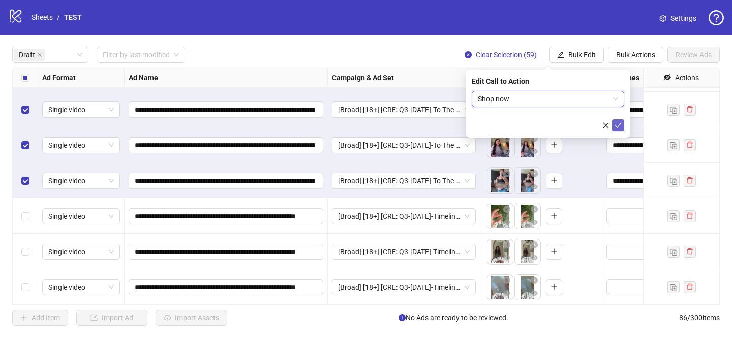
click at [619, 126] on icon "check" at bounding box center [617, 125] width 7 height 7
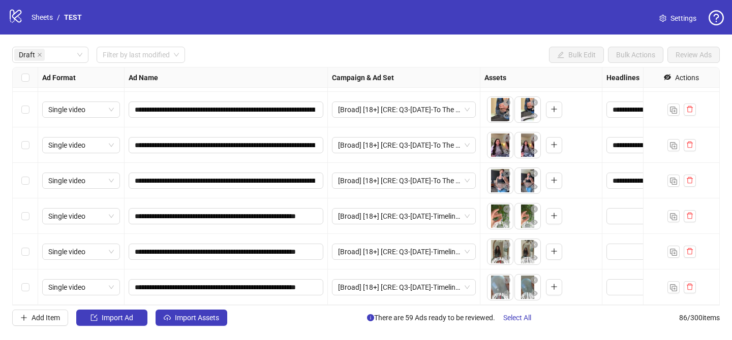
click at [22, 223] on div "Select row 60" at bounding box center [25, 217] width 25 height 36
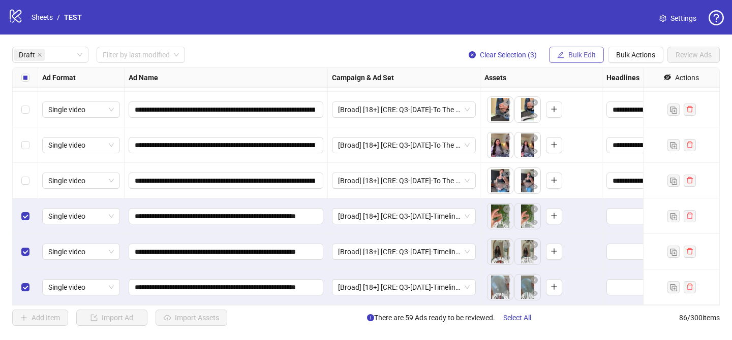
click at [577, 54] on span "Bulk Edit" at bounding box center [581, 55] width 27 height 8
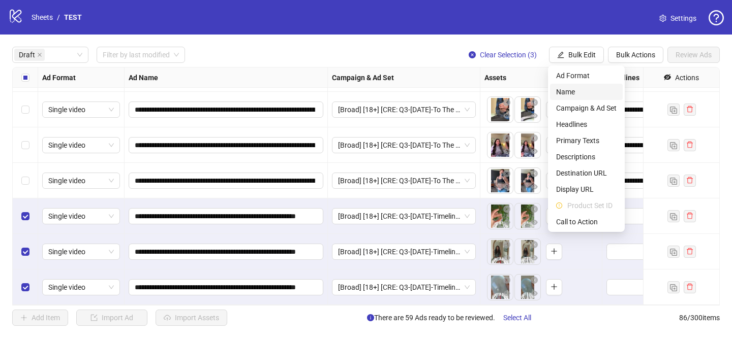
click at [573, 93] on span "Name" at bounding box center [586, 91] width 60 height 11
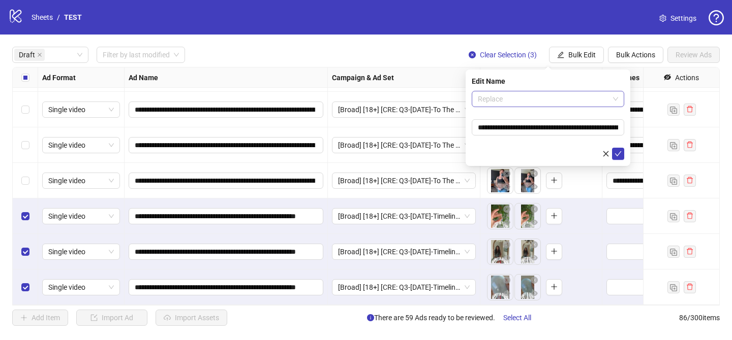
click at [511, 100] on span "Replace" at bounding box center [548, 98] width 140 height 15
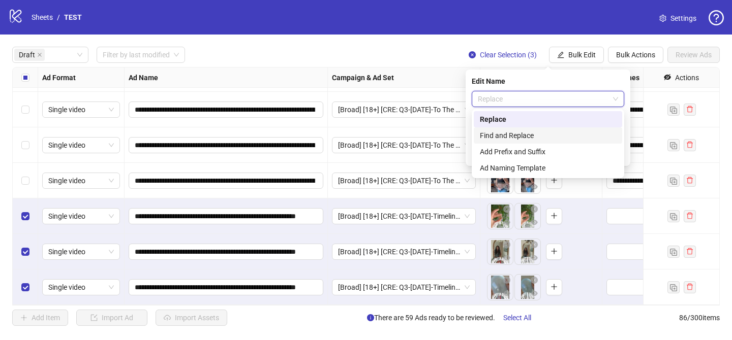
click at [512, 147] on div "Add Prefix and Suffix" at bounding box center [548, 151] width 136 height 11
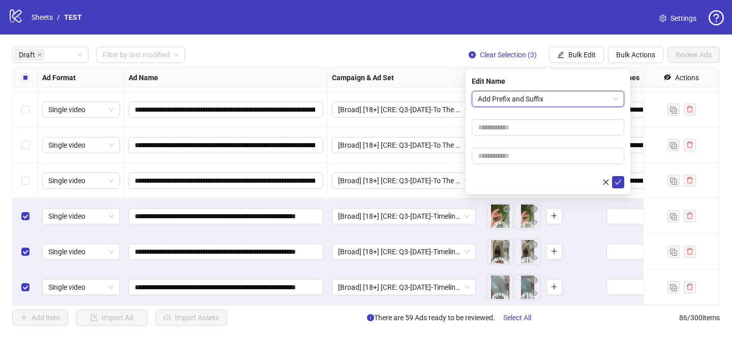
click at [533, 118] on form "Add Prefix and Suffix Add Prefix and Suffix" at bounding box center [547, 140] width 152 height 98
click at [533, 126] on input "text" at bounding box center [547, 127] width 152 height 16
paste input "**********"
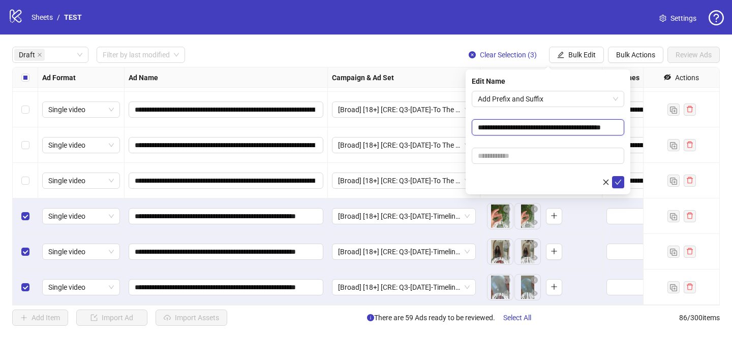
scroll to position [0, 26]
type input "**********"
click at [574, 154] on input "text" at bounding box center [547, 156] width 152 height 16
paste input "**********"
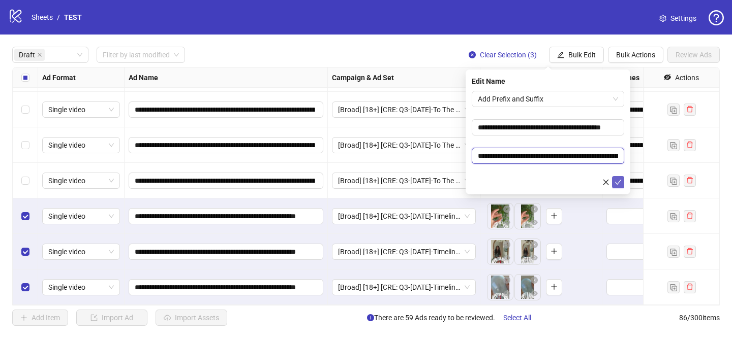
scroll to position [0, 73]
type input "**********"
click at [615, 183] on icon "check" at bounding box center [617, 182] width 7 height 7
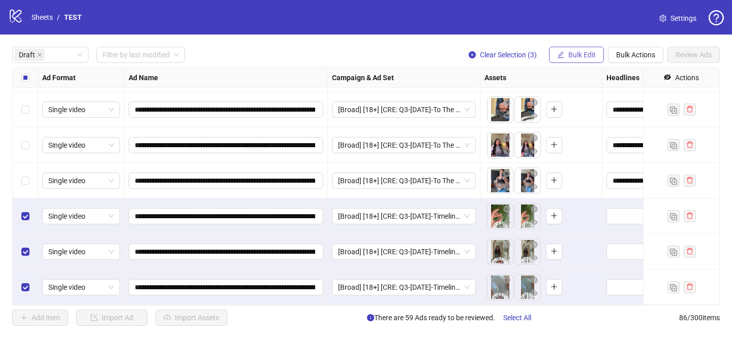
click at [584, 55] on span "Bulk Edit" at bounding box center [581, 55] width 27 height 8
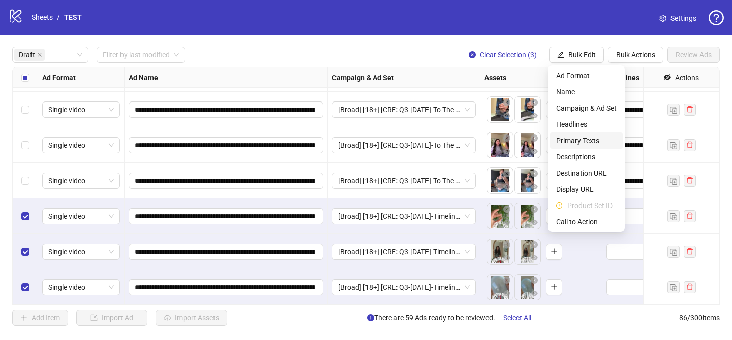
click at [589, 145] on span "Primary Texts" at bounding box center [586, 140] width 60 height 11
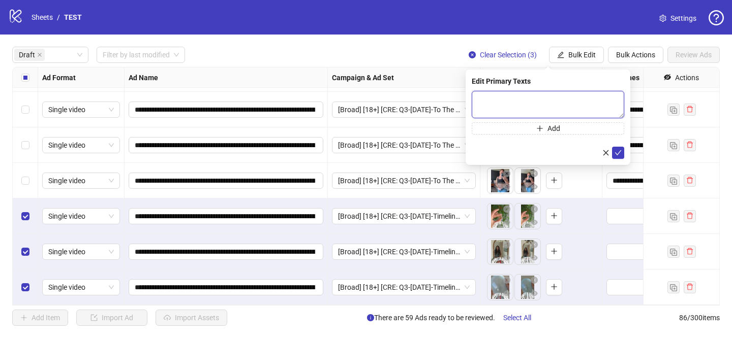
click at [609, 103] on textarea at bounding box center [547, 104] width 152 height 27
paste textarea "**********"
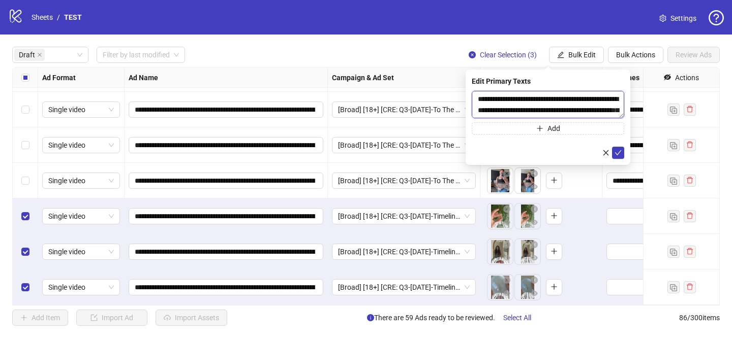
scroll to position [332, 0]
type textarea "**********"
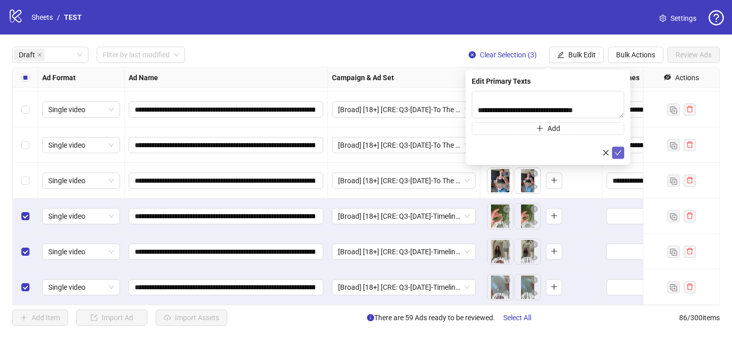
click at [621, 149] on icon "check" at bounding box center [617, 152] width 7 height 7
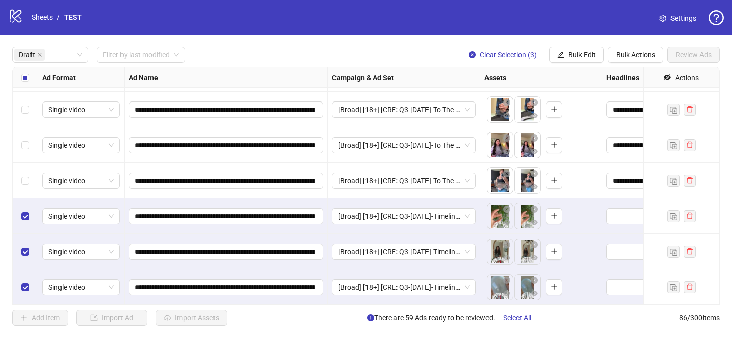
click at [589, 65] on div "**********" at bounding box center [366, 187] width 732 height 304
click at [586, 54] on span "Bulk Edit" at bounding box center [581, 55] width 27 height 8
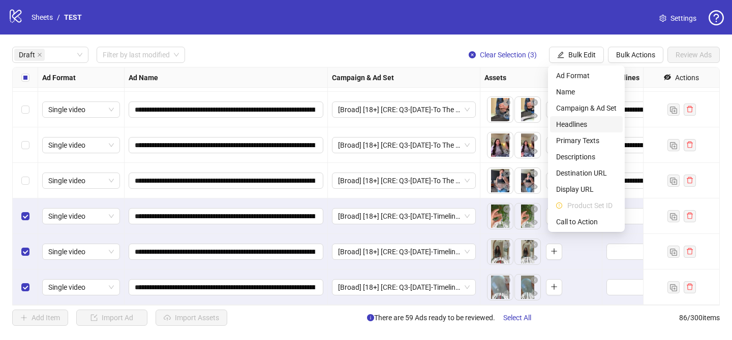
click at [580, 119] on span "Headlines" at bounding box center [586, 124] width 60 height 11
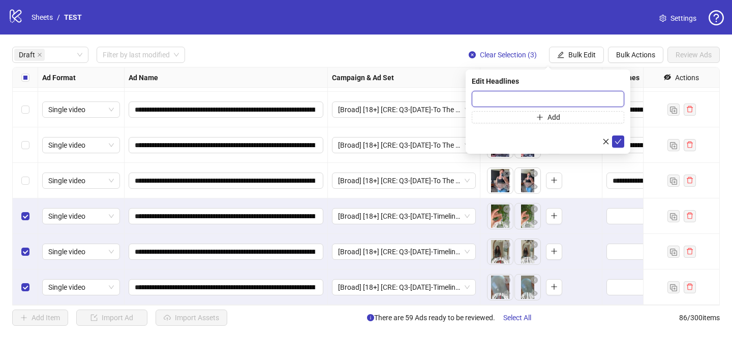
click at [616, 96] on input "text" at bounding box center [547, 99] width 152 height 16
paste input "**********"
type input "**********"
click at [618, 143] on icon "check" at bounding box center [617, 141] width 7 height 7
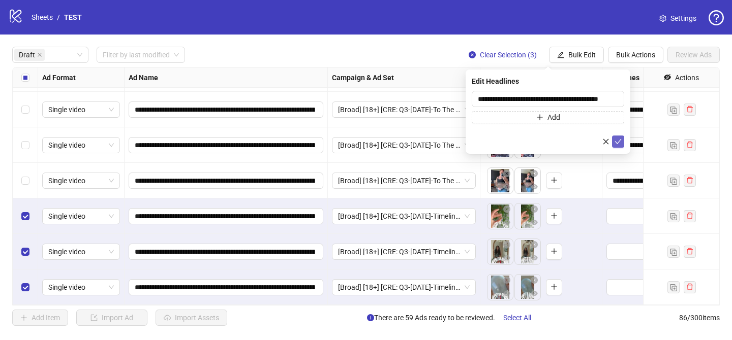
scroll to position [0, 0]
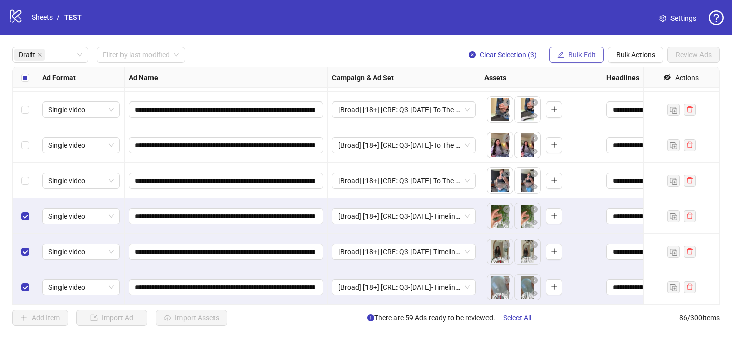
click at [563, 61] on button "Bulk Edit" at bounding box center [576, 55] width 55 height 16
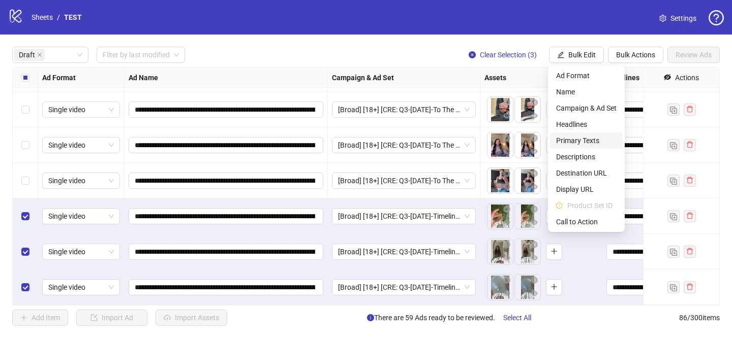
click at [578, 139] on span "Primary Texts" at bounding box center [586, 140] width 60 height 11
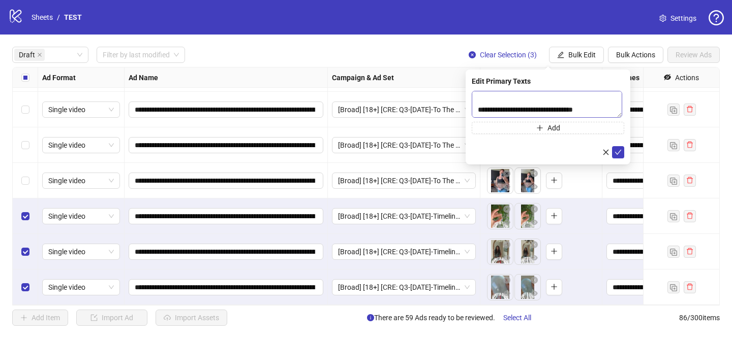
scroll to position [311, 0]
drag, startPoint x: 508, startPoint y: 112, endPoint x: 477, endPoint y: 106, distance: 31.6
click at [477, 106] on textarea "**********" at bounding box center [546, 104] width 150 height 27
paste textarea "********"
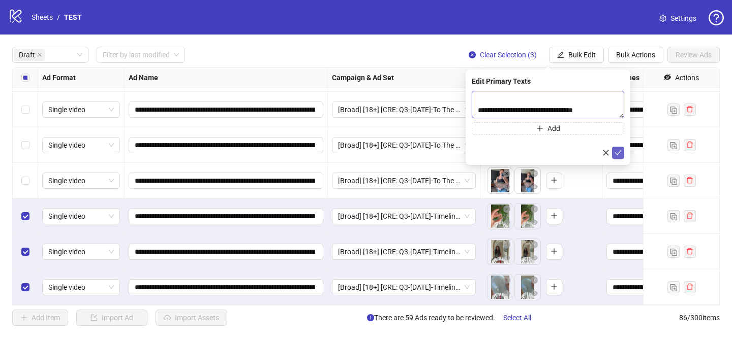
type textarea "**********"
click at [619, 153] on icon "check" at bounding box center [617, 152] width 7 height 7
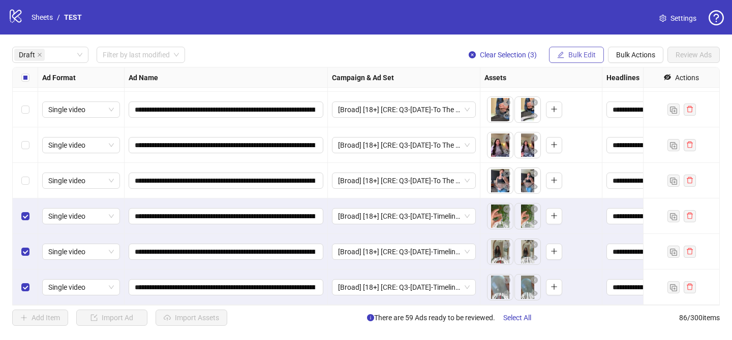
click at [576, 55] on span "Bulk Edit" at bounding box center [581, 55] width 27 height 8
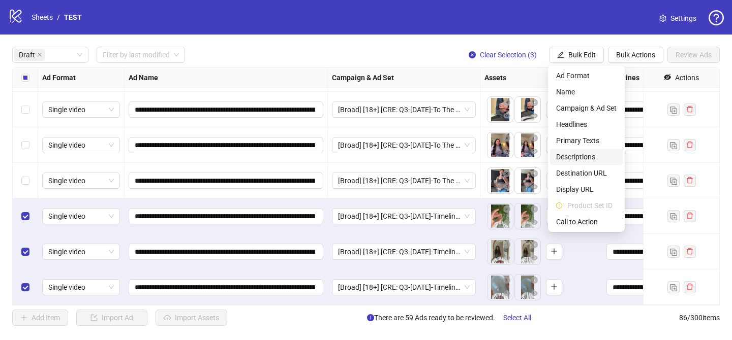
click at [582, 159] on span "Descriptions" at bounding box center [586, 156] width 60 height 11
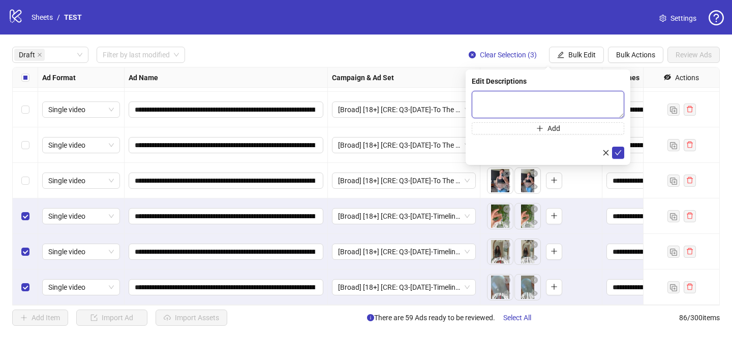
click at [594, 111] on textarea at bounding box center [547, 104] width 152 height 27
click at [620, 154] on icon "check" at bounding box center [617, 152] width 7 height 7
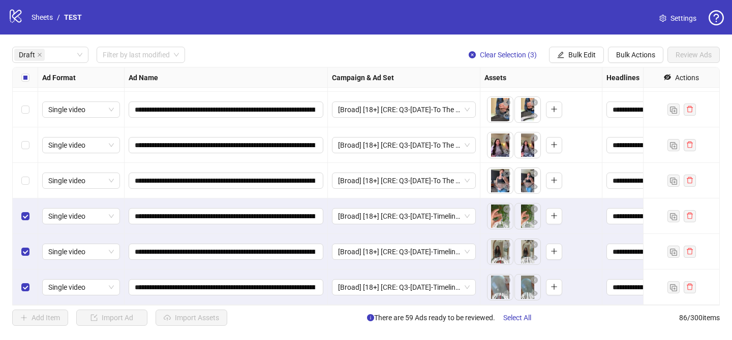
click at [587, 66] on div "**********" at bounding box center [366, 187] width 732 height 304
click at [586, 54] on span "Bulk Edit" at bounding box center [581, 55] width 27 height 8
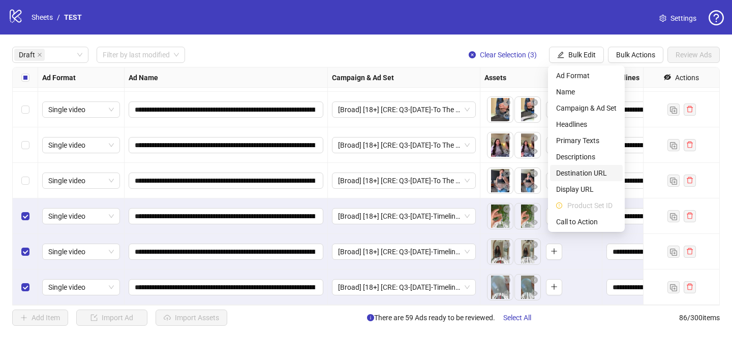
click at [592, 176] on span "Destination URL" at bounding box center [586, 173] width 60 height 11
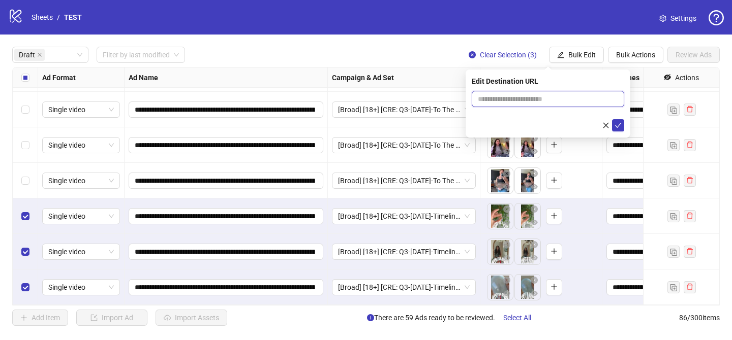
click at [584, 96] on input "text" at bounding box center [544, 98] width 132 height 11
paste input "**********"
type input "**********"
click at [617, 127] on icon "check" at bounding box center [618, 125] width 7 height 5
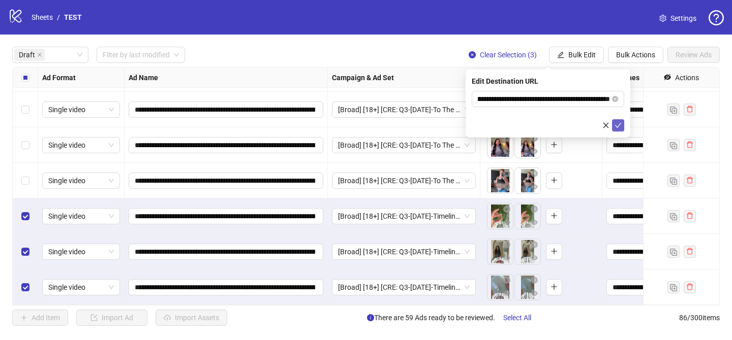
scroll to position [0, 0]
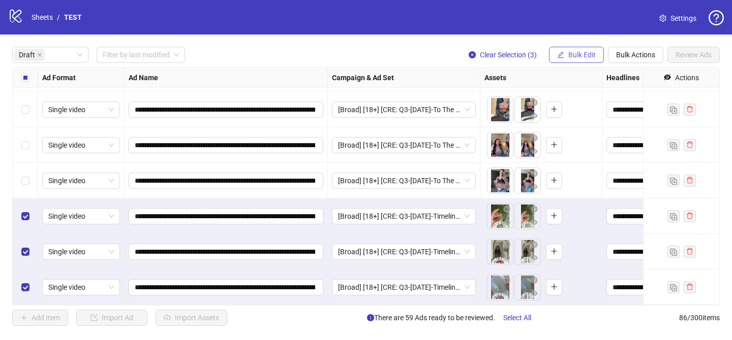
click at [581, 55] on span "Bulk Edit" at bounding box center [581, 55] width 27 height 8
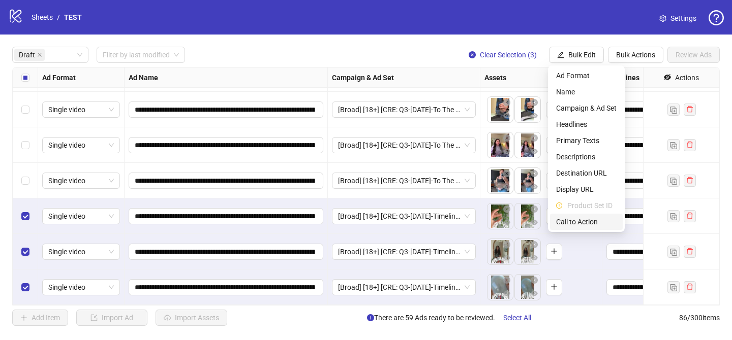
click at [593, 224] on span "Call to Action" at bounding box center [586, 221] width 60 height 11
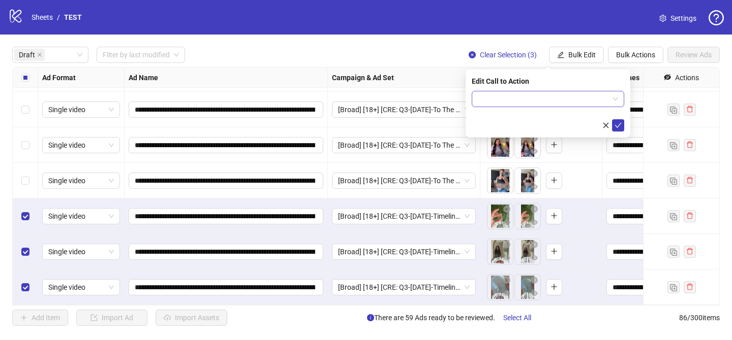
click at [555, 106] on input "search" at bounding box center [543, 98] width 131 height 15
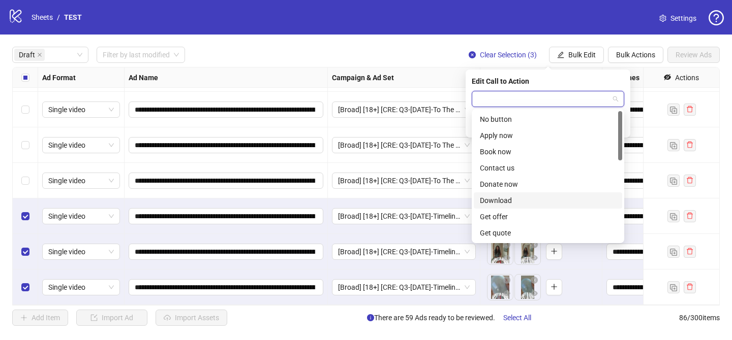
scroll to position [211, 0]
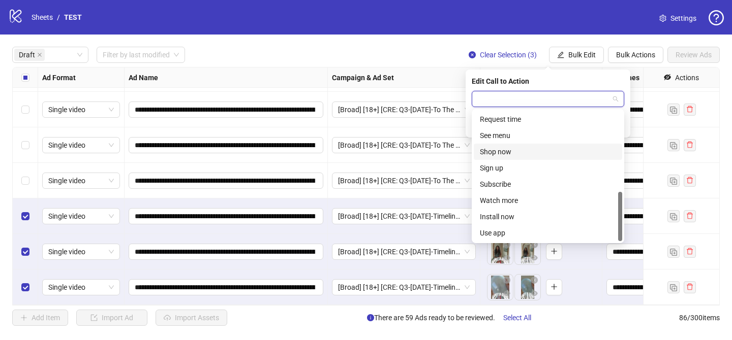
click at [509, 151] on div "Shop now" at bounding box center [548, 151] width 136 height 11
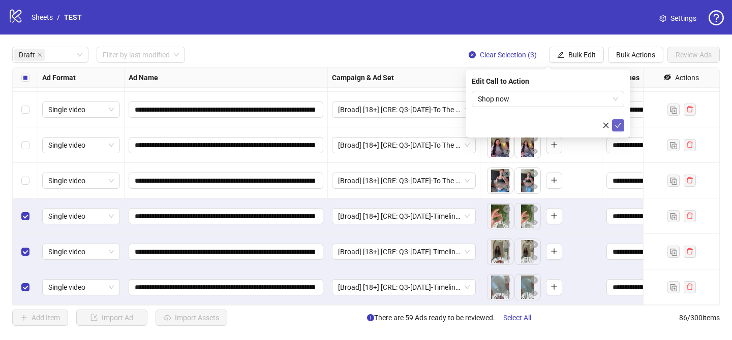
click at [621, 123] on button "submit" at bounding box center [618, 125] width 12 height 12
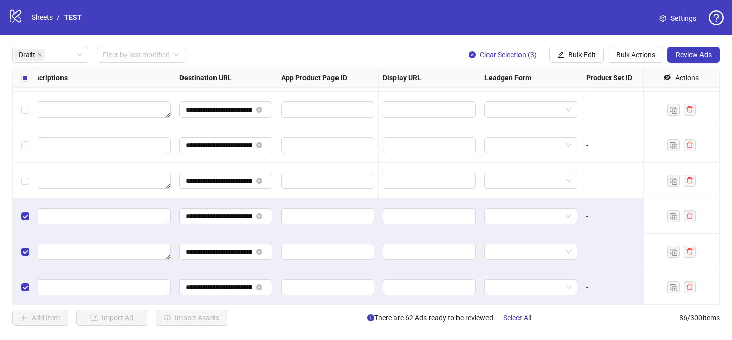
scroll to position [1987, 955]
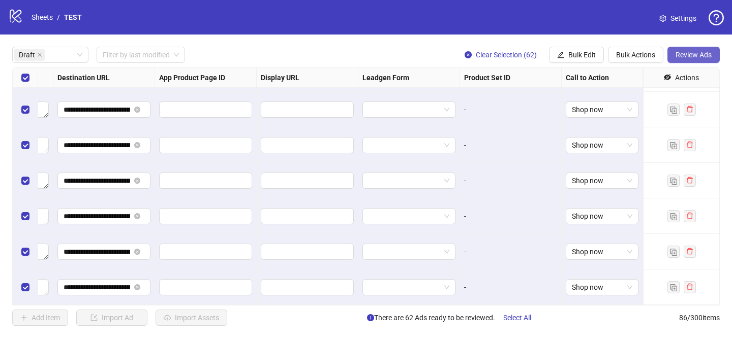
click at [708, 56] on span "Review Ads" at bounding box center [693, 55] width 36 height 8
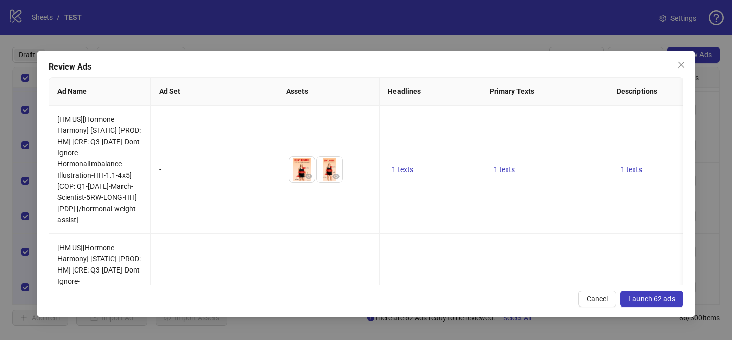
click at [644, 297] on span "Launch 62 ads" at bounding box center [651, 299] width 47 height 8
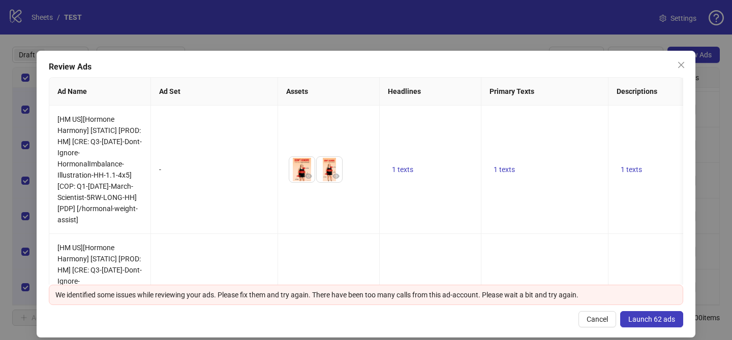
click at [655, 327] on button "Launch 62 ads" at bounding box center [651, 319] width 63 height 16
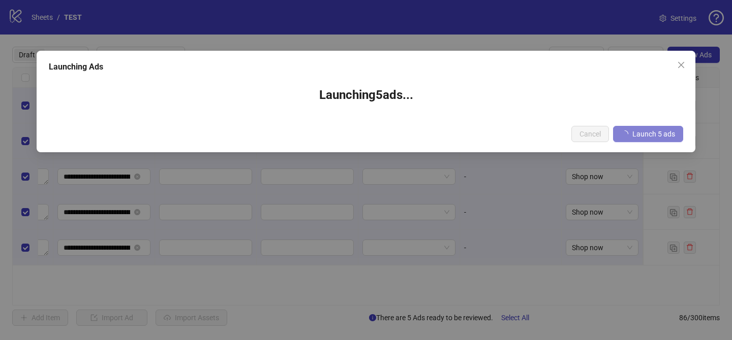
scroll to position [0, 955]
